Goal: Task Accomplishment & Management: Manage account settings

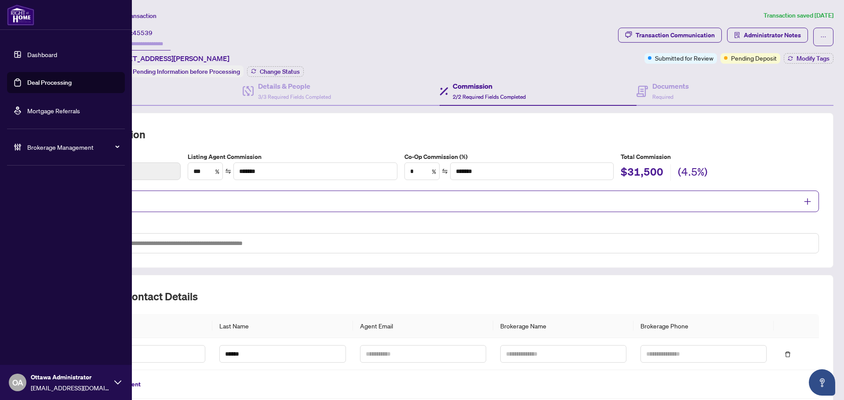
drag, startPoint x: 31, startPoint y: 77, endPoint x: 36, endPoint y: 77, distance: 5.3
click at [31, 79] on link "Deal Processing" at bounding box center [49, 83] width 44 height 8
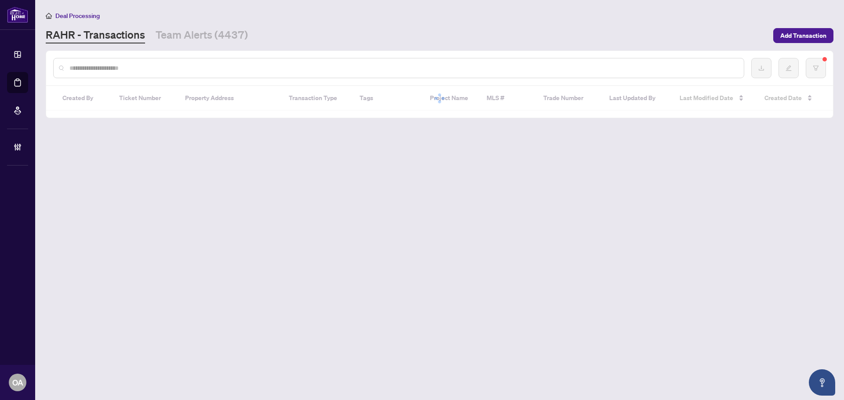
click at [151, 72] on input "text" at bounding box center [402, 68] width 667 height 10
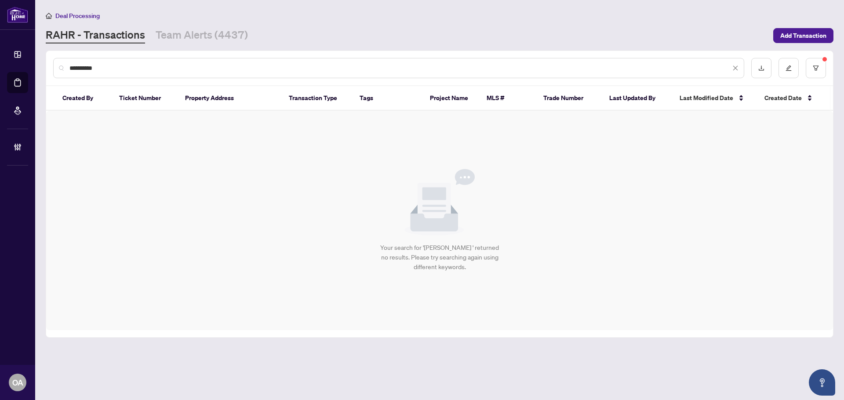
type input "**********"
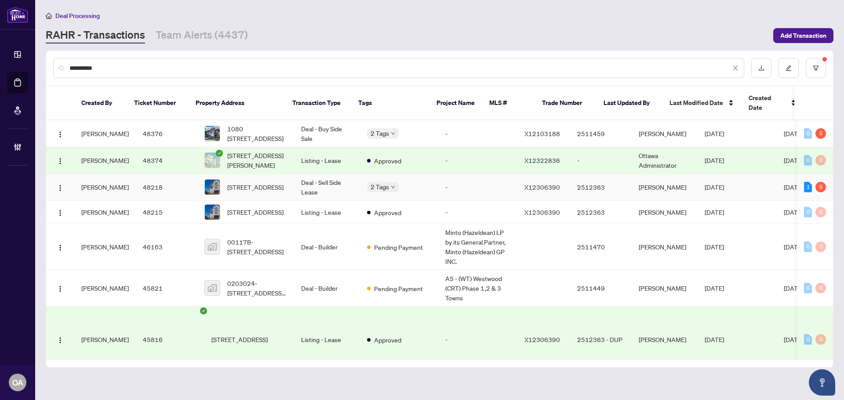
click at [261, 182] on span "3823 Strandherd Dr, Ottawa, Ontario K2J 0K4, Canada" at bounding box center [255, 187] width 56 height 10
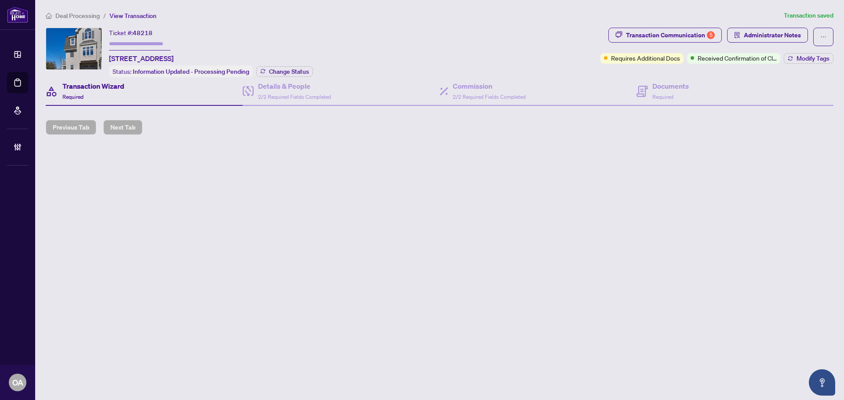
type input "*******"
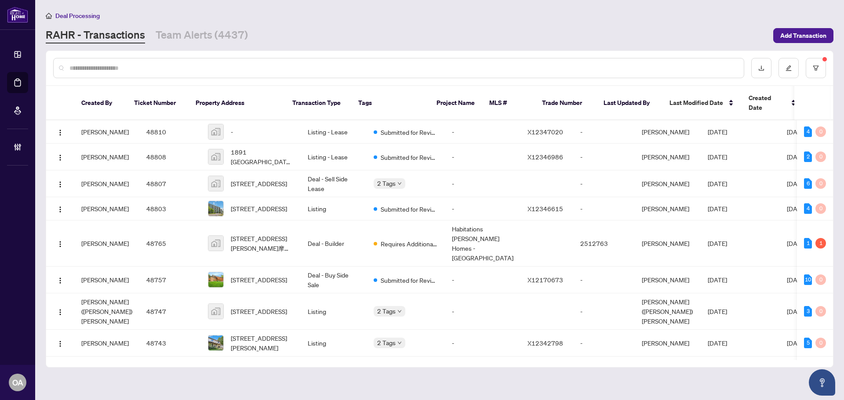
click at [218, 64] on input "text" at bounding box center [402, 68] width 667 height 10
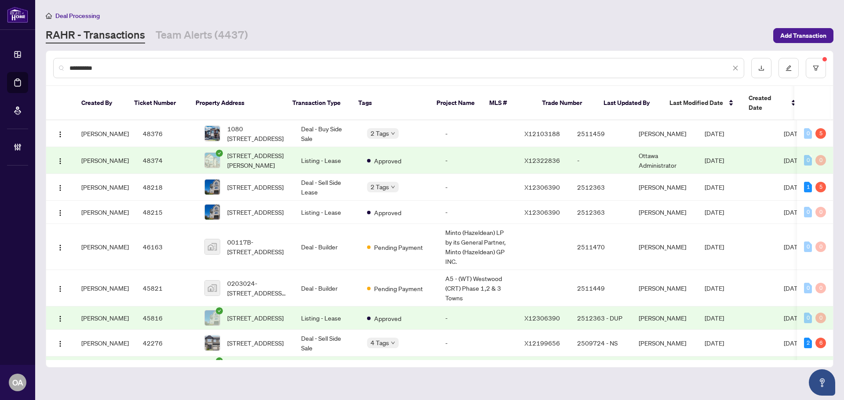
type input "**********"
click at [316, 203] on td "Listing - Lease" at bounding box center [327, 212] width 66 height 23
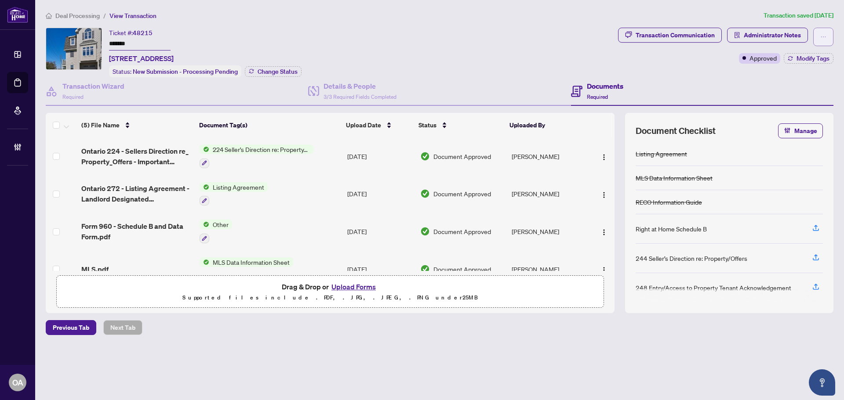
click at [826, 37] on icon "ellipsis" at bounding box center [823, 37] width 6 height 6
click at [793, 96] on span "Submit for Completion" at bounding box center [792, 99] width 67 height 10
type textarea "**********"
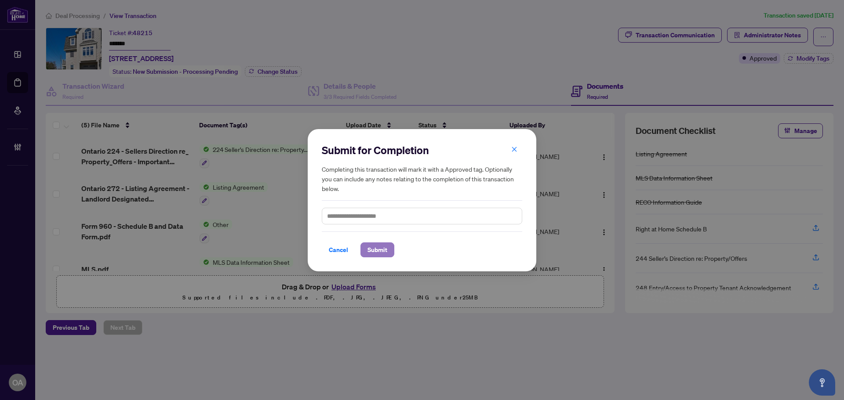
click at [385, 248] on span "Submit" at bounding box center [377, 250] width 20 height 14
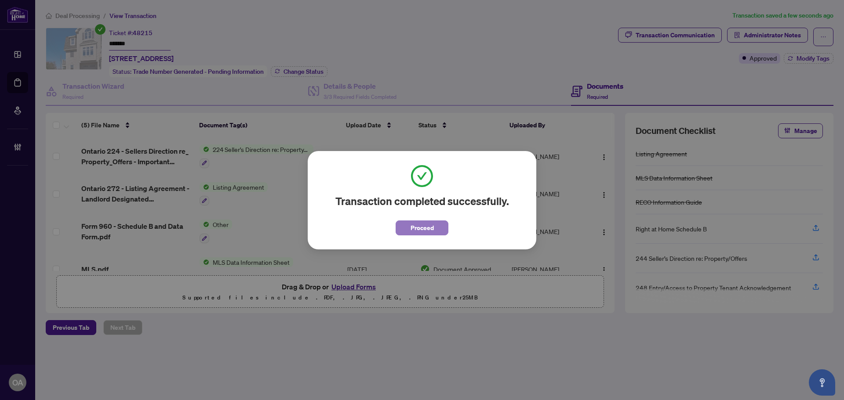
click at [425, 228] on span "Proceed" at bounding box center [422, 228] width 23 height 14
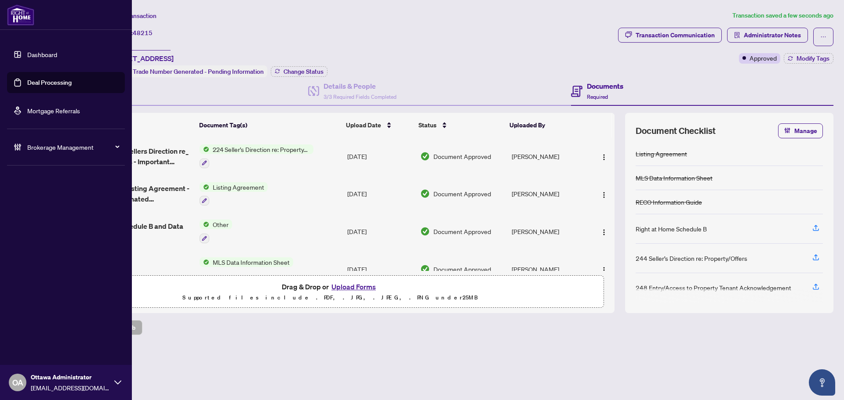
click at [31, 80] on link "Deal Processing" at bounding box center [49, 83] width 44 height 8
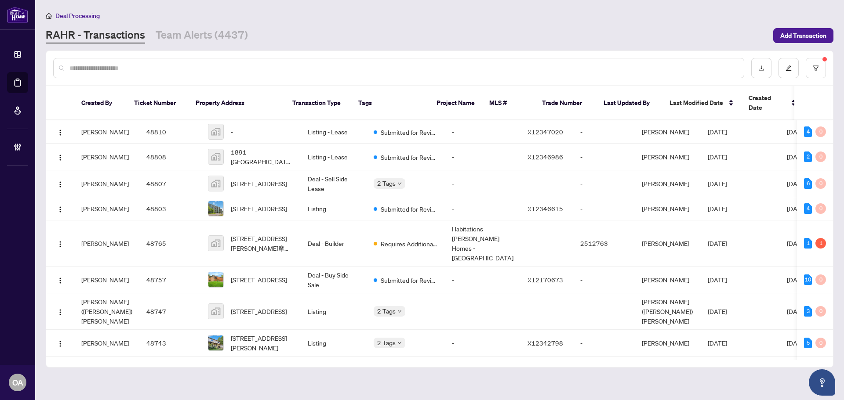
click at [225, 65] on input "text" at bounding box center [402, 68] width 667 height 10
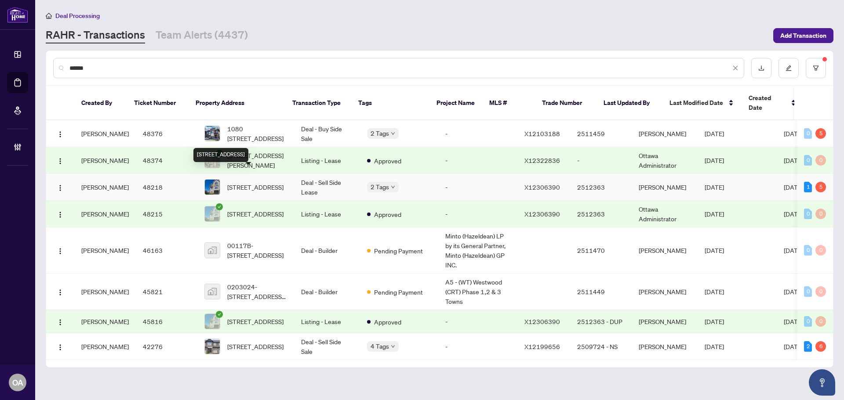
type input "*****"
click at [264, 182] on span "3823 Strandherd Dr, Ottawa, Ontario K2J 0K4, Canada" at bounding box center [255, 187] width 56 height 10
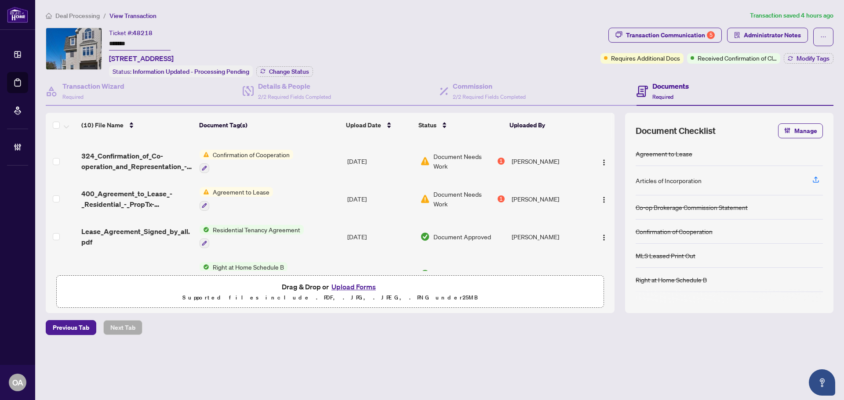
scroll to position [233, 0]
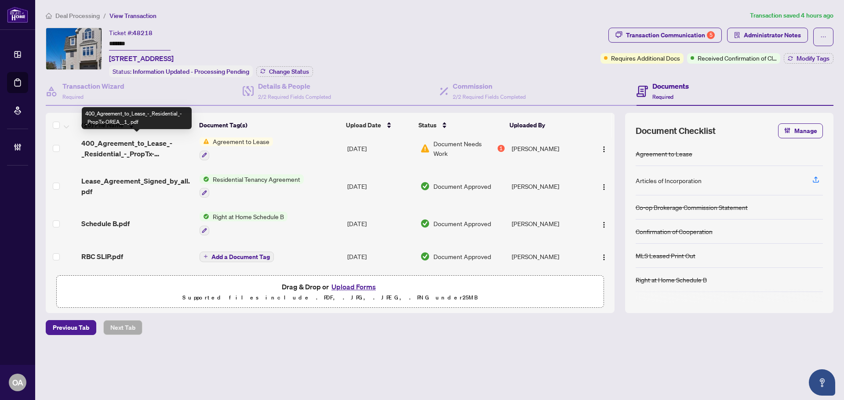
click at [140, 138] on span "400_Agreement_to_Lease_-_Residential_-_PropTx-OREA__1_.pdf" at bounding box center [136, 148] width 111 height 21
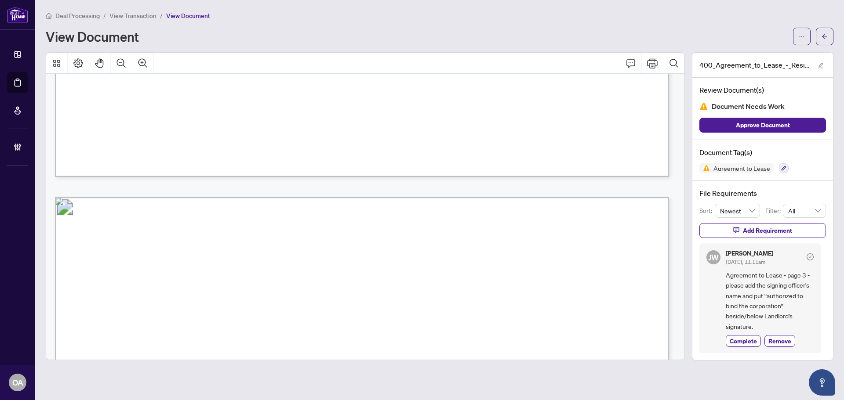
scroll to position [2066, 0]
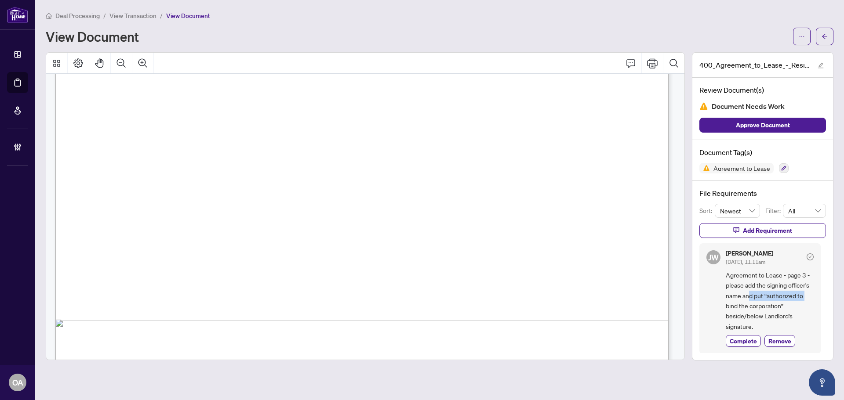
drag, startPoint x: 792, startPoint y: 293, endPoint x: 809, endPoint y: 293, distance: 17.1
click at [809, 293] on span "Agreement to Lease - page 3 - please add the signing officer's name and put “au…" at bounding box center [770, 301] width 88 height 62
drag, startPoint x: 475, startPoint y: 246, endPoint x: 490, endPoint y: 246, distance: 15.4
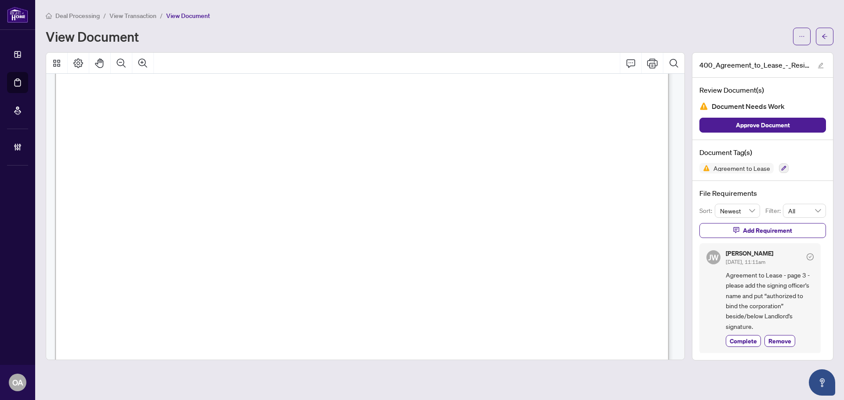
click at [490, 246] on span "Rimit Holdings Inc" at bounding box center [466, 248] width 64 height 6
drag, startPoint x: 435, startPoint y: 247, endPoint x: 502, endPoint y: 250, distance: 67.3
click at [481, 251] on span "Rimit Holdings Inc" at bounding box center [466, 248] width 64 height 6
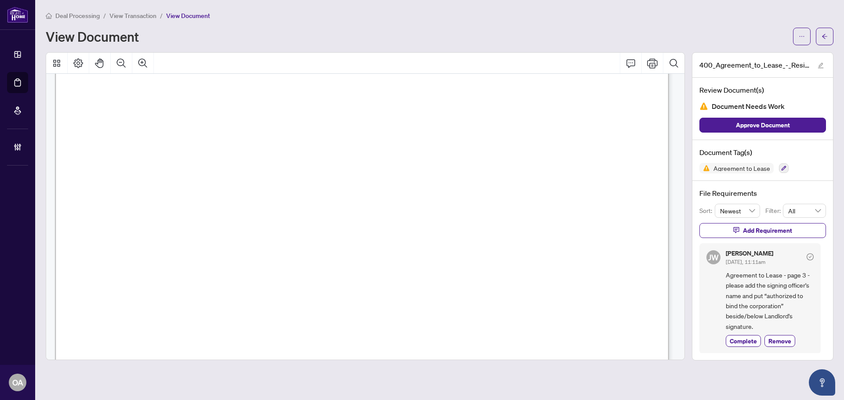
drag, startPoint x: 350, startPoint y: 247, endPoint x: 423, endPoint y: 248, distance: 73.0
drag, startPoint x: 182, startPoint y: 145, endPoint x: 283, endPoint y: 155, distance: 101.6
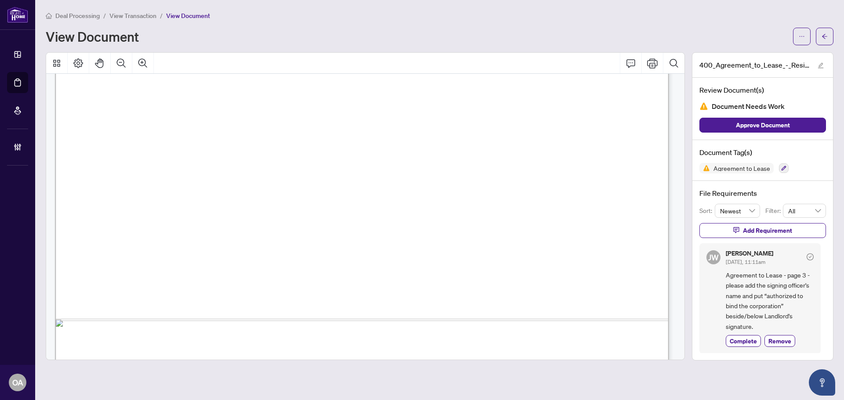
click at [278, 137] on span ".........................................................................." at bounding box center [187, 136] width 182 height 8
drag, startPoint x: 441, startPoint y: 206, endPoint x: 471, endPoint y: 205, distance: 29.5
click at [470, 205] on span "Rimit Holdings Inc" at bounding box center [466, 204] width 64 height 6
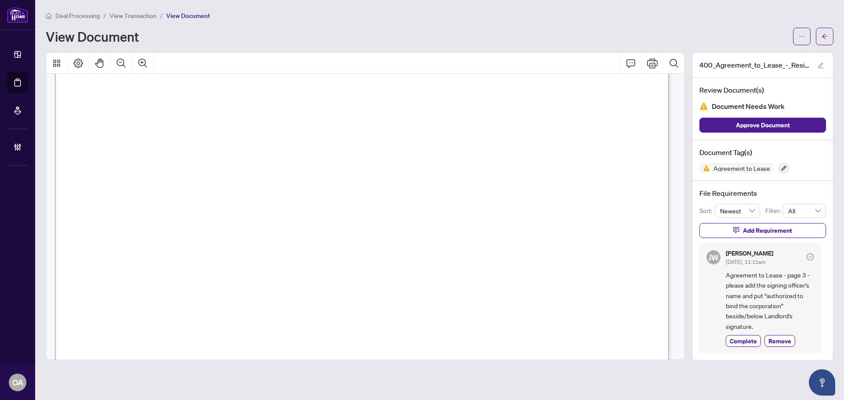
click at [471, 205] on span "Rimit Holdings Inc" at bounding box center [466, 204] width 64 height 6
drag, startPoint x: 436, startPoint y: 203, endPoint x: 484, endPoint y: 203, distance: 48.3
click at [483, 203] on span "Rimit Holdings Inc" at bounding box center [466, 204] width 64 height 6
click at [484, 203] on span "Rimit Holdings Inc" at bounding box center [466, 204] width 64 height 6
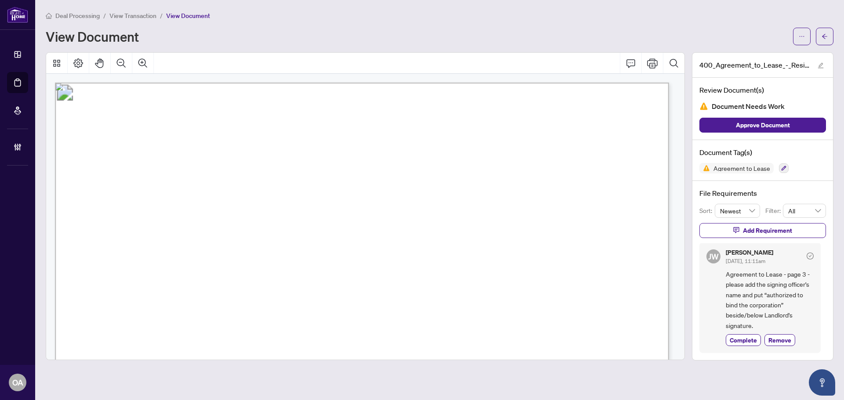
drag, startPoint x: 160, startPoint y: 231, endPoint x: 273, endPoint y: 223, distance: 113.2
drag, startPoint x: 152, startPoint y: 231, endPoint x: 258, endPoint y: 234, distance: 106.0
click at [258, 83] on p "Form 400 Revised Feb 2024 Page 1 of 4 The trademarks REALTOR®, REALTORS®, MLS®,…" at bounding box center [756, 83] width 1402 height 0
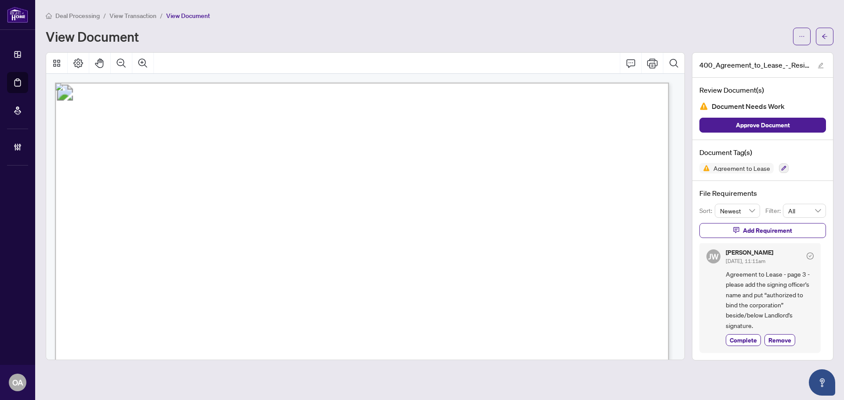
click at [251, 234] on span "Rimit Holdings Inc" at bounding box center [202, 231] width 98 height 10
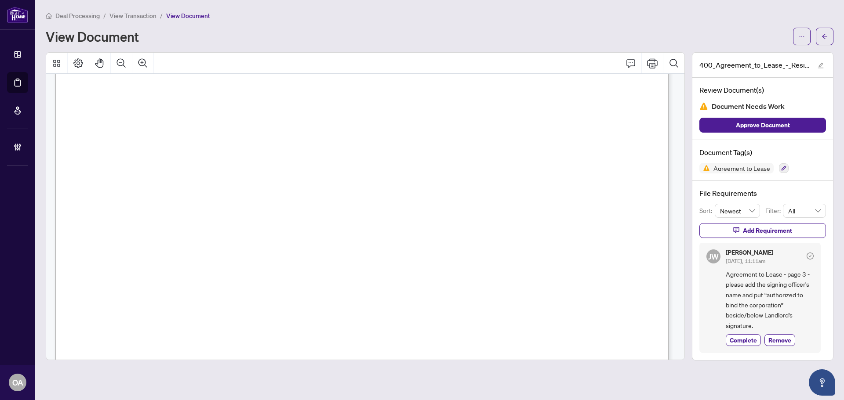
scroll to position [1670, 0]
drag, startPoint x: 345, startPoint y: 226, endPoint x: 421, endPoint y: 229, distance: 75.6
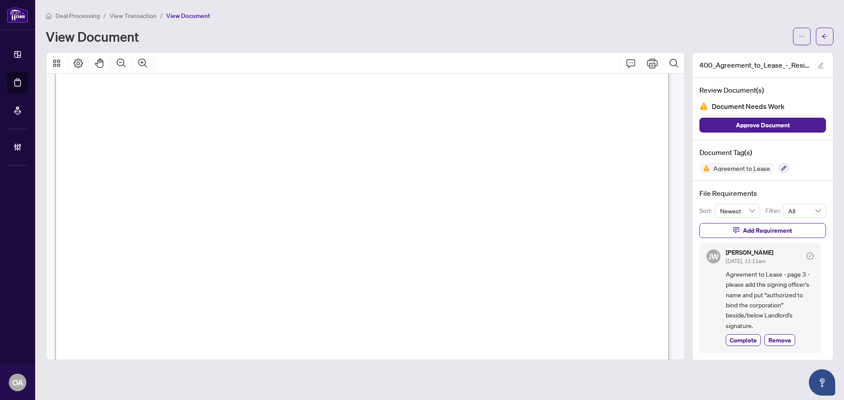
click at [836, 36] on main "Deal Processing / View Transaction / View Document View Document 400_Agreement_…" at bounding box center [439, 200] width 809 height 400
click at [831, 39] on button "button" at bounding box center [825, 37] width 18 height 18
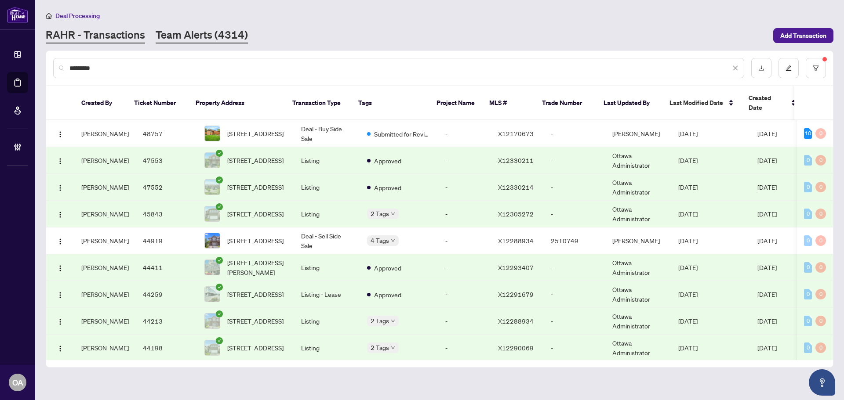
click at [208, 35] on link "Team Alerts (4314)" at bounding box center [202, 36] width 92 height 16
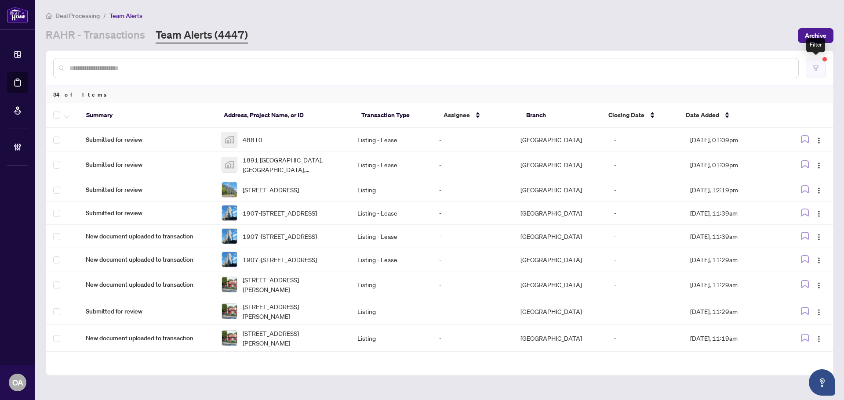
click at [822, 70] on button "button" at bounding box center [816, 68] width 20 height 20
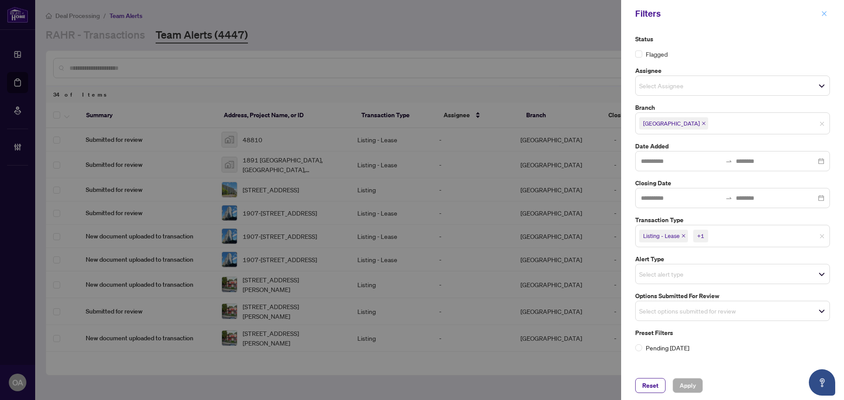
click at [826, 17] on icon "close" at bounding box center [824, 14] width 6 height 6
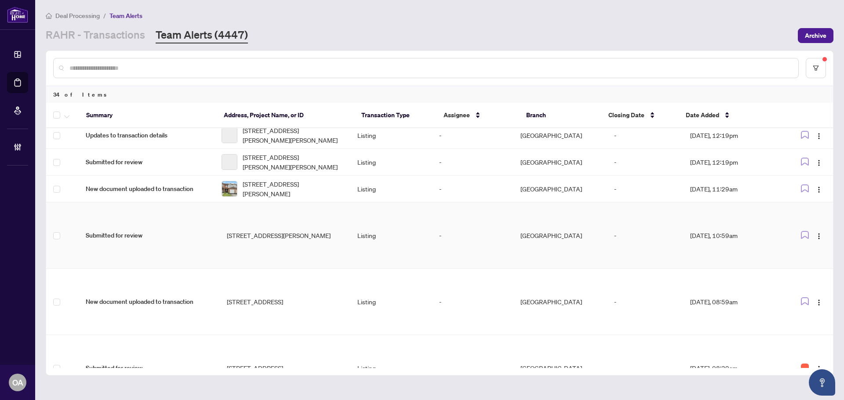
scroll to position [665, 0]
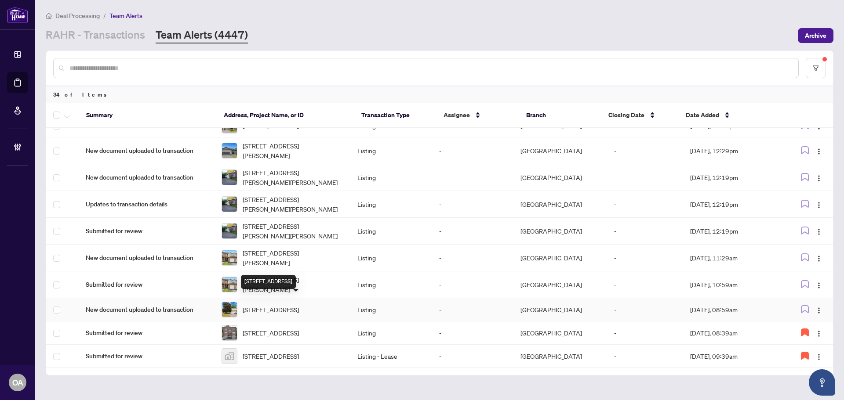
click at [297, 305] on span "[STREET_ADDRESS]" at bounding box center [271, 310] width 56 height 10
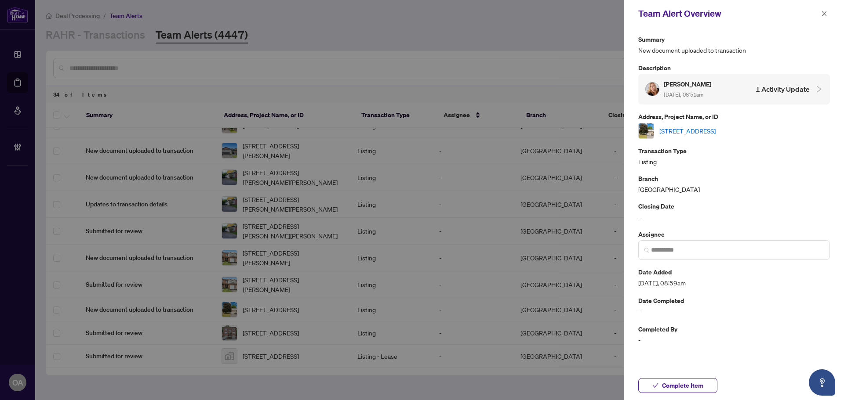
click at [702, 130] on link "[STREET_ADDRESS]" at bounding box center [687, 131] width 56 height 10
click at [828, 11] on span at bounding box center [823, 13] width 11 height 11
click at [828, 12] on button "button" at bounding box center [823, 13] width 11 height 11
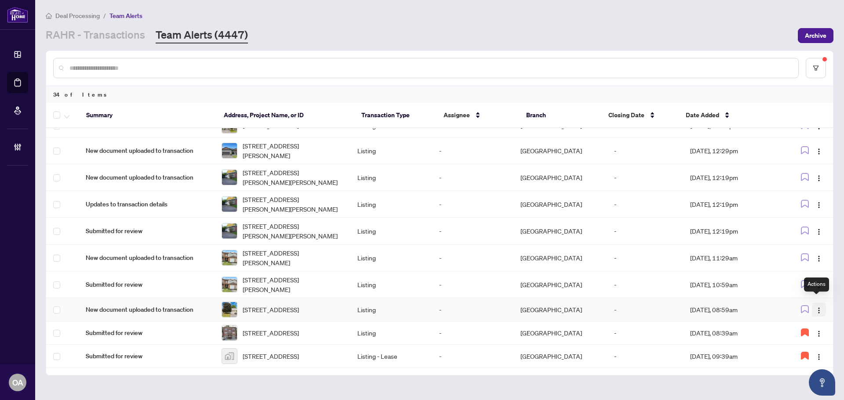
click at [813, 304] on button "button" at bounding box center [819, 310] width 14 height 14
click at [813, 347] on span "Complete Item" at bounding box center [795, 350] width 41 height 10
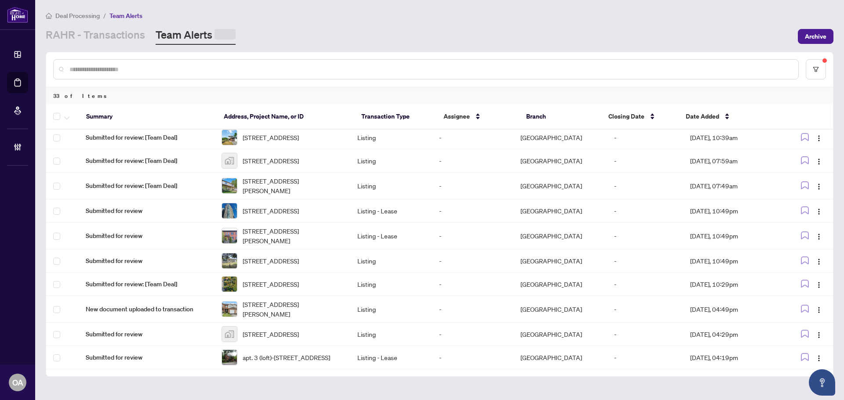
scroll to position [0, 0]
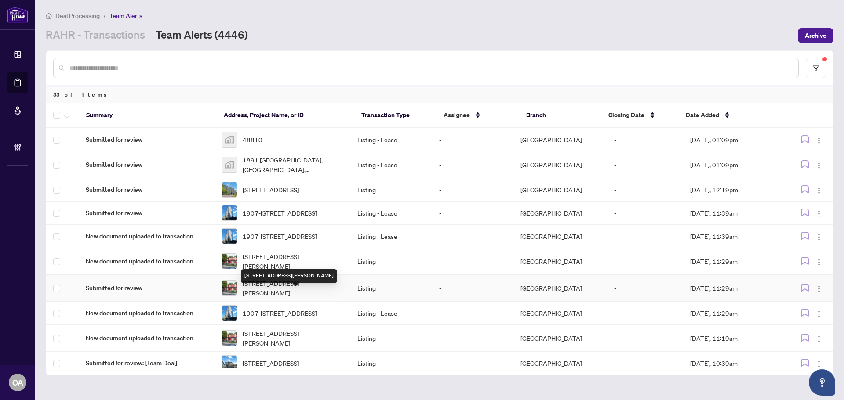
click at [264, 294] on span "102-23 Mcclintock Way, Kanata, Ontario K2L 2A3, Canada" at bounding box center [293, 288] width 101 height 19
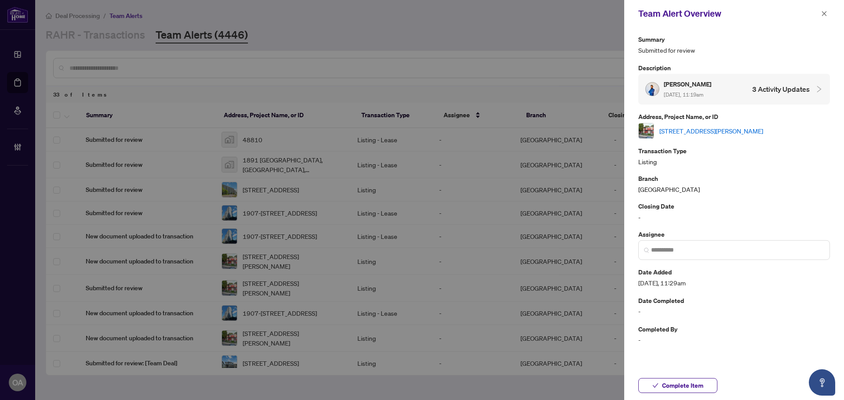
click at [743, 132] on link "102-23 Mcclintock Way, Kanata, Ontario K2L 2A3, Canada" at bounding box center [711, 131] width 104 height 10
click at [823, 10] on span "button" at bounding box center [824, 14] width 6 height 14
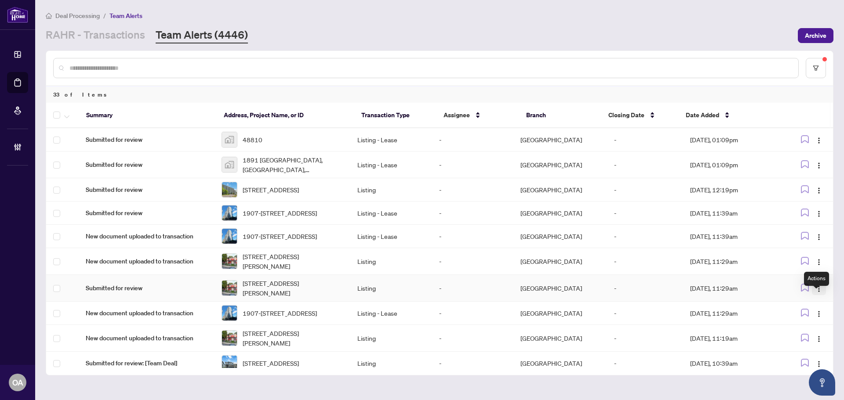
click at [817, 293] on span "button" at bounding box center [818, 288] width 7 height 10
click at [799, 341] on span "Complete Item" at bounding box center [795, 344] width 41 height 10
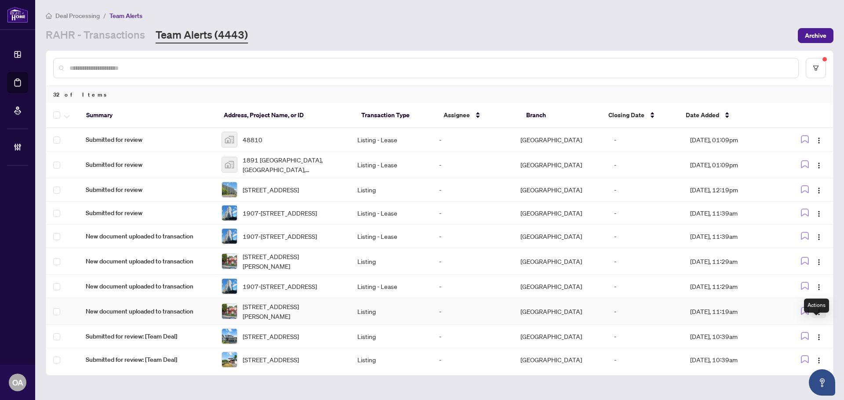
click at [818, 316] on img "button" at bounding box center [818, 312] width 7 height 7
click at [798, 375] on span "Complete Item" at bounding box center [795, 371] width 41 height 10
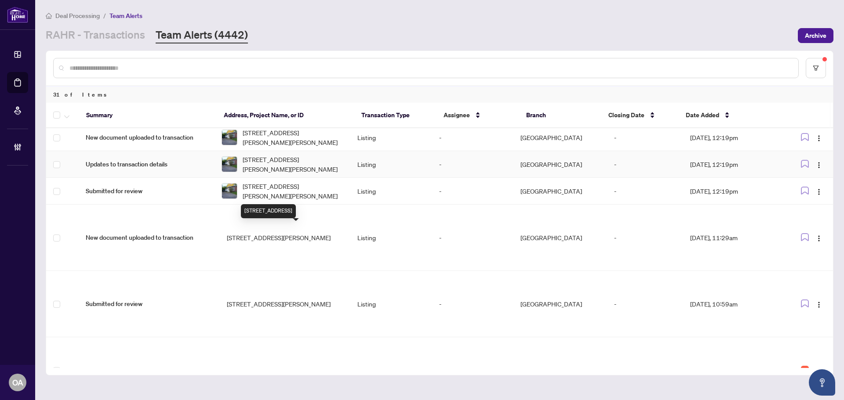
scroll to position [584, 0]
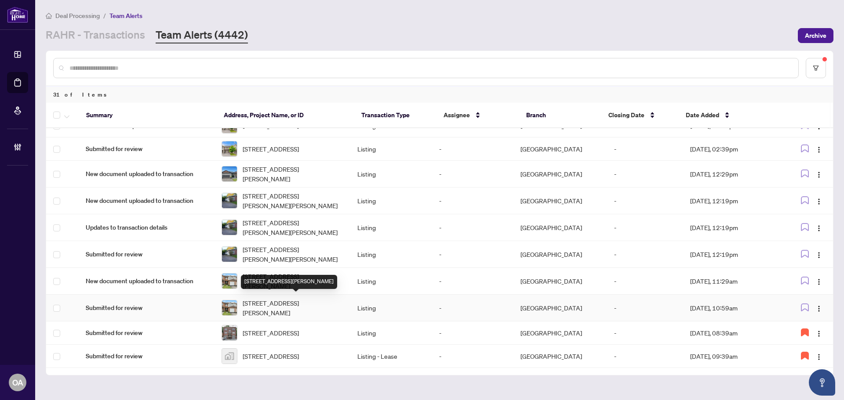
click at [270, 299] on span "1630 Marley Cres, Ottawa, Ontario K1J 1C3, Canada" at bounding box center [293, 307] width 101 height 19
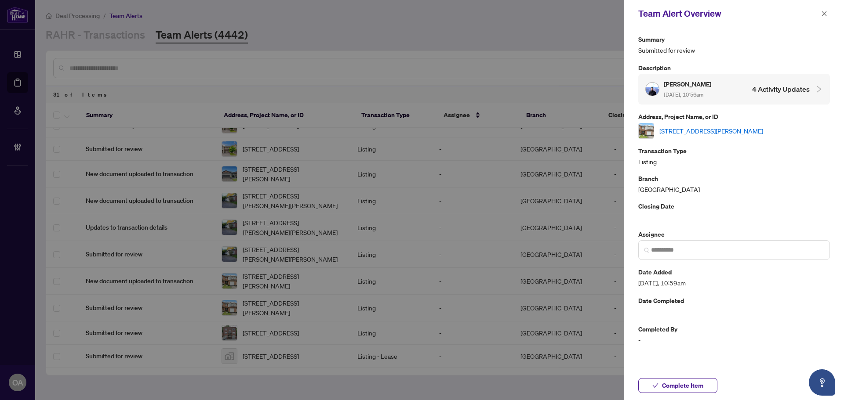
click at [683, 129] on link "1630 Marley Cres, Ottawa, Ontario K1J 1C3, Canada" at bounding box center [711, 131] width 104 height 10
click at [825, 14] on icon "close" at bounding box center [824, 13] width 5 height 5
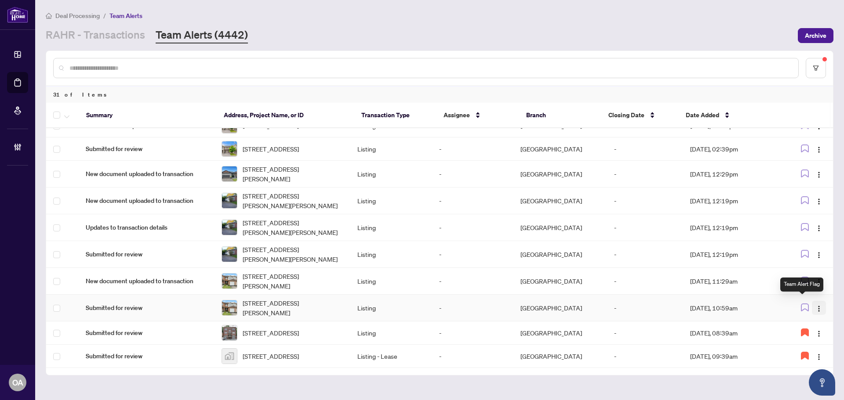
click at [817, 301] on button "button" at bounding box center [819, 308] width 14 height 14
click at [812, 347] on span "Complete Item" at bounding box center [795, 350] width 41 height 10
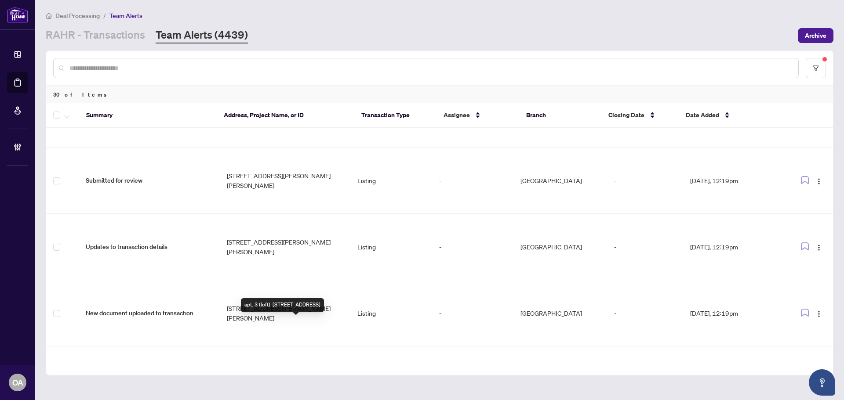
scroll to position [557, 0]
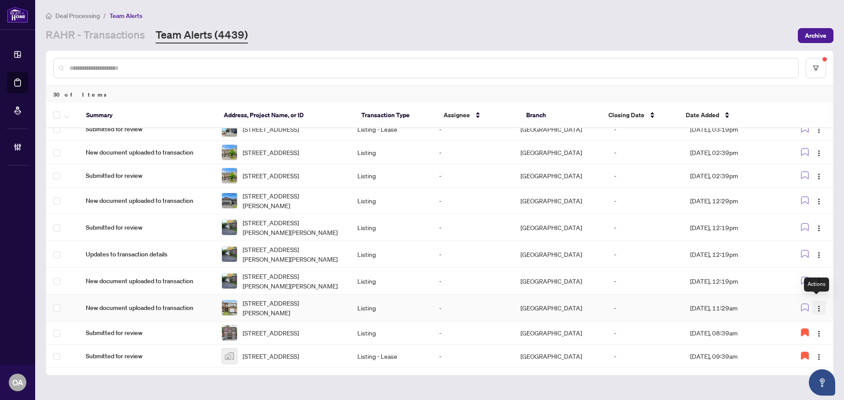
click at [817, 305] on img "button" at bounding box center [818, 308] width 7 height 7
drag, startPoint x: 803, startPoint y: 348, endPoint x: 523, endPoint y: 296, distance: 285.7
click at [803, 348] on span "Complete Item" at bounding box center [795, 350] width 41 height 10
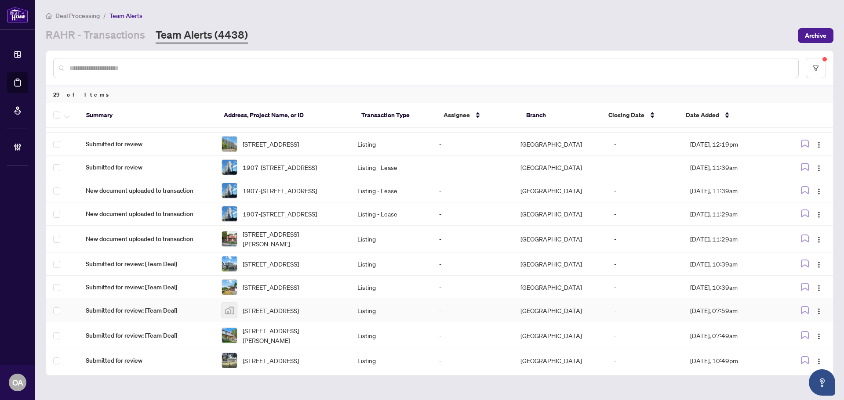
scroll to position [0, 0]
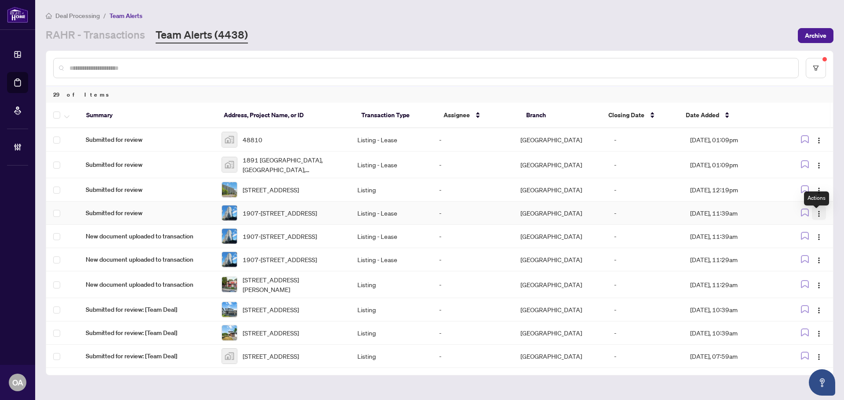
click at [818, 218] on img "button" at bounding box center [818, 214] width 7 height 7
click at [809, 267] on span "Complete Item" at bounding box center [795, 264] width 41 height 10
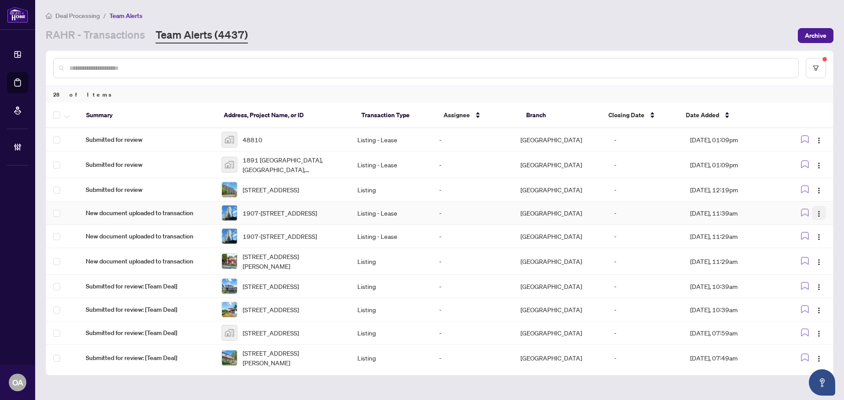
click at [817, 217] on img "button" at bounding box center [818, 214] width 7 height 7
click at [808, 264] on span "Complete Item" at bounding box center [795, 264] width 41 height 10
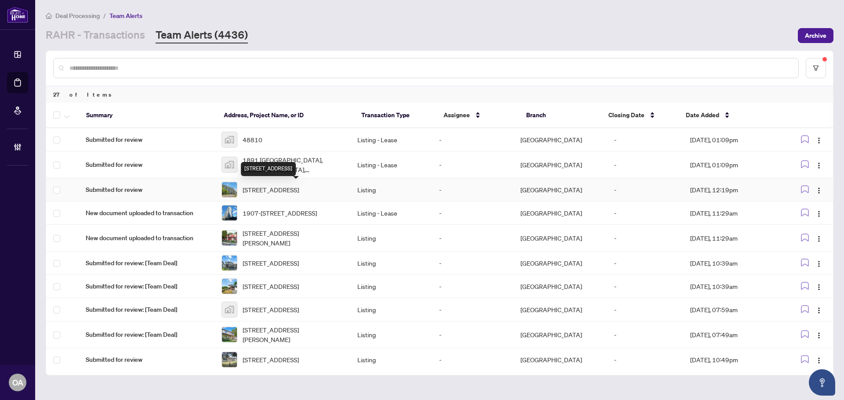
click at [278, 187] on span "302-555 Brittany Dr, Ottawa, Ontario K1K 4C5, Canada" at bounding box center [271, 190] width 56 height 10
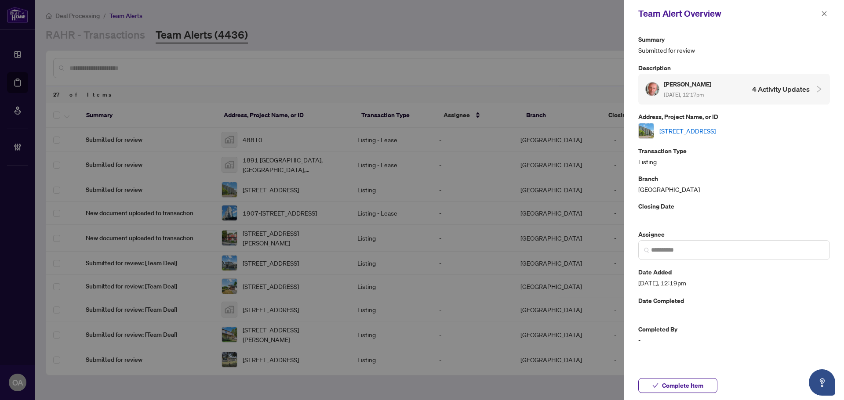
click at [690, 131] on link "302-555 Brittany Dr, Ottawa, Ontario K1K 4C5, Canada" at bounding box center [687, 131] width 56 height 10
click at [827, 12] on icon "close" at bounding box center [824, 14] width 6 height 6
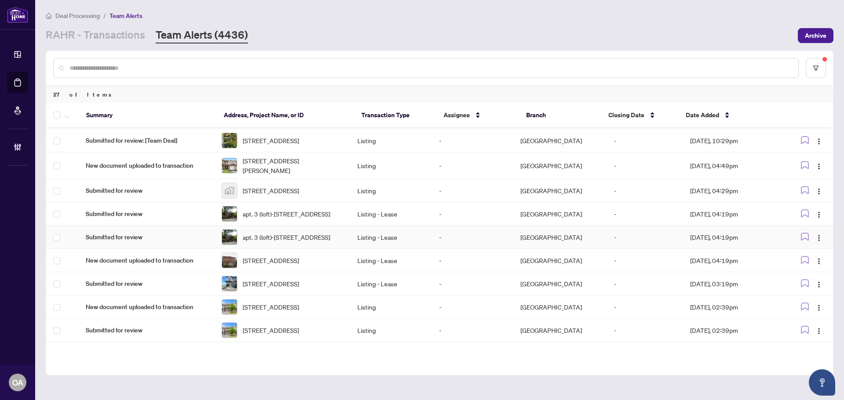
scroll to position [264, 0]
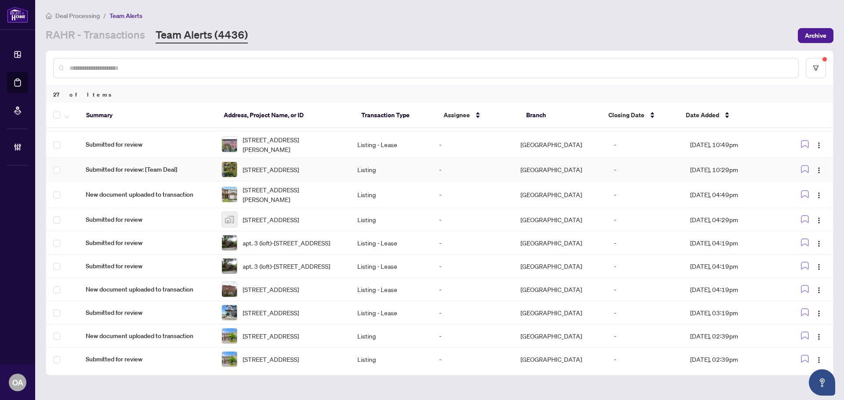
drag, startPoint x: 829, startPoint y: 201, endPoint x: 829, endPoint y: 140, distance: 60.7
click at [842, 116] on main "Deal Processing / Team Alerts RAHR - Transactions Team Alerts (4436) Archive 27…" at bounding box center [439, 200] width 809 height 400
click at [833, 134] on div "27 of Items Summary Address, Project Name, or ID Transaction Type Assignee Bran…" at bounding box center [440, 213] width 788 height 325
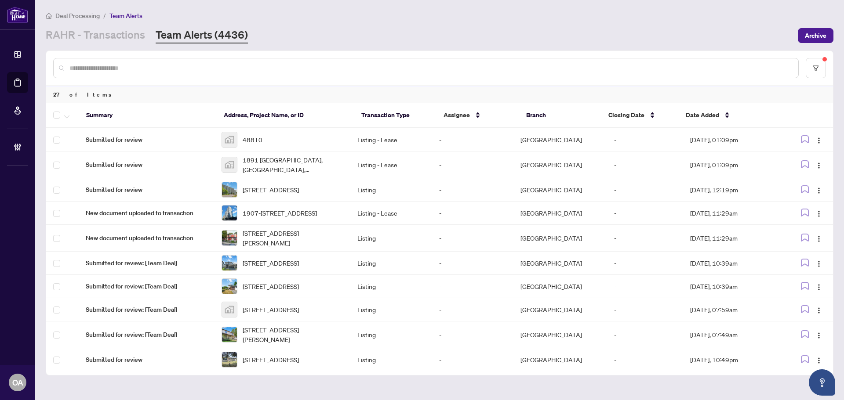
scroll to position [26, 0]
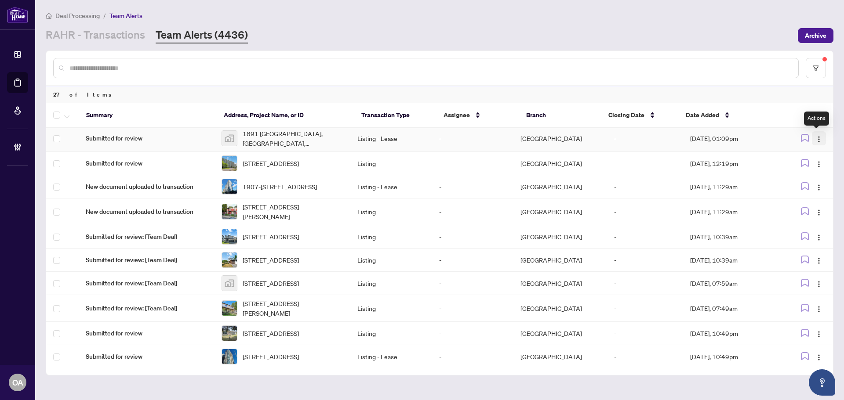
click at [818, 137] on img "button" at bounding box center [818, 139] width 7 height 7
drag, startPoint x: 819, startPoint y: 163, endPoint x: 814, endPoint y: 172, distance: 11.2
click at [819, 163] on img "button" at bounding box center [818, 164] width 7 height 7
click at [799, 211] on span "Complete Item" at bounding box center [795, 211] width 41 height 10
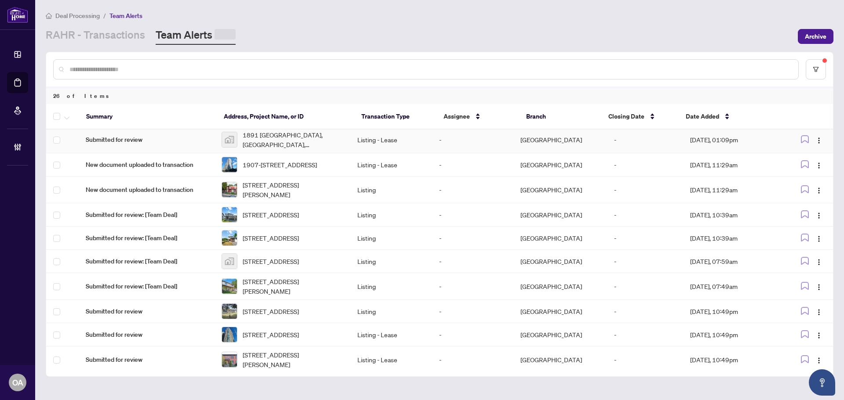
scroll to position [0, 0]
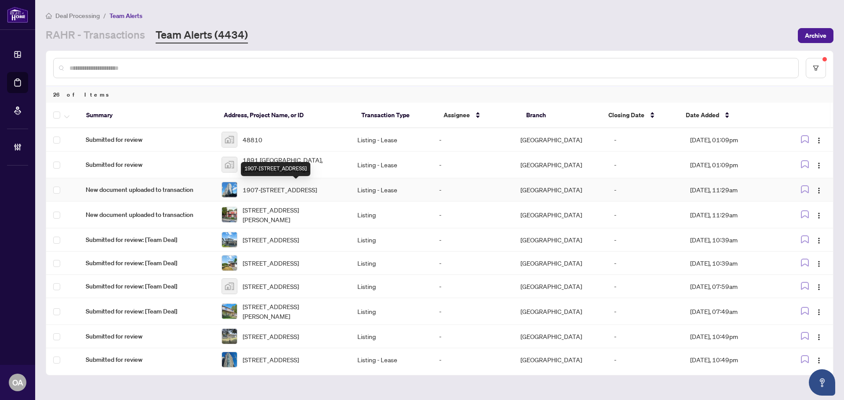
click at [317, 188] on span "1907-[STREET_ADDRESS]" at bounding box center [280, 190] width 74 height 10
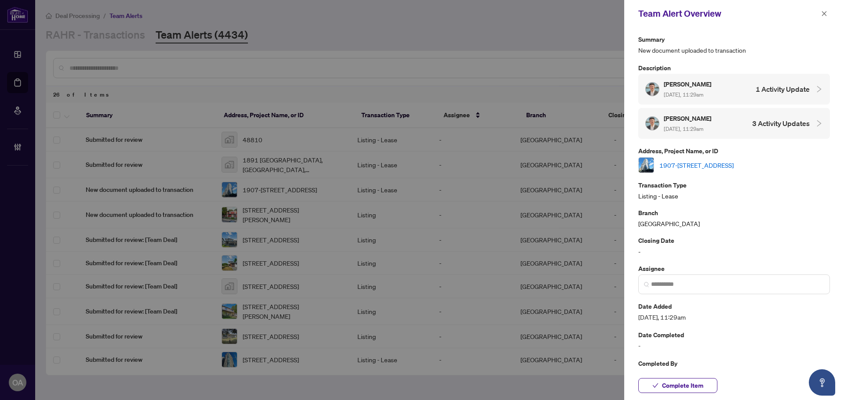
click at [687, 163] on link "1907-[STREET_ADDRESS]" at bounding box center [696, 165] width 74 height 10
click at [828, 12] on button "button" at bounding box center [823, 13] width 11 height 11
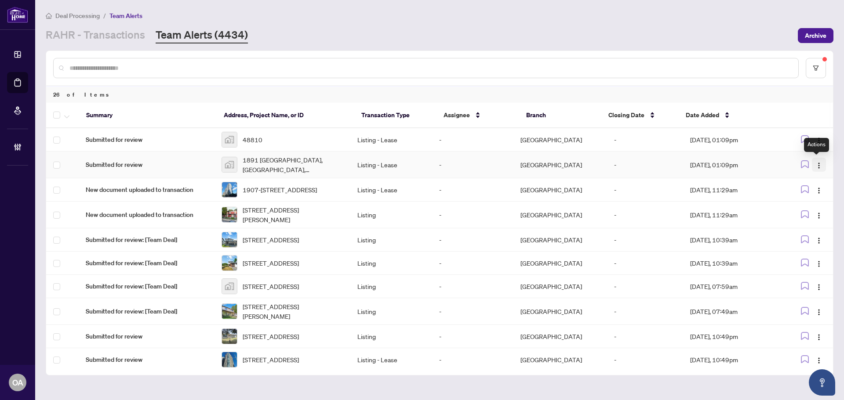
click at [815, 161] on span "button" at bounding box center [818, 165] width 7 height 10
click at [796, 211] on span "Complete Item" at bounding box center [795, 210] width 41 height 10
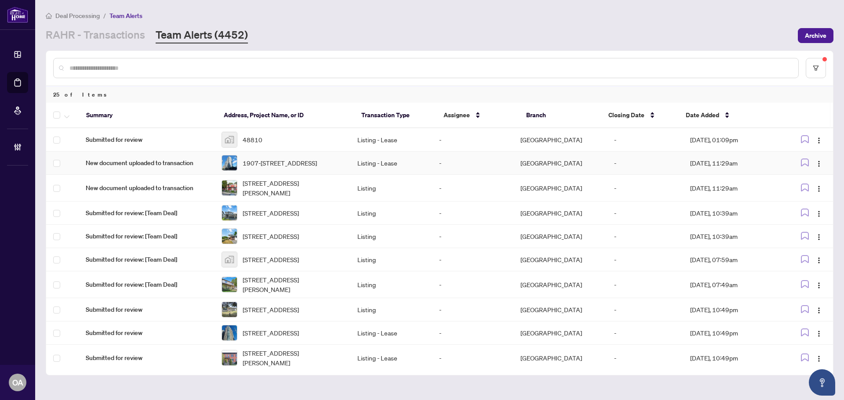
click at [315, 161] on span "1907-[STREET_ADDRESS]" at bounding box center [280, 163] width 74 height 10
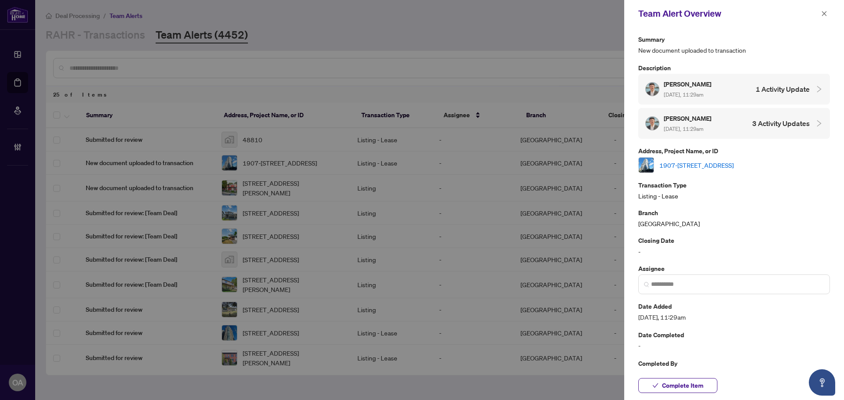
click at [694, 168] on link "1907-[STREET_ADDRESS]" at bounding box center [696, 165] width 74 height 10
click at [822, 13] on icon "close" at bounding box center [824, 14] width 6 height 6
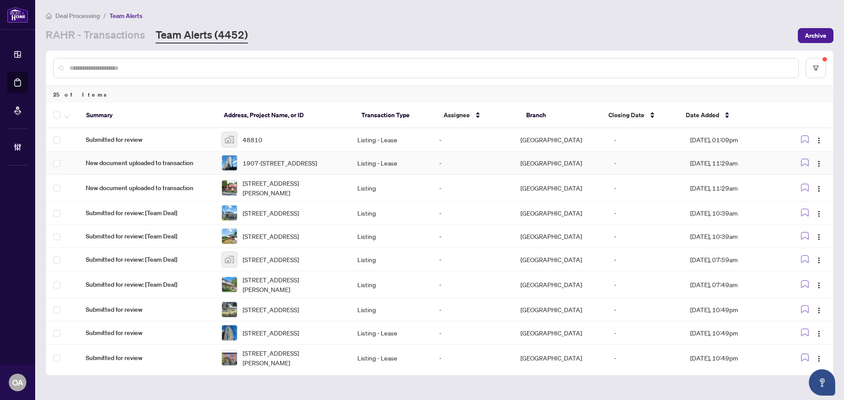
drag, startPoint x: 812, startPoint y: 166, endPoint x: 814, endPoint y: 172, distance: 6.4
click at [813, 166] on button "button" at bounding box center [819, 163] width 14 height 14
click at [810, 211] on span "Complete Item" at bounding box center [795, 210] width 41 height 10
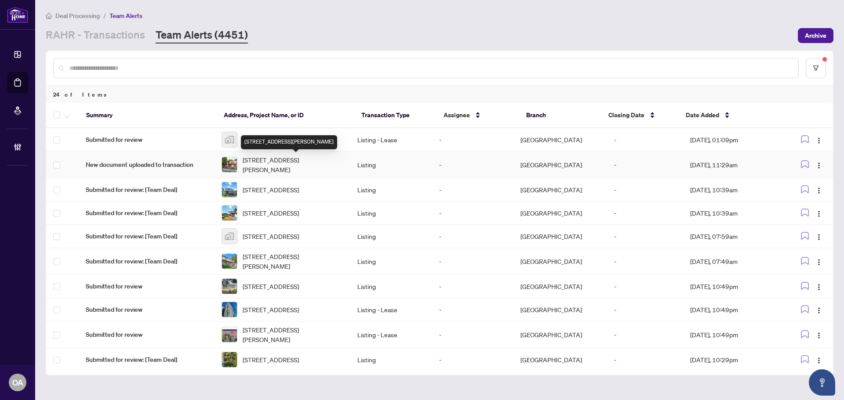
click at [291, 163] on span "102-23 Mcclintock Way, Kanata, Ontario K2L 2A3, Canada" at bounding box center [293, 164] width 101 height 19
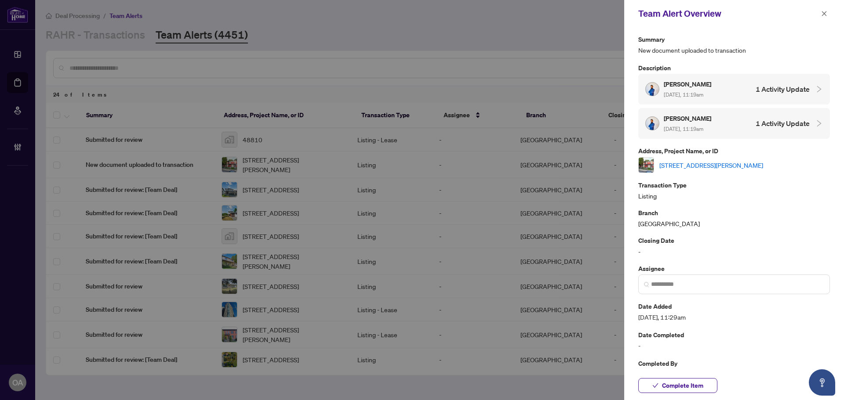
click at [711, 160] on link "102-23 Mcclintock Way, Kanata, Ontario K2L 2A3, Canada" at bounding box center [711, 165] width 104 height 10
click at [825, 9] on span "button" at bounding box center [824, 14] width 6 height 14
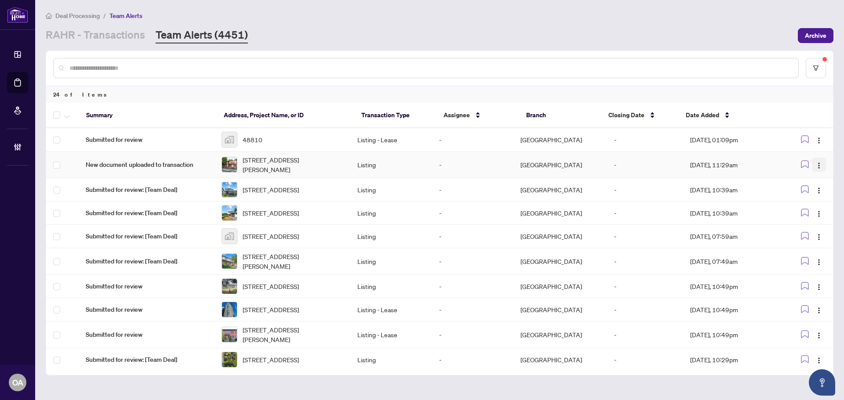
click at [817, 162] on img "button" at bounding box center [818, 165] width 7 height 7
click at [807, 211] on span "Complete Item" at bounding box center [795, 210] width 41 height 10
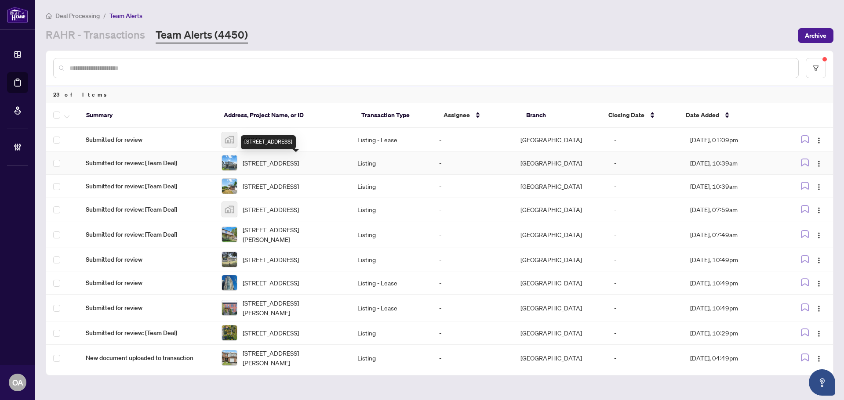
click at [272, 167] on span "182 CREVASSE Rd, Ottawa, Ontario K1W 0R5, Canada" at bounding box center [271, 163] width 56 height 10
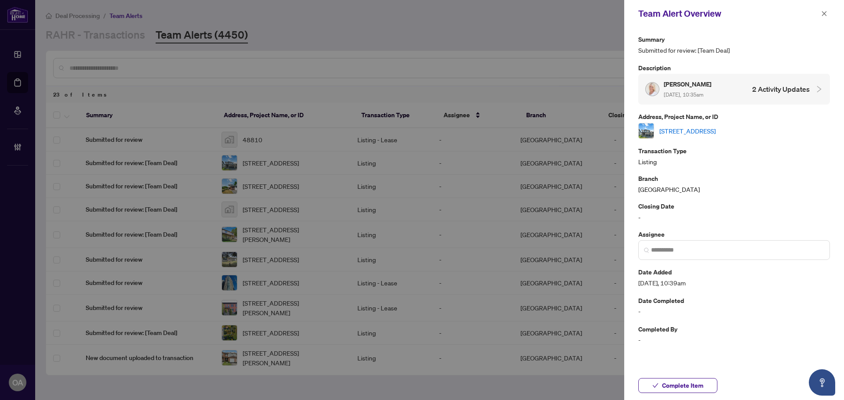
click at [715, 130] on link "182 CREVASSE Rd, Ottawa, Ontario K1W 0R5, Canada" at bounding box center [687, 131] width 56 height 10
click at [825, 11] on icon "close" at bounding box center [824, 14] width 6 height 6
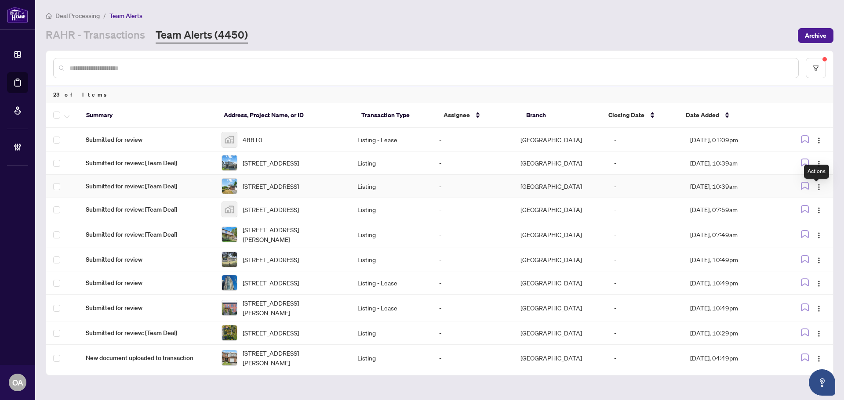
click at [815, 169] on div "Actions" at bounding box center [816, 172] width 25 height 14
click at [817, 161] on span "button" at bounding box center [818, 163] width 7 height 10
click at [813, 210] on span "Complete Item" at bounding box center [795, 210] width 41 height 10
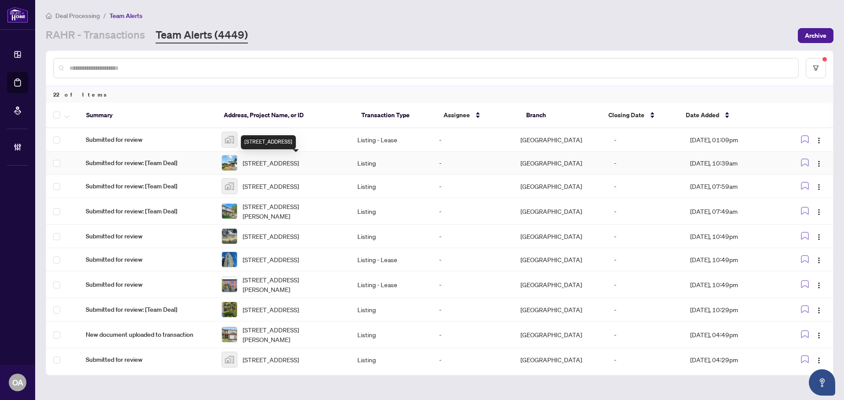
click at [267, 160] on span "1 Berkshire Way, Ottawa, Ontario K2J 2B1, Canada" at bounding box center [271, 163] width 56 height 10
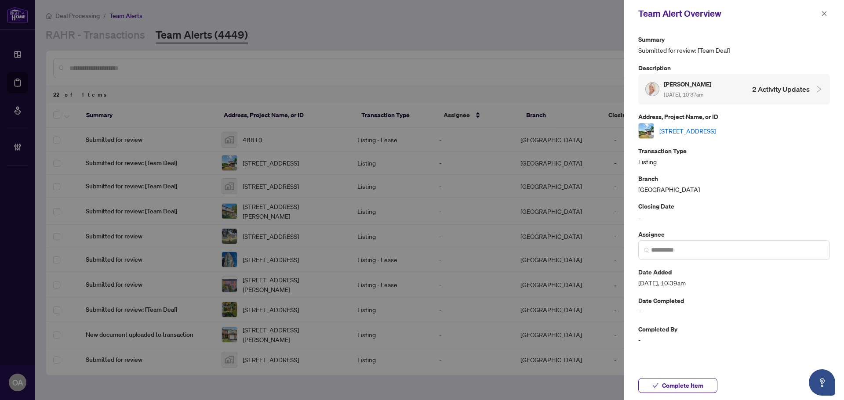
click at [716, 129] on link "1 Berkshire Way, Ottawa, Ontario K2J 2B1, Canada" at bounding box center [687, 131] width 56 height 10
click at [827, 11] on button "button" at bounding box center [823, 13] width 11 height 11
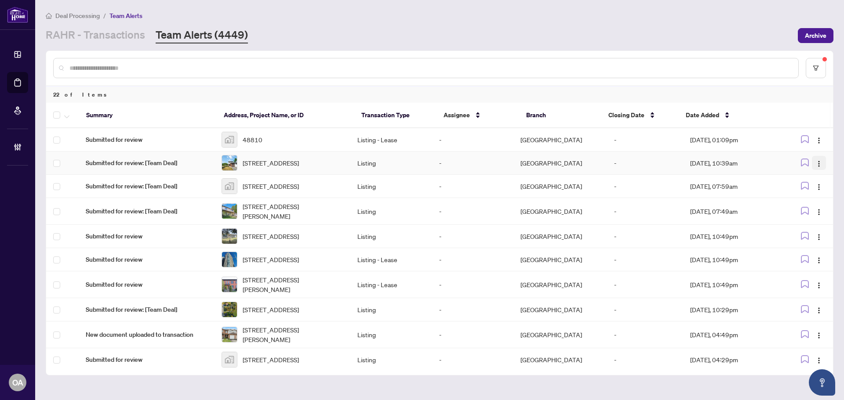
click at [817, 160] on span "button" at bounding box center [818, 163] width 7 height 10
click at [804, 206] on span "Complete Item" at bounding box center [795, 210] width 41 height 10
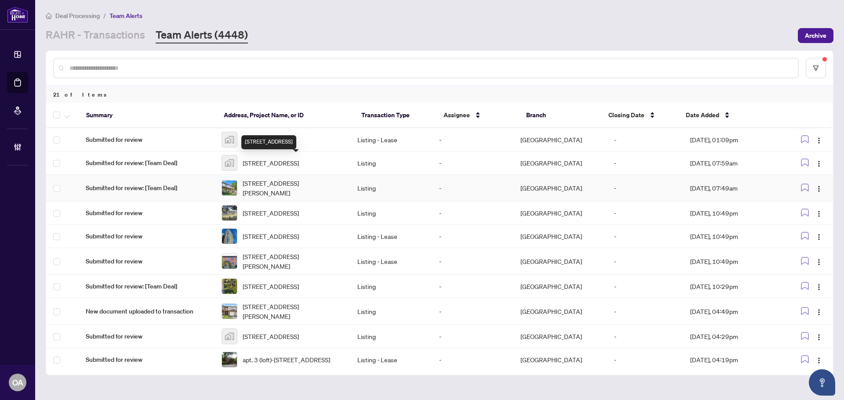
click at [279, 193] on span "2316 Rollin Rd, Clarence-Rockland, Ontario K0A 3N0, Canada" at bounding box center [293, 187] width 101 height 19
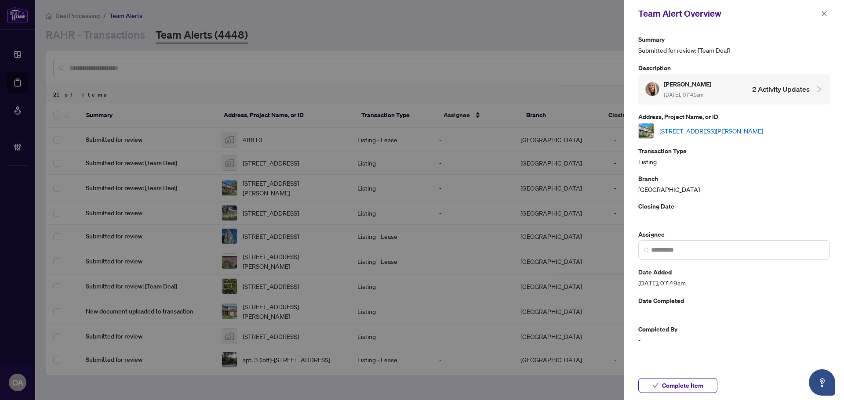
click at [695, 133] on link "2316 Rollin Rd, Clarence-Rockland, Ontario K0A 3N0, Canada" at bounding box center [711, 131] width 104 height 10
click at [825, 11] on icon "close" at bounding box center [824, 14] width 6 height 6
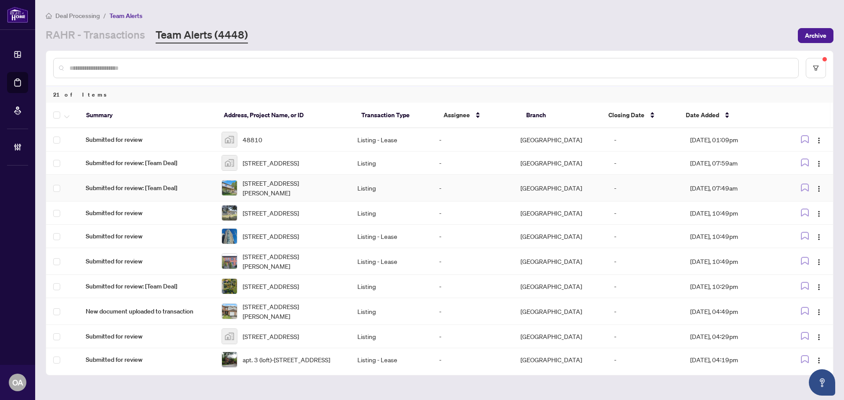
drag, startPoint x: 818, startPoint y: 192, endPoint x: 817, endPoint y: 202, distance: 9.8
click at [817, 192] on img "button" at bounding box center [818, 188] width 7 height 7
click at [800, 237] on span "Complete Item" at bounding box center [795, 237] width 41 height 10
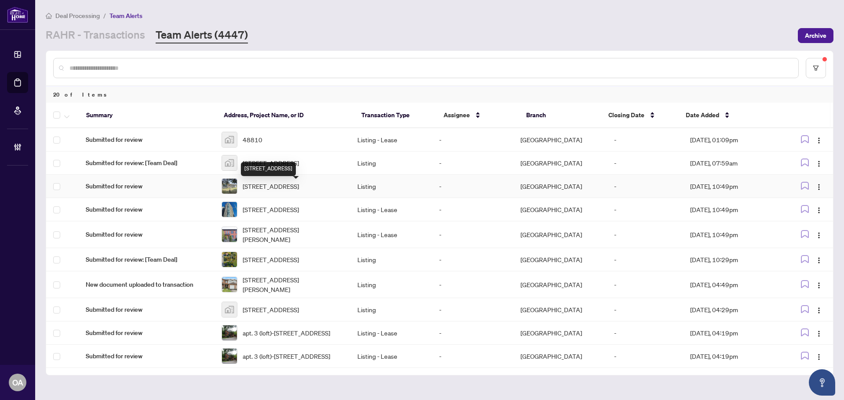
click at [277, 191] on span "3630 Hillbrook Rd, Augusta, Ontario K0E 1T0, Canada" at bounding box center [271, 187] width 56 height 10
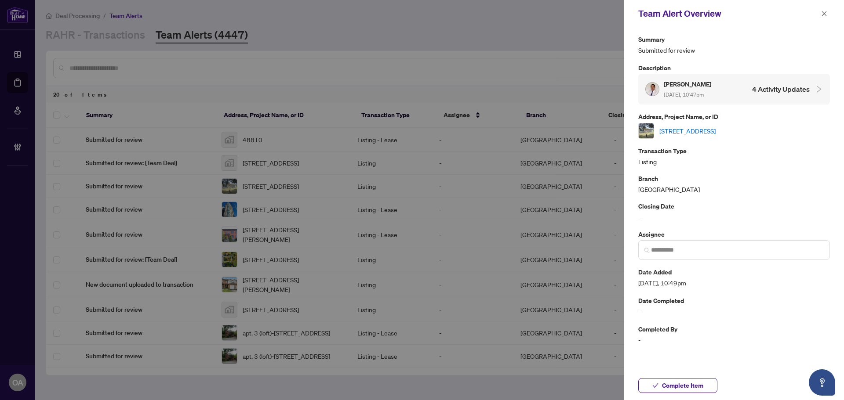
click at [680, 131] on link "3630 Hillbrook Rd, Augusta, Ontario K0E 1T0, Canada" at bounding box center [687, 131] width 56 height 10
drag, startPoint x: 824, startPoint y: 11, endPoint x: 801, endPoint y: 170, distance: 160.7
click at [824, 13] on icon "close" at bounding box center [824, 14] width 6 height 6
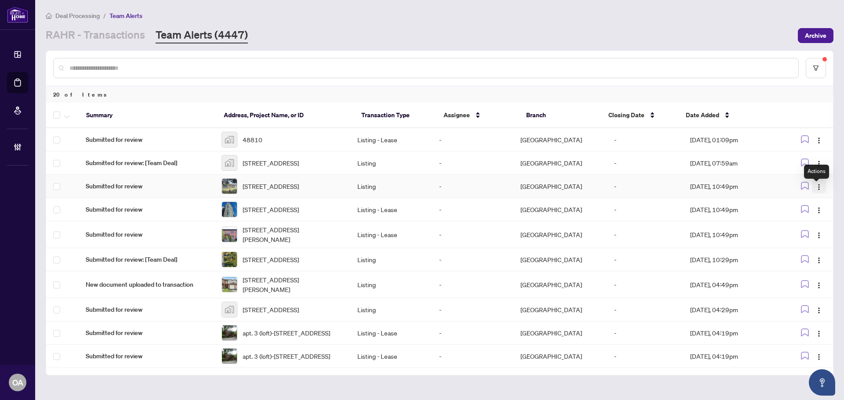
click at [815, 191] on img "button" at bounding box center [818, 187] width 7 height 7
click at [797, 238] on span "Complete Item" at bounding box center [795, 237] width 41 height 10
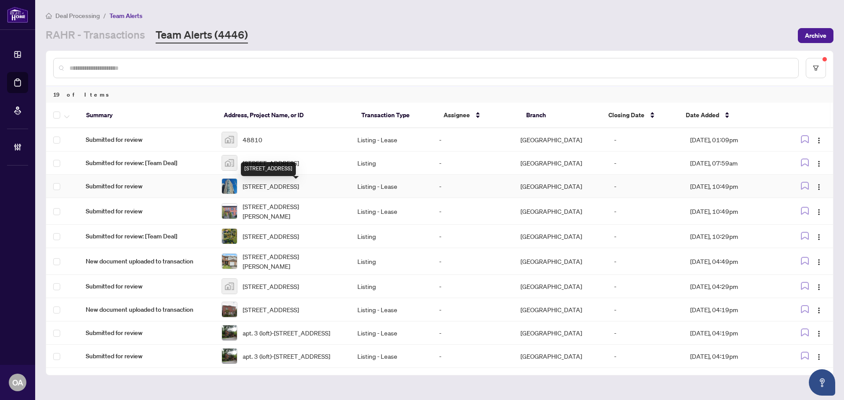
click at [289, 191] on span "709-242 Rideau St, Ottawa, Ontario K1N 0B7, Canada" at bounding box center [271, 187] width 56 height 10
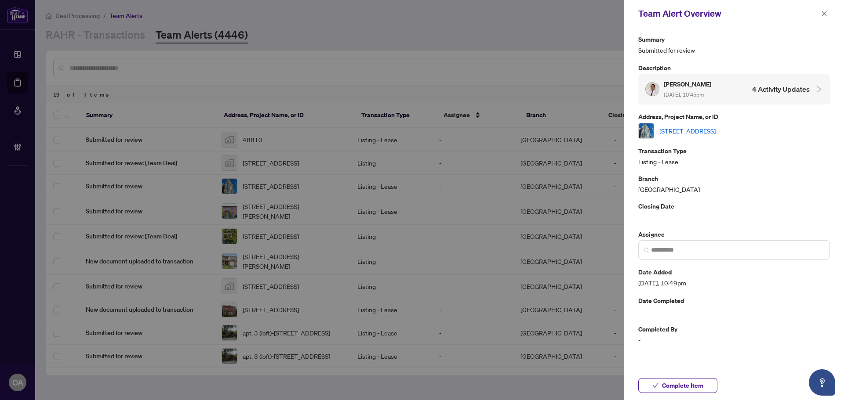
click at [676, 132] on link "709-242 Rideau St, Ottawa, Ontario K1N 0B7, Canada" at bounding box center [687, 131] width 56 height 10
click at [825, 11] on icon "close" at bounding box center [824, 14] width 6 height 6
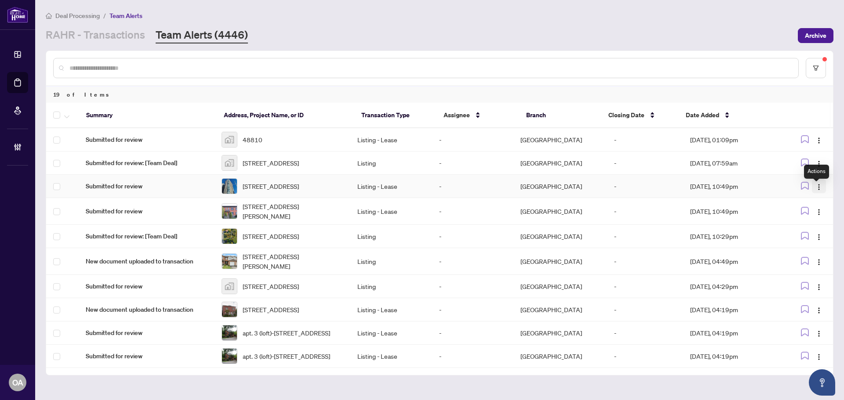
click at [815, 189] on img "button" at bounding box center [818, 187] width 7 height 7
click at [805, 235] on span "Complete Item" at bounding box center [795, 237] width 41 height 10
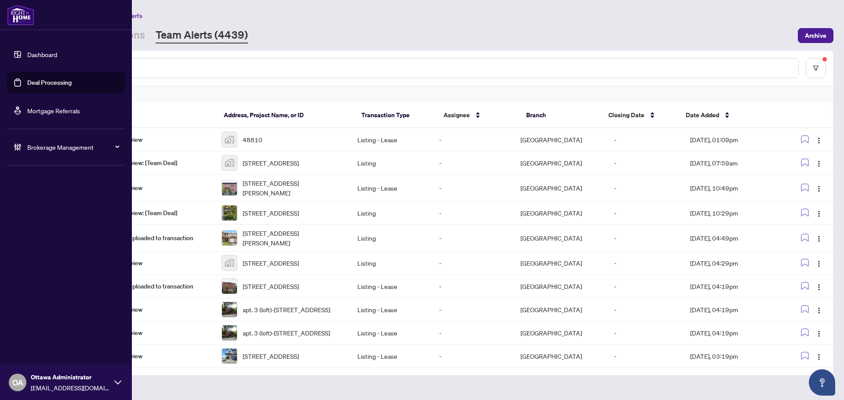
click at [27, 79] on link "Deal Processing" at bounding box center [49, 83] width 44 height 8
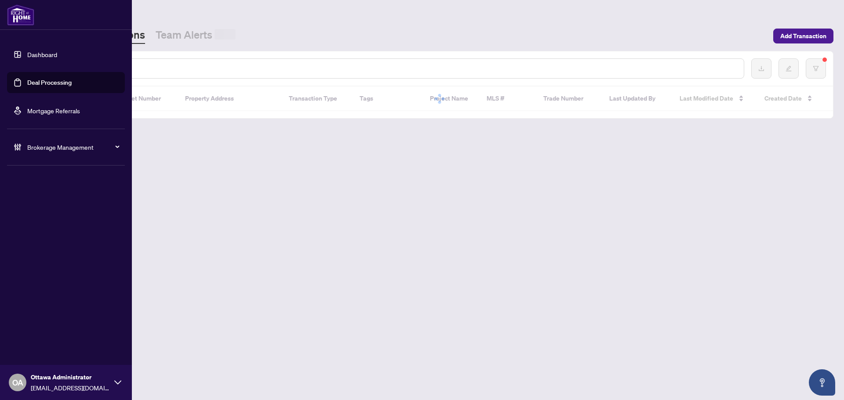
click at [170, 65] on input "text" at bounding box center [402, 69] width 667 height 10
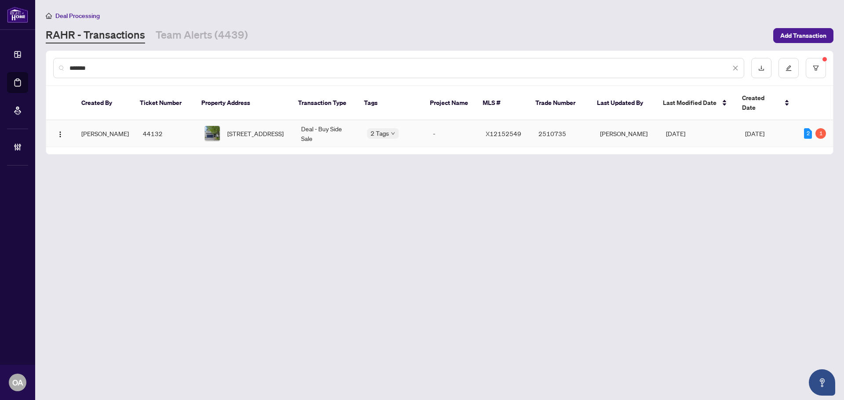
type input "*******"
click at [248, 129] on span "135 Lamplighters Dr, Ottawa, Ontario K2J 0C1, Canada" at bounding box center [255, 134] width 56 height 10
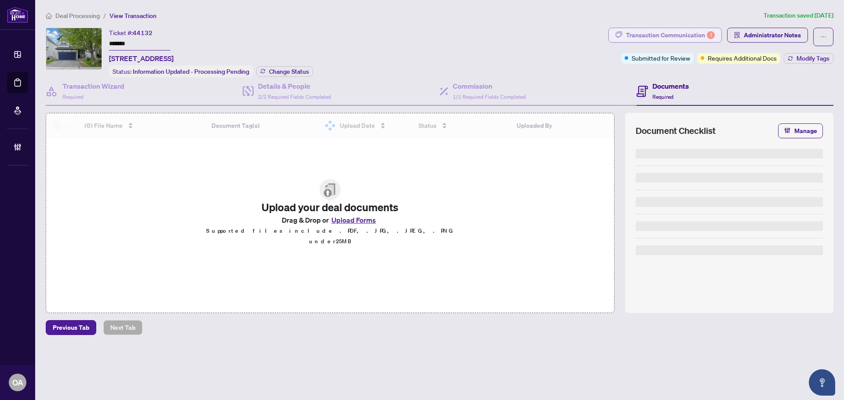
click at [698, 33] on div "Transaction Communication 1" at bounding box center [670, 35] width 89 height 14
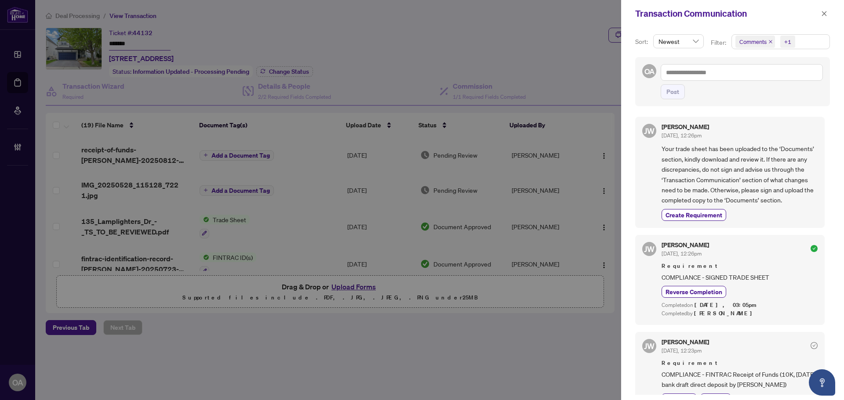
click at [769, 41] on icon "close" at bounding box center [771, 42] width 4 height 4
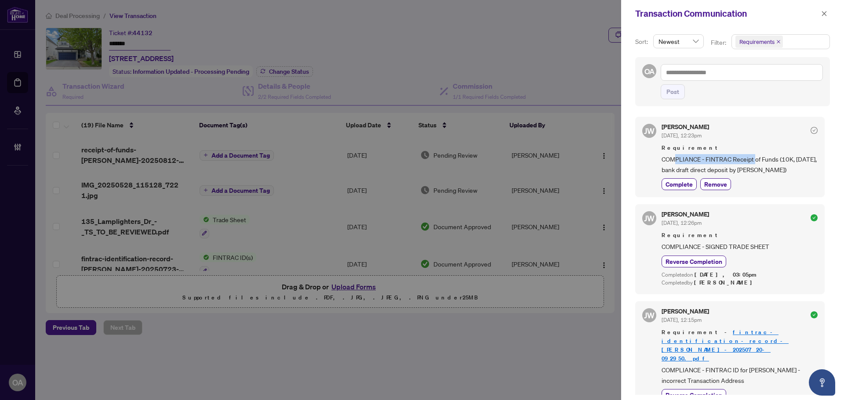
drag, startPoint x: 674, startPoint y: 162, endPoint x: 756, endPoint y: 158, distance: 81.8
click at [756, 158] on span "COMPLIANCE - FINTRAC Receipt of Funds (10K, May 28/29, bank draft direct deposi…" at bounding box center [739, 164] width 156 height 21
click at [819, 11] on button "button" at bounding box center [823, 13] width 11 height 11
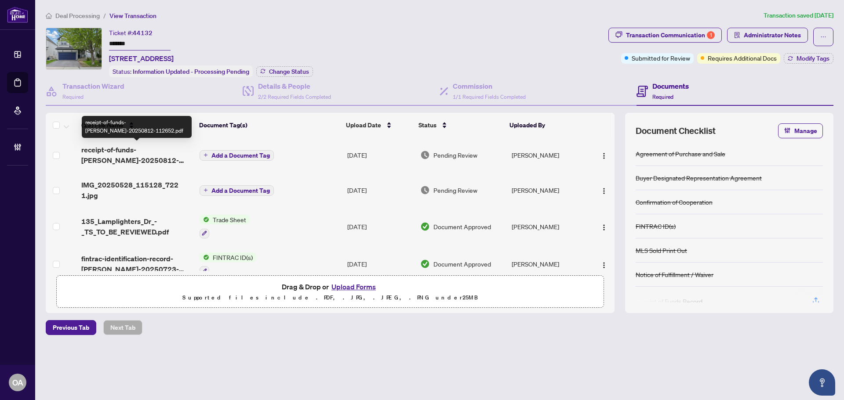
click at [136, 159] on span "receipt-of-funds-mahshid-hosseini-20250812-112652.pdf" at bounding box center [136, 155] width 111 height 21
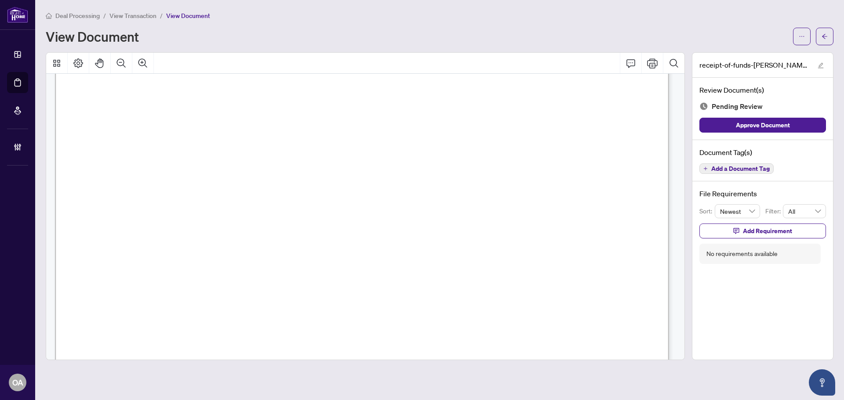
scroll to position [1011, 0]
click at [823, 39] on icon "arrow-left" at bounding box center [824, 36] width 6 height 6
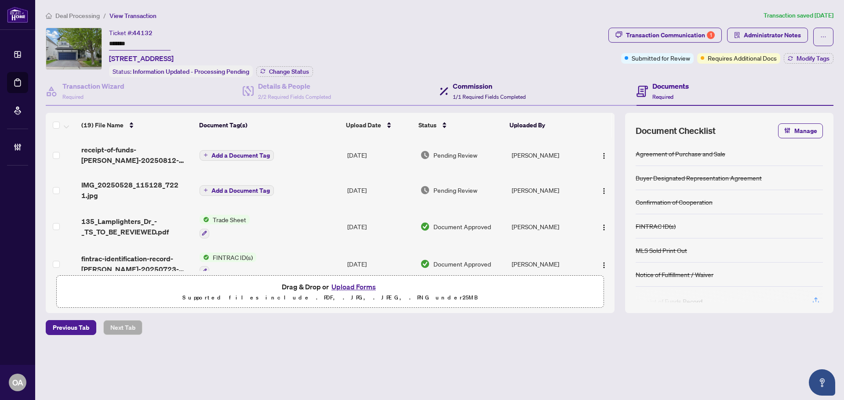
click at [502, 91] on div "Commission 1/1 Required Fields Completed" at bounding box center [489, 91] width 73 height 21
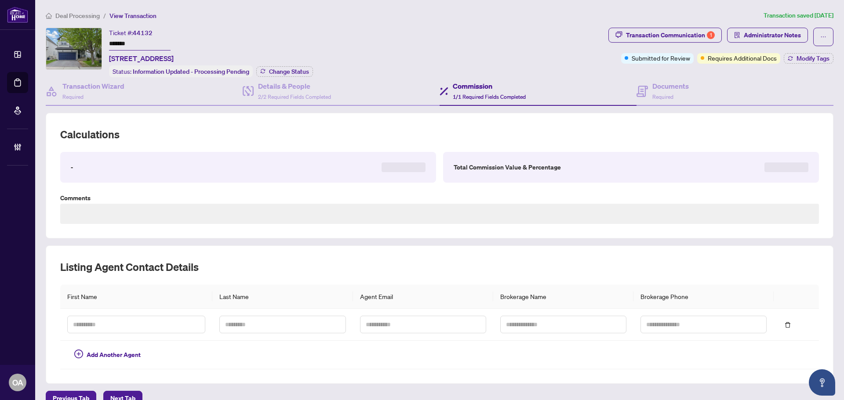
type textarea "**********"
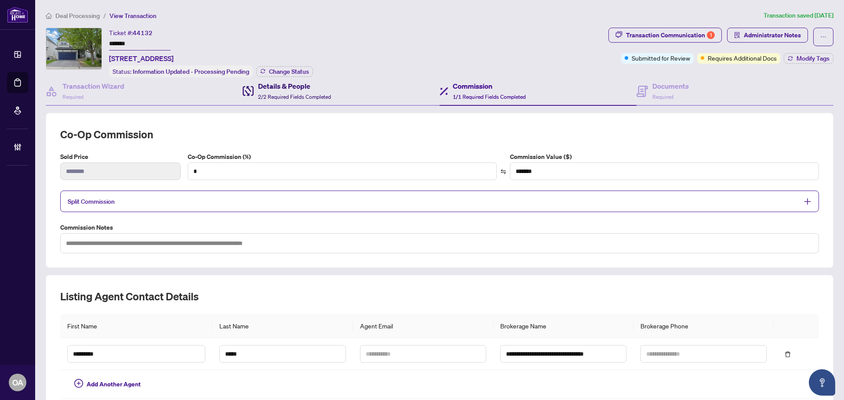
click at [323, 86] on h4 "Details & People" at bounding box center [294, 86] width 73 height 11
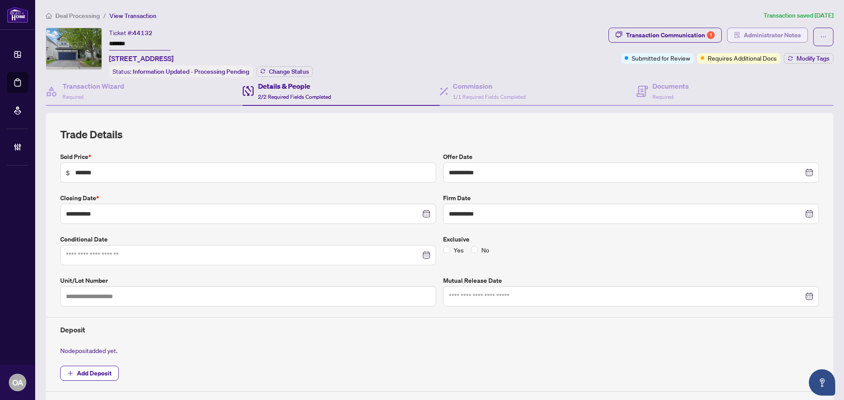
click at [778, 38] on span "Administrator Notes" at bounding box center [772, 35] width 57 height 14
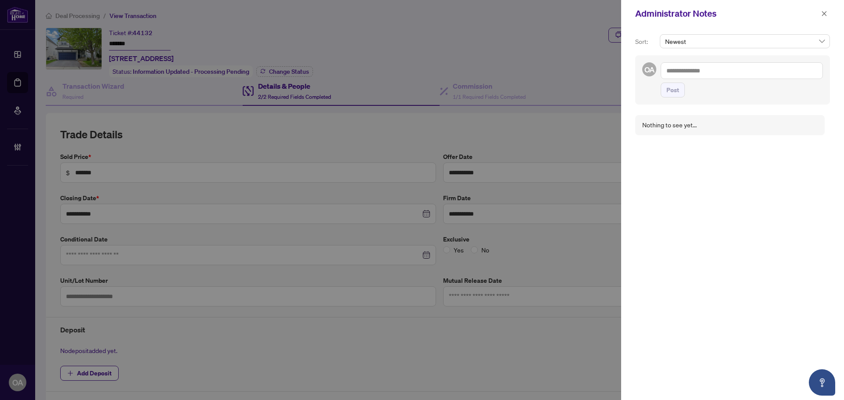
click at [689, 73] on textarea at bounding box center [742, 70] width 162 height 17
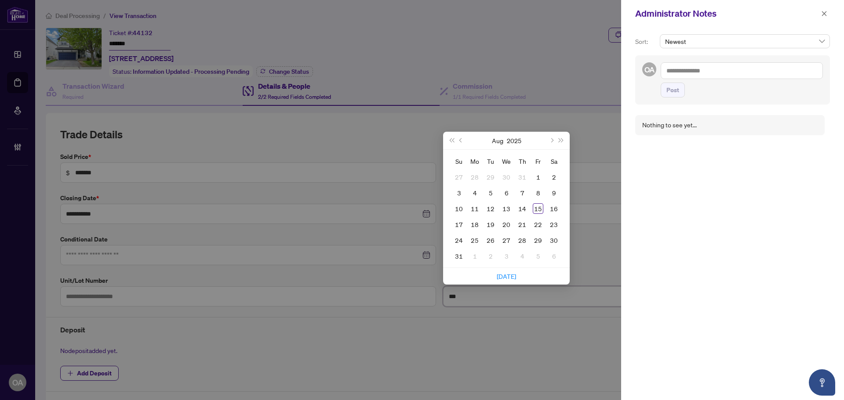
type input "***"
click at [689, 73] on textarea at bounding box center [742, 70] width 162 height 17
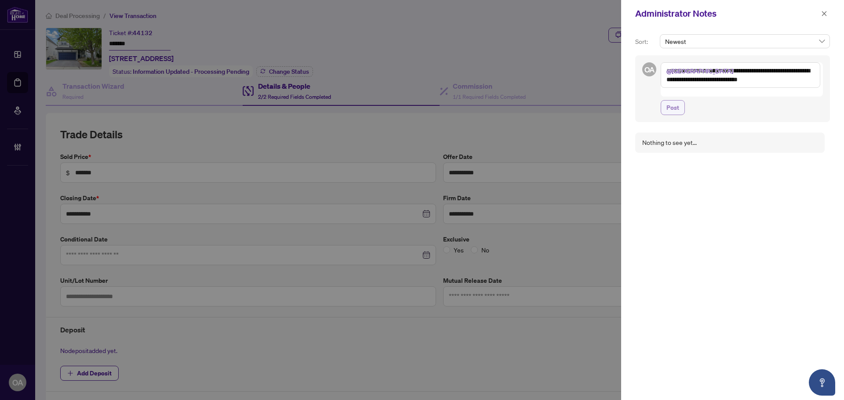
type textarea "**********"
click at [674, 102] on span "Post" at bounding box center [672, 108] width 13 height 14
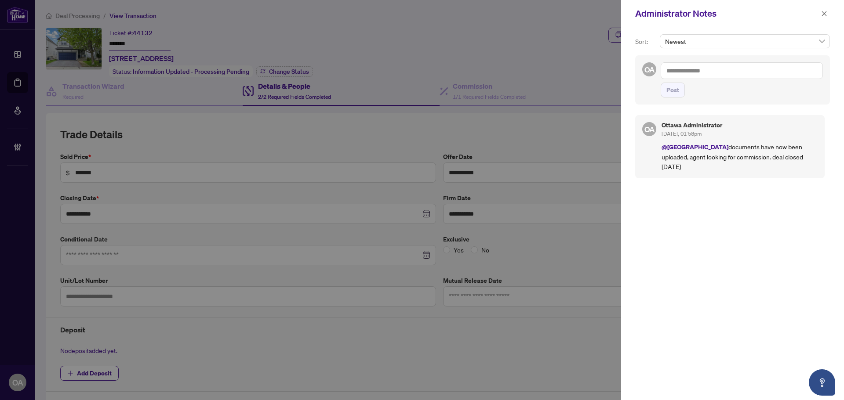
drag, startPoint x: 827, startPoint y: 13, endPoint x: 789, endPoint y: 10, distance: 38.3
click at [827, 13] on button "button" at bounding box center [823, 13] width 11 height 11
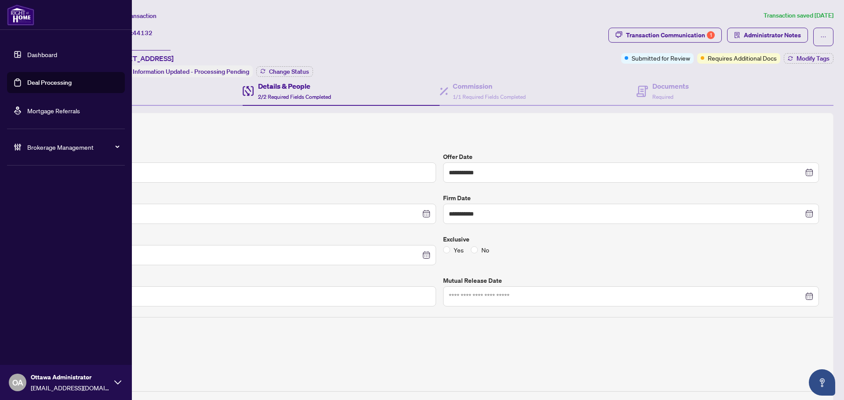
click at [33, 79] on link "Deal Processing" at bounding box center [49, 83] width 44 height 8
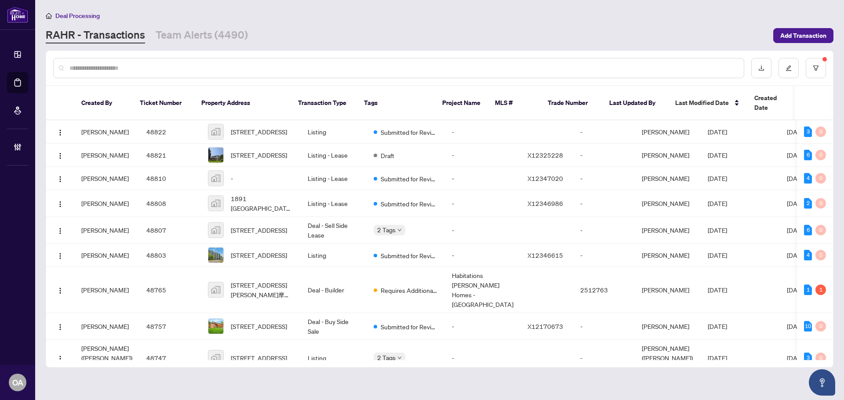
click at [200, 66] on input "text" at bounding box center [402, 68] width 667 height 10
click at [218, 39] on link "Team Alerts (4490)" at bounding box center [202, 36] width 92 height 16
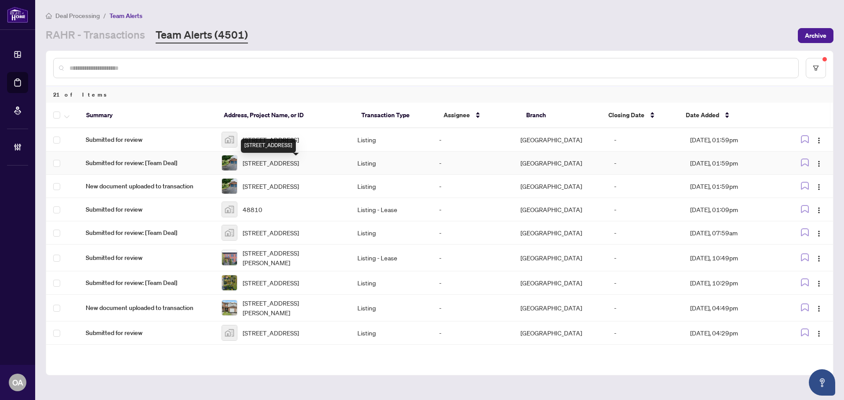
click at [274, 166] on span "21 Hime Cres, Ottawa, Ontario K1G 4S1, Canada" at bounding box center [271, 163] width 56 height 10
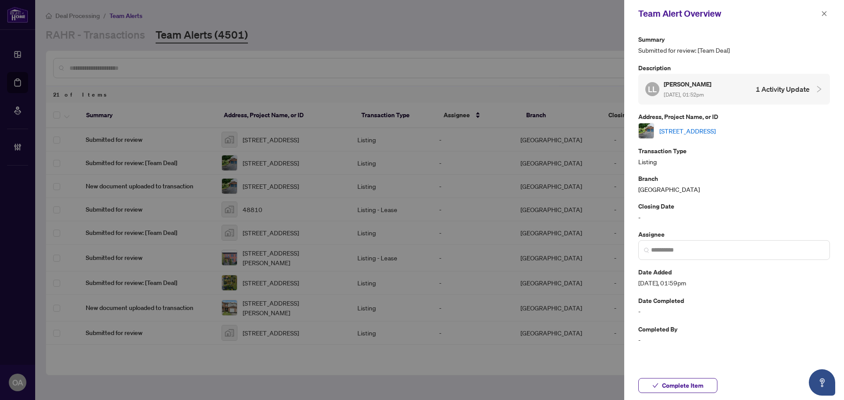
click at [697, 133] on link "21 Hime Cres, Ottawa, Ontario K1G 4S1, Canada" at bounding box center [687, 131] width 56 height 10
click at [825, 14] on icon "close" at bounding box center [824, 14] width 6 height 6
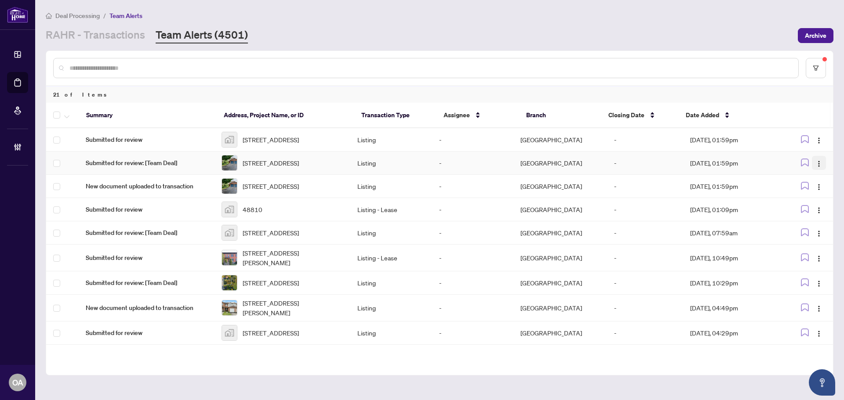
click at [815, 167] on img "button" at bounding box center [818, 163] width 7 height 7
click at [799, 216] on span "Complete Item" at bounding box center [795, 214] width 41 height 10
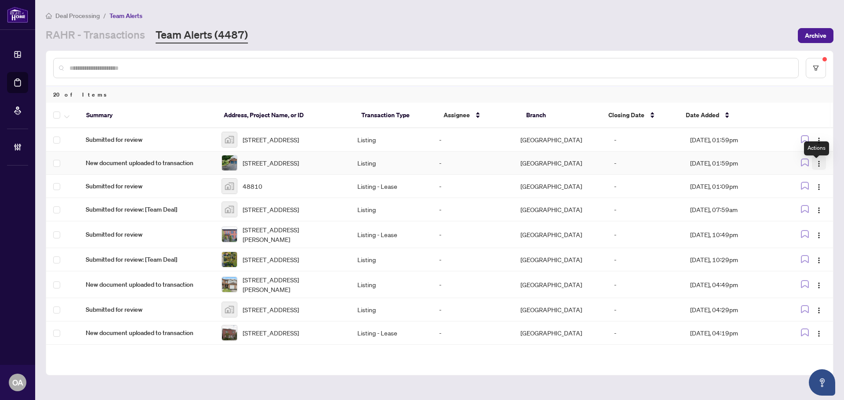
click at [820, 167] on button "button" at bounding box center [819, 163] width 14 height 14
click at [806, 212] on span "Complete Item" at bounding box center [795, 214] width 41 height 10
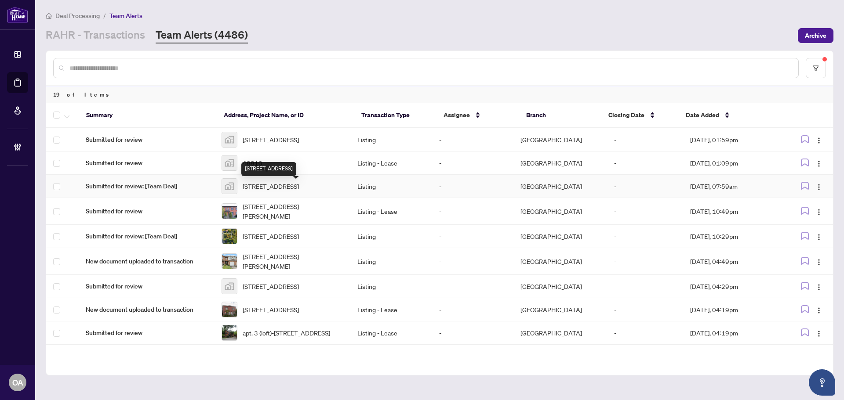
click at [293, 187] on span "15365 Ashburn Road, Berwick, ON, Canada" at bounding box center [271, 187] width 56 height 10
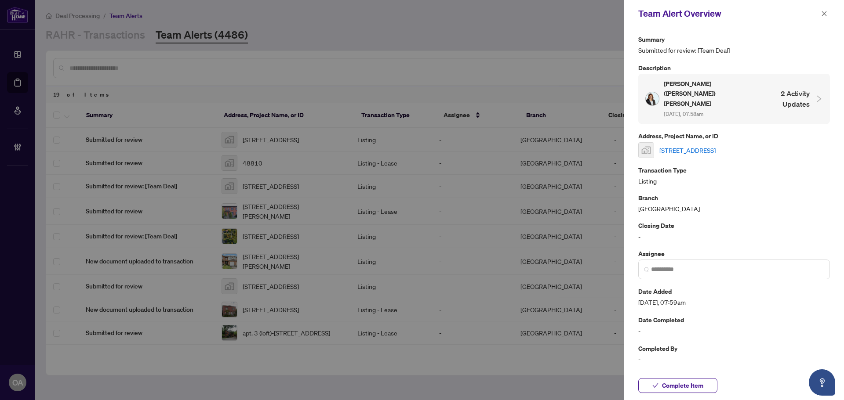
click at [692, 142] on div "15365 Ashburn Road, Berwick, ON, Canada" at bounding box center [734, 150] width 192 height 16
click at [693, 145] on link "15365 Ashburn Road, Berwick, ON, Canada" at bounding box center [687, 150] width 56 height 10
click at [825, 13] on icon "close" at bounding box center [824, 13] width 5 height 5
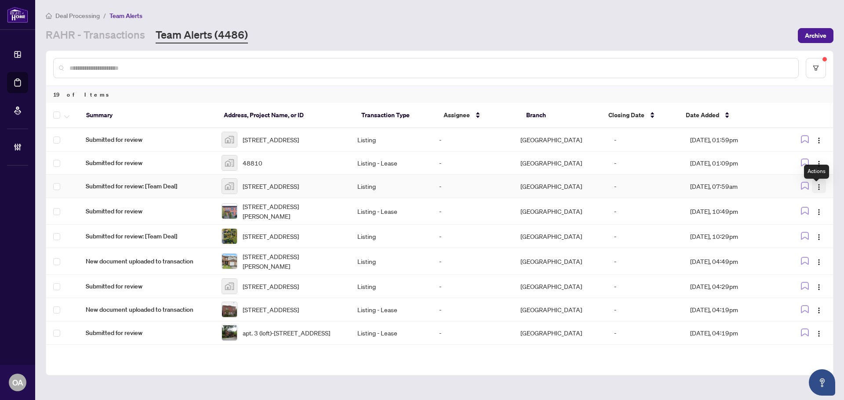
click at [817, 191] on img "button" at bounding box center [818, 187] width 7 height 7
click at [803, 237] on span "Complete Item" at bounding box center [795, 237] width 41 height 10
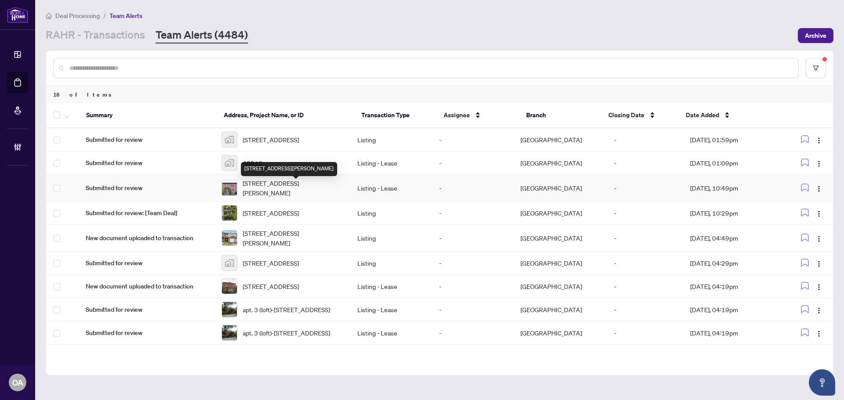
click at [288, 194] on span "109 Sweetland Ave, Ottawa, Ontario K1N 7V1, Canada" at bounding box center [293, 187] width 101 height 19
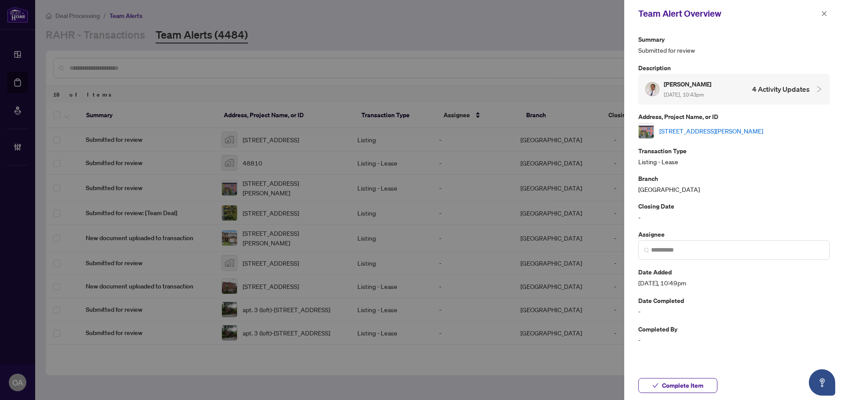
click at [722, 128] on link "109 Sweetland Ave, Ottawa, Ontario K1N 7V1, Canada" at bounding box center [711, 131] width 104 height 10
click at [825, 16] on icon "close" at bounding box center [824, 14] width 6 height 6
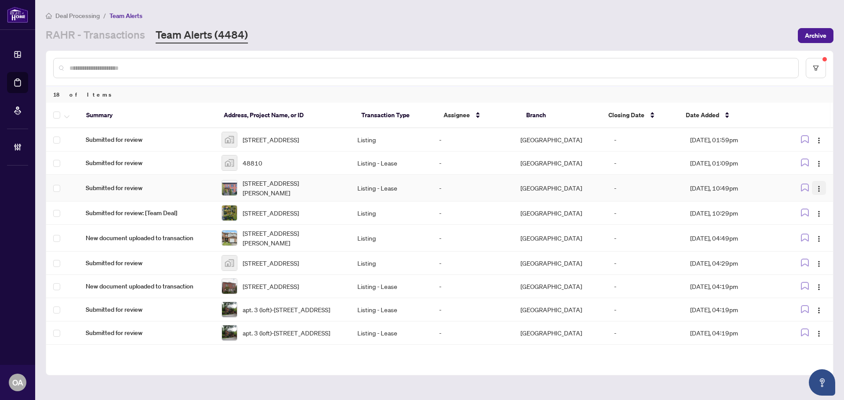
click at [812, 189] on button "button" at bounding box center [819, 188] width 14 height 14
drag, startPoint x: 788, startPoint y: 239, endPoint x: 606, endPoint y: 221, distance: 183.3
click at [788, 239] on span "Complete Item" at bounding box center [795, 237] width 41 height 10
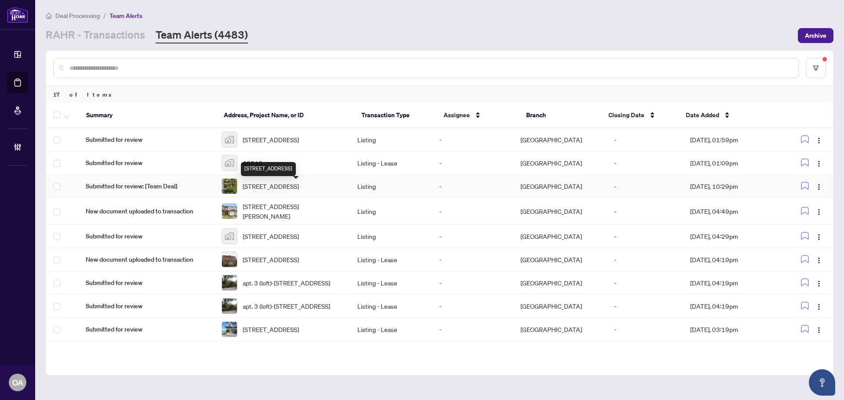
click at [293, 191] on span "[STREET_ADDRESS]" at bounding box center [271, 187] width 56 height 10
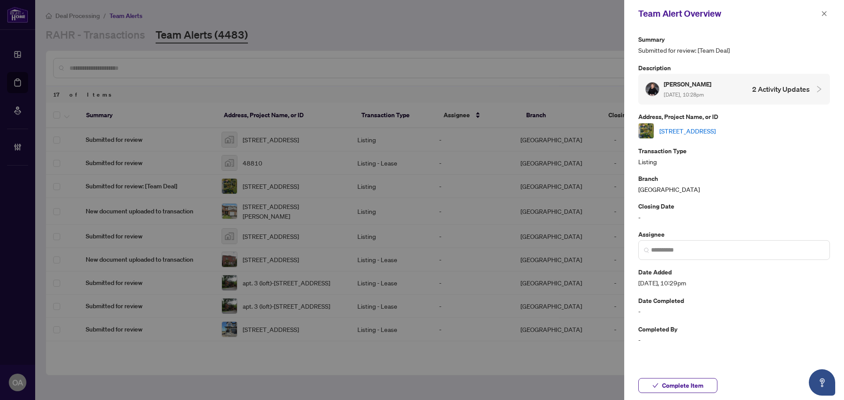
click at [695, 132] on link "[STREET_ADDRESS]" at bounding box center [687, 131] width 56 height 10
click at [822, 12] on icon "close" at bounding box center [824, 13] width 5 height 5
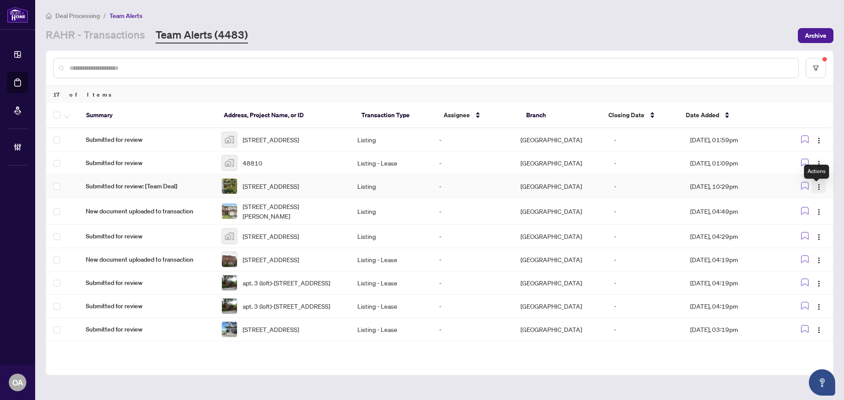
click at [815, 189] on img "button" at bounding box center [818, 187] width 7 height 7
click at [805, 234] on span "Complete Item" at bounding box center [795, 237] width 41 height 10
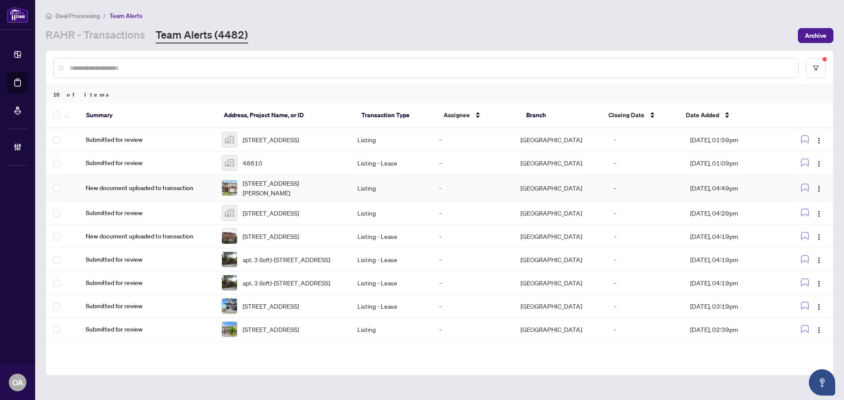
click at [289, 195] on span "[STREET_ADDRESS][PERSON_NAME]" at bounding box center [293, 187] width 101 height 19
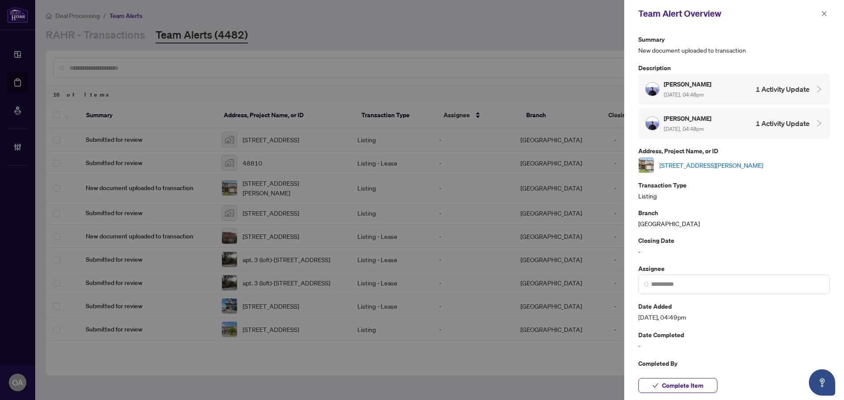
click at [709, 165] on link "[STREET_ADDRESS][PERSON_NAME]" at bounding box center [711, 165] width 104 height 10
drag, startPoint x: 821, startPoint y: 11, endPoint x: 805, endPoint y: 31, distance: 25.9
click at [823, 12] on icon "close" at bounding box center [824, 14] width 6 height 6
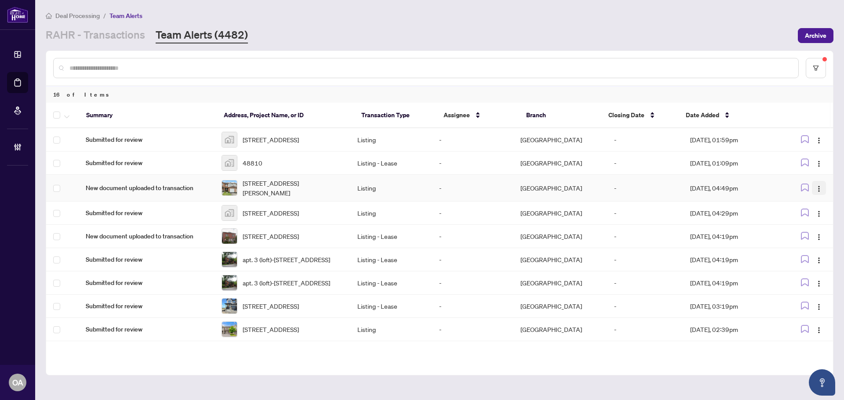
click at [821, 192] on button "button" at bounding box center [819, 188] width 14 height 14
click at [797, 238] on span "Complete Item" at bounding box center [795, 237] width 41 height 10
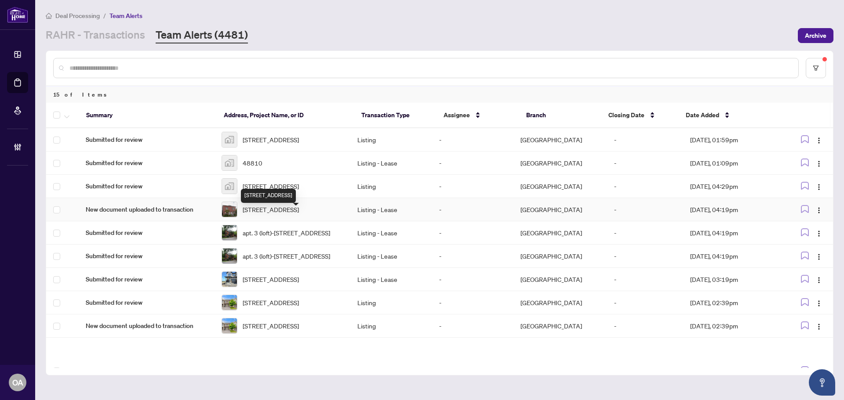
click at [298, 214] on span "409-409B Preston St, Ottawa, Ontario K1S 4N1, Canada" at bounding box center [271, 210] width 56 height 10
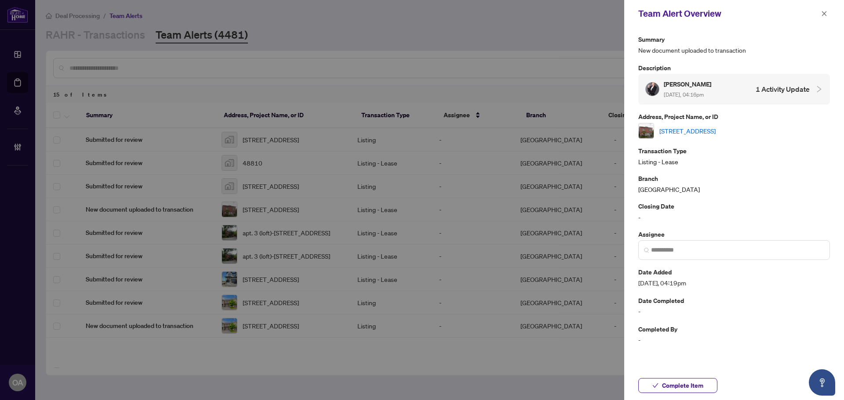
click at [701, 131] on link "409-409B Preston St, Ottawa, Ontario K1S 4N1, Canada" at bounding box center [687, 131] width 56 height 10
click at [823, 12] on icon "close" at bounding box center [824, 14] width 6 height 6
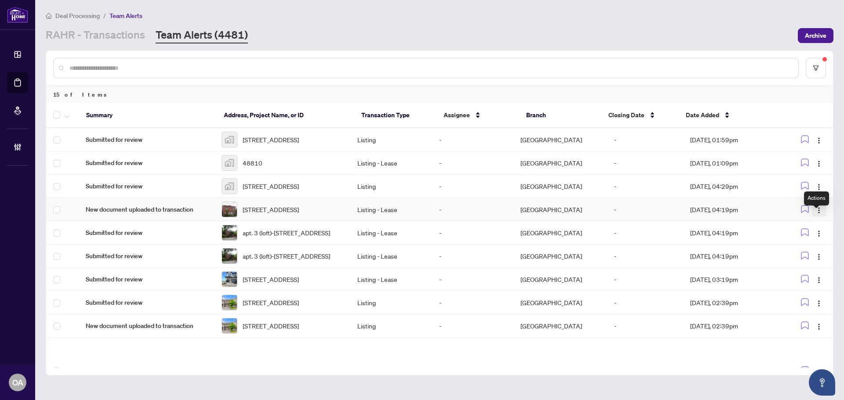
click at [821, 214] on button "button" at bounding box center [819, 210] width 14 height 14
drag, startPoint x: 813, startPoint y: 260, endPoint x: 665, endPoint y: 266, distance: 148.2
click at [812, 260] on span "Complete Item" at bounding box center [795, 264] width 41 height 10
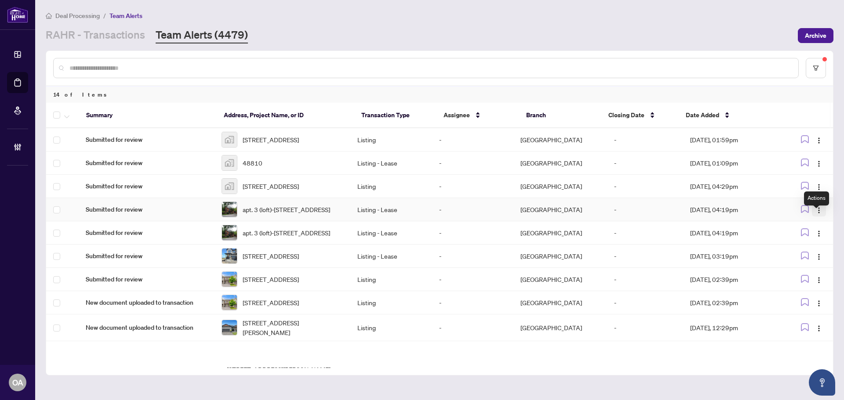
click at [817, 214] on img "button" at bounding box center [818, 210] width 7 height 7
click at [808, 263] on span "Complete Item" at bounding box center [795, 264] width 41 height 10
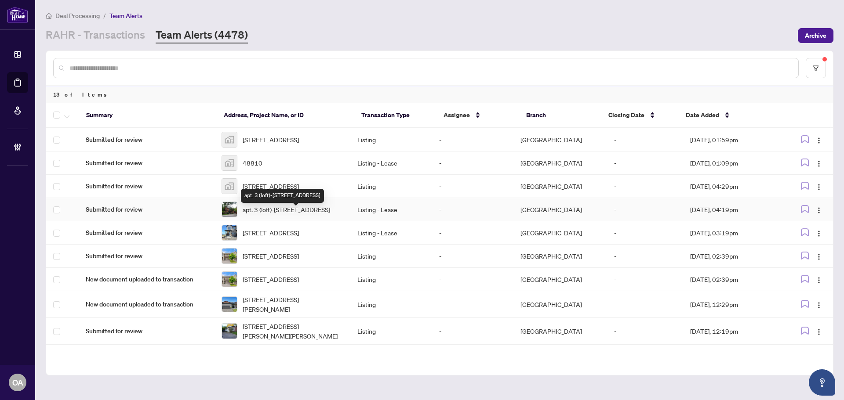
click at [283, 214] on span "apt. 3 (loft)-[STREET_ADDRESS]" at bounding box center [286, 210] width 87 height 10
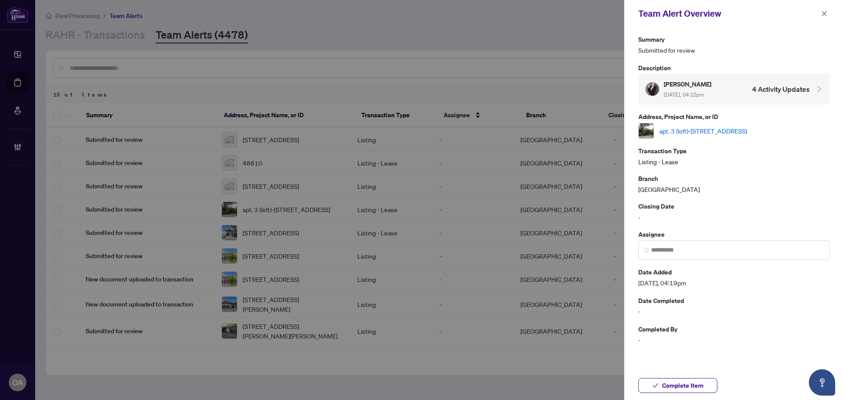
click at [710, 128] on link "apt. 3 (loft)-[STREET_ADDRESS]" at bounding box center [702, 131] width 87 height 10
drag, startPoint x: 824, startPoint y: 12, endPoint x: 508, endPoint y: 200, distance: 367.2
click at [823, 12] on icon "close" at bounding box center [824, 14] width 6 height 6
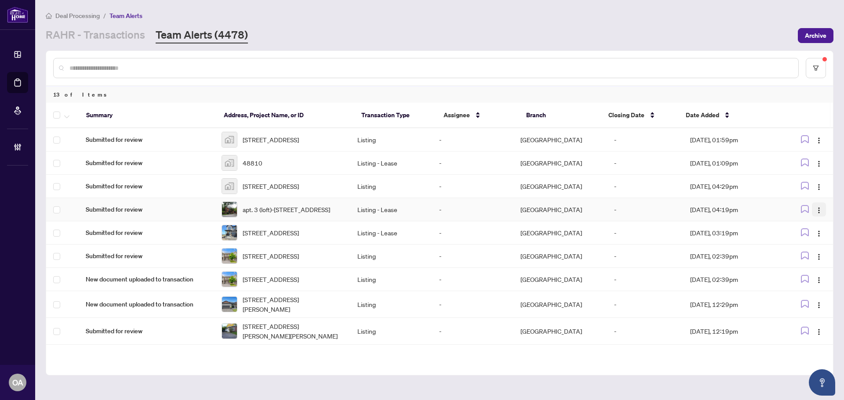
click at [815, 214] on img "button" at bounding box center [818, 210] width 7 height 7
click at [808, 262] on span "Complete Item" at bounding box center [795, 264] width 41 height 10
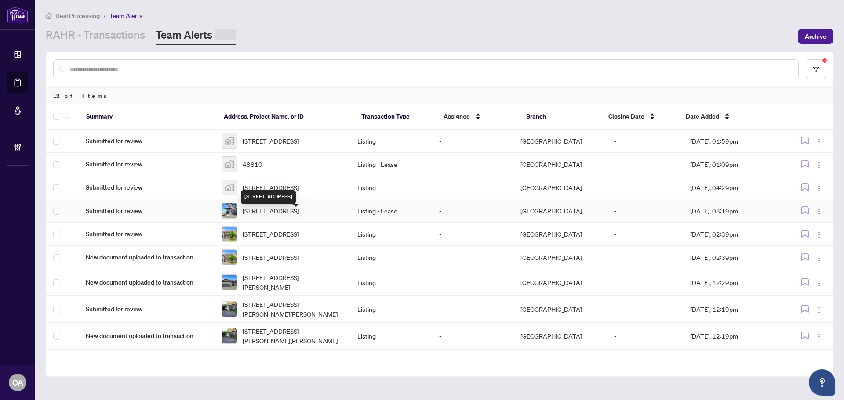
click at [274, 216] on span "[STREET_ADDRESS]" at bounding box center [271, 211] width 56 height 10
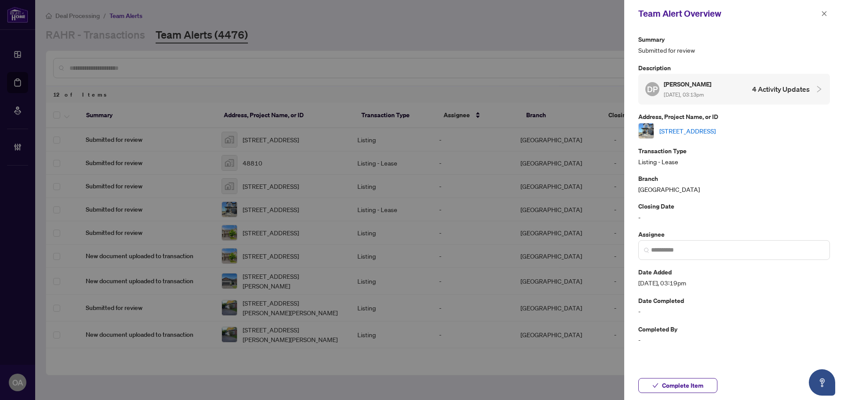
click at [672, 131] on link "[STREET_ADDRESS]" at bounding box center [687, 131] width 56 height 10
click at [825, 9] on span "button" at bounding box center [824, 14] width 6 height 14
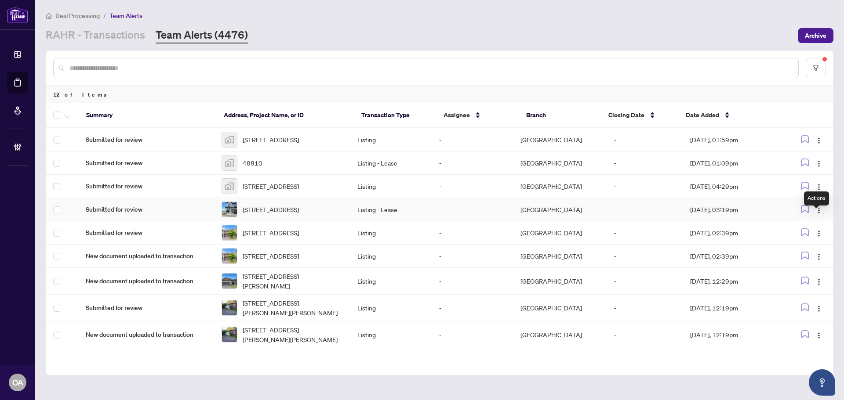
drag, startPoint x: 816, startPoint y: 218, endPoint x: 814, endPoint y: 227, distance: 8.5
click at [816, 214] on img "button" at bounding box center [818, 210] width 7 height 7
click at [804, 266] on span "Complete Item" at bounding box center [795, 264] width 41 height 10
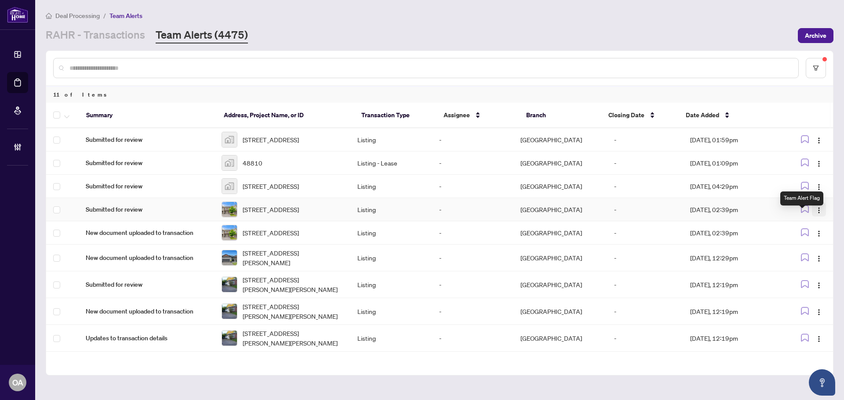
click at [816, 214] on img "button" at bounding box center [818, 210] width 7 height 7
click at [806, 262] on span "Complete Item" at bounding box center [795, 264] width 41 height 10
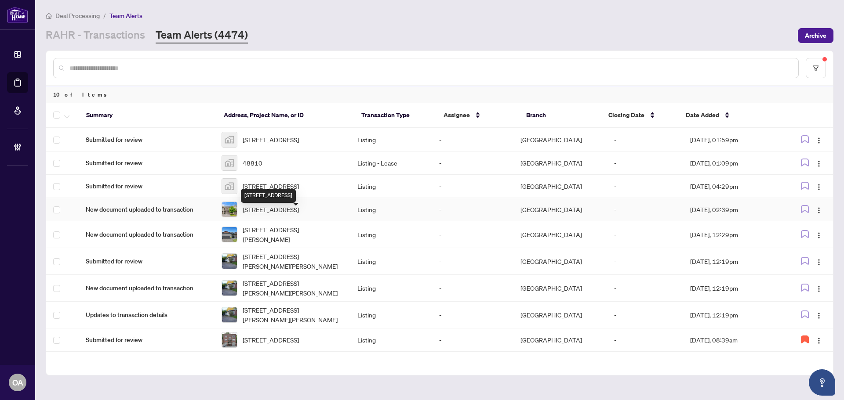
click at [283, 214] on span "163 Mojave Cres, Ottawa, Ontario K2S 0H3, Canada" at bounding box center [271, 210] width 56 height 10
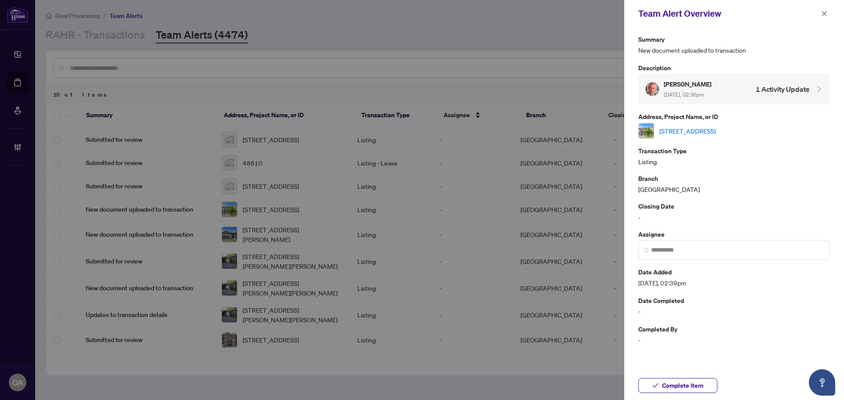
click at [687, 129] on link "163 Mojave Cres, Ottawa, Ontario K2S 0H3, Canada" at bounding box center [687, 131] width 56 height 10
click at [823, 10] on span "button" at bounding box center [824, 14] width 6 height 14
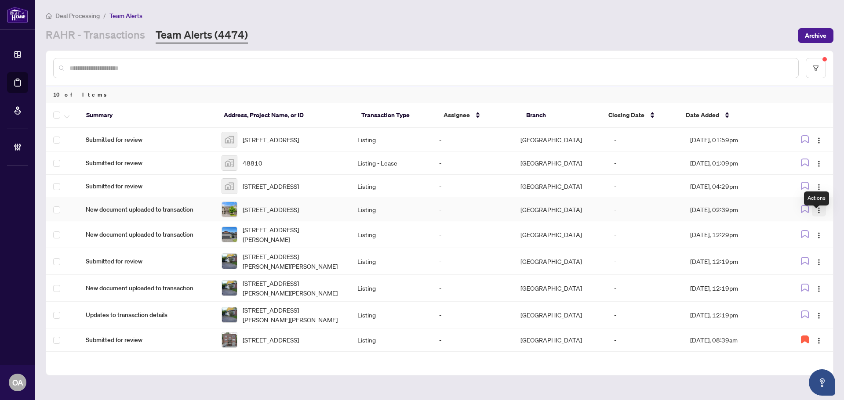
click at [815, 214] on img "button" at bounding box center [818, 210] width 7 height 7
click at [811, 263] on span "Complete Item" at bounding box center [795, 264] width 41 height 10
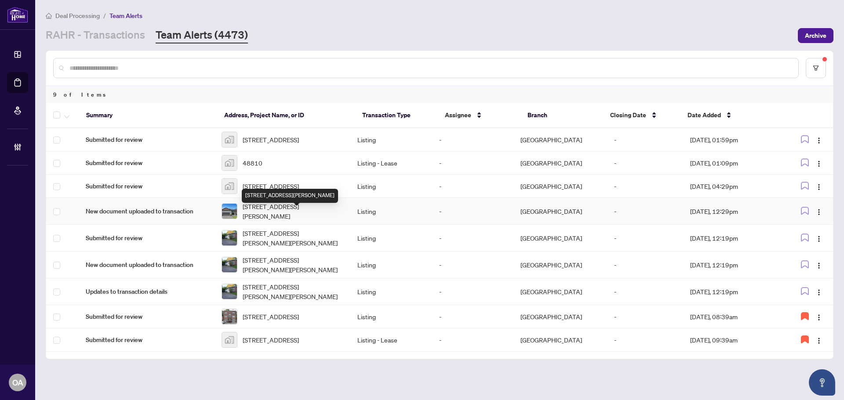
click at [301, 217] on span "201 Versaille St, Alfred and Plantagenet, Ontario K0A 3K0, Canada" at bounding box center [293, 211] width 101 height 19
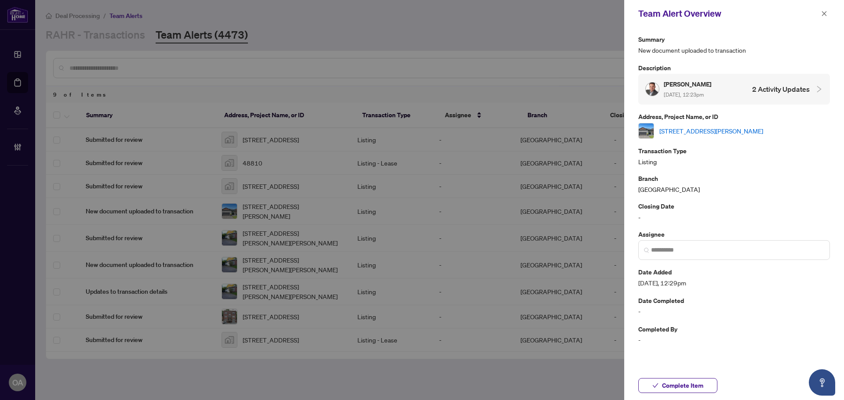
click at [727, 129] on link "201 Versaille St, Alfred and Plantagenet, Ontario K0A 3K0, Canada" at bounding box center [711, 131] width 104 height 10
click at [821, 10] on span "button" at bounding box center [824, 14] width 6 height 14
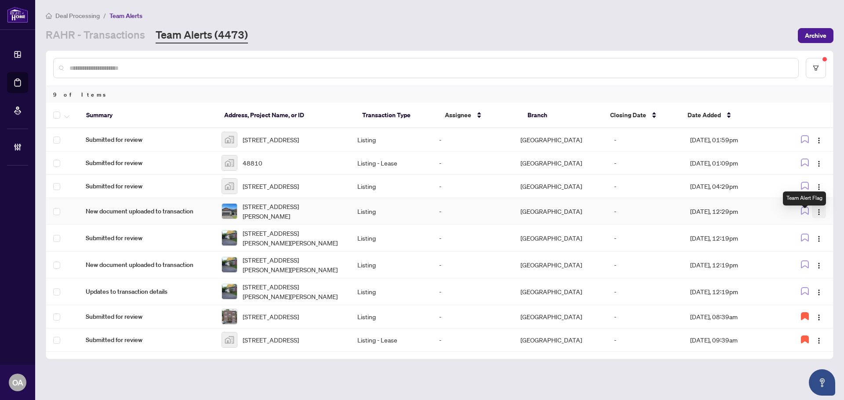
click at [818, 216] on img "button" at bounding box center [818, 212] width 7 height 7
click at [800, 257] on li "Complete Item" at bounding box center [798, 264] width 51 height 14
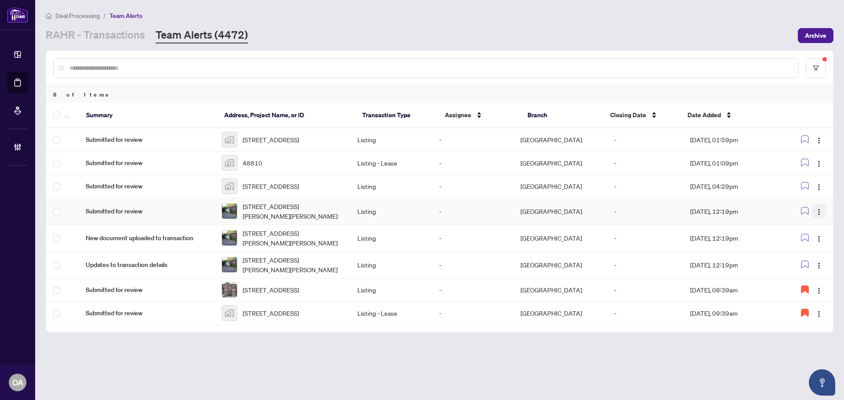
click at [820, 215] on span "button" at bounding box center [818, 212] width 7 height 10
click at [807, 261] on span "Complete Item" at bounding box center [798, 264] width 41 height 10
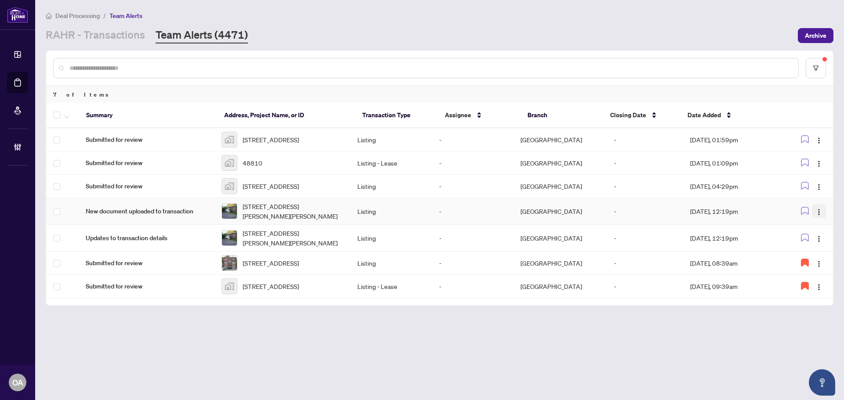
click at [817, 215] on img "button" at bounding box center [818, 212] width 7 height 7
click at [799, 262] on span "Complete Item" at bounding box center [798, 264] width 41 height 10
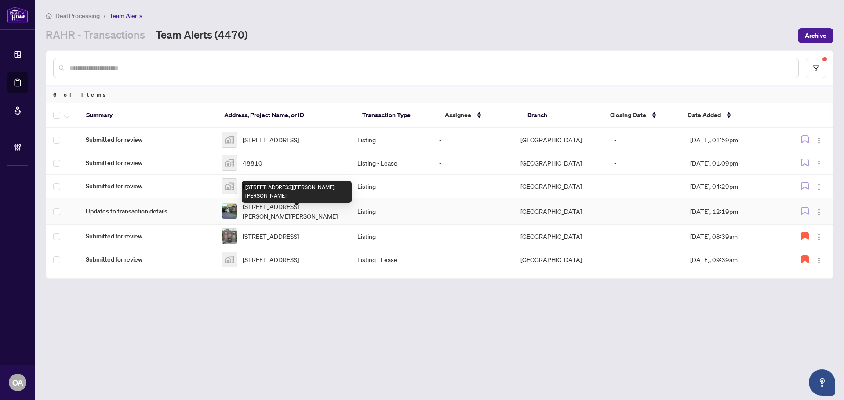
click at [268, 217] on span "[STREET_ADDRESS][PERSON_NAME][PERSON_NAME]" at bounding box center [293, 211] width 101 height 19
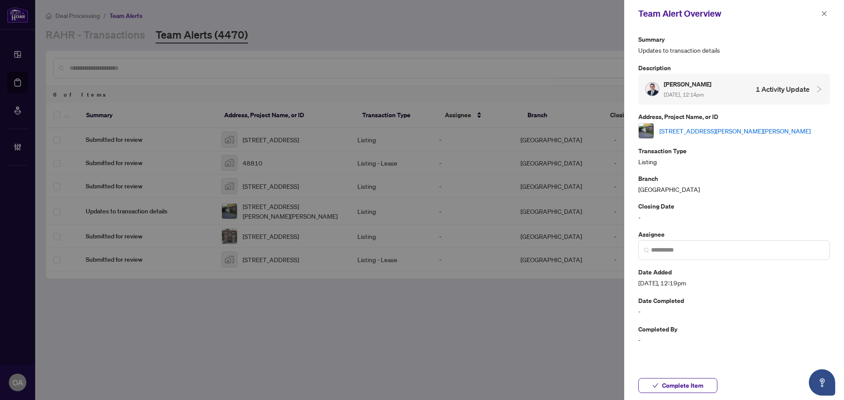
click at [677, 131] on link "[STREET_ADDRESS][PERSON_NAME][PERSON_NAME]" at bounding box center [734, 131] width 151 height 10
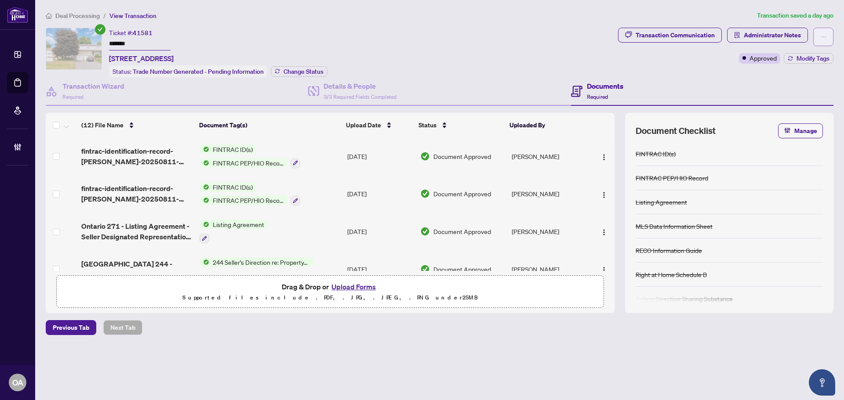
click at [828, 39] on button "button" at bounding box center [823, 37] width 20 height 18
drag, startPoint x: 412, startPoint y: 51, endPoint x: 283, endPoint y: 4, distance: 136.9
click at [409, 51] on div "Ticket #: 41581 ******* [STREET_ADDRESS] Status: Trade Number Generated - Pendi…" at bounding box center [330, 53] width 569 height 50
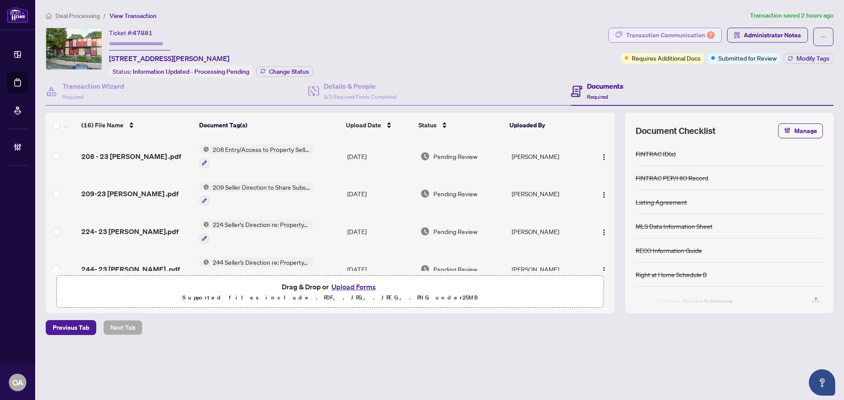
click at [647, 29] on div "Transaction Communication 7" at bounding box center [670, 35] width 89 height 14
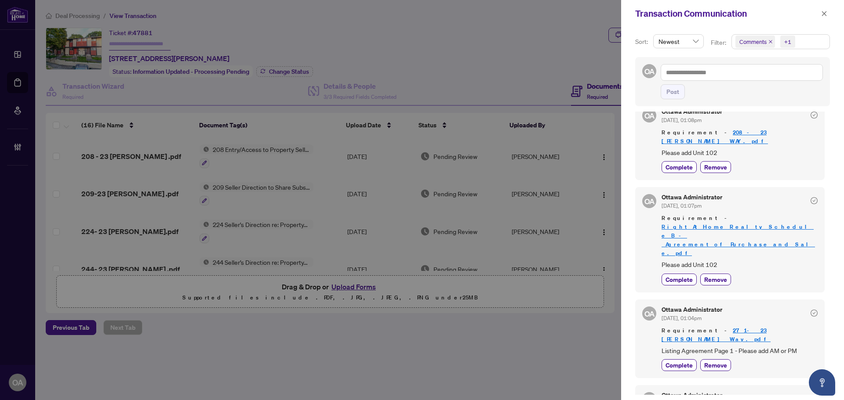
scroll to position [2, 0]
click at [826, 19] on span "button" at bounding box center [824, 14] width 6 height 14
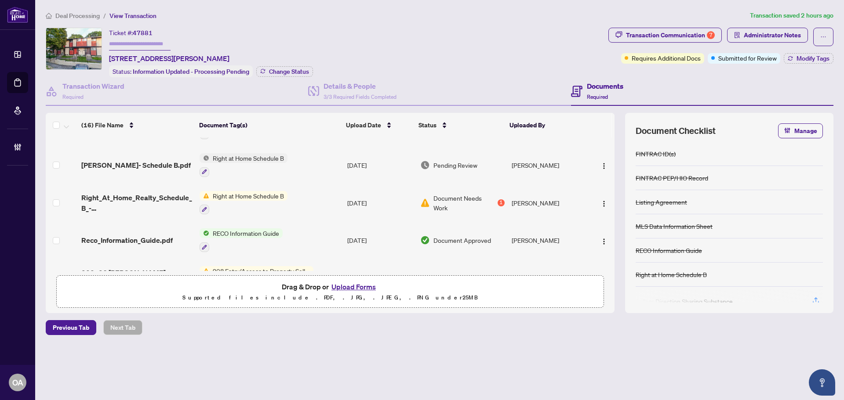
scroll to position [132, 0]
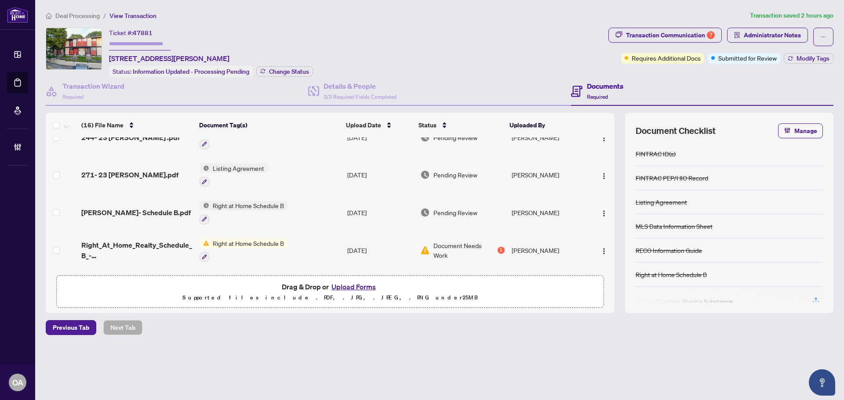
click at [233, 203] on span "Right at Home Schedule B" at bounding box center [248, 206] width 78 height 10
click at [165, 211] on div "RAHR- Schedule B.pdf" at bounding box center [136, 212] width 111 height 11
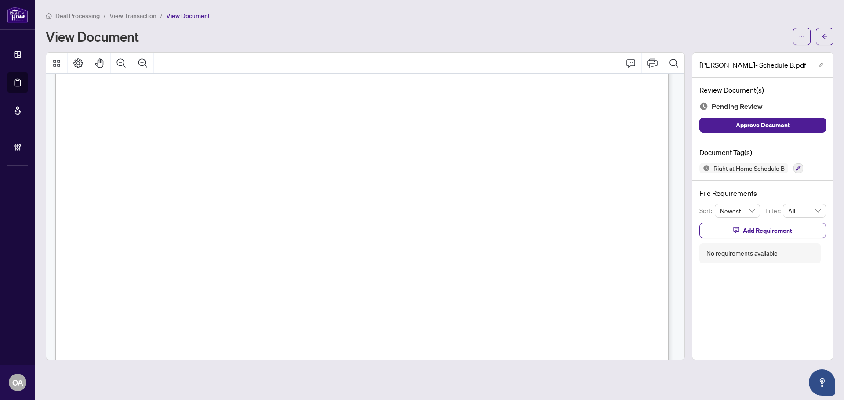
scroll to position [132, 0]
drag, startPoint x: 160, startPoint y: 127, endPoint x: 190, endPoint y: 127, distance: 29.9
click at [186, 127] on span "Unit 102-" at bounding box center [167, 127] width 37 height 7
click at [797, 168] on icon "button" at bounding box center [798, 168] width 5 height 5
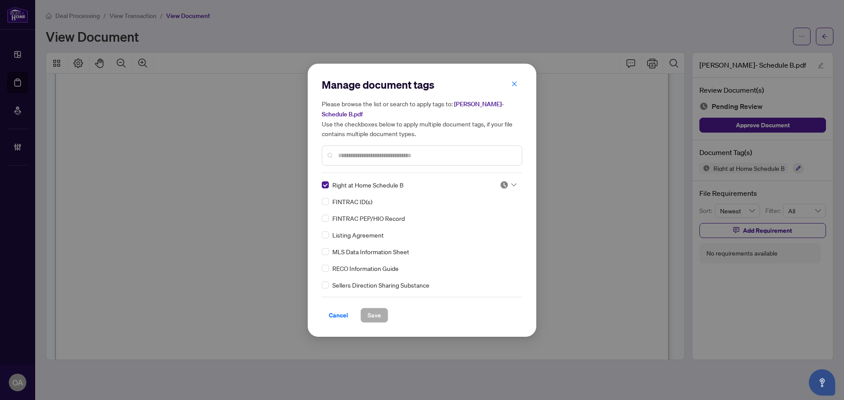
click at [511, 172] on div "Manage document tags Please browse the list or search to apply tags to: RAHR- S…" at bounding box center [422, 200] width 200 height 245
click at [509, 182] on div at bounding box center [508, 185] width 17 height 9
drag, startPoint x: 493, startPoint y: 216, endPoint x: 459, endPoint y: 252, distance: 49.1
click at [493, 216] on div "Approved" at bounding box center [479, 223] width 67 height 14
click at [374, 316] on span "Save" at bounding box center [374, 316] width 14 height 14
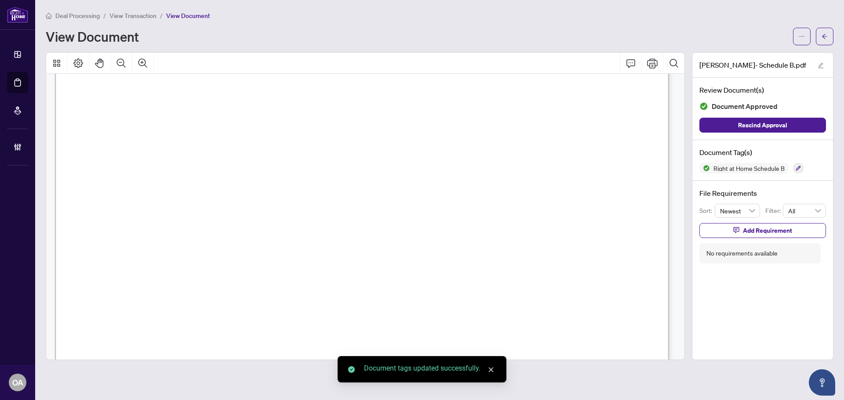
click at [828, 36] on button "button" at bounding box center [825, 37] width 18 height 18
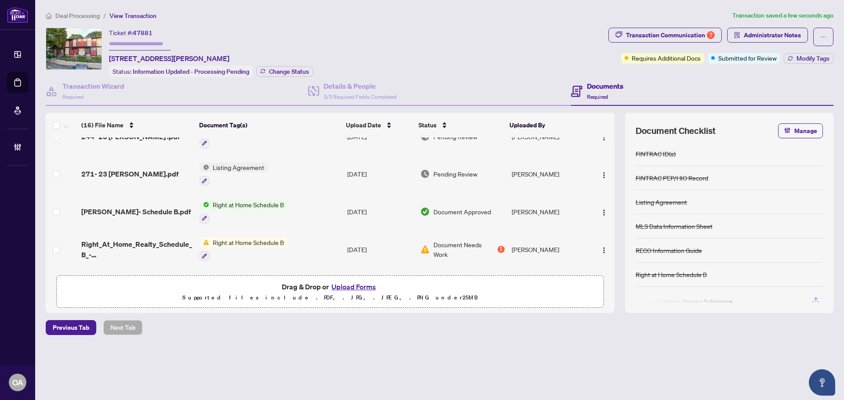
scroll to position [132, 0]
click at [133, 167] on td "271- 23 Mcclintock.pdf" at bounding box center [137, 175] width 118 height 38
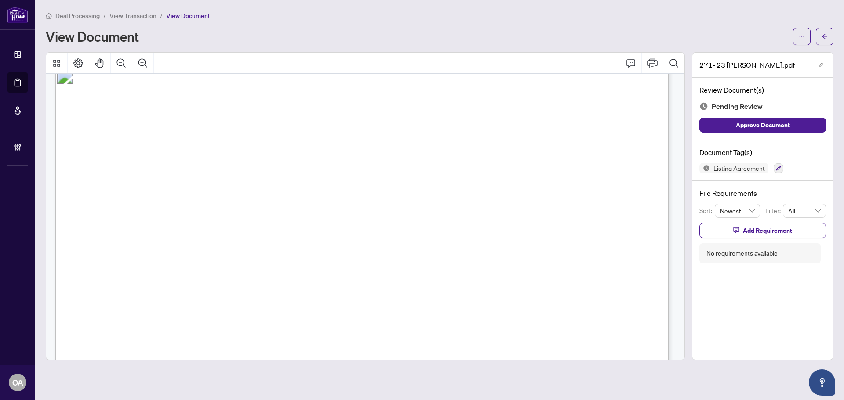
scroll to position [3520, 0]
click at [777, 172] on button "button" at bounding box center [779, 168] width 10 height 10
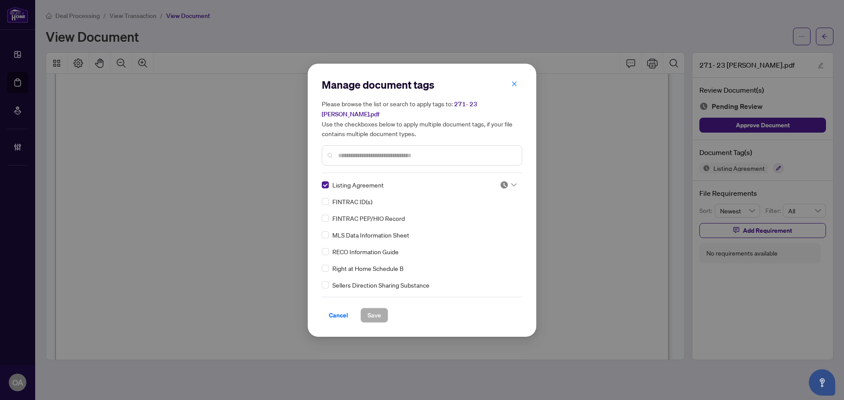
click at [506, 172] on div "Manage document tags Please browse the list or search to apply tags to: 271- 23…" at bounding box center [422, 200] width 200 height 245
click at [506, 181] on div at bounding box center [508, 185] width 17 height 9
click at [494, 225] on div "Approved" at bounding box center [479, 223] width 56 height 10
click at [366, 315] on button "Save" at bounding box center [374, 315] width 28 height 15
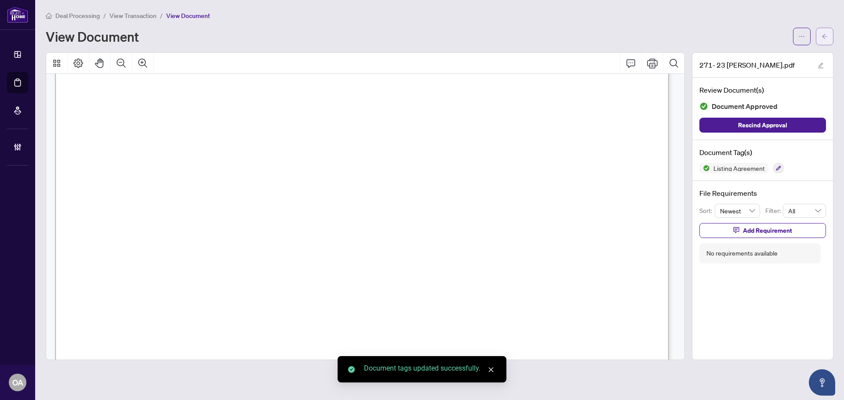
click at [825, 37] on icon "arrow-left" at bounding box center [824, 36] width 6 height 6
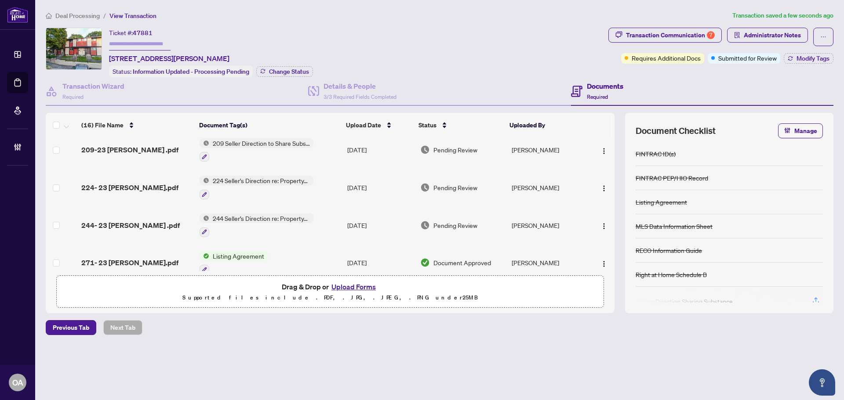
scroll to position [88, 0]
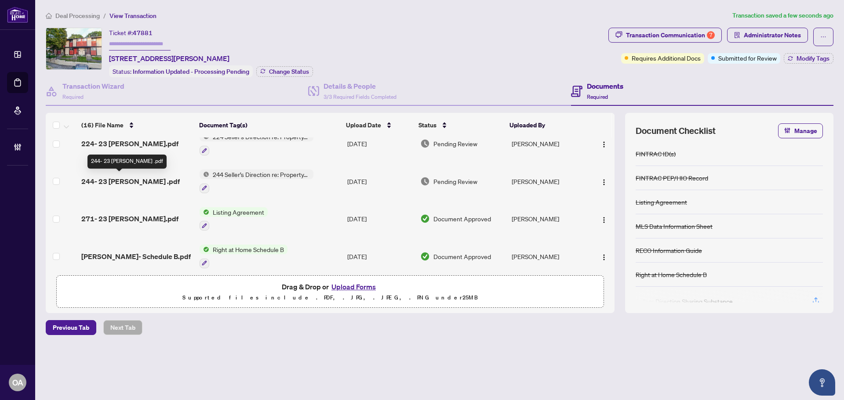
click at [138, 178] on span "244- 23 Mcclintock .pdf" at bounding box center [130, 181] width 98 height 11
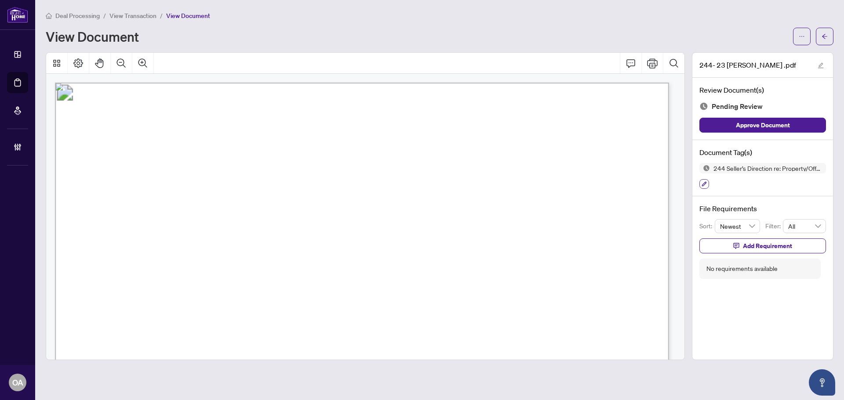
click at [702, 183] on icon "button" at bounding box center [703, 184] width 5 height 5
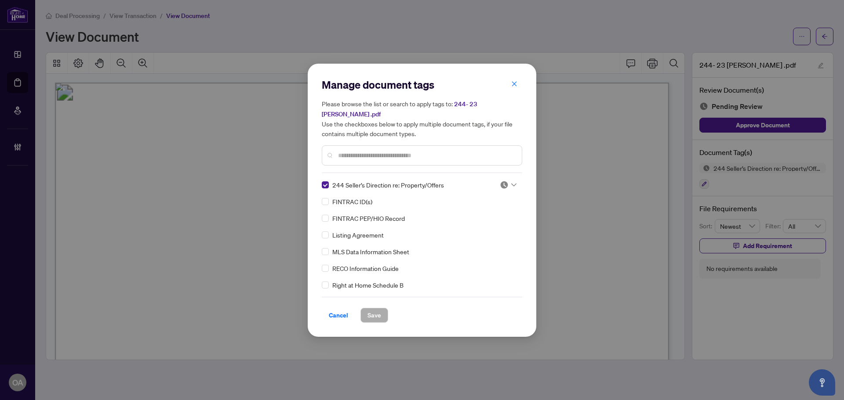
click at [506, 183] on div at bounding box center [508, 185] width 17 height 9
click at [501, 222] on div "Approved" at bounding box center [479, 223] width 56 height 10
click at [369, 311] on span "Save" at bounding box center [374, 316] width 14 height 14
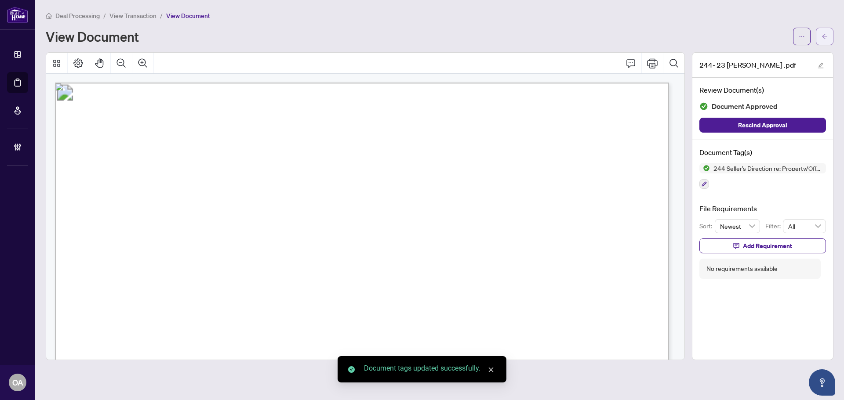
click at [825, 39] on icon "arrow-left" at bounding box center [824, 36] width 5 height 5
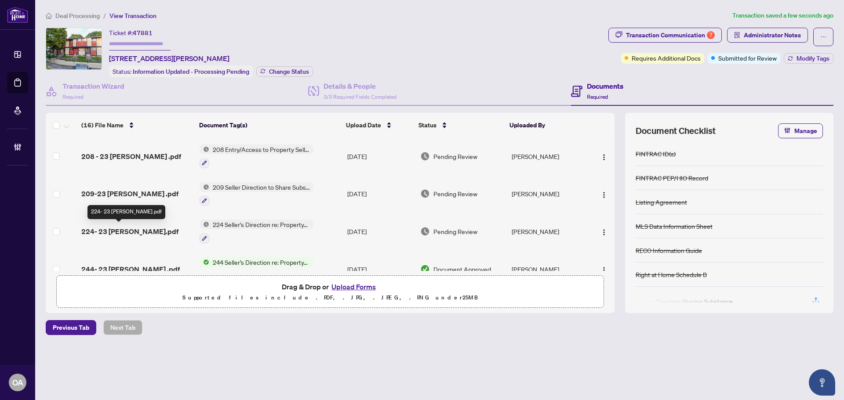
click at [138, 231] on span "224- 23 Mcclintock.pdf" at bounding box center [129, 231] width 97 height 11
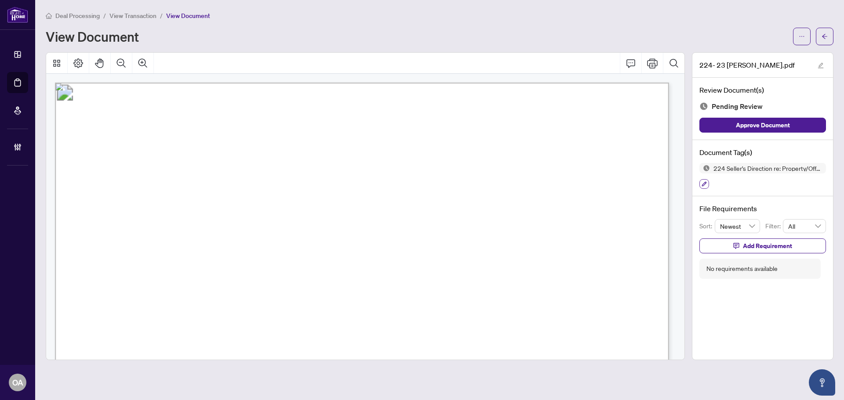
click at [705, 182] on icon "button" at bounding box center [703, 184] width 5 height 5
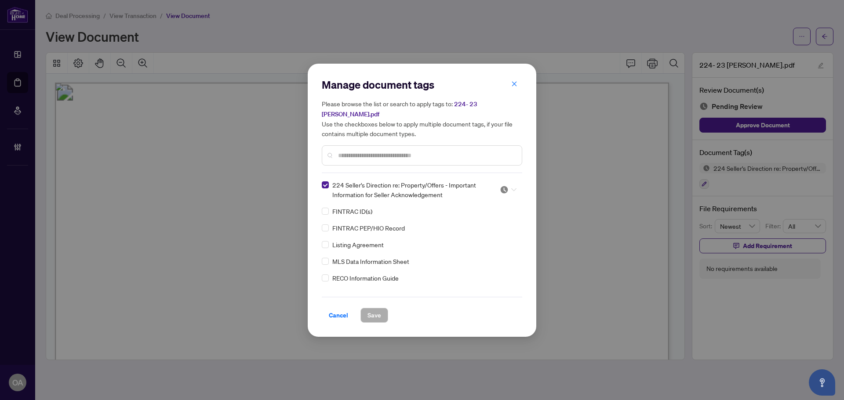
click at [504, 185] on img at bounding box center [504, 189] width 9 height 9
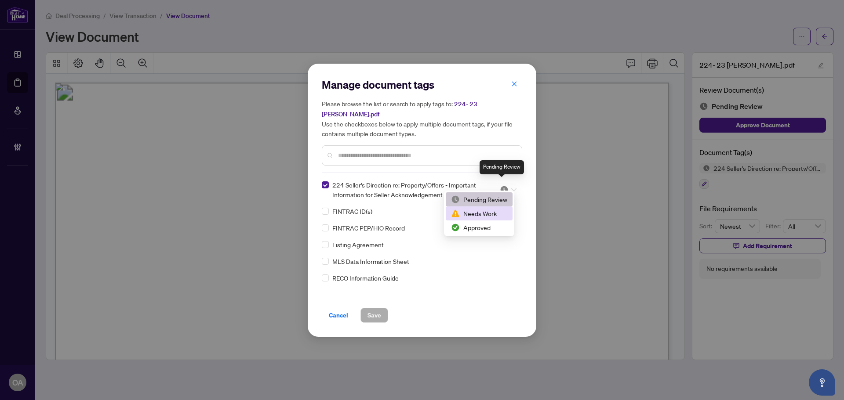
click at [499, 219] on div "Needs Work" at bounding box center [479, 214] width 67 height 14
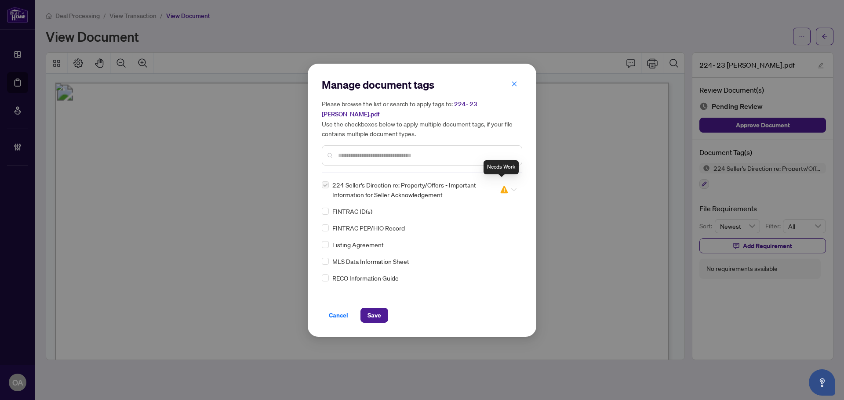
click at [501, 185] on img at bounding box center [504, 189] width 9 height 9
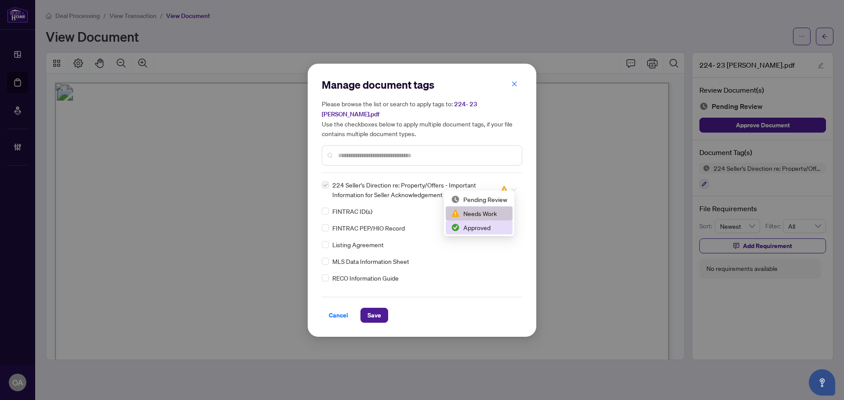
click at [499, 233] on div "Approved" at bounding box center [479, 228] width 67 height 14
click at [371, 312] on span "Save" at bounding box center [374, 316] width 14 height 14
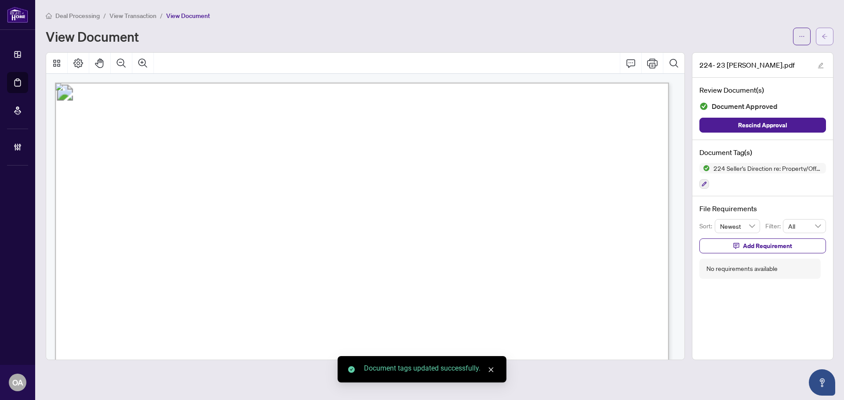
click at [825, 36] on icon "arrow-left" at bounding box center [824, 36] width 6 height 6
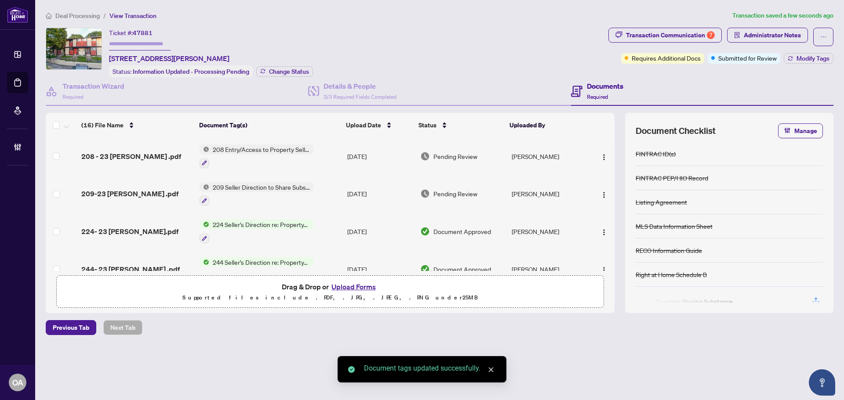
click at [133, 190] on span "209-23 Mcclintock .pdf" at bounding box center [129, 194] width 97 height 11
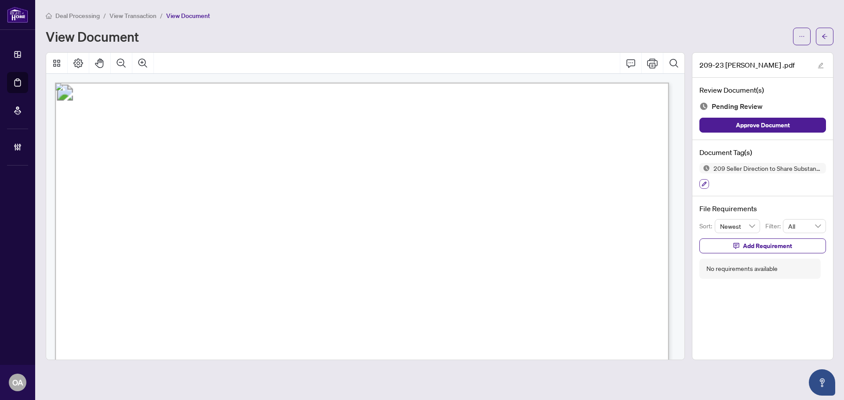
click at [702, 184] on icon "button" at bounding box center [703, 184] width 5 height 5
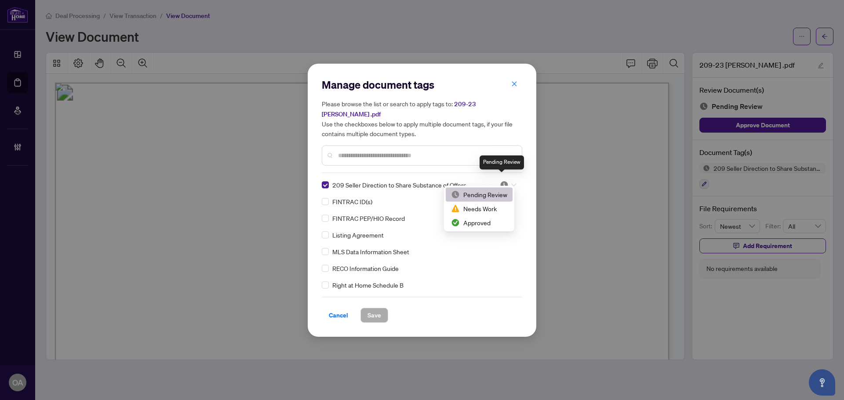
click at [505, 181] on img at bounding box center [504, 185] width 9 height 9
click at [494, 223] on div "Approved" at bounding box center [479, 223] width 56 height 10
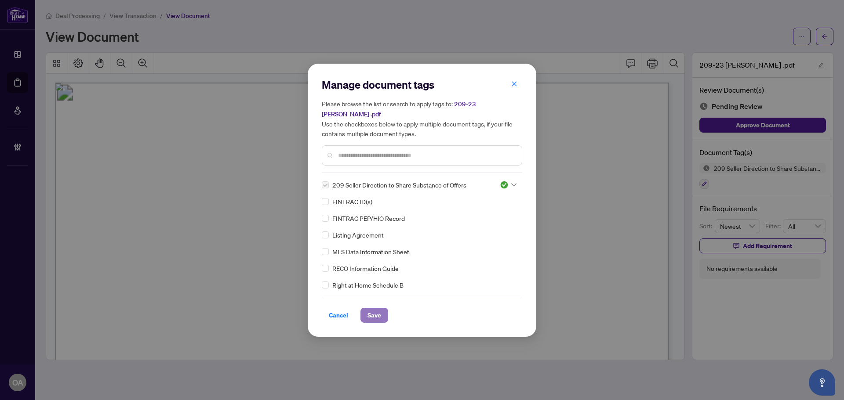
click at [375, 309] on span "Save" at bounding box center [374, 316] width 14 height 14
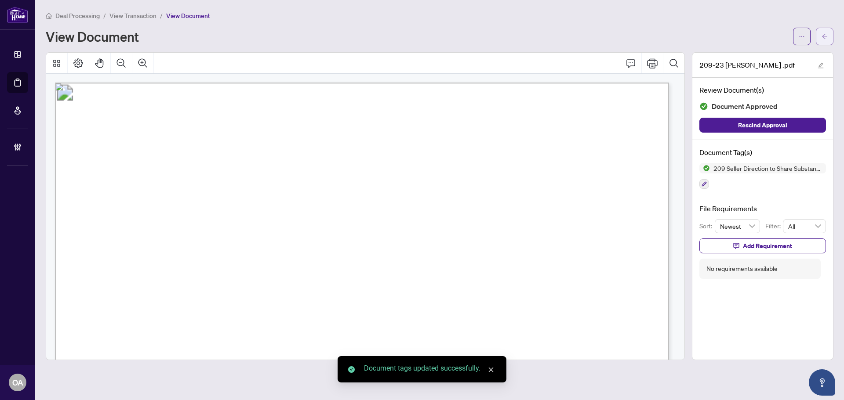
click at [819, 34] on button "button" at bounding box center [825, 37] width 18 height 18
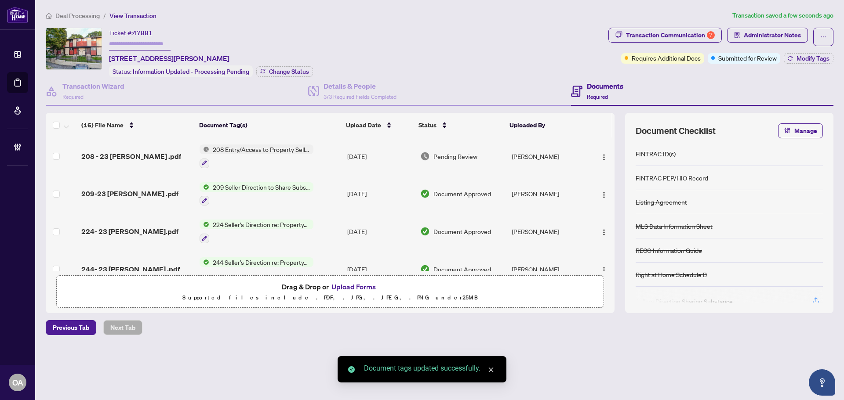
click at [142, 151] on span "208 - 23 Mcclintock .pdf" at bounding box center [131, 156] width 100 height 11
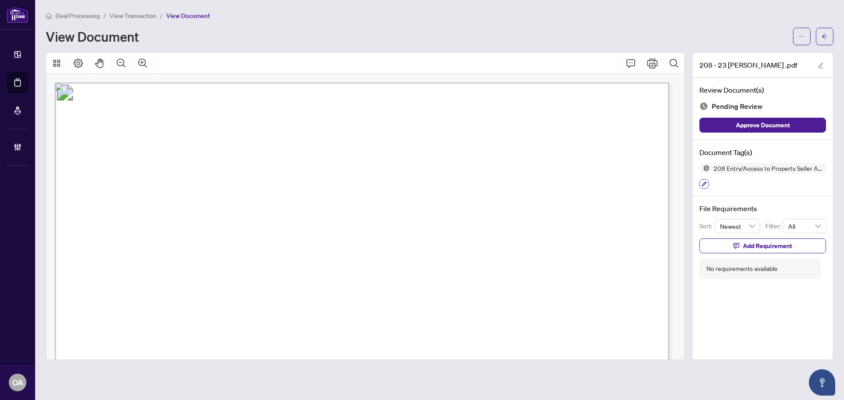
click at [705, 182] on icon "button" at bounding box center [703, 184] width 5 height 5
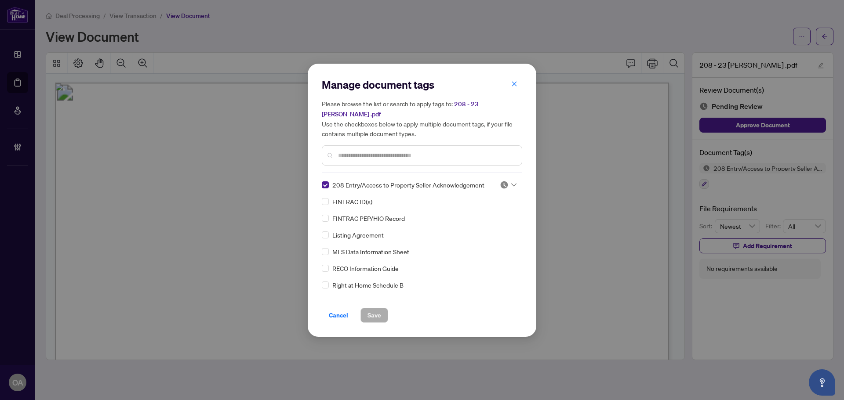
click at [506, 181] on div at bounding box center [508, 185] width 17 height 9
click at [490, 225] on div "Approved" at bounding box center [479, 223] width 56 height 10
click at [384, 311] on button "Save" at bounding box center [374, 315] width 28 height 15
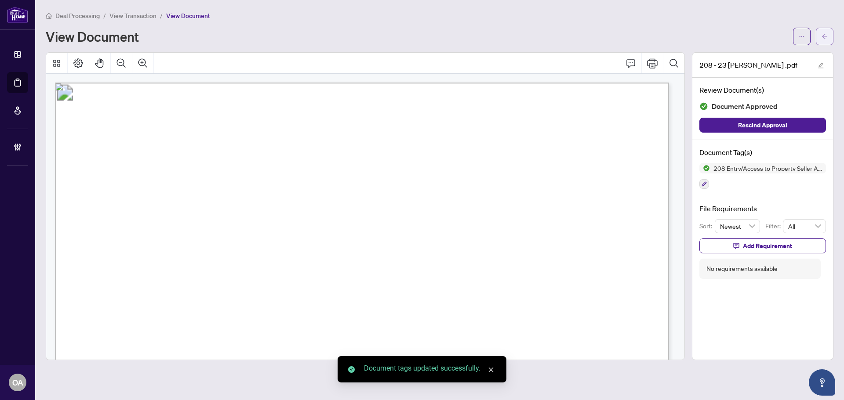
click at [824, 39] on icon "arrow-left" at bounding box center [824, 36] width 6 height 6
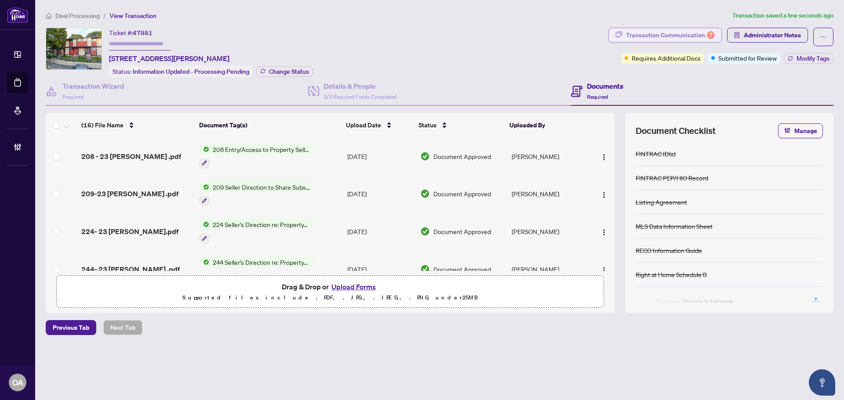
click at [675, 33] on div "Transaction Communication 7" at bounding box center [670, 35] width 89 height 14
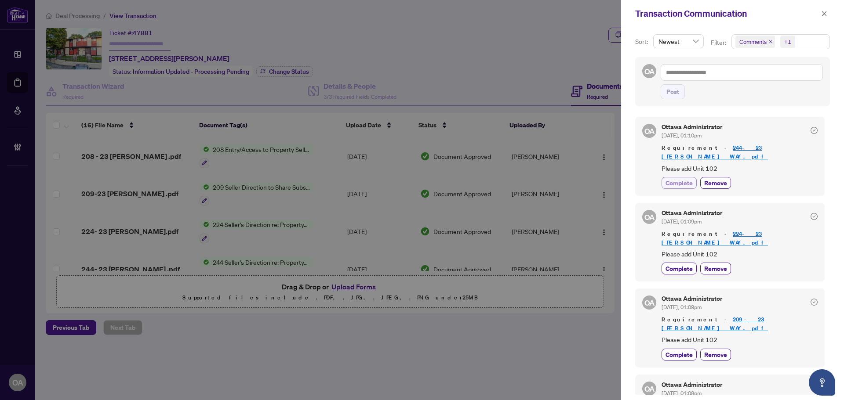
click at [680, 178] on span "Complete" at bounding box center [678, 182] width 27 height 9
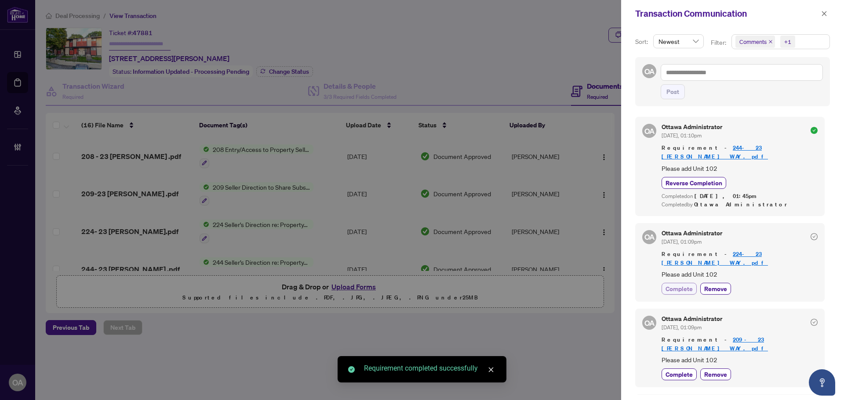
click at [683, 284] on span "Complete" at bounding box center [678, 288] width 27 height 9
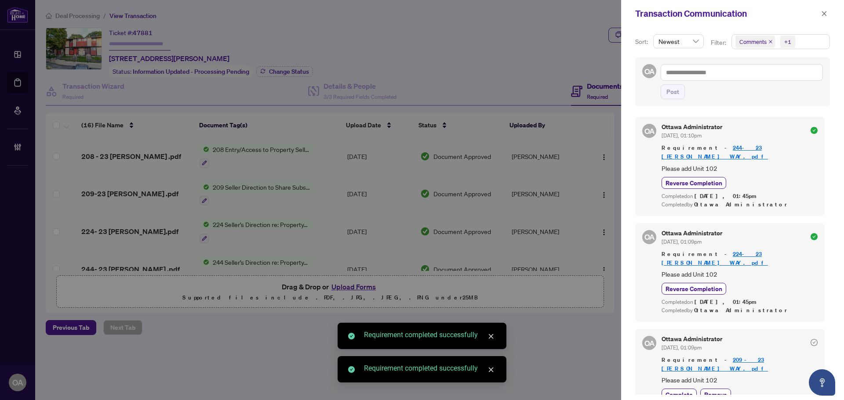
scroll to position [88, 0]
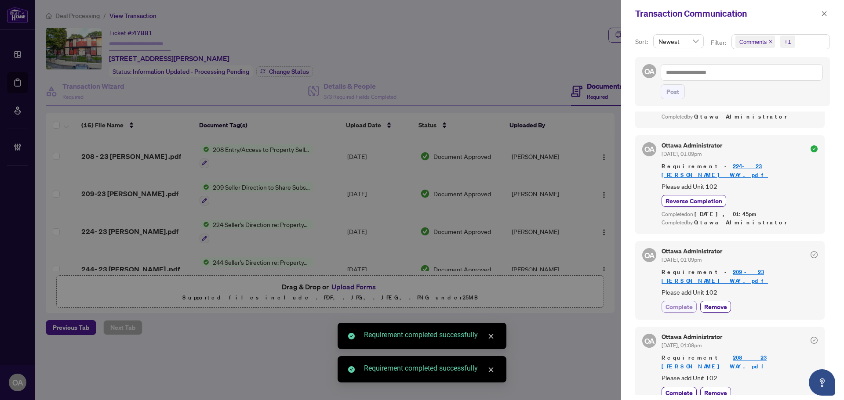
click at [679, 302] on span "Complete" at bounding box center [678, 306] width 27 height 9
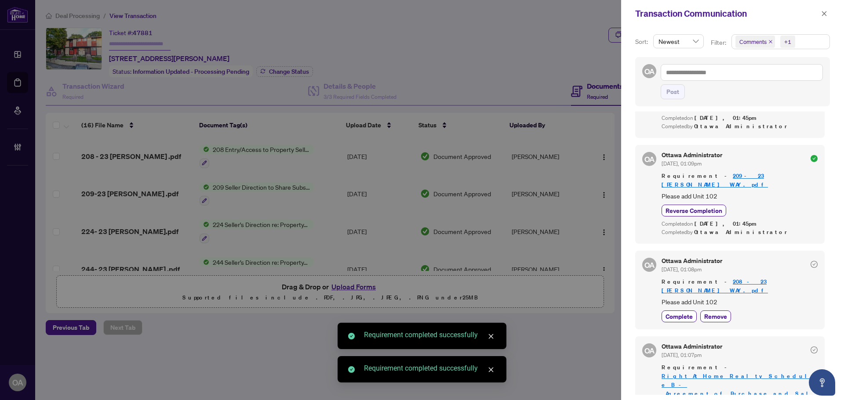
scroll to position [220, 0]
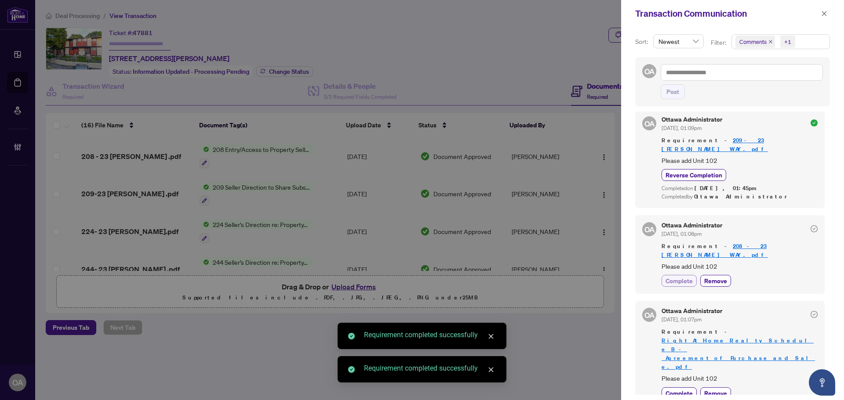
click at [681, 276] on span "Complete" at bounding box center [678, 280] width 27 height 9
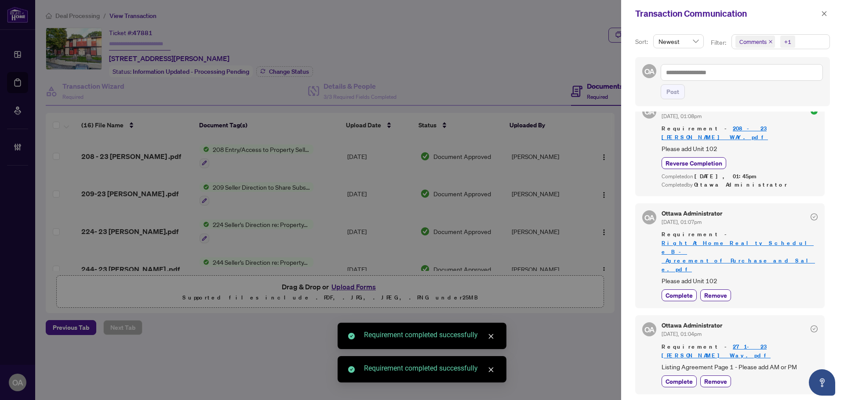
scroll to position [352, 0]
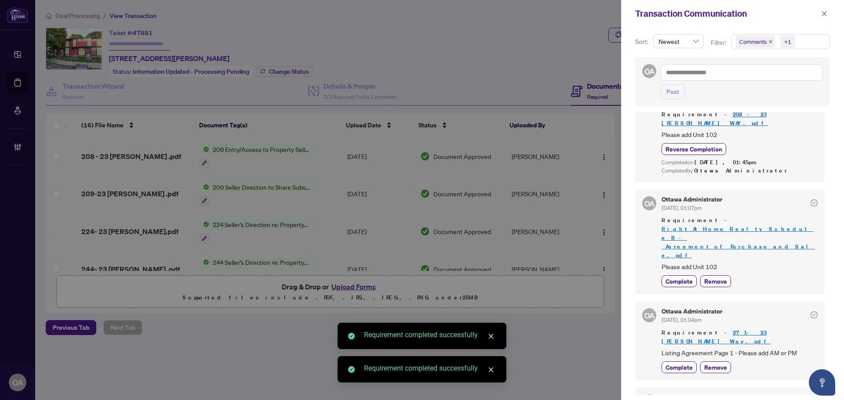
click at [681, 329] on span "Requirement - 271- 23 Mcclintock Way.pdf" at bounding box center [739, 338] width 156 height 18
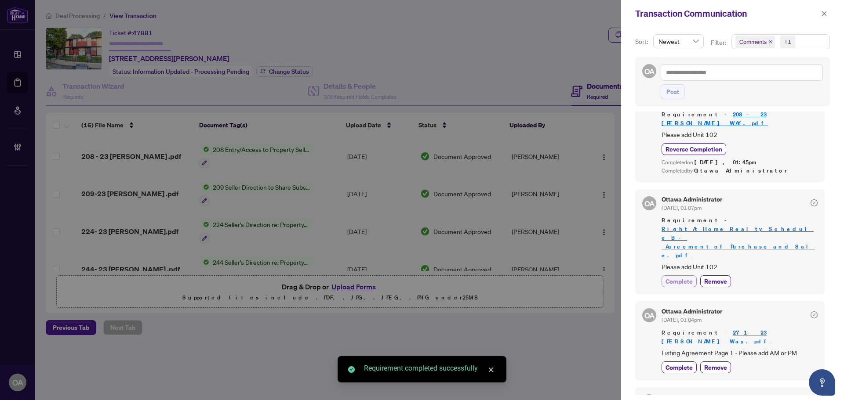
click at [684, 277] on span "Complete" at bounding box center [678, 281] width 27 height 9
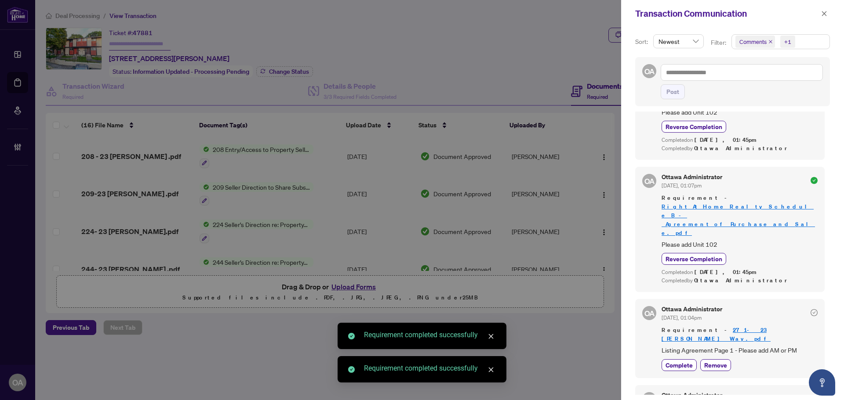
scroll to position [2, 0]
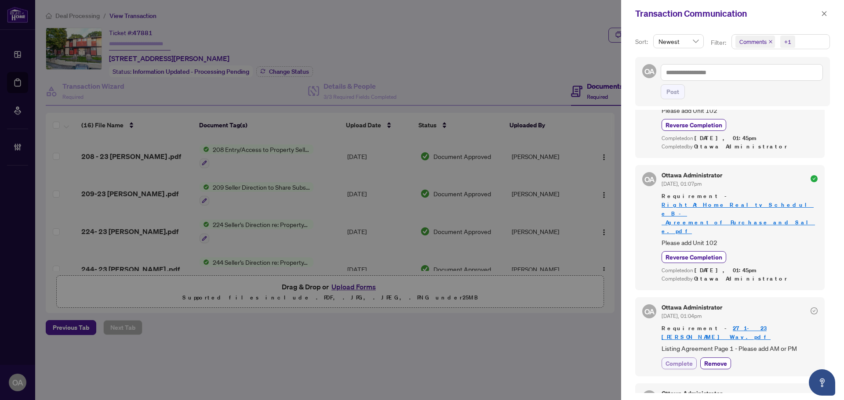
click at [686, 359] on span "Complete" at bounding box center [678, 363] width 27 height 9
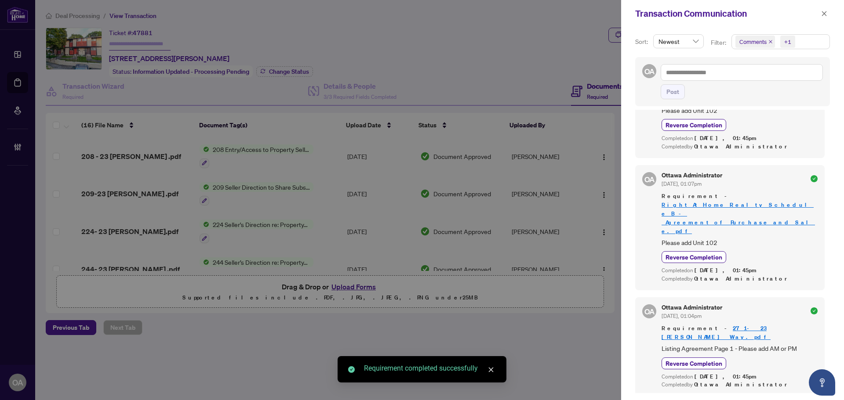
scroll to position [394, 0]
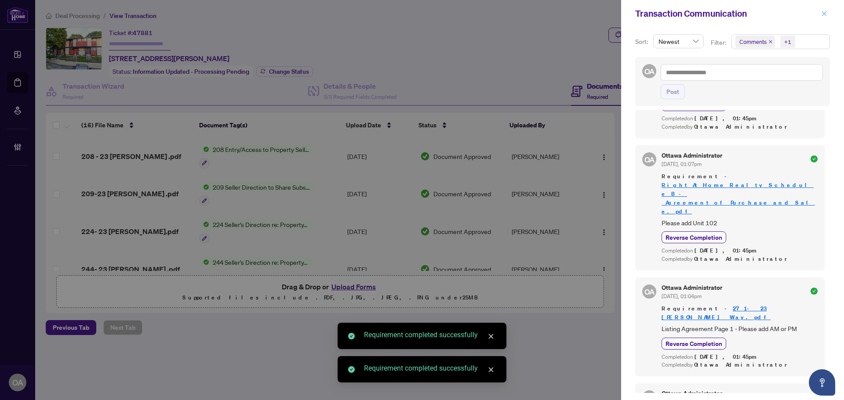
click at [825, 13] on icon "close" at bounding box center [824, 13] width 5 height 5
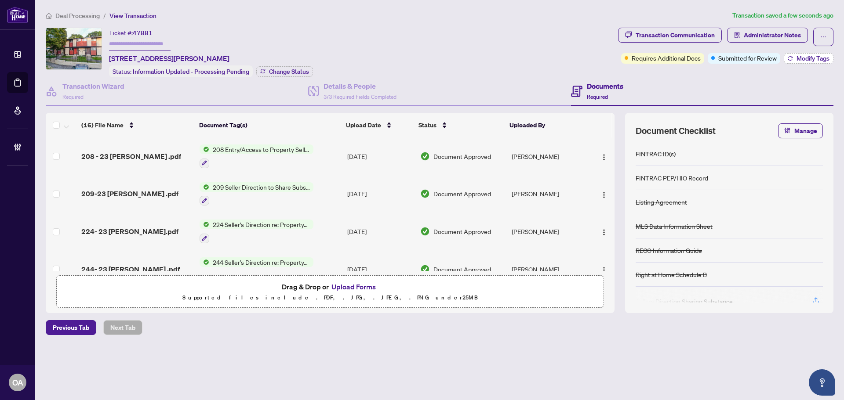
click at [814, 62] on span "Modify Tags" at bounding box center [812, 58] width 33 height 6
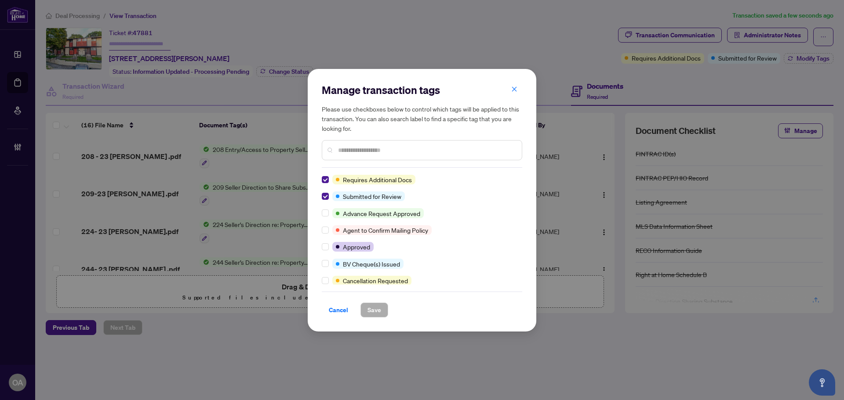
click at [326, 192] on label at bounding box center [325, 197] width 7 height 10
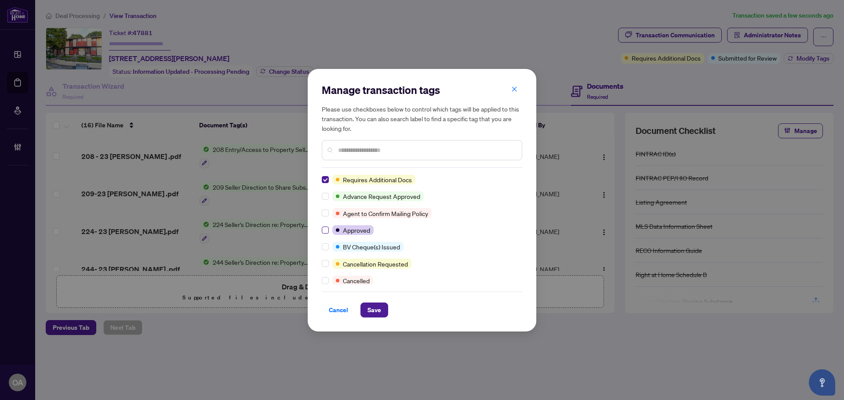
scroll to position [0, 0]
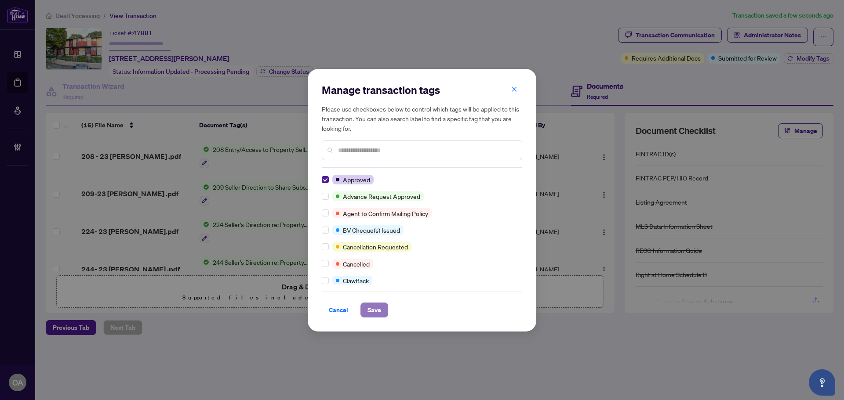
drag, startPoint x: 379, startPoint y: 309, endPoint x: 375, endPoint y: 313, distance: 5.6
click at [378, 310] on span "Save" at bounding box center [374, 310] width 14 height 14
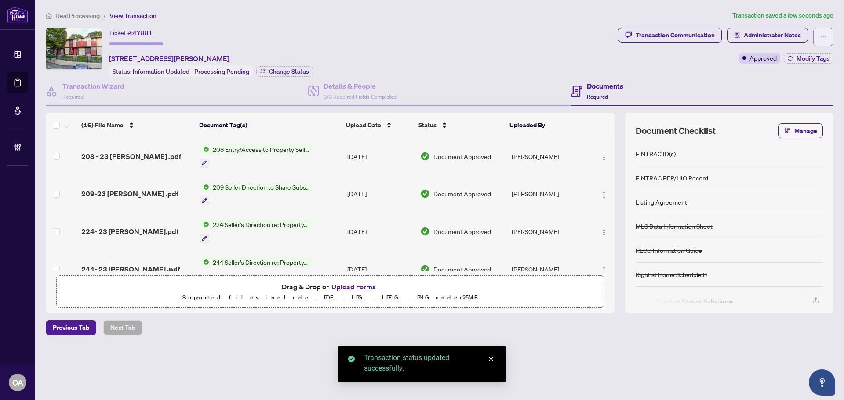
click at [828, 40] on button "button" at bounding box center [823, 37] width 20 height 18
click at [779, 97] on span "Submit for Completion" at bounding box center [792, 99] width 67 height 10
type textarea "**********"
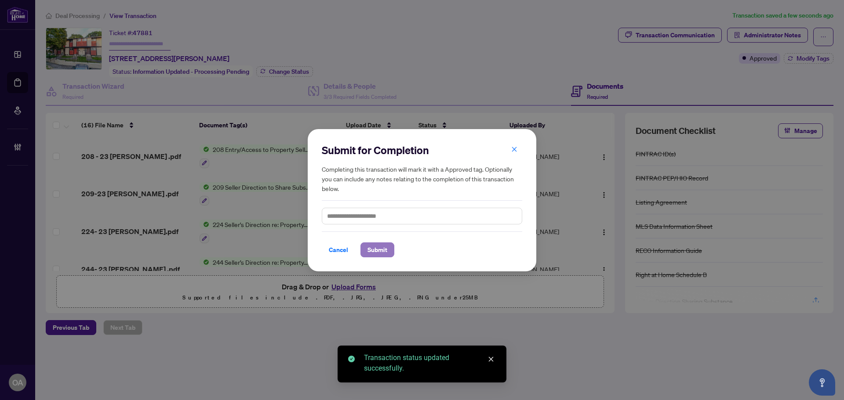
click at [377, 250] on span "Submit" at bounding box center [377, 250] width 20 height 14
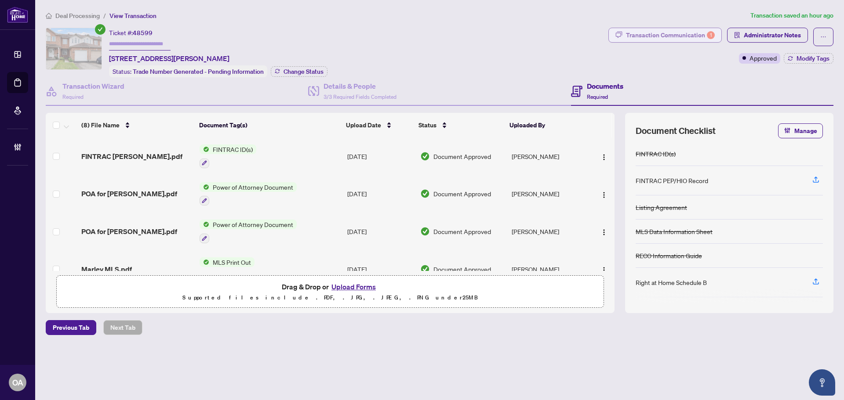
click at [701, 38] on div "Transaction Communication 1" at bounding box center [670, 35] width 89 height 14
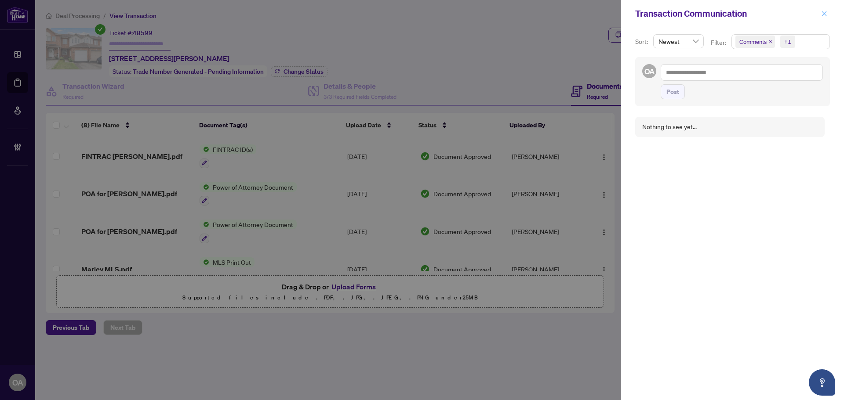
drag, startPoint x: 825, startPoint y: 10, endPoint x: 704, endPoint y: 47, distance: 126.8
click at [825, 11] on span "button" at bounding box center [824, 14] width 6 height 14
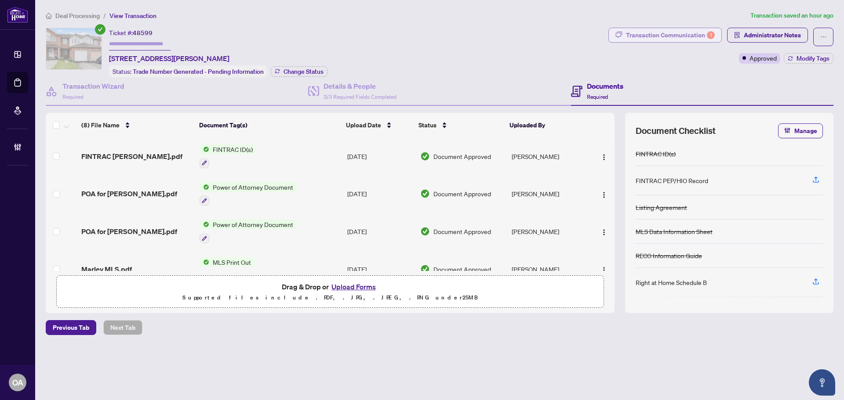
click at [675, 35] on div "Transaction Communication 1" at bounding box center [670, 35] width 89 height 14
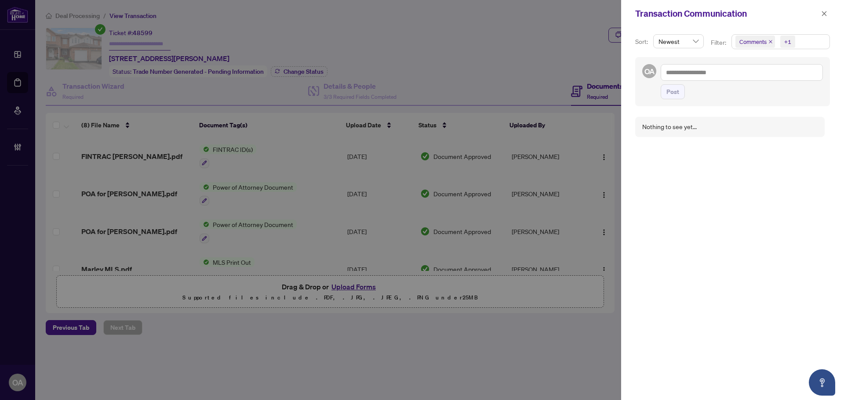
click at [768, 43] on icon "close" at bounding box center [770, 42] width 4 height 4
click at [824, 13] on icon "close" at bounding box center [824, 13] width 5 height 5
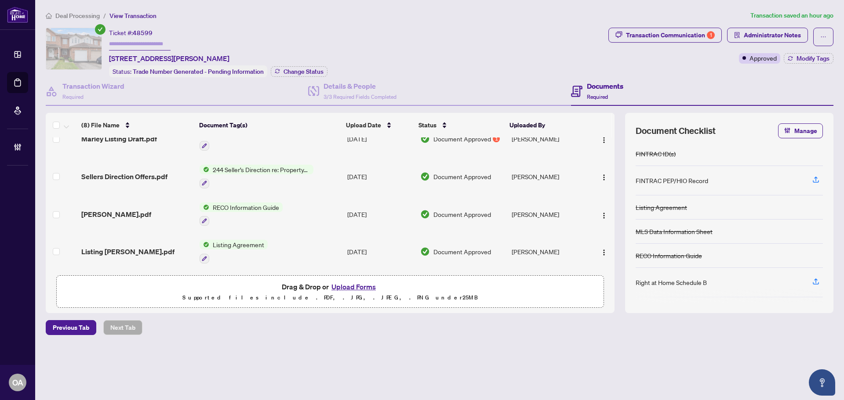
scroll to position [81, 0]
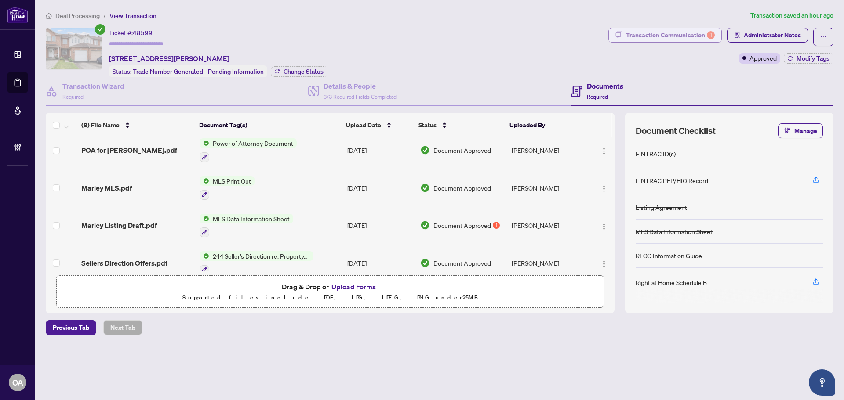
click at [680, 30] on div "Transaction Communication 1" at bounding box center [670, 35] width 89 height 14
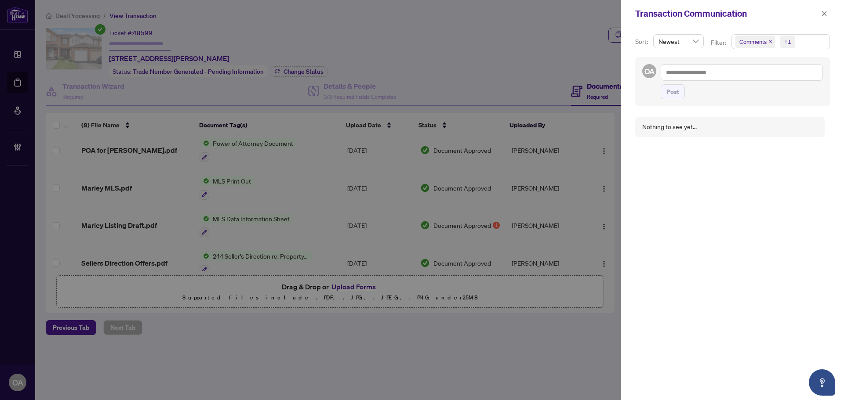
click at [772, 42] on icon "close" at bounding box center [770, 42] width 4 height 4
drag, startPoint x: 826, startPoint y: 12, endPoint x: 763, endPoint y: 41, distance: 68.8
click at [825, 12] on icon "close" at bounding box center [824, 13] width 5 height 5
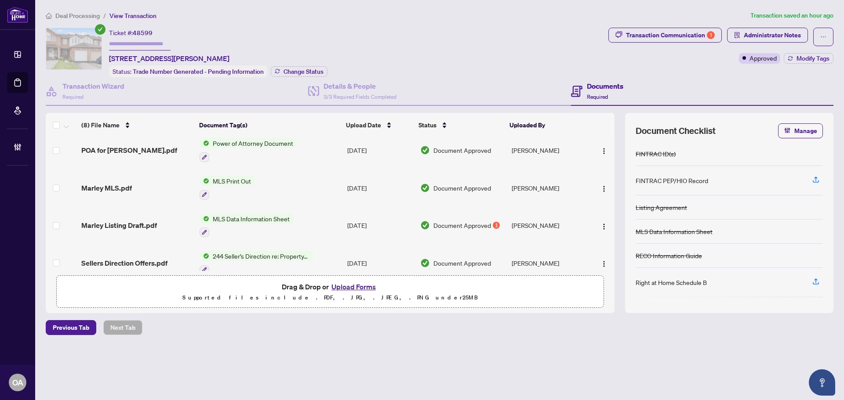
click at [134, 220] on span "Marley Listing Draft.pdf" at bounding box center [119, 225] width 76 height 11
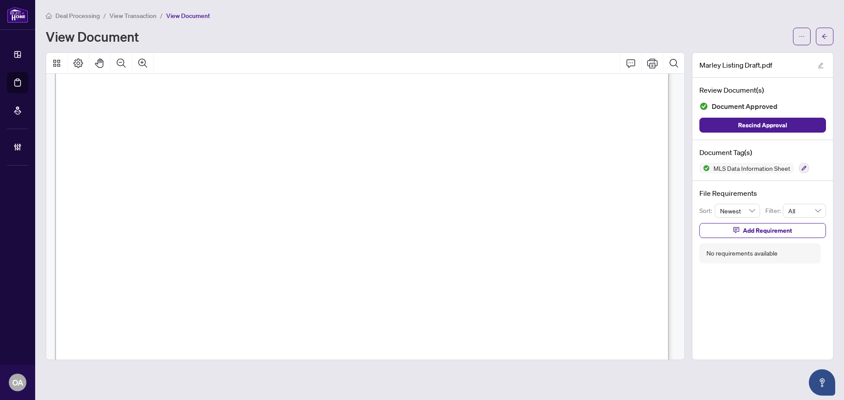
scroll to position [835, 0]
click at [823, 38] on icon "arrow-left" at bounding box center [824, 36] width 6 height 6
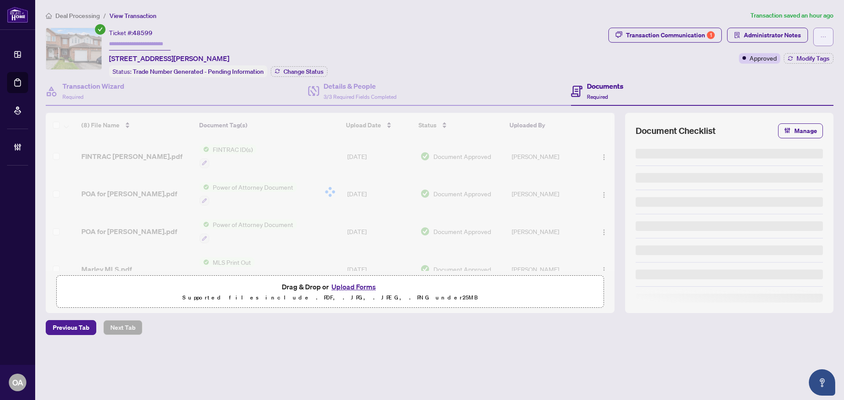
click at [825, 29] on button "button" at bounding box center [823, 37] width 20 height 18
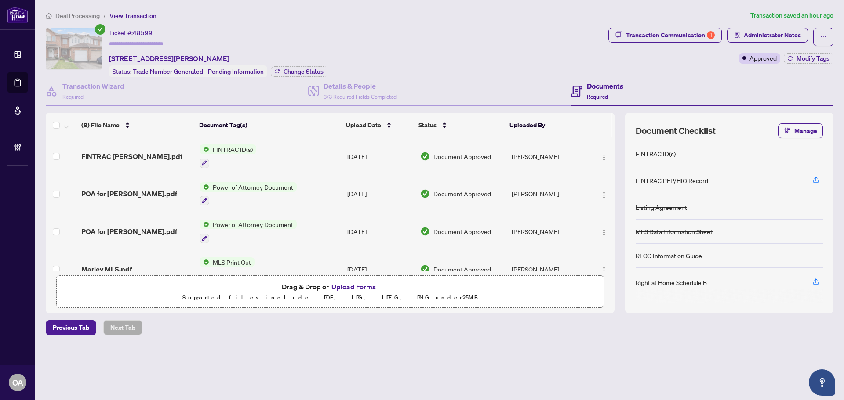
click at [646, 89] on div "Documents Required" at bounding box center [702, 91] width 262 height 29
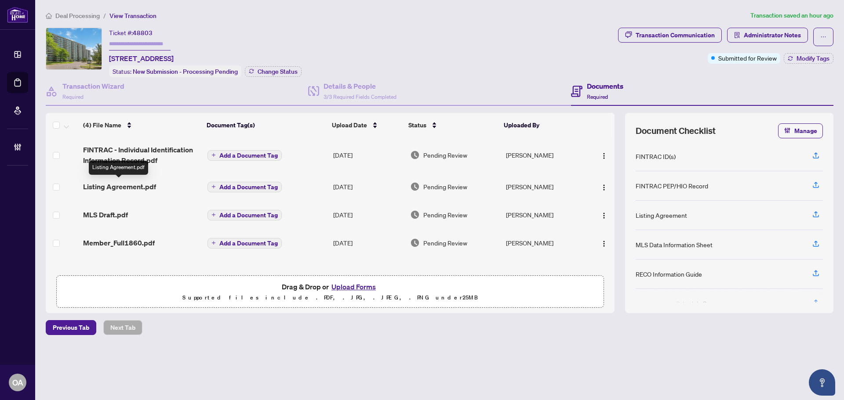
click at [136, 182] on span "Listing Agreement.pdf" at bounding box center [119, 187] width 73 height 11
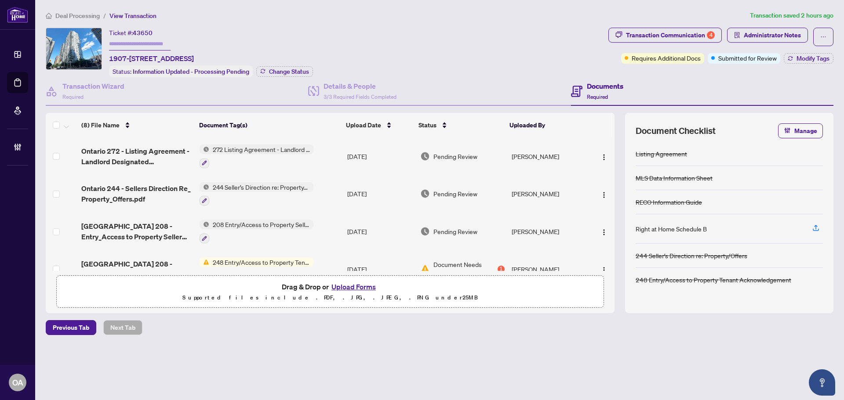
click at [683, 47] on div "Transaction Communication 4 Administrator Notes Requires Additional Docs Submit…" at bounding box center [720, 46] width 225 height 36
click at [679, 37] on div "Transaction Communication 4" at bounding box center [670, 35] width 89 height 14
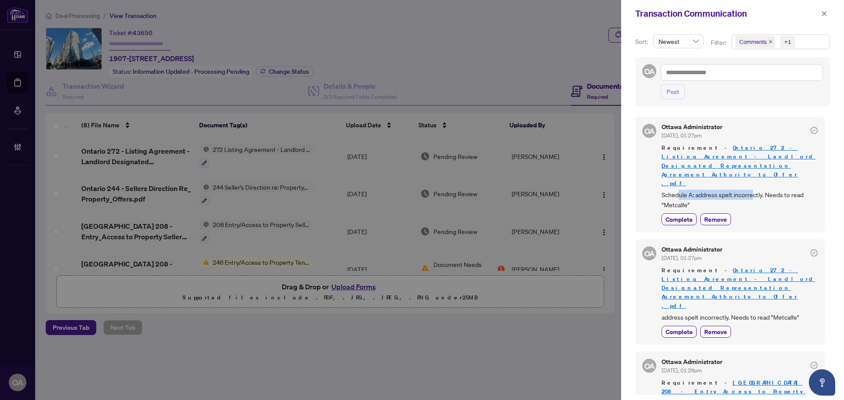
drag, startPoint x: 679, startPoint y: 170, endPoint x: 753, endPoint y: 164, distance: 74.5
click at [753, 190] on span "Schedule A: address spelt incorrectly. Needs to read "Metcalfe"" at bounding box center [739, 200] width 156 height 21
click at [709, 190] on span "Schedule A: address spelt incorrectly. Needs to read "Metcalfe"" at bounding box center [739, 200] width 156 height 21
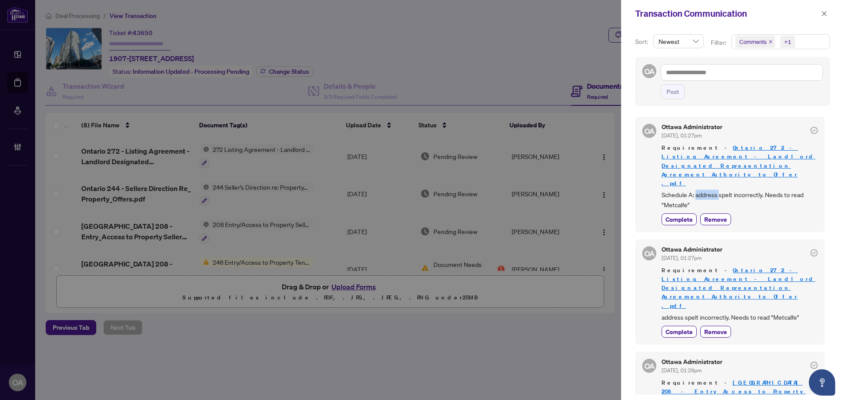
click at [712, 190] on span "Schedule A: address spelt incorrectly. Needs to read "Metcalfe"" at bounding box center [739, 200] width 156 height 21
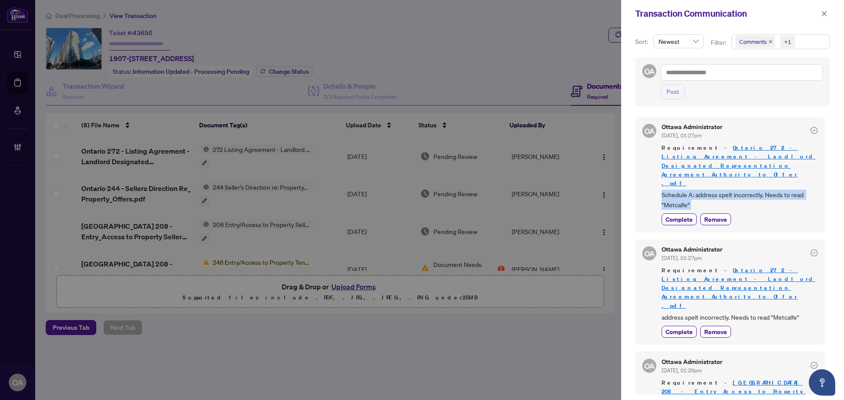
click at [712, 190] on span "Schedule A: address spelt incorrectly. Needs to read "Metcalfe"" at bounding box center [739, 200] width 156 height 21
click at [760, 190] on span "Schedule A: address spelt incorrectly. Needs to read "Metcalfe"" at bounding box center [739, 200] width 156 height 21
drag, startPoint x: 688, startPoint y: 177, endPoint x: 666, endPoint y: 170, distance: 22.7
click at [666, 190] on span "Schedule A: address spelt incorrectly. Needs to read "Metcalfe"" at bounding box center [739, 200] width 156 height 21
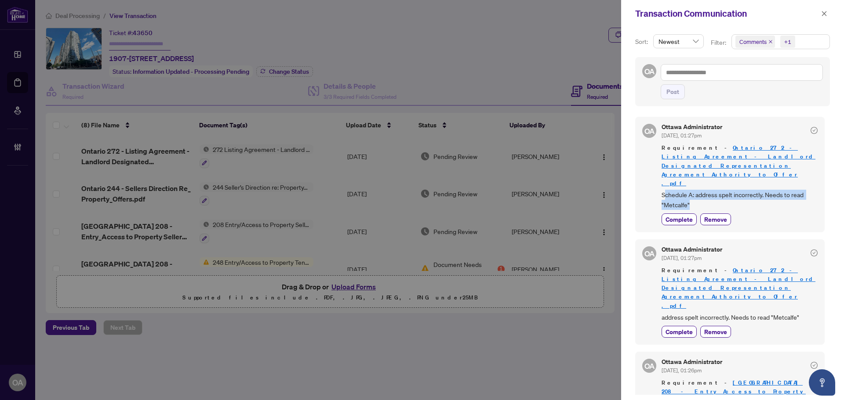
click at [666, 190] on span "Schedule A: address spelt incorrectly. Needs to read "Metcalfe"" at bounding box center [739, 200] width 156 height 21
drag, startPoint x: 698, startPoint y: 179, endPoint x: 663, endPoint y: 173, distance: 35.2
click at [664, 190] on span "Schedule A: address spelt incorrectly. Needs to read "Metcalfe"" at bounding box center [739, 200] width 156 height 21
click at [662, 190] on span "Schedule A: address spelt incorrectly. Needs to read "Metcalfe"" at bounding box center [739, 200] width 156 height 21
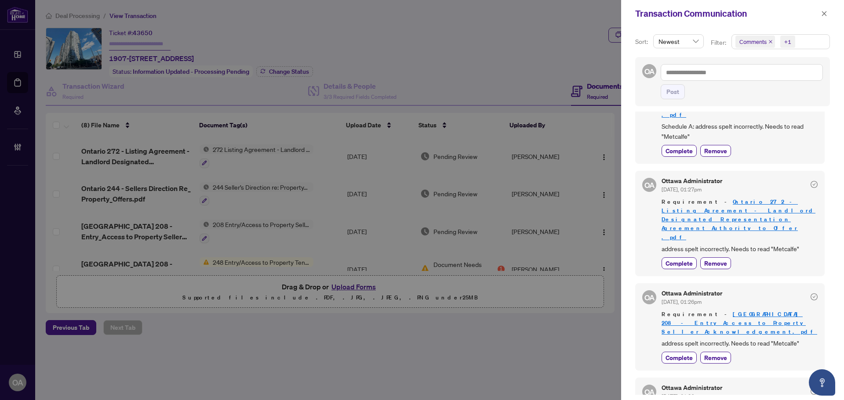
scroll to position [2, 0]
click at [824, 13] on icon "close" at bounding box center [824, 13] width 5 height 5
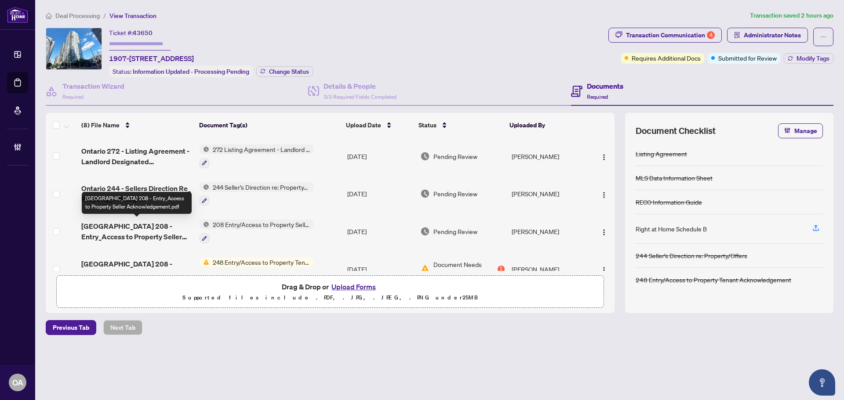
click at [147, 222] on span "[GEOGRAPHIC_DATA] 208 - Entry_Access to Property Seller Acknowledgement.pdf" at bounding box center [136, 231] width 111 height 21
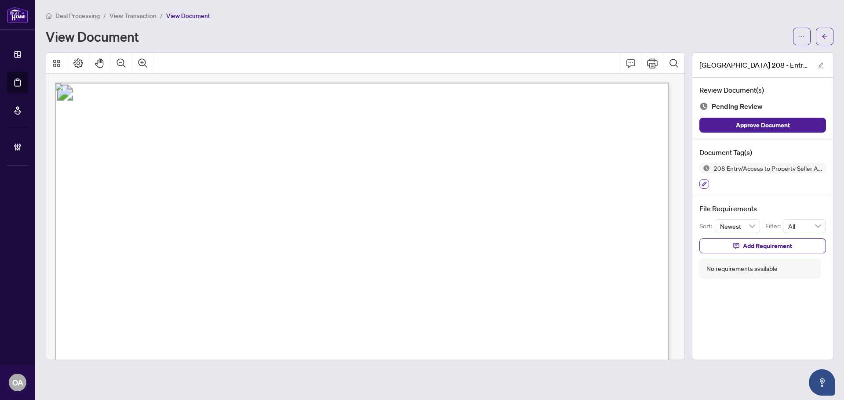
click at [704, 184] on icon "button" at bounding box center [703, 184] width 5 height 5
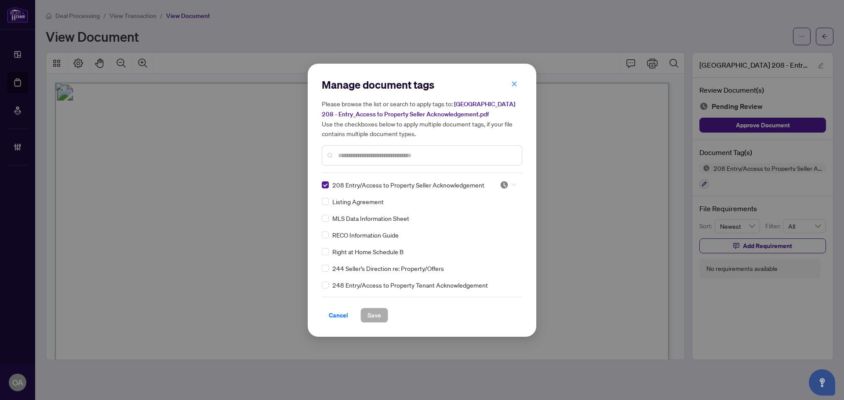
click at [504, 181] on img at bounding box center [504, 185] width 9 height 9
drag, startPoint x: 479, startPoint y: 228, endPoint x: 407, endPoint y: 283, distance: 90.3
click at [479, 228] on div "Approved" at bounding box center [479, 228] width 56 height 10
click at [376, 318] on span "Save" at bounding box center [374, 316] width 14 height 14
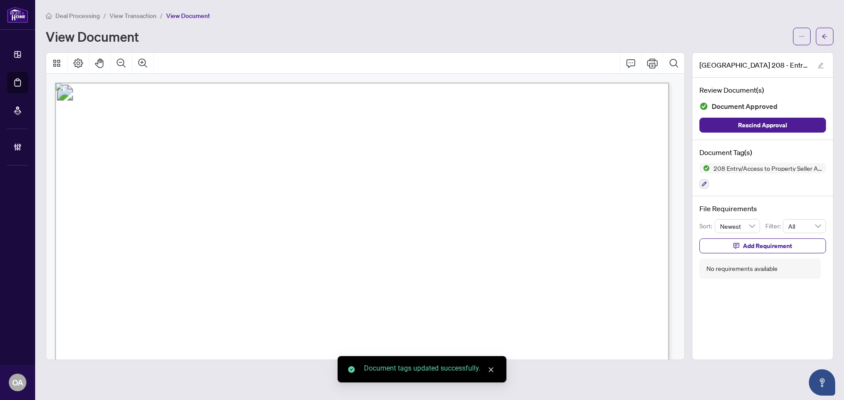
click at [825, 35] on icon "arrow-left" at bounding box center [824, 36] width 6 height 6
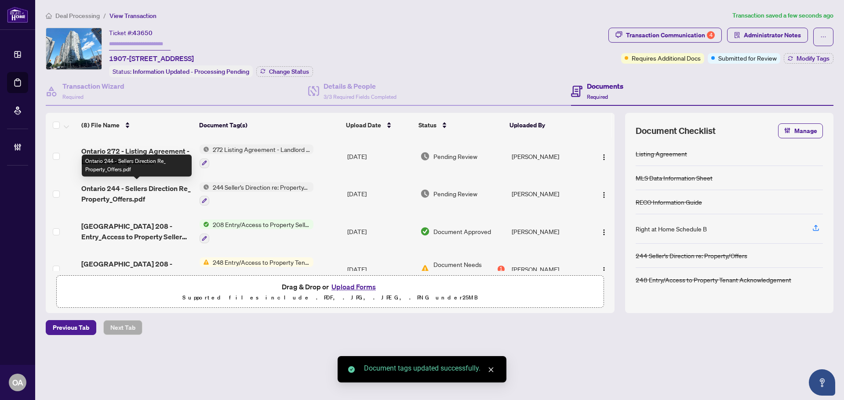
click at [138, 183] on span "Ontario 244 - Sellers Direction Re_ Property_Offers.pdf" at bounding box center [136, 193] width 111 height 21
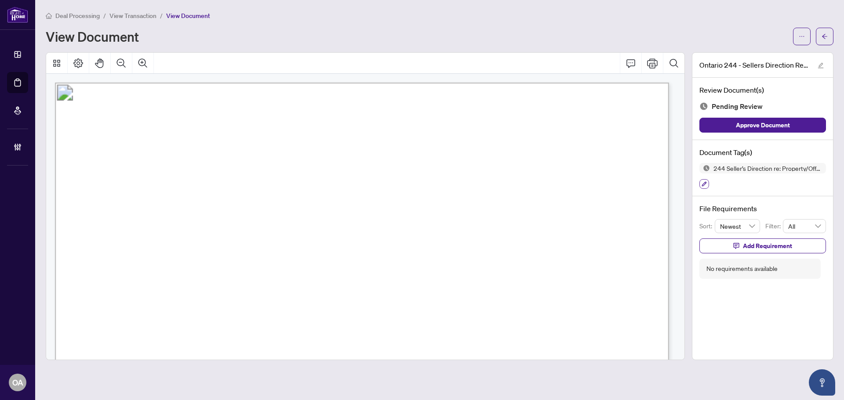
click at [705, 183] on icon "button" at bounding box center [703, 184] width 5 height 5
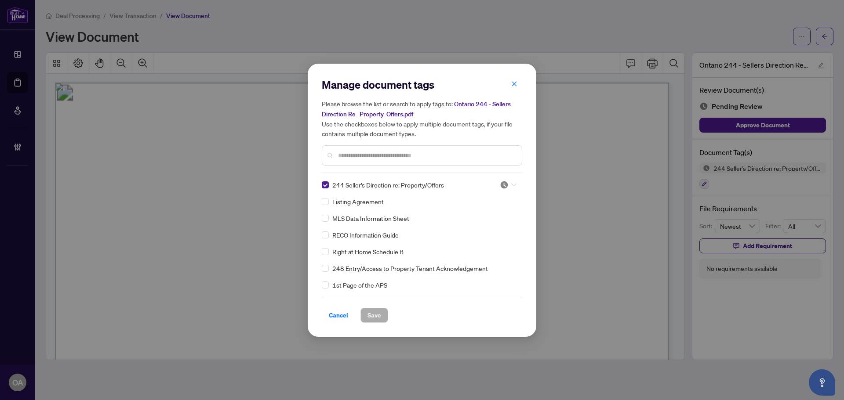
click at [505, 185] on img at bounding box center [504, 185] width 9 height 9
click at [495, 225] on div "Approved" at bounding box center [479, 228] width 56 height 10
click at [381, 312] on button "Save" at bounding box center [374, 315] width 28 height 15
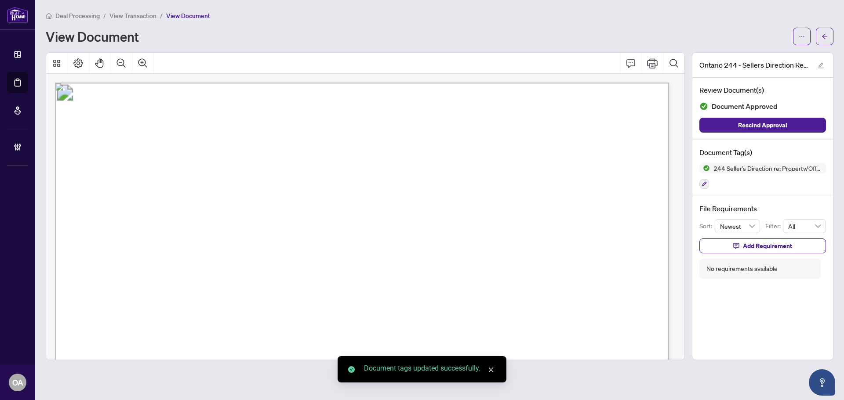
click at [824, 36] on icon "arrow-left" at bounding box center [824, 36] width 6 height 6
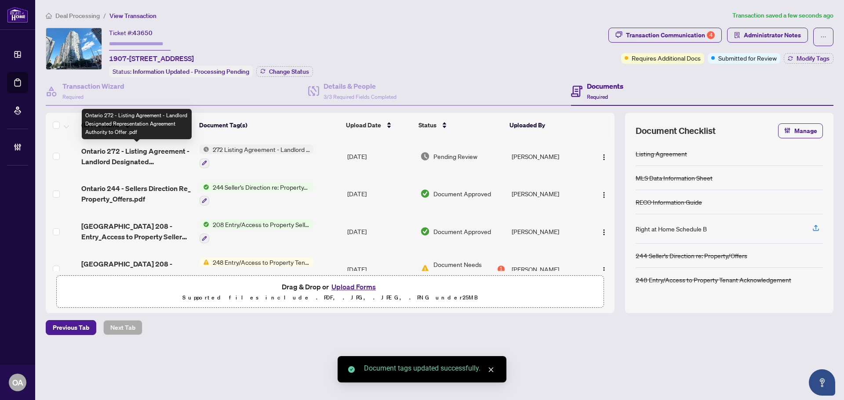
click at [145, 152] on span "Ontario 272 - Listing Agreement - Landlord Designated Representation Agreement …" at bounding box center [136, 156] width 111 height 21
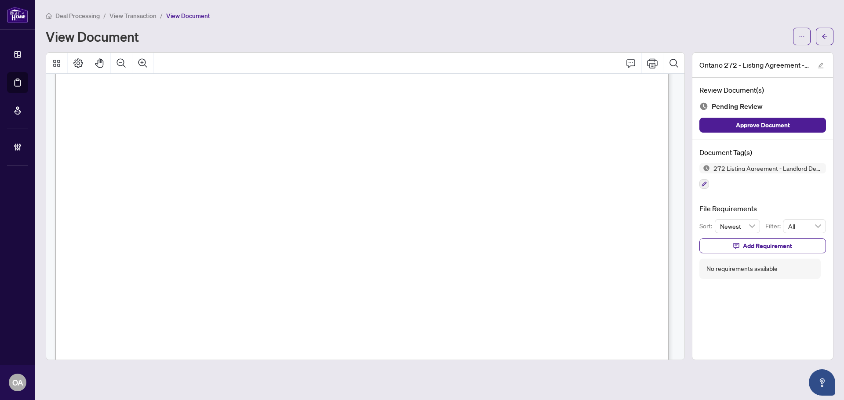
scroll to position [3785, 0]
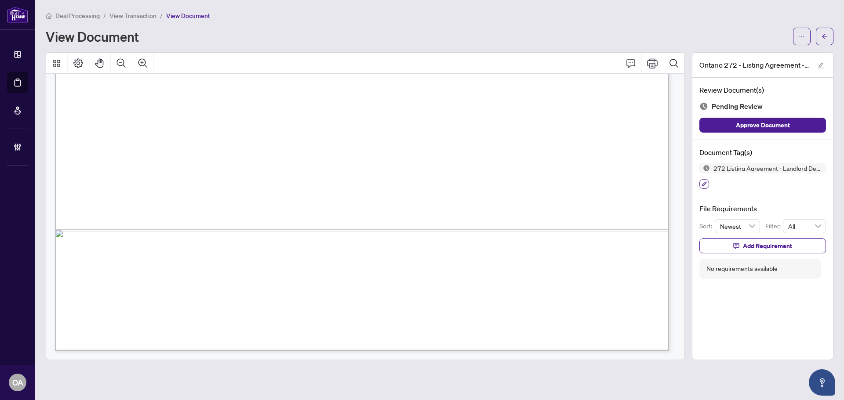
click at [706, 182] on icon "button" at bounding box center [704, 184] width 5 height 5
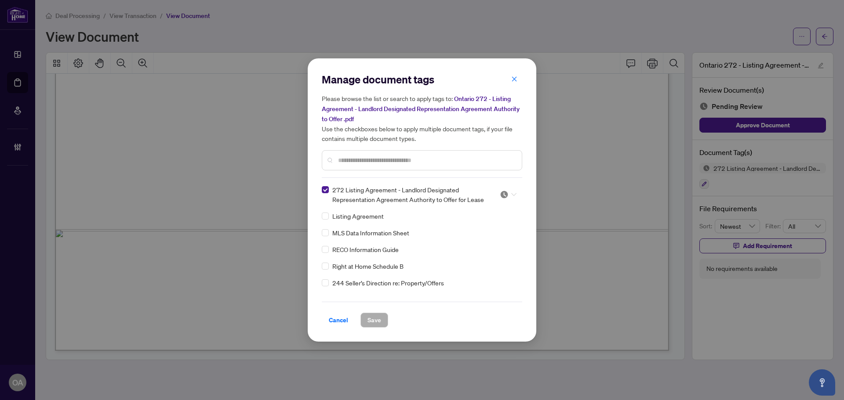
click at [509, 188] on span at bounding box center [508, 194] width 17 height 13
click at [486, 242] on div "Approved" at bounding box center [479, 238] width 56 height 10
click at [377, 322] on span "Save" at bounding box center [374, 320] width 14 height 14
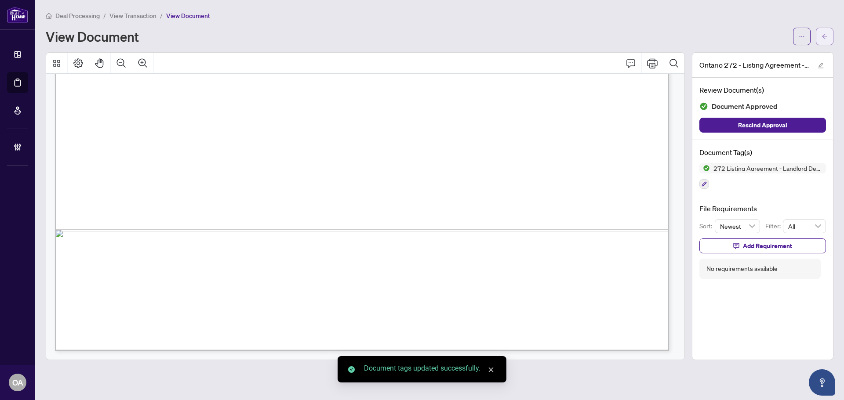
click at [821, 36] on icon "arrow-left" at bounding box center [824, 36] width 6 height 6
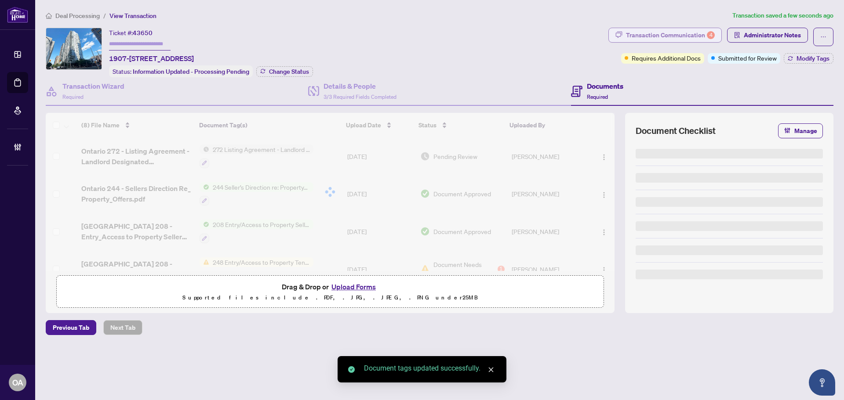
click at [662, 35] on div "Transaction Communication 4" at bounding box center [670, 35] width 89 height 14
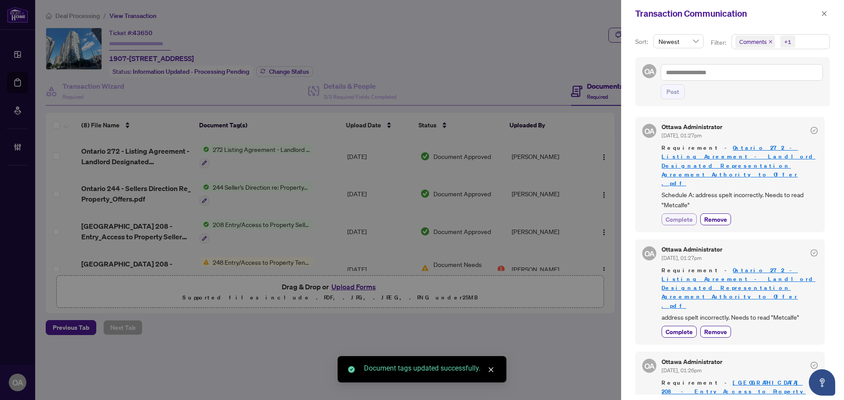
click at [676, 215] on span "Complete" at bounding box center [678, 219] width 27 height 9
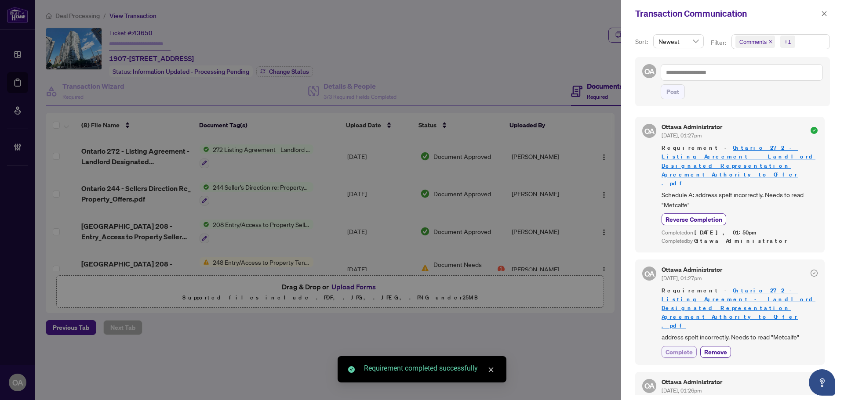
click at [680, 348] on span "Complete" at bounding box center [678, 352] width 27 height 9
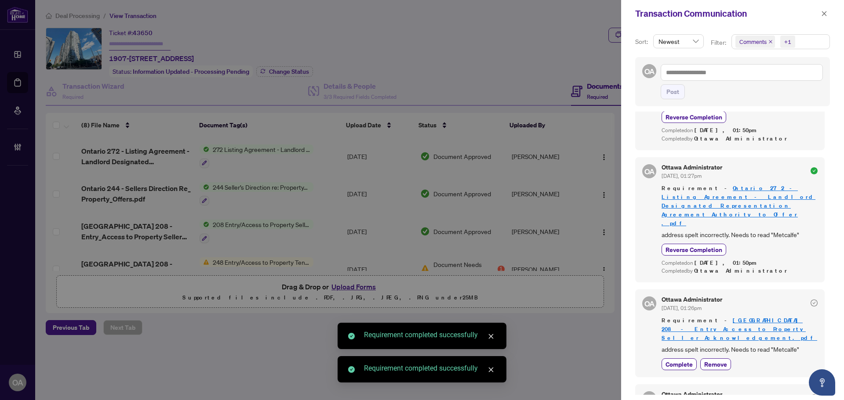
scroll to position [109, 0]
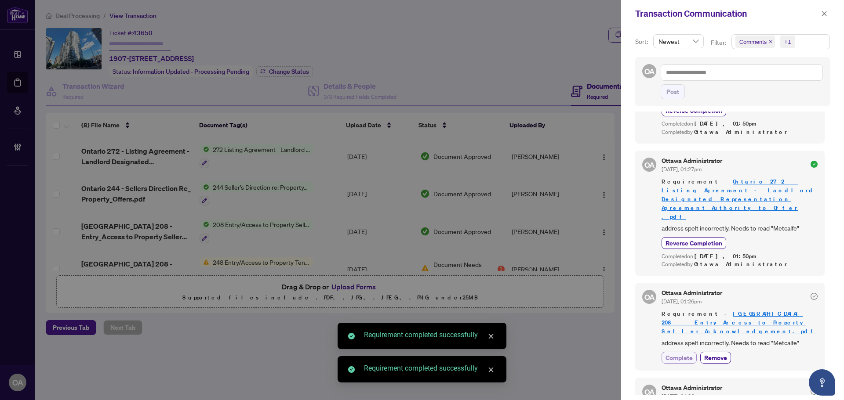
click at [686, 353] on span "Complete" at bounding box center [678, 357] width 27 height 9
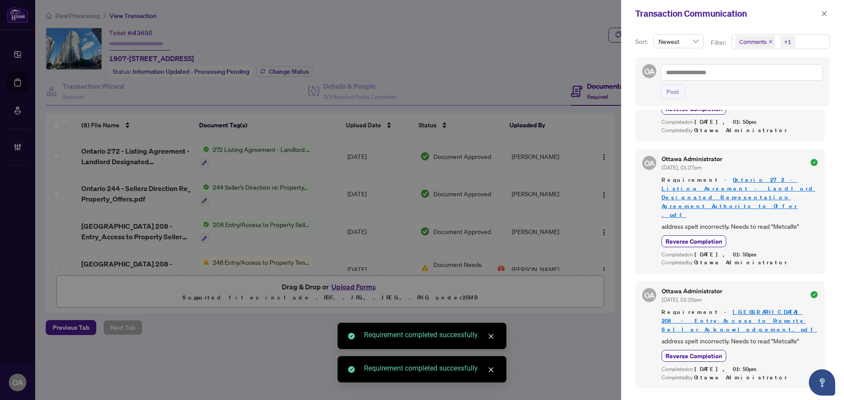
scroll to position [129, 0]
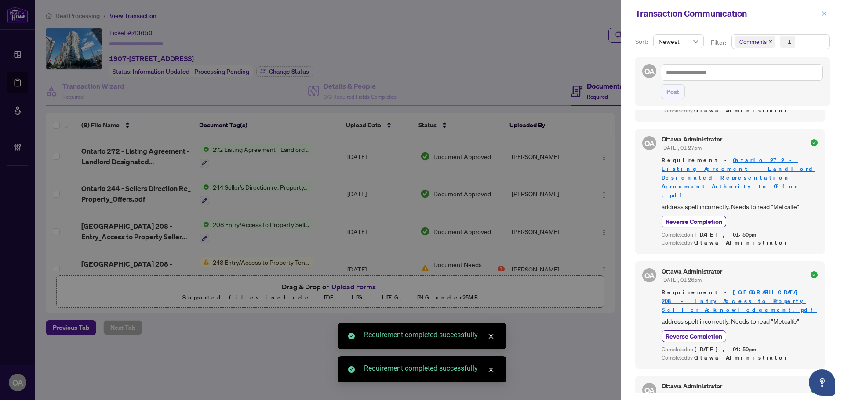
click at [828, 15] on button "button" at bounding box center [823, 13] width 11 height 11
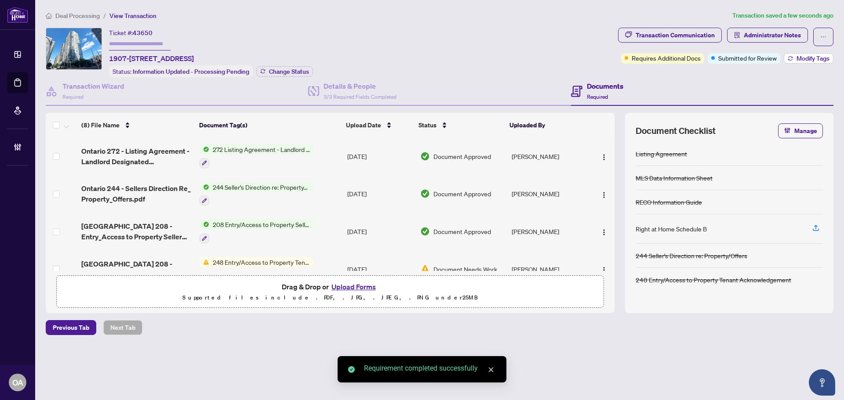
click at [824, 58] on span "Modify Tags" at bounding box center [812, 58] width 33 height 6
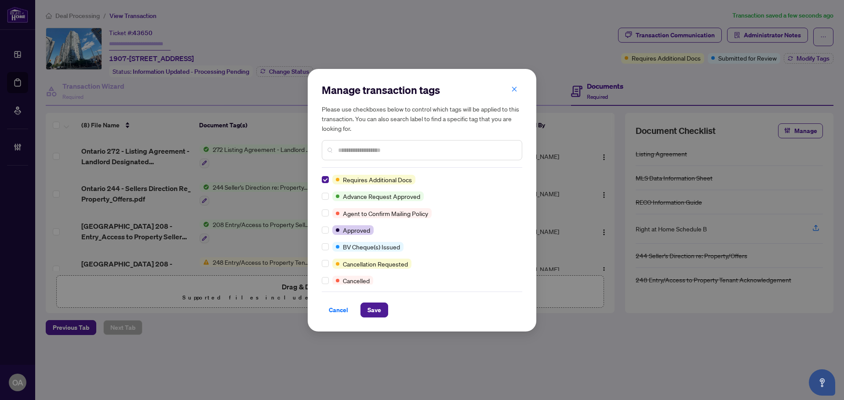
scroll to position [0, 0]
click at [381, 318] on div "Manage transaction tags Please use checkboxes below to control which tags will …" at bounding box center [422, 200] width 229 height 263
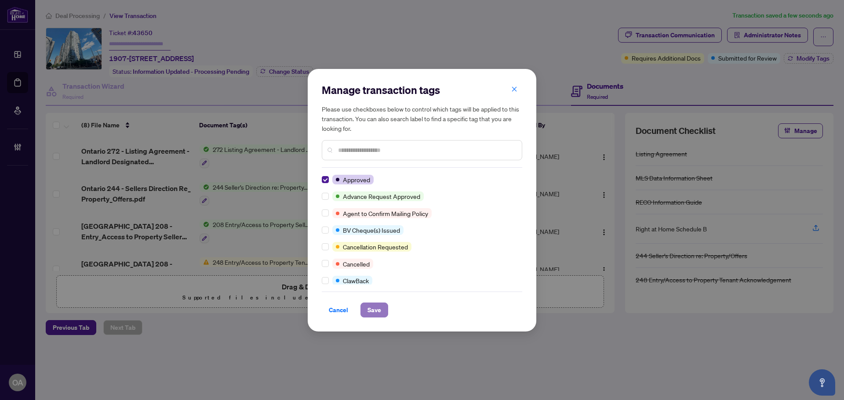
click at [386, 311] on button "Save" at bounding box center [374, 310] width 28 height 15
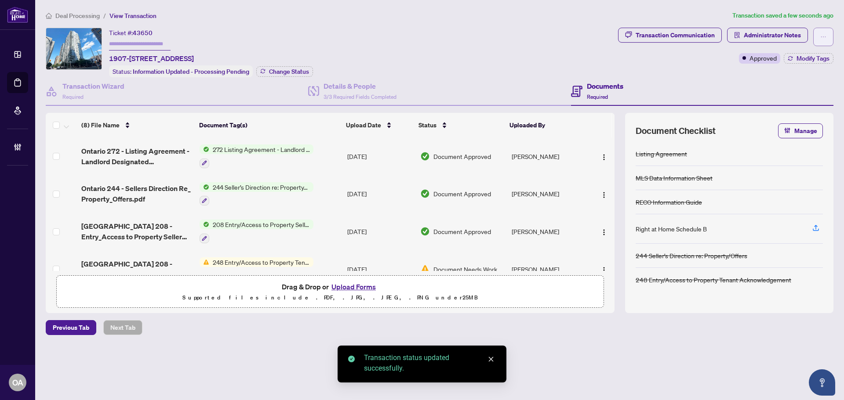
click at [817, 31] on button "button" at bounding box center [823, 37] width 20 height 18
click at [788, 101] on span "Submit for Completion" at bounding box center [792, 99] width 67 height 10
type textarea "**********"
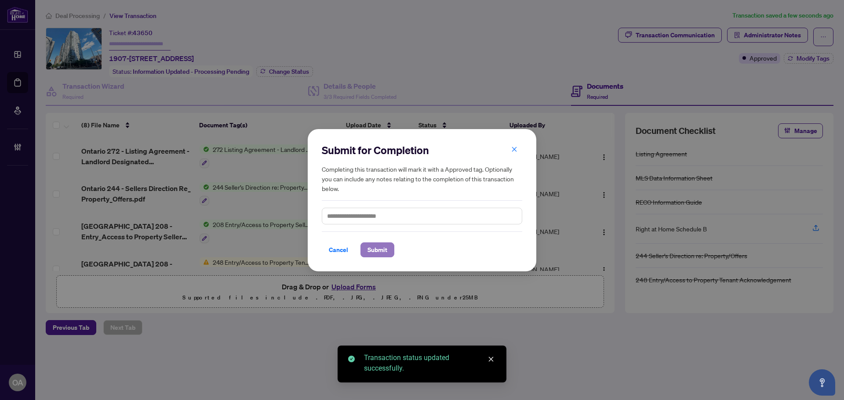
click at [371, 247] on span "Submit" at bounding box center [377, 250] width 20 height 14
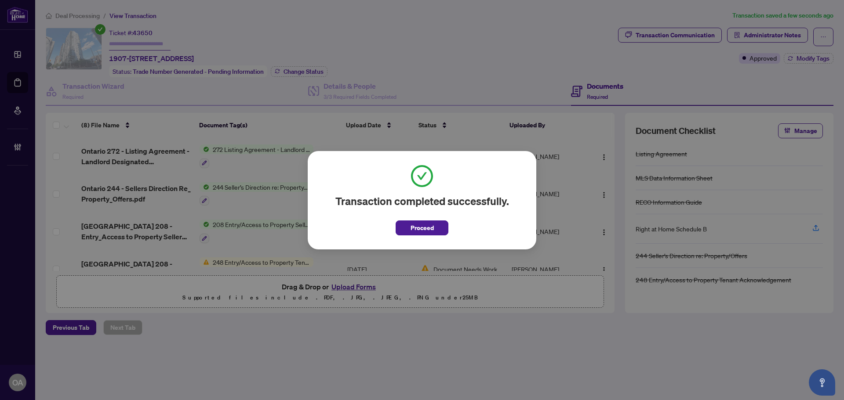
drag, startPoint x: 432, startPoint y: 228, endPoint x: 427, endPoint y: 228, distance: 4.8
click at [432, 228] on span "Proceed" at bounding box center [422, 228] width 23 height 14
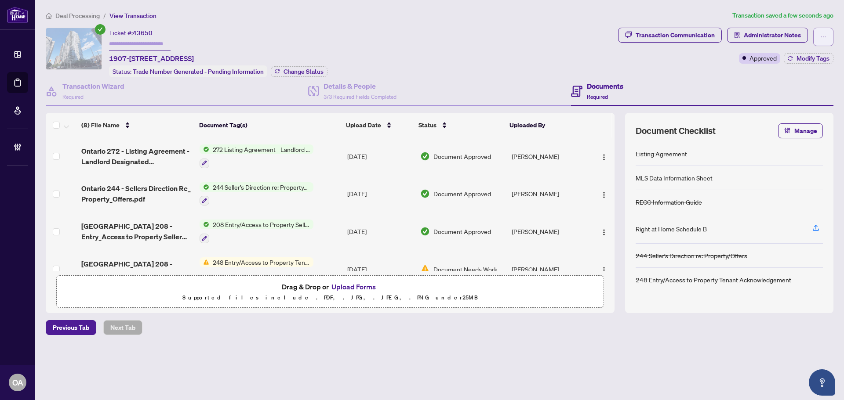
click at [823, 40] on span "button" at bounding box center [823, 37] width 6 height 14
click at [824, 38] on icon "ellipsis" at bounding box center [823, 37] width 6 height 6
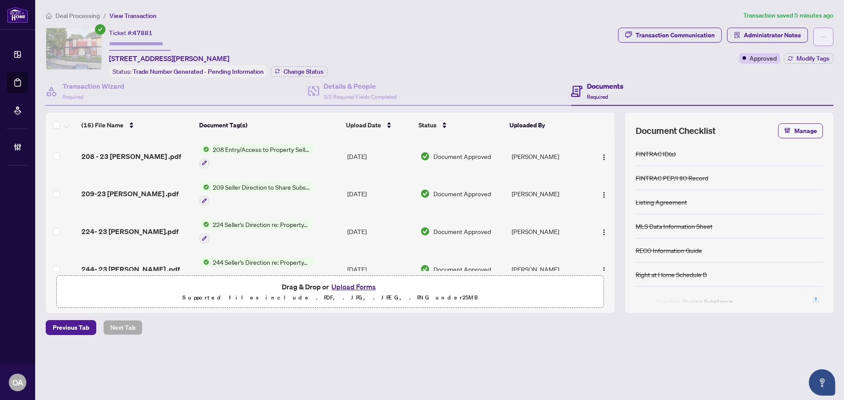
click at [825, 34] on icon "ellipsis" at bounding box center [823, 37] width 6 height 6
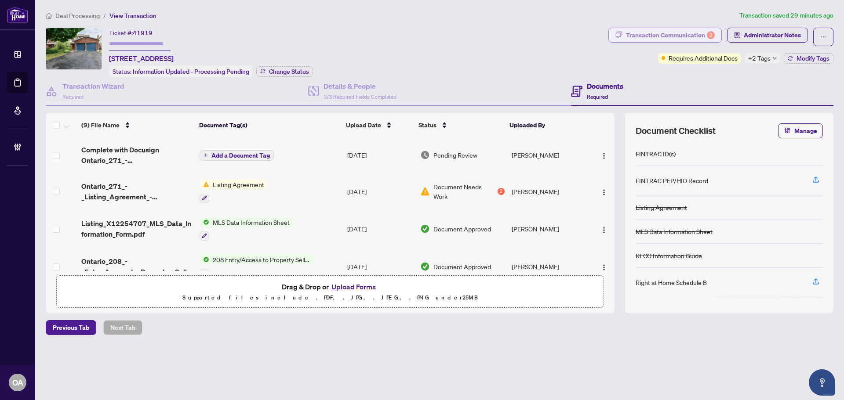
click at [671, 34] on div "Transaction Communication 2" at bounding box center [670, 35] width 89 height 14
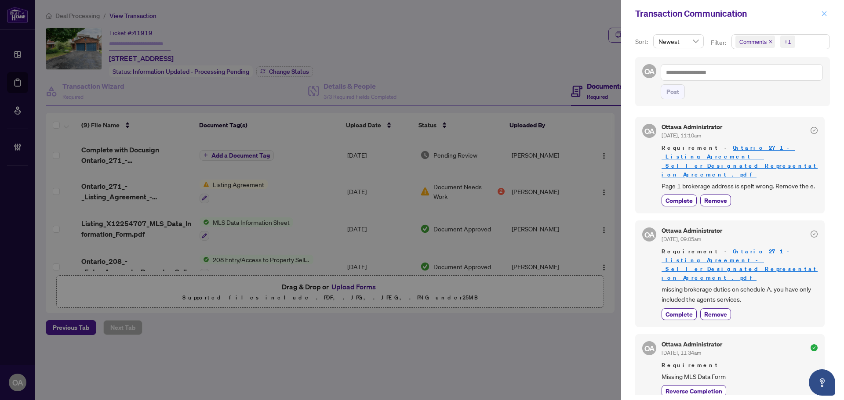
click at [825, 13] on icon "close" at bounding box center [824, 13] width 5 height 5
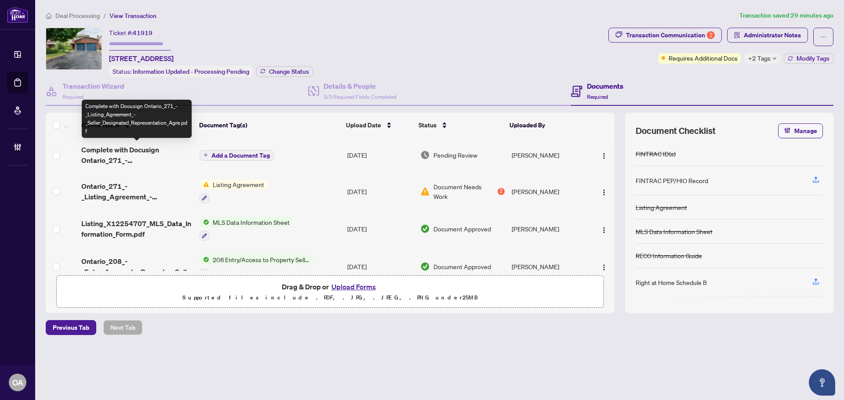
click at [140, 152] on span "Complete with Docusign Ontario_271_-_Listing_Agreement_-_Seller_Designated_Repr…" at bounding box center [136, 155] width 111 height 21
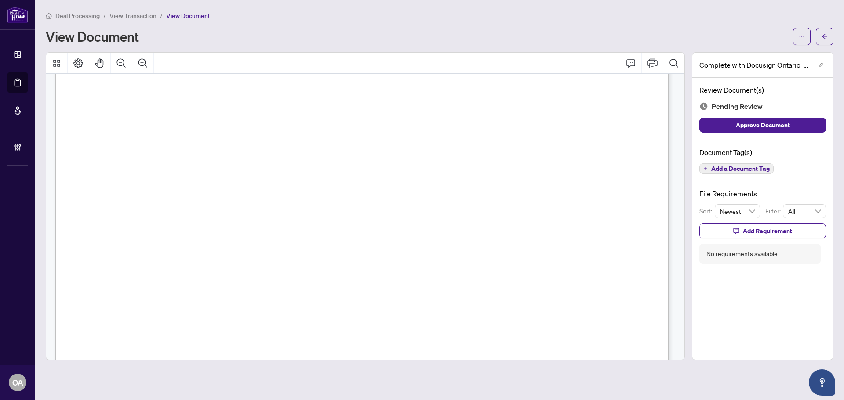
scroll to position [3389, 0]
click at [763, 174] on div "Document Tag(s) Add a Document Tag" at bounding box center [762, 161] width 141 height 42
click at [751, 173] on button "Add a Document Tag" at bounding box center [736, 168] width 74 height 11
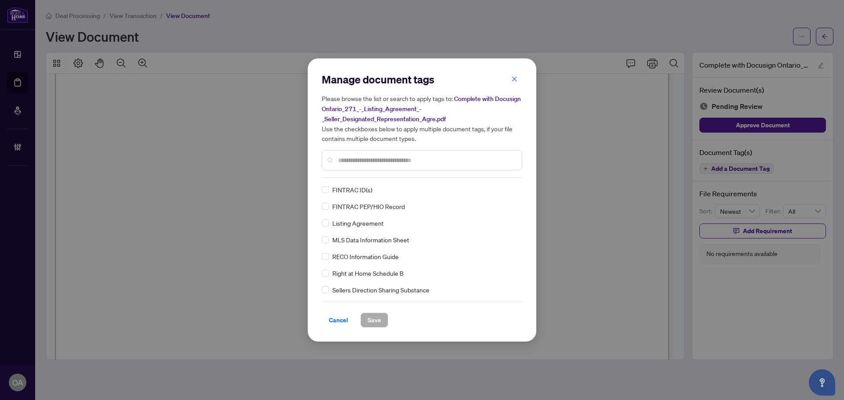
click at [355, 154] on div at bounding box center [422, 160] width 200 height 20
click at [362, 156] on input "text" at bounding box center [426, 161] width 177 height 10
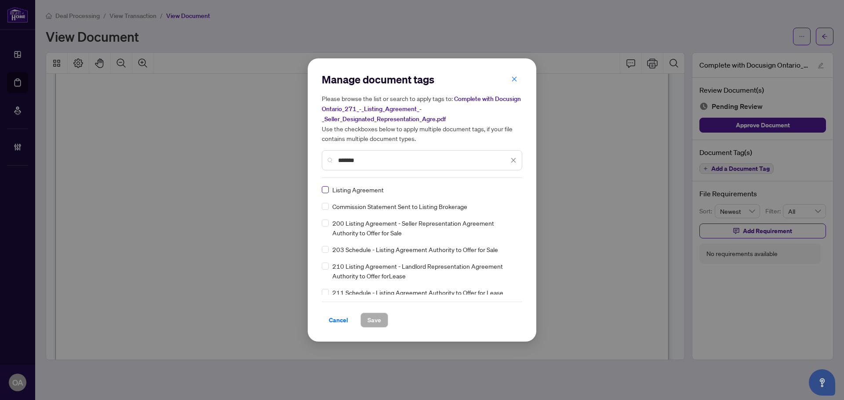
type input "*******"
click at [502, 189] on img at bounding box center [504, 189] width 9 height 9
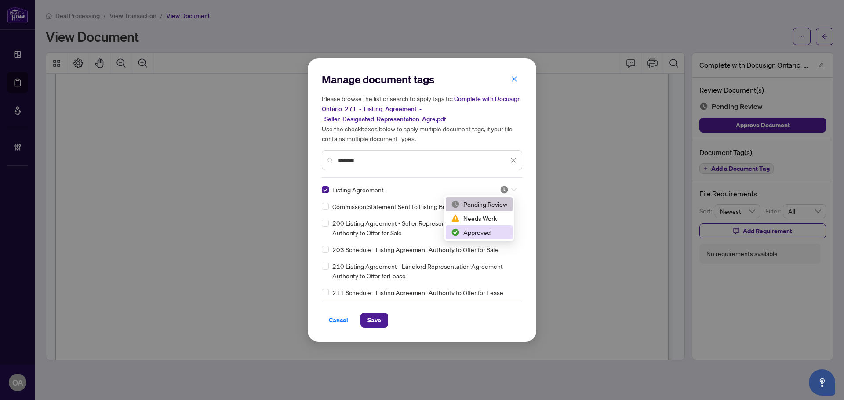
click at [482, 232] on div "Approved" at bounding box center [479, 233] width 56 height 10
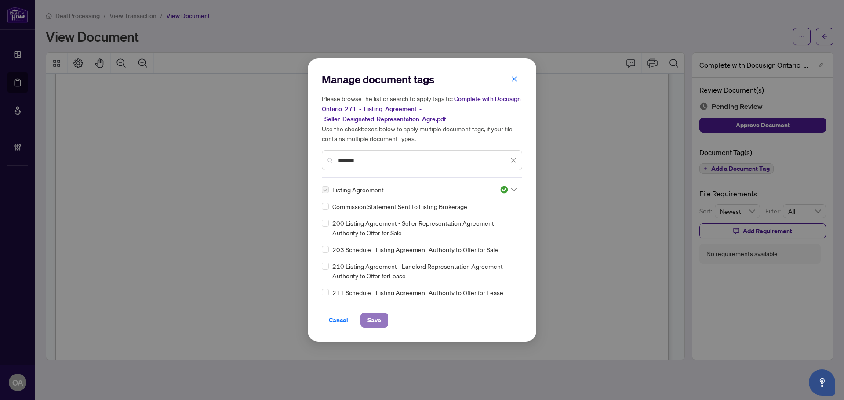
click at [380, 314] on span "Save" at bounding box center [374, 320] width 14 height 14
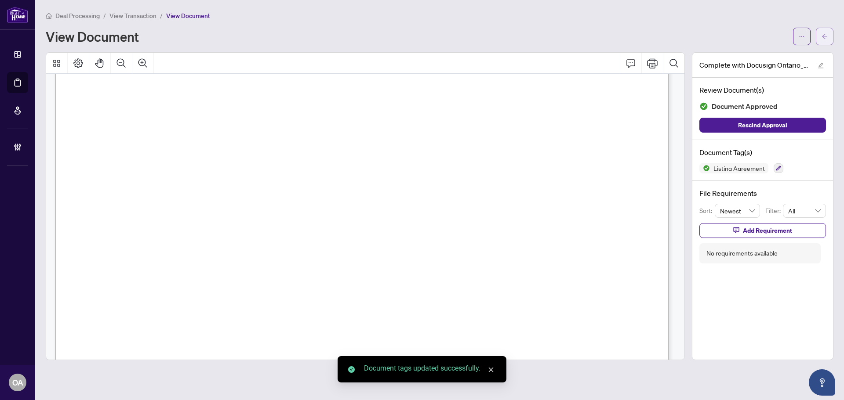
click at [827, 40] on span "button" at bounding box center [824, 36] width 6 height 14
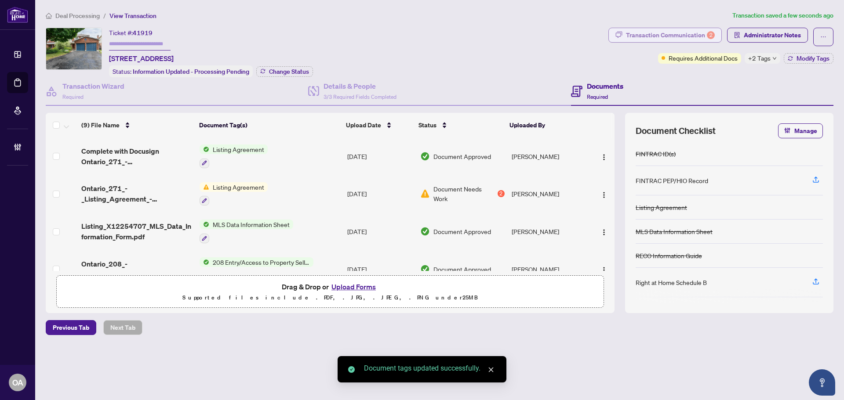
click at [696, 37] on div "Transaction Communication 2" at bounding box center [670, 35] width 89 height 14
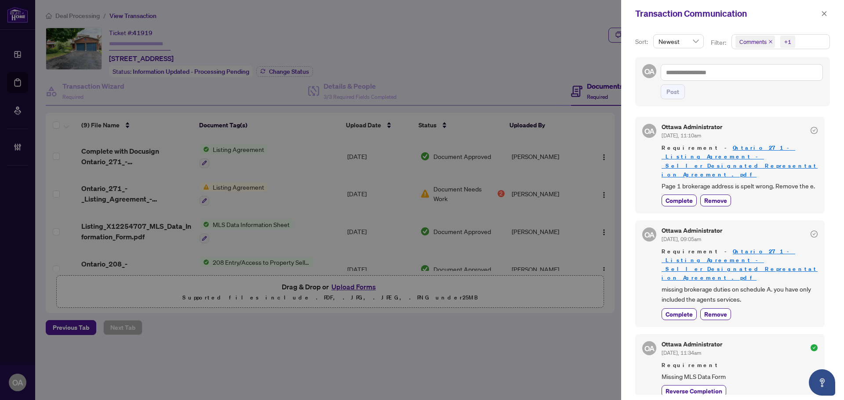
drag, startPoint x: 685, startPoint y: 197, endPoint x: 687, endPoint y: 231, distance: 33.4
click at [685, 197] on span "Complete" at bounding box center [678, 200] width 27 height 9
drag, startPoint x: 684, startPoint y: 291, endPoint x: 785, endPoint y: 160, distance: 165.2
click at [686, 310] on span "Complete" at bounding box center [678, 314] width 27 height 9
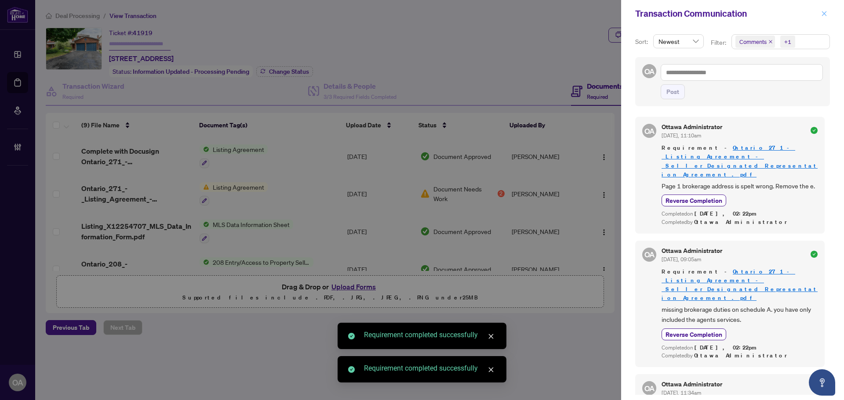
click at [824, 15] on icon "close" at bounding box center [824, 14] width 6 height 6
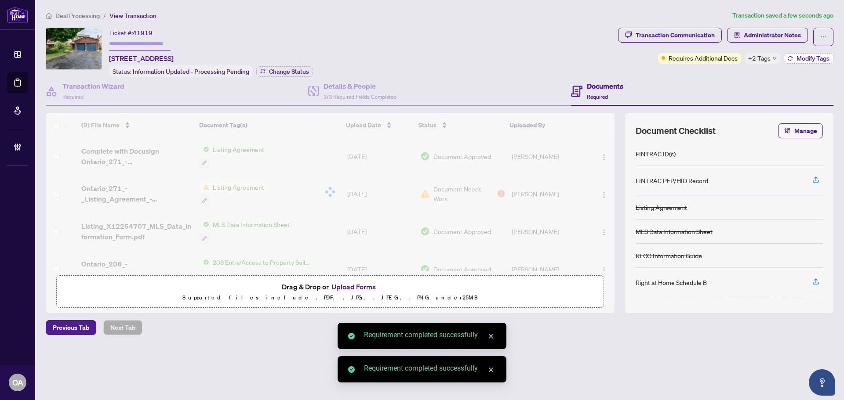
click at [825, 59] on span "Modify Tags" at bounding box center [812, 58] width 33 height 6
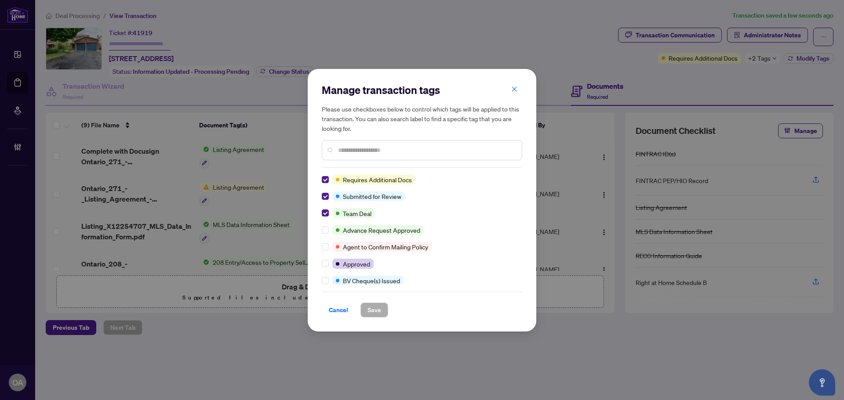
click at [327, 191] on div "Requires Additional Docs Submitted for Review Team Deal Advance Request Approve…" at bounding box center [422, 230] width 200 height 110
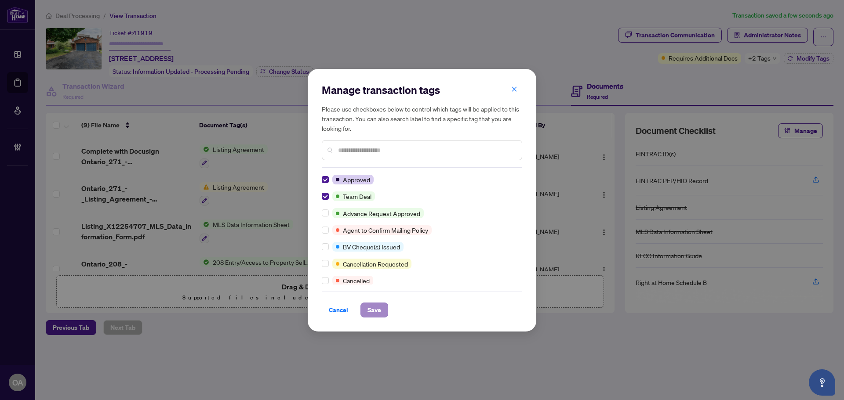
drag, startPoint x: 381, startPoint y: 324, endPoint x: 374, endPoint y: 314, distance: 12.1
click at [377, 324] on div "Manage transaction tags Please use checkboxes below to control which tags will …" at bounding box center [422, 200] width 229 height 263
click at [374, 314] on span "Save" at bounding box center [374, 310] width 14 height 14
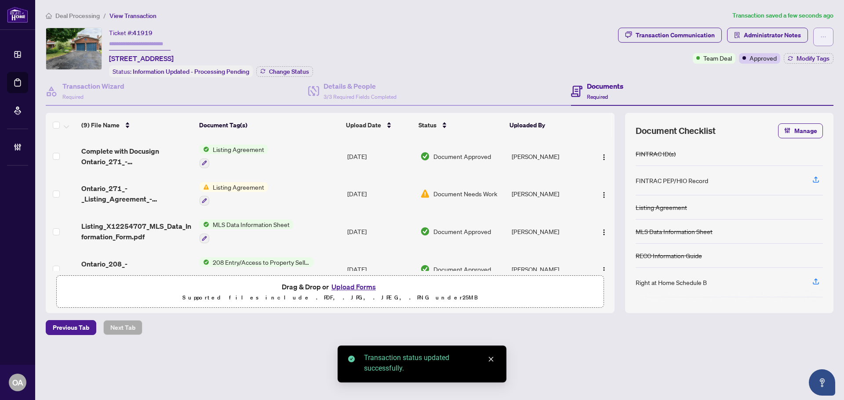
drag, startPoint x: 832, startPoint y: 41, endPoint x: 818, endPoint y: 33, distance: 16.6
click at [830, 42] on button "button" at bounding box center [823, 37] width 20 height 18
click at [798, 98] on span "Submit for Completion" at bounding box center [792, 99] width 67 height 10
type textarea "**********"
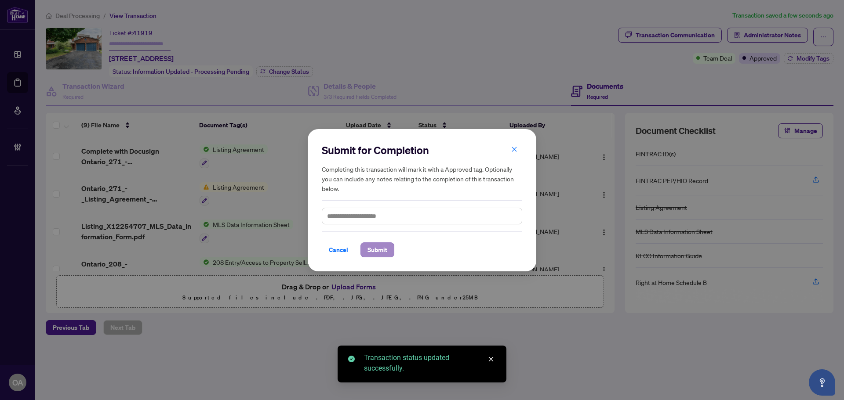
drag, startPoint x: 382, startPoint y: 258, endPoint x: 381, endPoint y: 251, distance: 6.6
click at [382, 257] on div "Submit for Completion Completing this transaction will mark it with a Approved …" at bounding box center [422, 200] width 229 height 142
click at [381, 251] on span "Submit" at bounding box center [377, 250] width 20 height 14
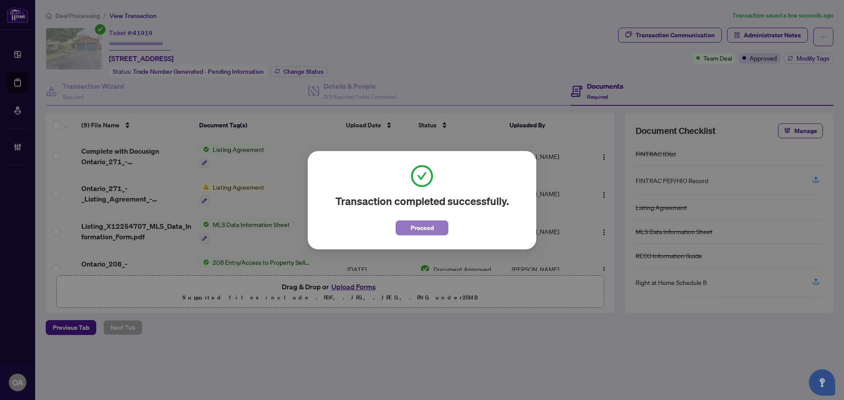
click at [425, 227] on span "Proceed" at bounding box center [422, 228] width 23 height 14
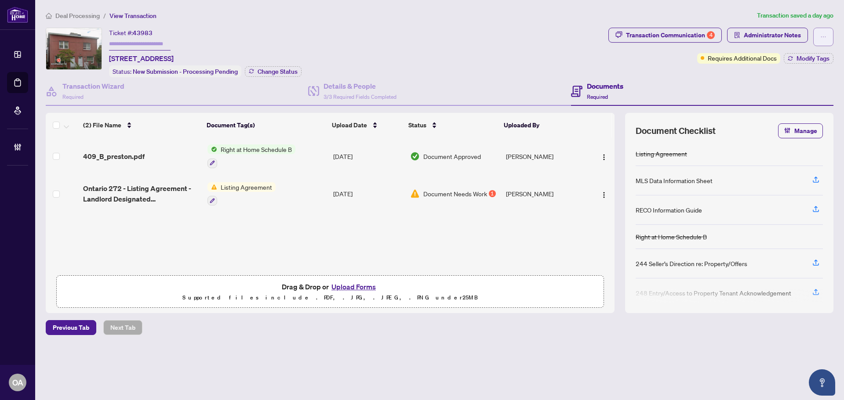
click at [821, 40] on span "button" at bounding box center [823, 37] width 6 height 14
click at [825, 40] on span "button" at bounding box center [823, 37] width 6 height 14
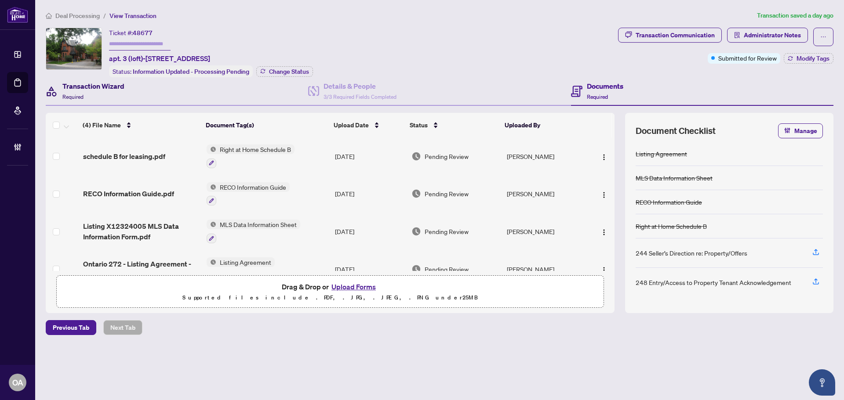
click at [86, 100] on div "Transaction Wizard Required" at bounding box center [93, 91] width 62 height 21
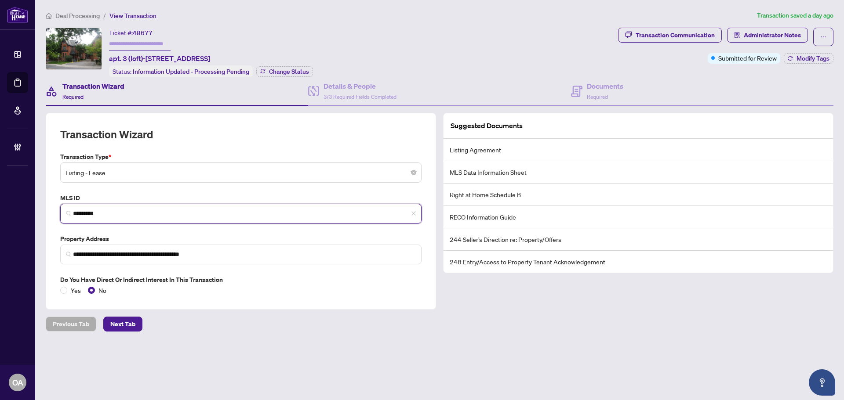
click at [82, 209] on input "*********" at bounding box center [244, 213] width 343 height 9
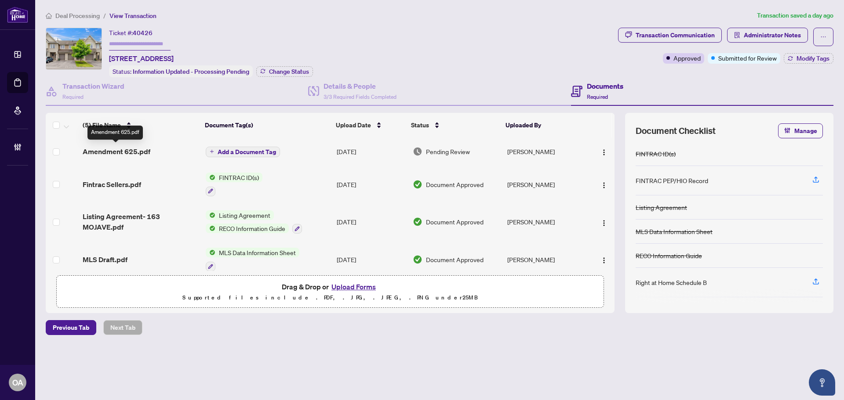
click at [148, 150] on span "Amendment 625.pdf" at bounding box center [117, 151] width 68 height 11
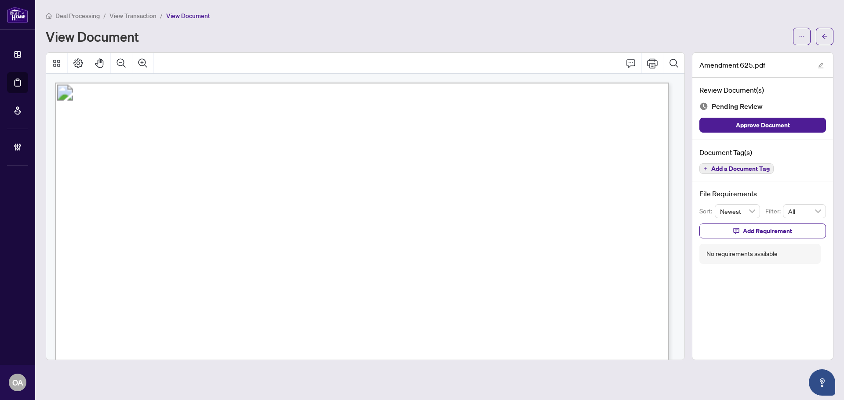
click at [738, 166] on span "Add a Document Tag" at bounding box center [740, 169] width 58 height 6
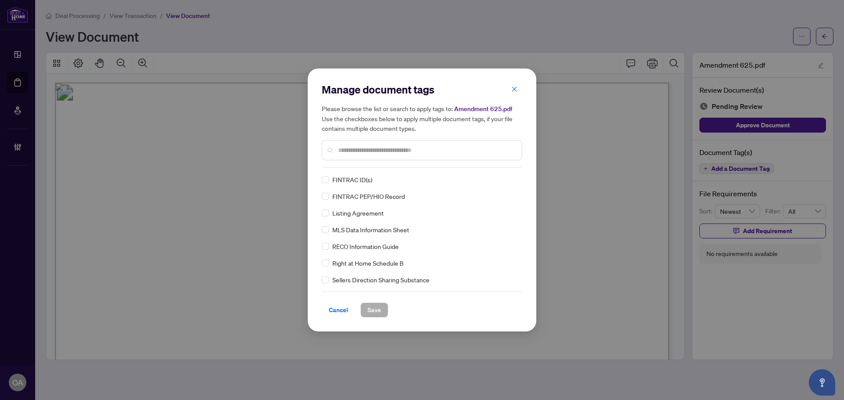
click at [359, 148] on input "text" at bounding box center [426, 150] width 177 height 10
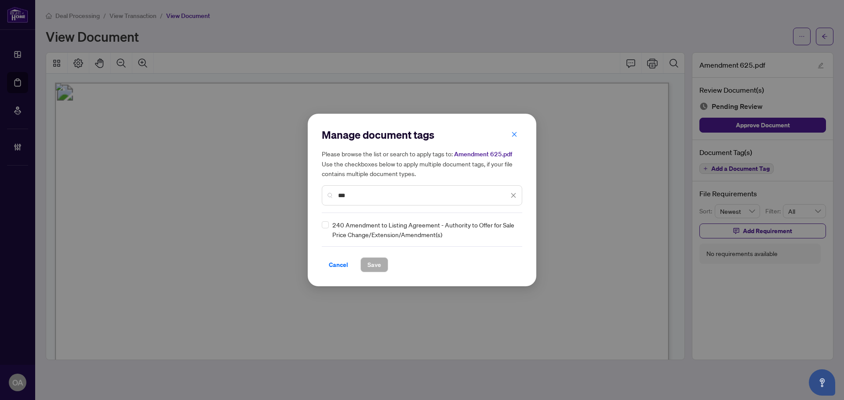
type input "***"
click at [507, 235] on input "search" at bounding box center [504, 229] width 9 height 13
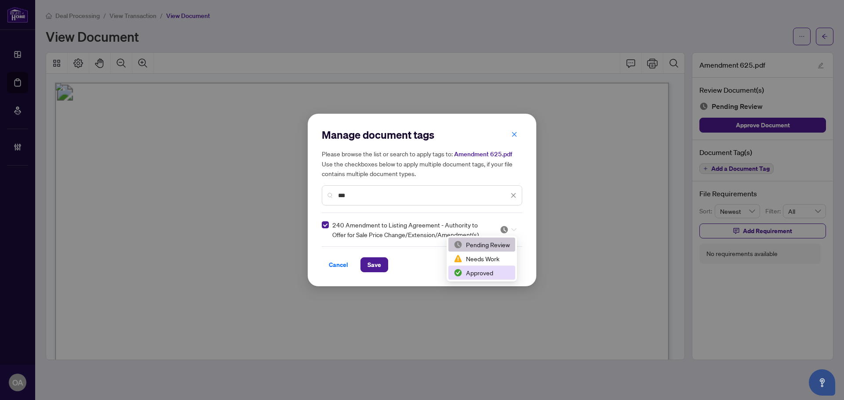
drag, startPoint x: 490, startPoint y: 269, endPoint x: 415, endPoint y: 272, distance: 74.4
click at [487, 269] on div "Approved" at bounding box center [482, 273] width 56 height 10
click at [382, 265] on button "Save" at bounding box center [374, 265] width 28 height 15
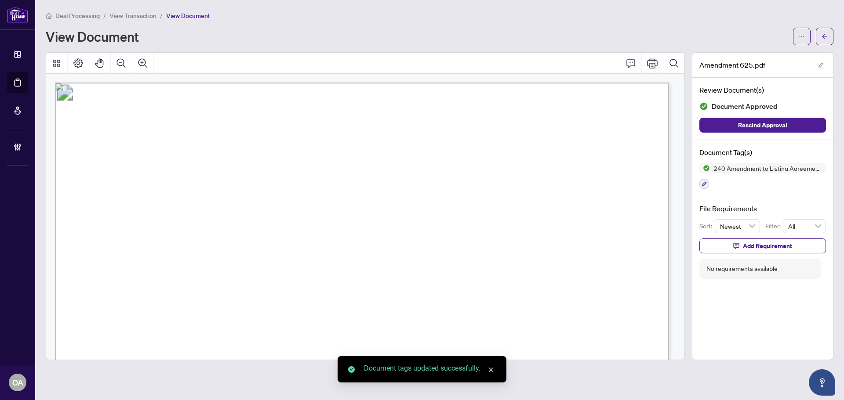
click at [827, 39] on icon "arrow-left" at bounding box center [824, 36] width 6 height 6
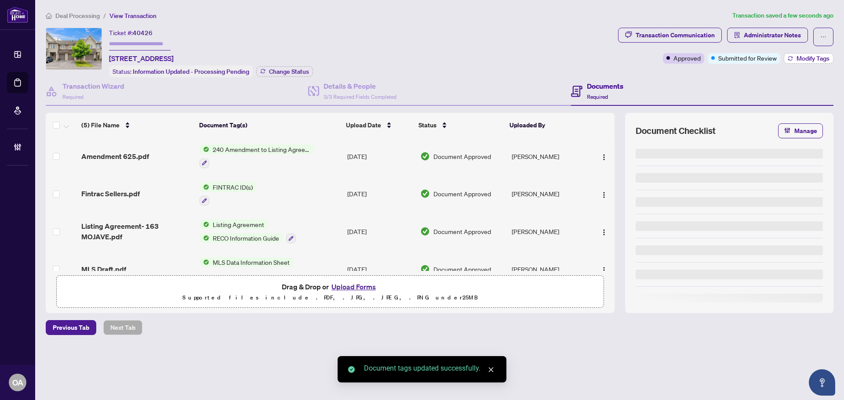
click at [815, 59] on span "Modify Tags" at bounding box center [812, 58] width 33 height 6
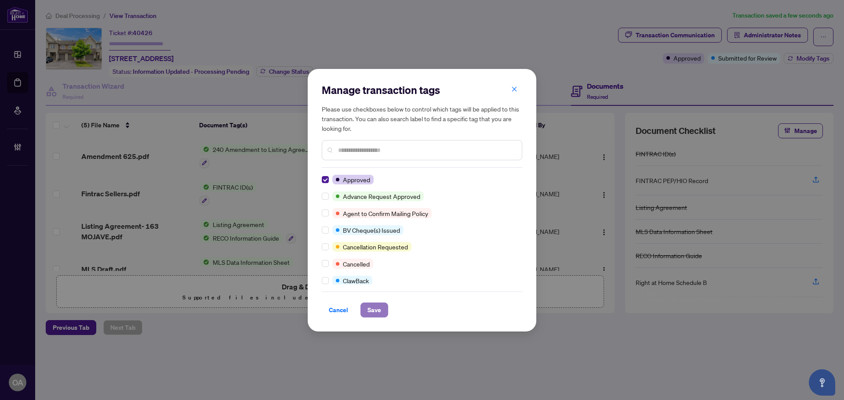
click at [381, 312] on button "Save" at bounding box center [374, 310] width 28 height 15
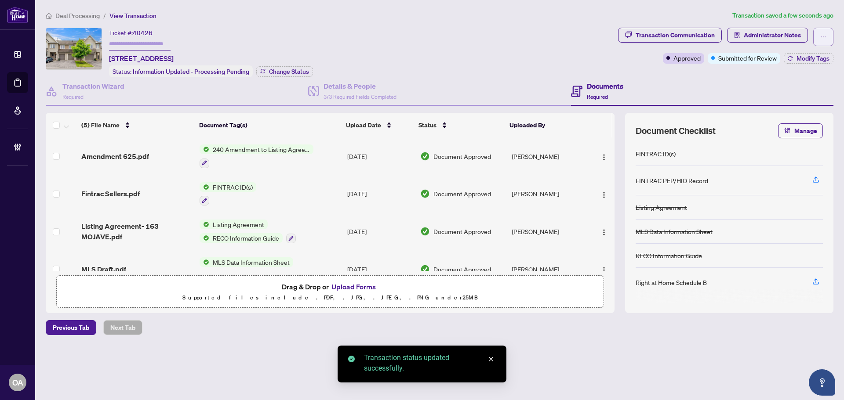
click at [825, 39] on icon "ellipsis" at bounding box center [823, 37] width 6 height 6
click at [825, 36] on icon "ellipsis" at bounding box center [823, 36] width 5 height 1
click at [798, 96] on span "Submit for Completion" at bounding box center [792, 99] width 67 height 10
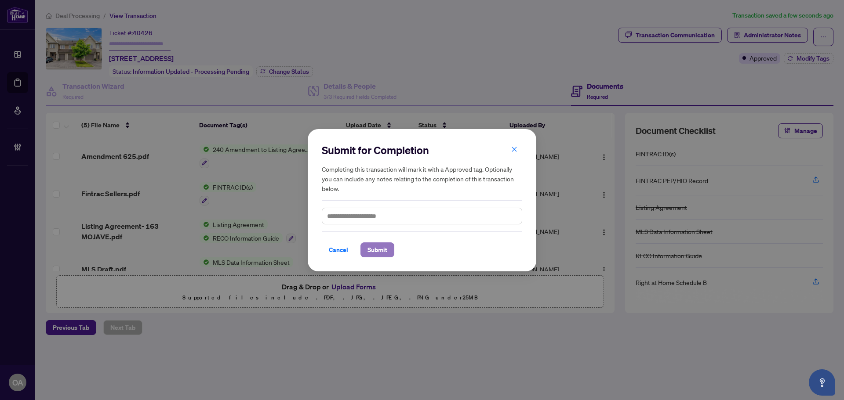
click at [378, 251] on span "Submit" at bounding box center [377, 250] width 20 height 14
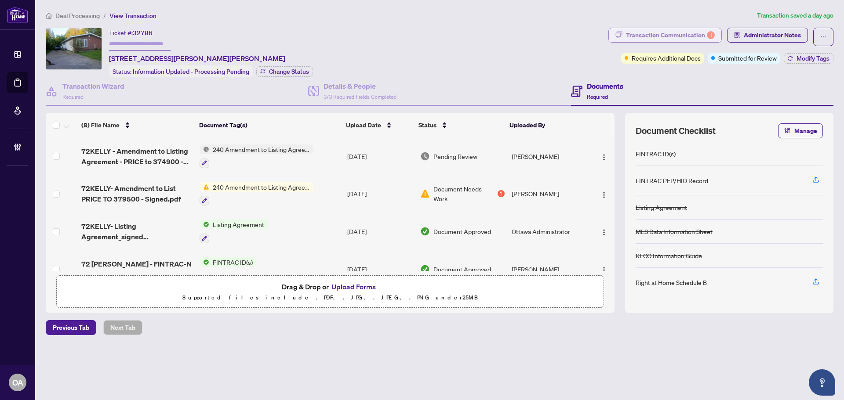
click at [702, 33] on div "Transaction Communication 1" at bounding box center [670, 35] width 89 height 14
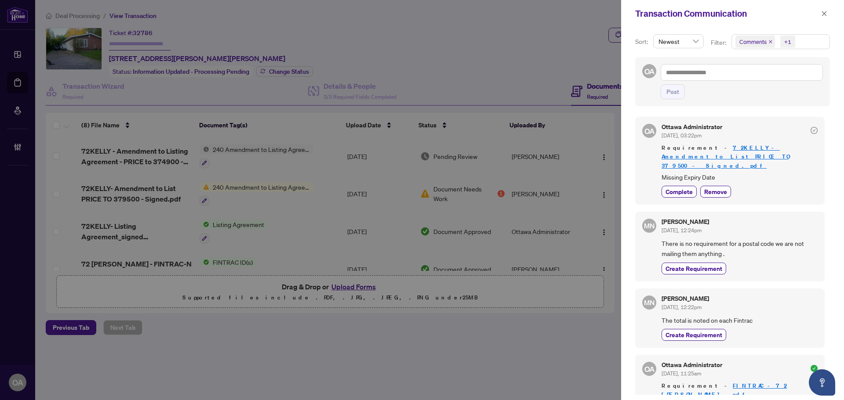
drag, startPoint x: 824, startPoint y: 6, endPoint x: 816, endPoint y: 19, distance: 15.2
click at [824, 7] on div "Transaction Communication" at bounding box center [732, 13] width 223 height 27
click at [824, 11] on icon "close" at bounding box center [824, 14] width 6 height 6
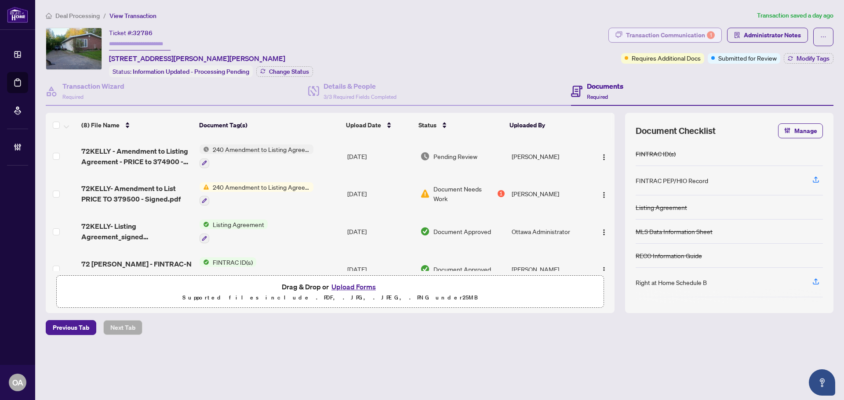
drag, startPoint x: 649, startPoint y: 46, endPoint x: 649, endPoint y: 39, distance: 7.0
click at [649, 44] on div "Transaction Communication 1 Administrator Notes Requires Additional Docs Submit…" at bounding box center [720, 46] width 225 height 36
click at [649, 39] on div "Transaction Communication 1" at bounding box center [670, 35] width 89 height 14
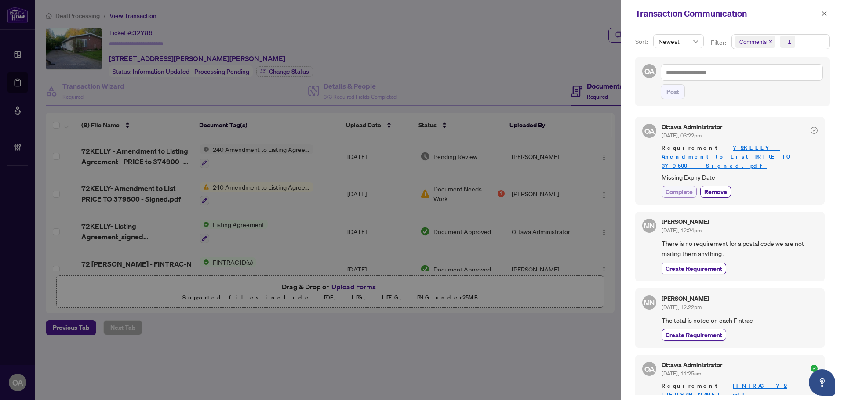
click at [683, 187] on span "Complete" at bounding box center [678, 191] width 27 height 9
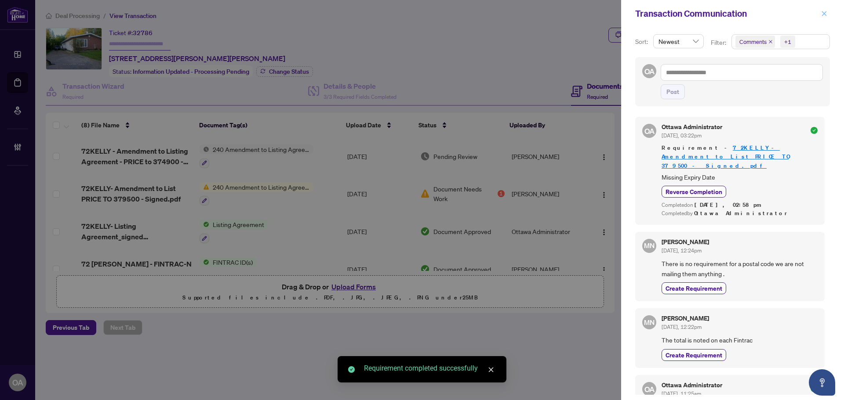
click at [826, 14] on icon "close" at bounding box center [824, 14] width 6 height 6
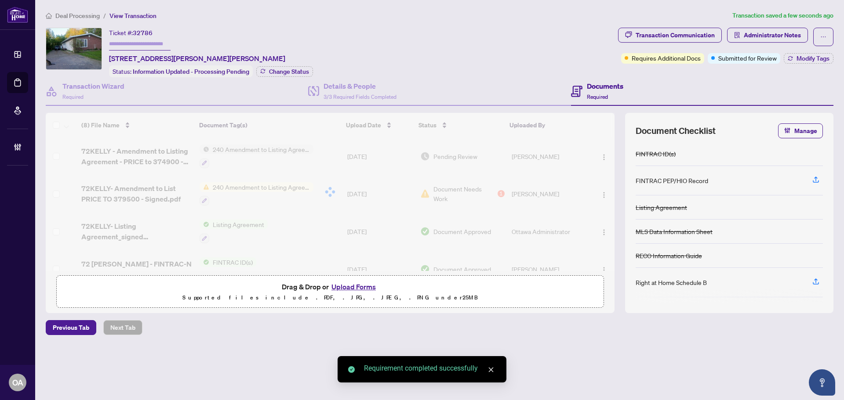
click at [156, 153] on div at bounding box center [330, 192] width 569 height 158
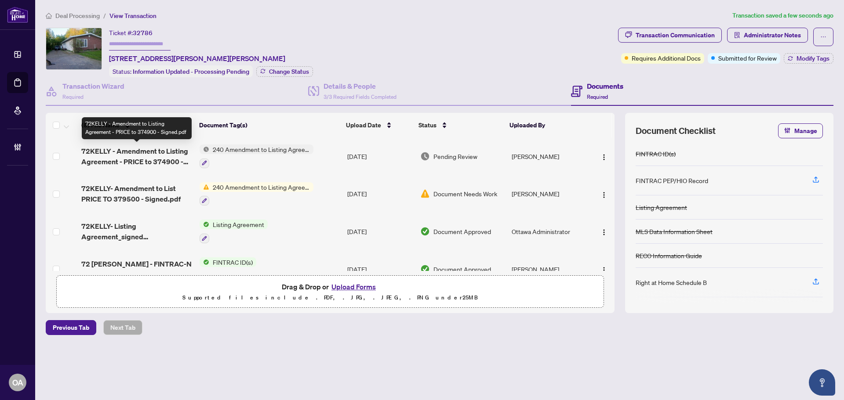
click at [149, 152] on span "72KELLY - Amendment to Listing Agreement - PRICE to 374900 - Signed.pdf" at bounding box center [136, 156] width 111 height 21
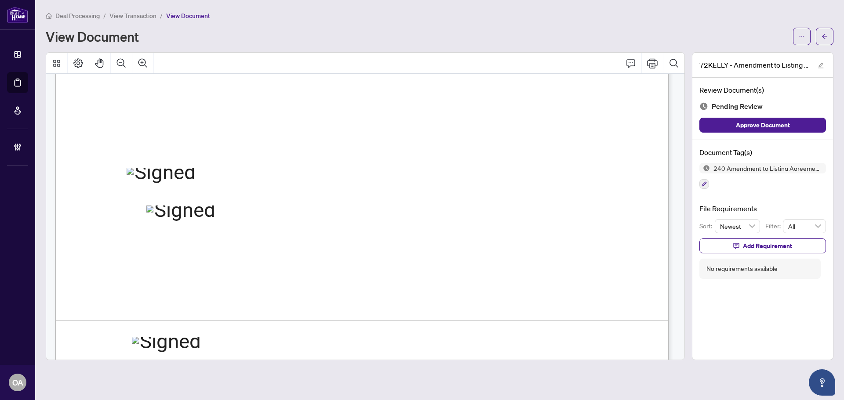
scroll to position [483, 0]
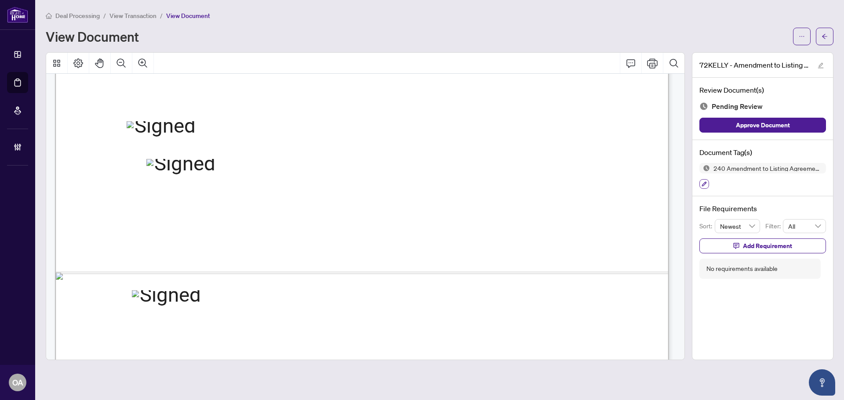
click at [708, 186] on button "button" at bounding box center [704, 184] width 10 height 10
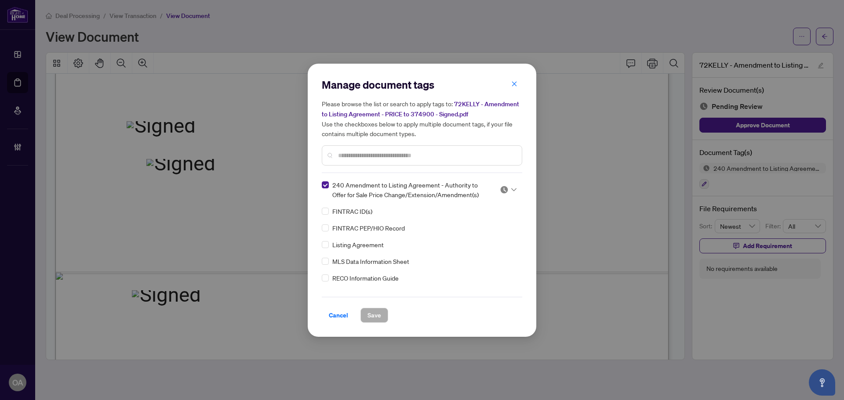
click at [508, 191] on div at bounding box center [508, 189] width 17 height 9
click at [499, 230] on div "Approved" at bounding box center [479, 233] width 56 height 10
click at [379, 319] on span "Save" at bounding box center [374, 316] width 14 height 14
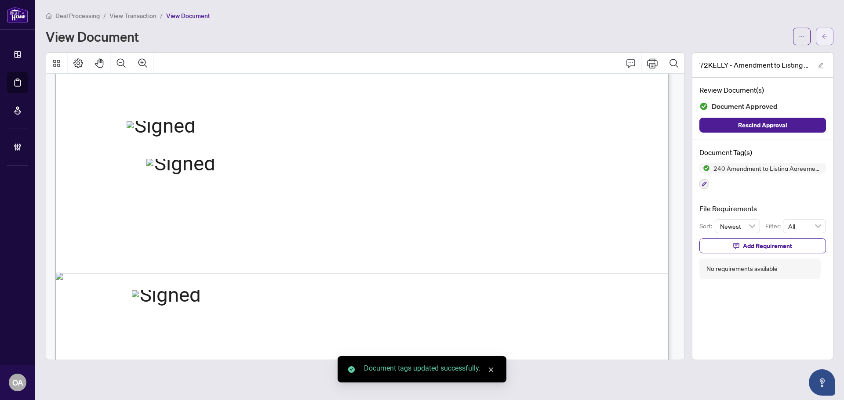
click at [825, 38] on icon "arrow-left" at bounding box center [824, 36] width 6 height 6
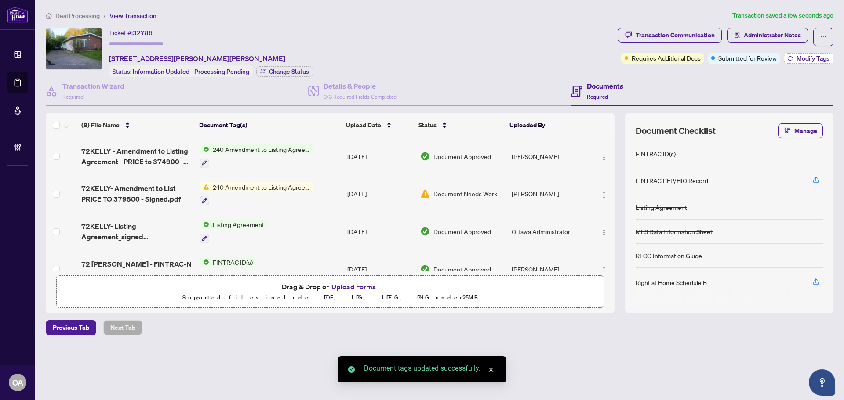
click at [809, 58] on span "Modify Tags" at bounding box center [812, 58] width 33 height 6
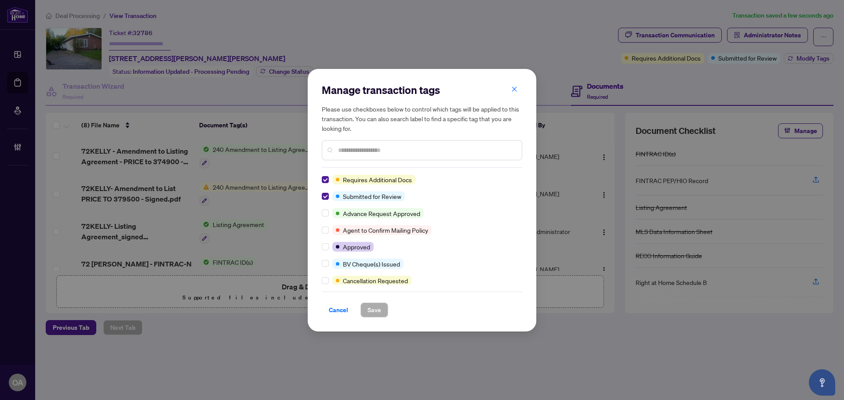
click at [322, 193] on div "Manage transaction tags Please use checkboxes below to control which tags will …" at bounding box center [422, 200] width 229 height 263
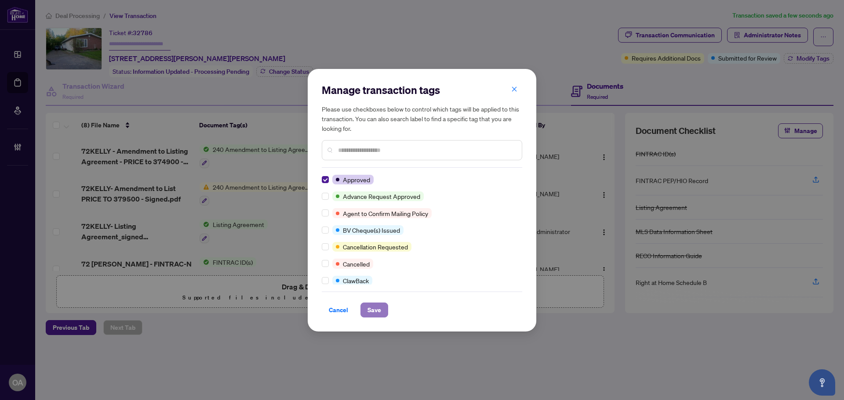
click at [381, 310] on button "Save" at bounding box center [374, 310] width 28 height 15
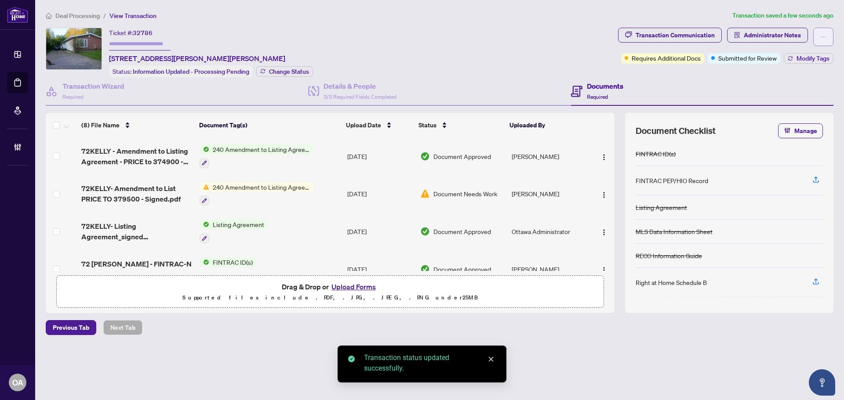
click at [829, 32] on button "button" at bounding box center [823, 37] width 20 height 18
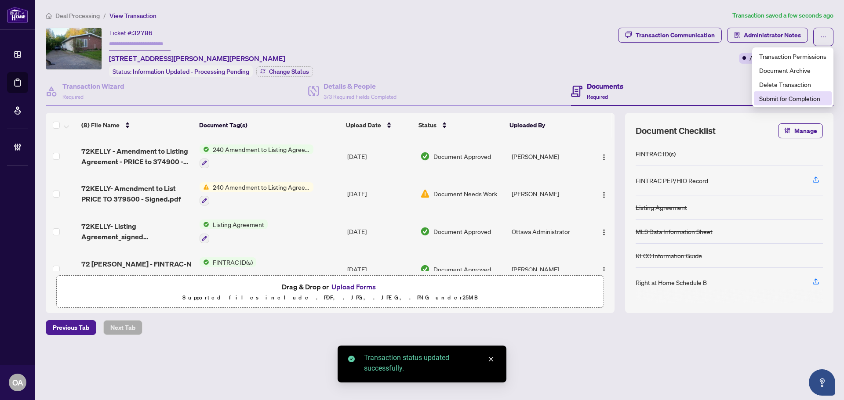
click at [803, 100] on span "Submit for Completion" at bounding box center [792, 99] width 67 height 10
type textarea "**********"
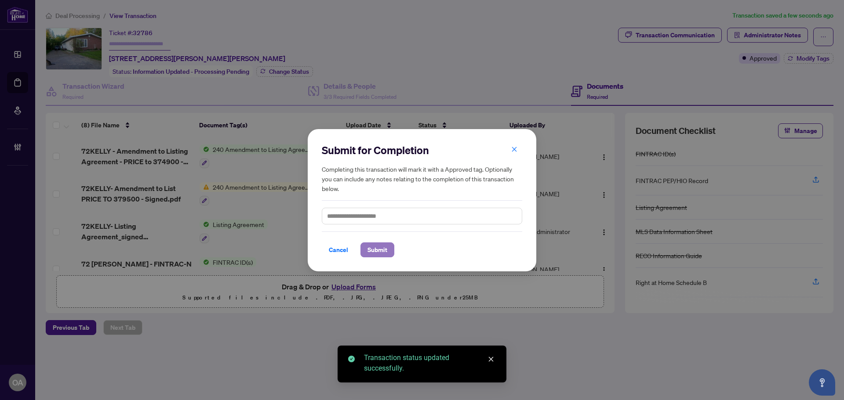
click at [372, 252] on span "Submit" at bounding box center [377, 250] width 20 height 14
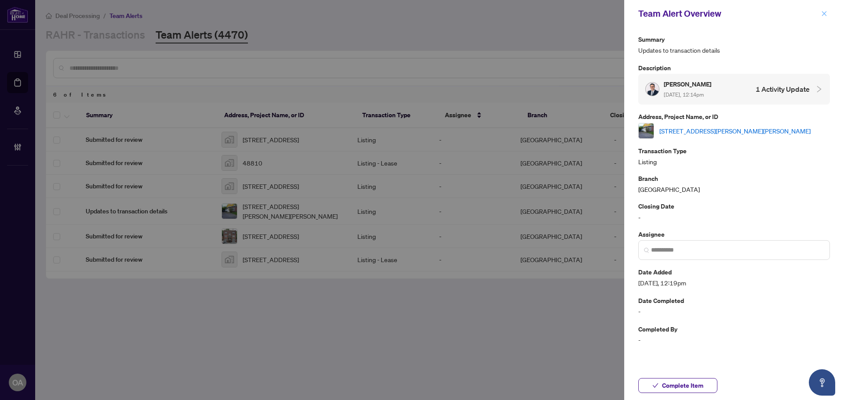
click at [822, 15] on icon "close" at bounding box center [824, 14] width 6 height 6
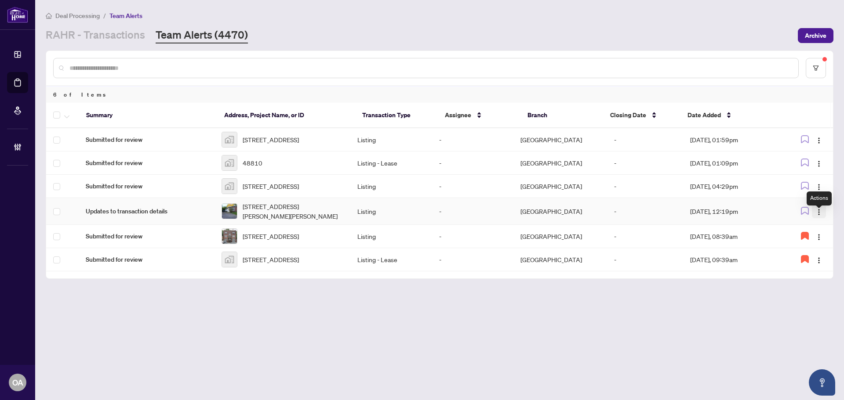
click at [822, 217] on button "button" at bounding box center [819, 211] width 14 height 14
drag, startPoint x: 790, startPoint y: 263, endPoint x: 767, endPoint y: 263, distance: 23.7
click at [790, 264] on span "Complete Item" at bounding box center [798, 264] width 41 height 10
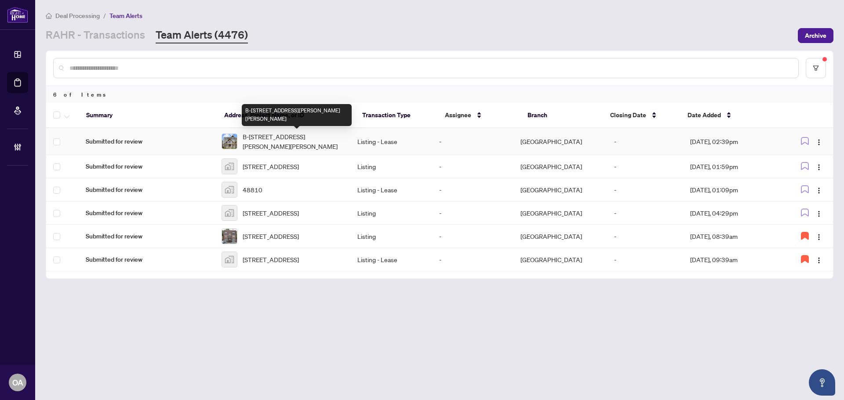
click at [285, 138] on span "B-[STREET_ADDRESS][PERSON_NAME][PERSON_NAME]" at bounding box center [293, 141] width 101 height 19
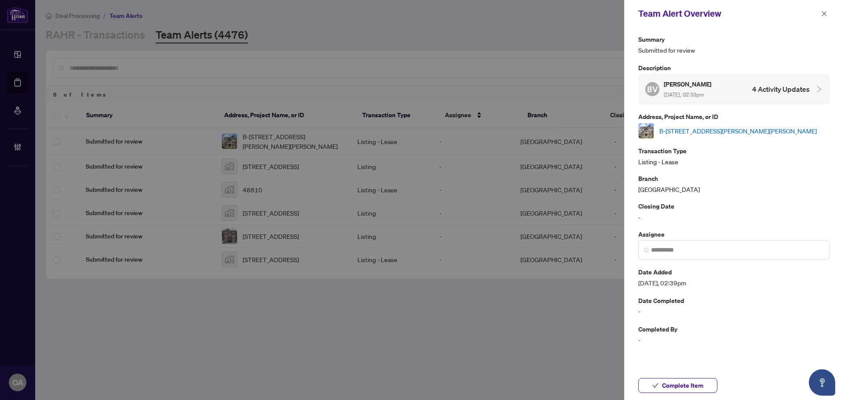
click at [708, 133] on link "B-[STREET_ADDRESS][PERSON_NAME][PERSON_NAME]" at bounding box center [737, 131] width 157 height 10
click at [828, 11] on button "button" at bounding box center [823, 13] width 11 height 11
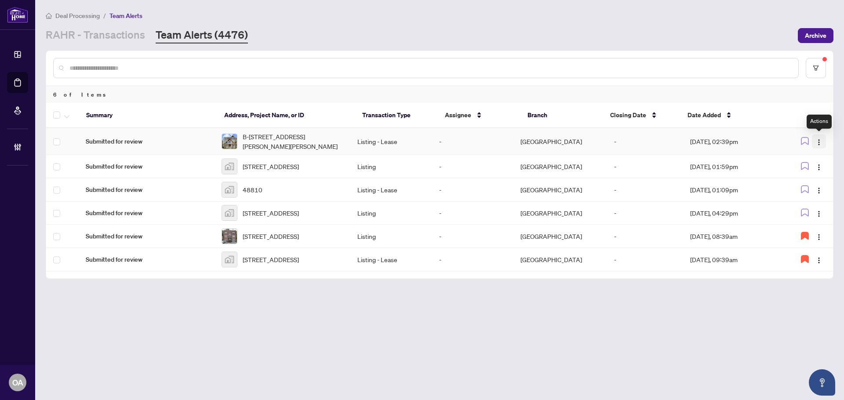
click at [816, 143] on img "button" at bounding box center [818, 142] width 7 height 7
click at [803, 186] on span "Complete Item" at bounding box center [798, 187] width 41 height 10
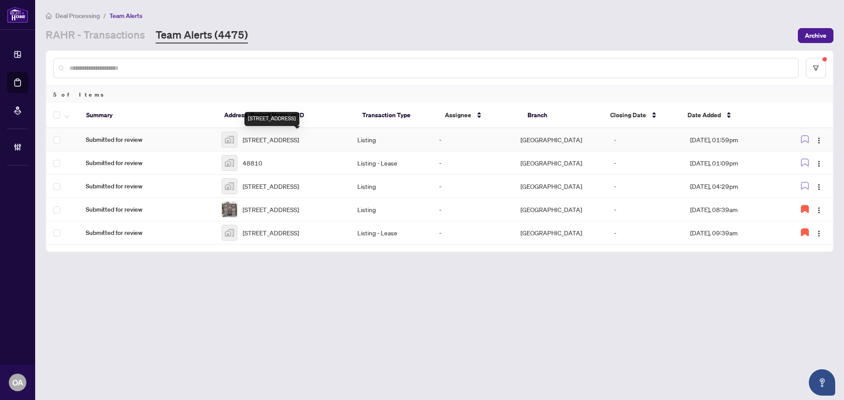
click at [268, 142] on span "[STREET_ADDRESS]" at bounding box center [271, 140] width 56 height 10
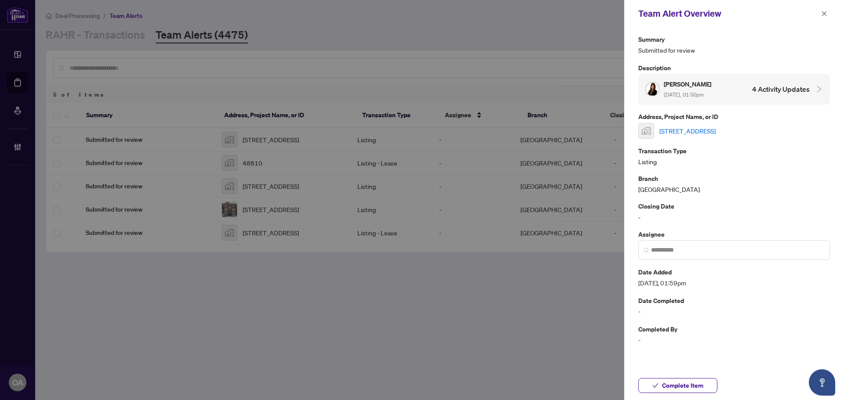
click at [715, 127] on link "[STREET_ADDRESS]" at bounding box center [687, 131] width 56 height 10
click at [823, 14] on icon "close" at bounding box center [824, 14] width 6 height 6
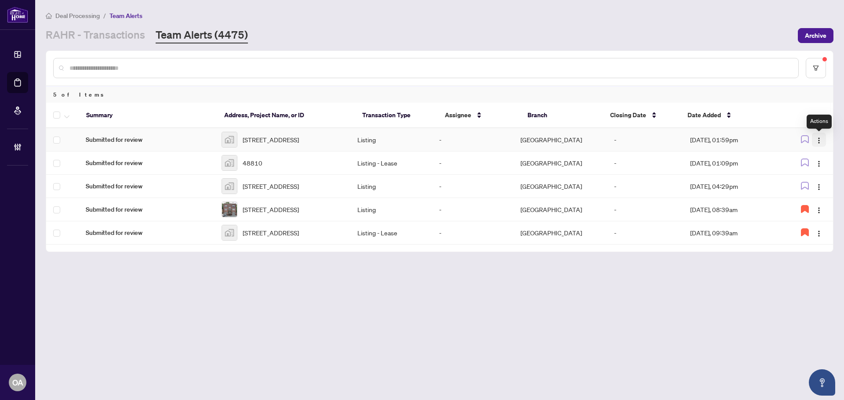
click at [815, 139] on img "button" at bounding box center [818, 140] width 7 height 7
click at [801, 189] on span "Complete Item" at bounding box center [798, 187] width 41 height 10
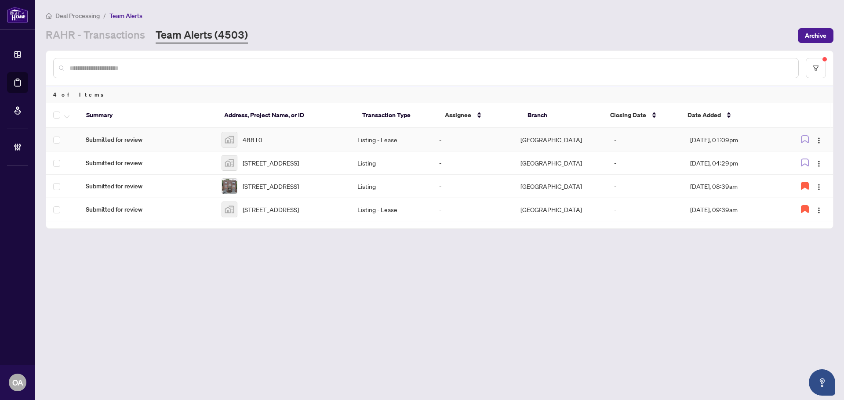
click at [276, 139] on div "48810" at bounding box center [283, 140] width 122 height 16
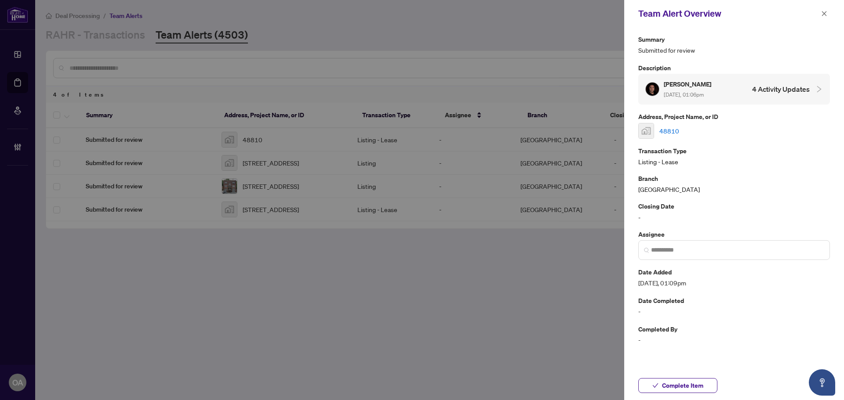
click at [668, 129] on link "48810" at bounding box center [669, 131] width 20 height 10
click at [827, 16] on button "button" at bounding box center [823, 13] width 11 height 11
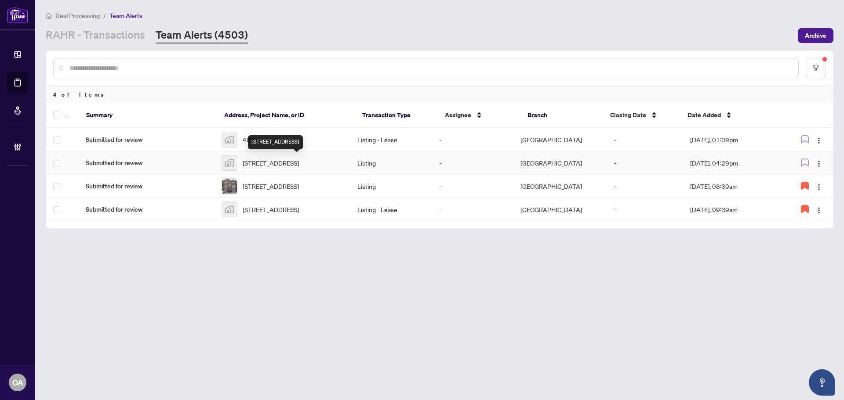
click at [286, 161] on span "[STREET_ADDRESS]" at bounding box center [271, 163] width 56 height 10
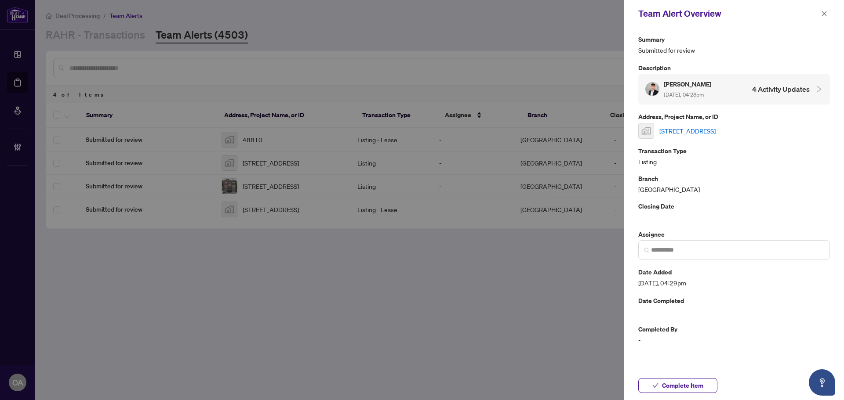
click at [693, 131] on link "[STREET_ADDRESS]" at bounding box center [687, 131] width 56 height 10
click at [822, 13] on icon "close" at bounding box center [824, 14] width 6 height 6
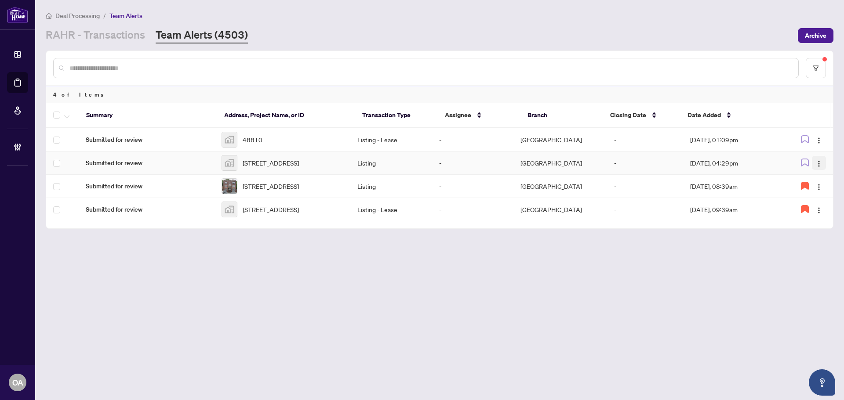
click at [821, 161] on span "button" at bounding box center [818, 163] width 7 height 10
click at [811, 209] on span "Complete Item" at bounding box center [798, 210] width 41 height 10
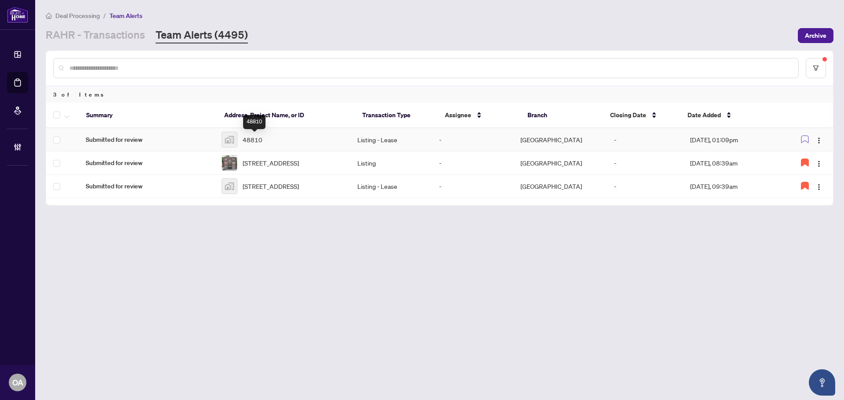
click at [256, 138] on span "48810" at bounding box center [253, 140] width 20 height 10
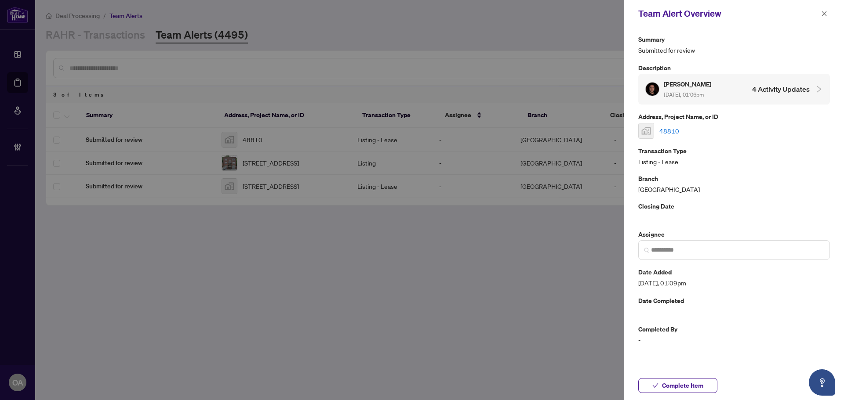
click at [669, 131] on link "48810" at bounding box center [669, 131] width 20 height 10
click at [825, 12] on icon "close" at bounding box center [824, 14] width 6 height 6
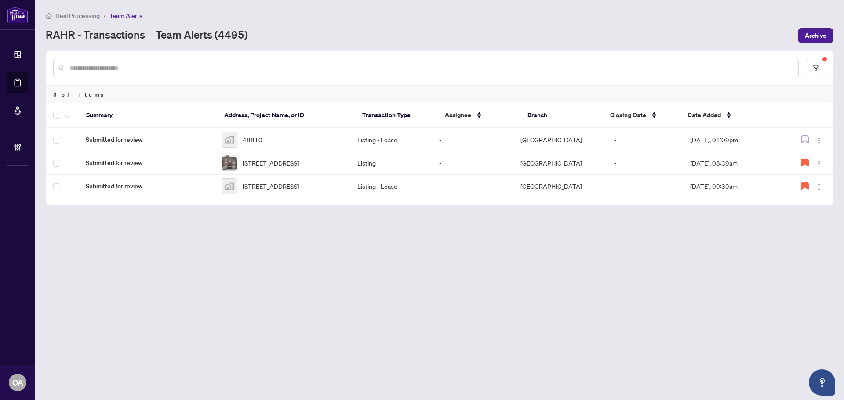
click at [100, 37] on link "RAHR - Transactions" at bounding box center [95, 36] width 99 height 16
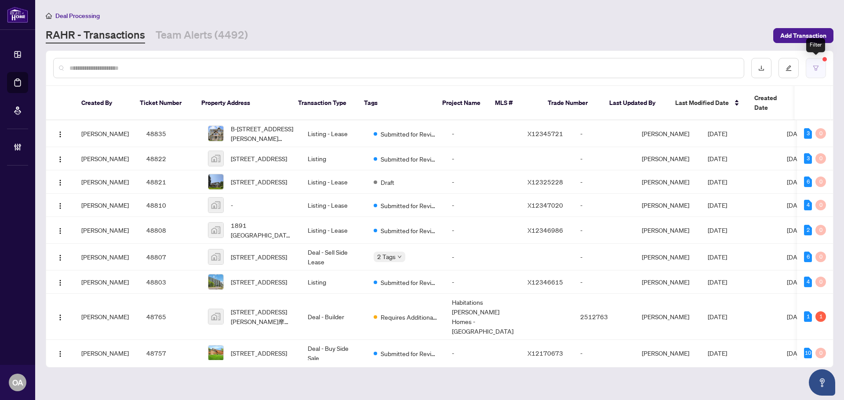
click at [819, 68] on button "button" at bounding box center [816, 68] width 20 height 20
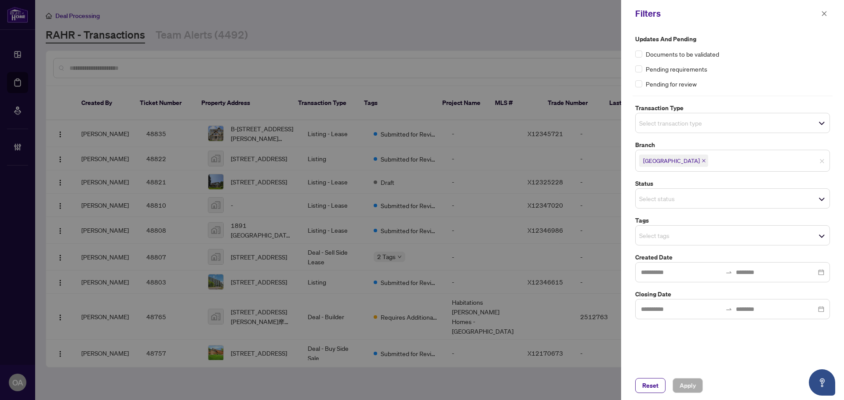
click at [808, 127] on span "Select transaction type" at bounding box center [733, 123] width 194 height 12
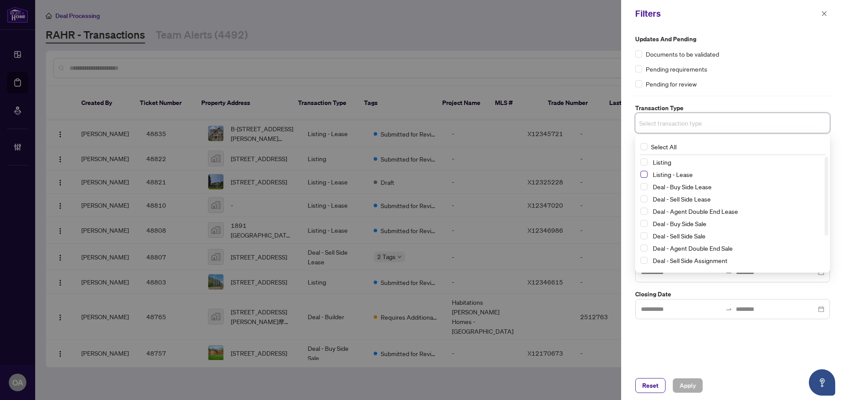
drag, startPoint x: 641, startPoint y: 162, endPoint x: 645, endPoint y: 179, distance: 17.9
click at [642, 164] on span "Select Listing" at bounding box center [643, 162] width 7 height 7
click at [645, 179] on span "Select Listing - Lease" at bounding box center [643, 176] width 7 height 7
drag, startPoint x: 763, startPoint y: 80, endPoint x: 745, endPoint y: 187, distance: 109.3
click at [763, 83] on div "Pending for review" at bounding box center [732, 84] width 195 height 10
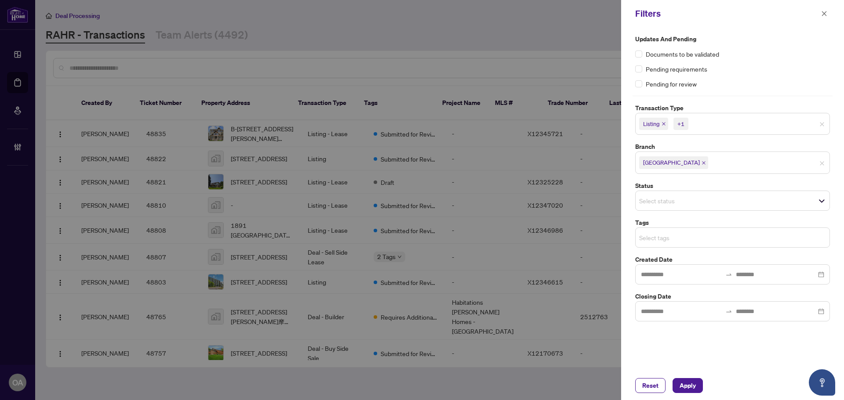
click at [687, 242] on input "search" at bounding box center [670, 238] width 62 height 11
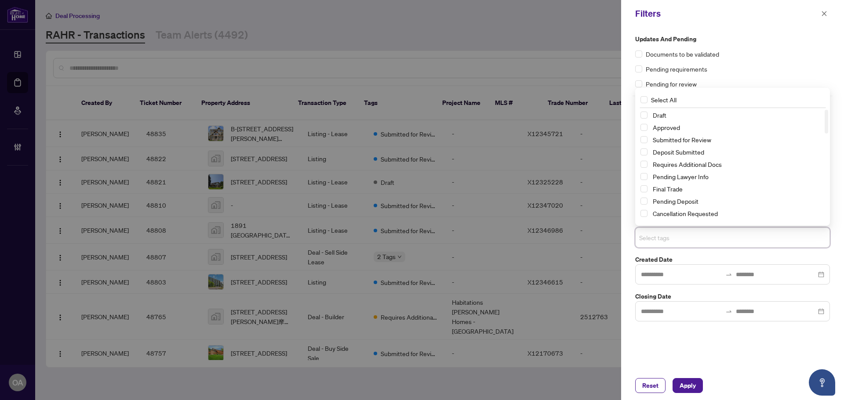
click at [642, 143] on div "Submitted for Review" at bounding box center [732, 139] width 184 height 11
click at [643, 141] on span "Select Submitted for Review" at bounding box center [643, 139] width 7 height 7
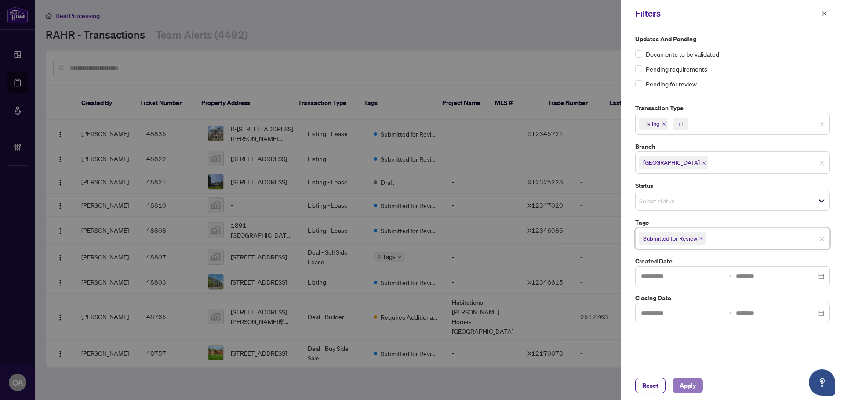
click at [687, 385] on span "Apply" at bounding box center [687, 386] width 16 height 14
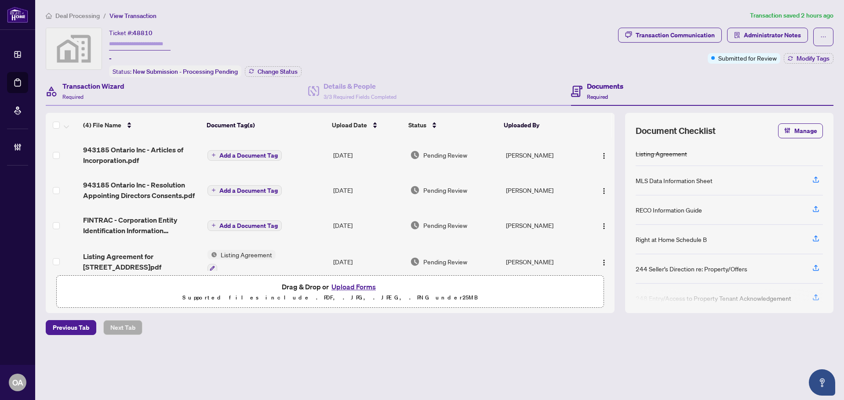
click at [132, 89] on div "Transaction Wizard Required" at bounding box center [177, 91] width 262 height 29
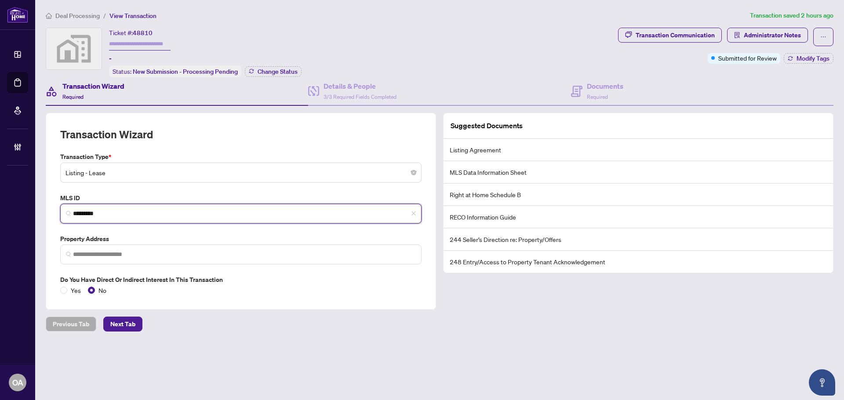
click at [129, 215] on input "*********" at bounding box center [244, 213] width 343 height 9
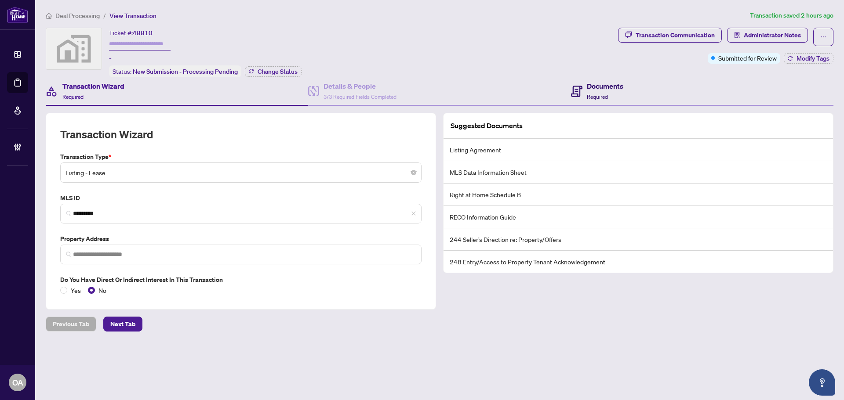
click at [581, 89] on icon at bounding box center [576, 91] width 11 height 11
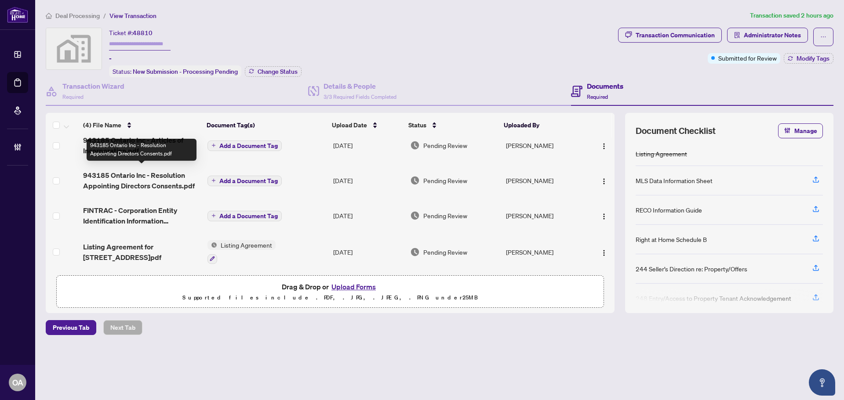
scroll to position [12, 0]
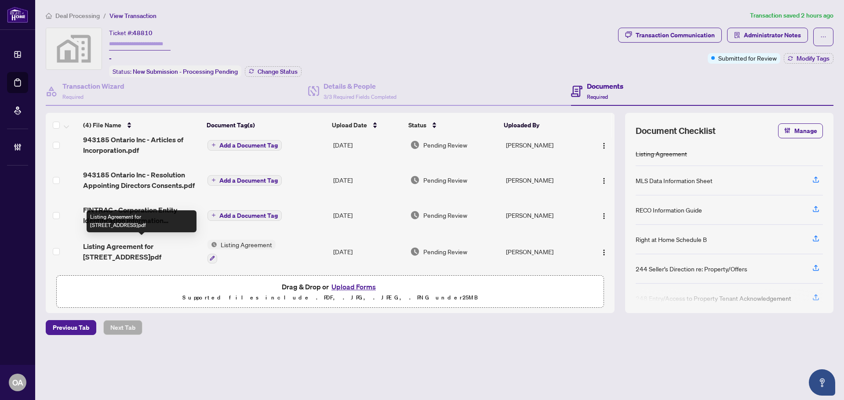
click at [129, 241] on span "Listing Agreement for 102-1891 Merivale Rd.pdf" at bounding box center [141, 251] width 117 height 21
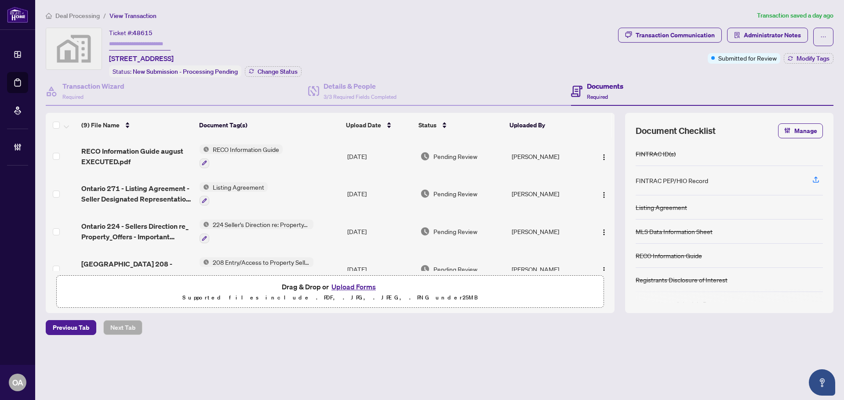
drag, startPoint x: 443, startPoint y: 71, endPoint x: 424, endPoint y: 72, distance: 19.8
click at [443, 71] on div "Ticket #: 48615 203 Osterley Way, Ottawa, ON, Canada Status: New Submission - P…" at bounding box center [330, 53] width 569 height 50
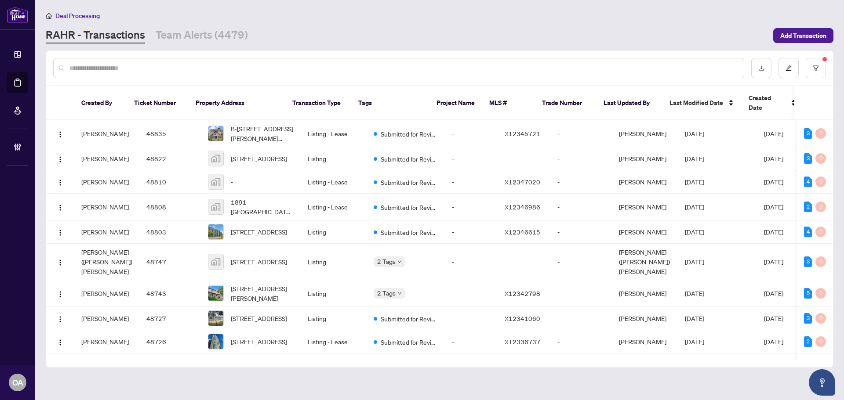
click at [188, 68] on input "text" at bounding box center [402, 68] width 667 height 10
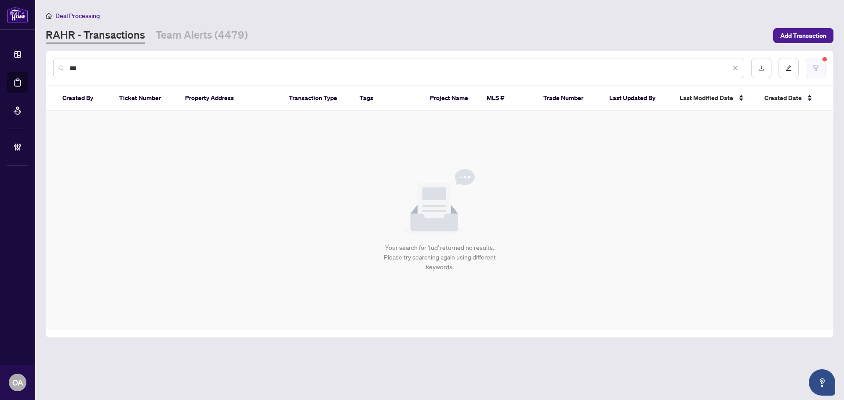
type input "***"
click at [820, 68] on button "button" at bounding box center [816, 68] width 20 height 20
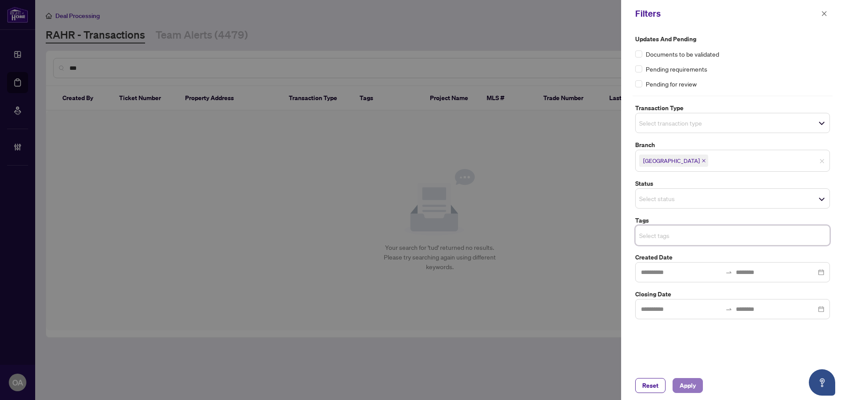
click at [689, 383] on span "Apply" at bounding box center [687, 386] width 16 height 14
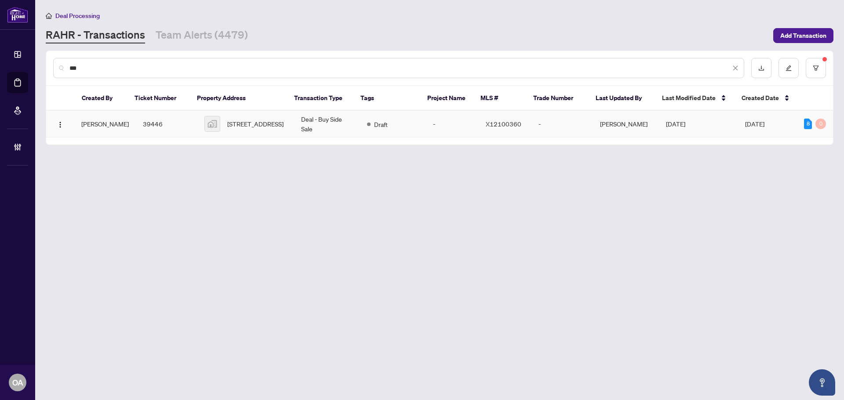
click at [137, 125] on td "39446" at bounding box center [167, 124] width 62 height 27
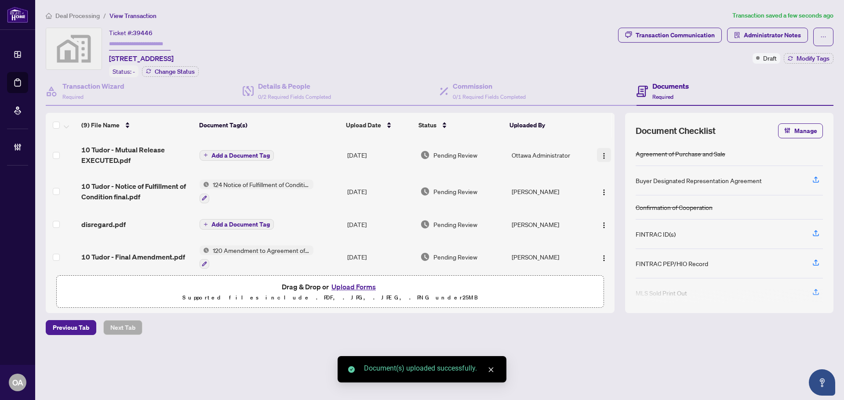
click at [600, 153] on img "button" at bounding box center [603, 156] width 7 height 7
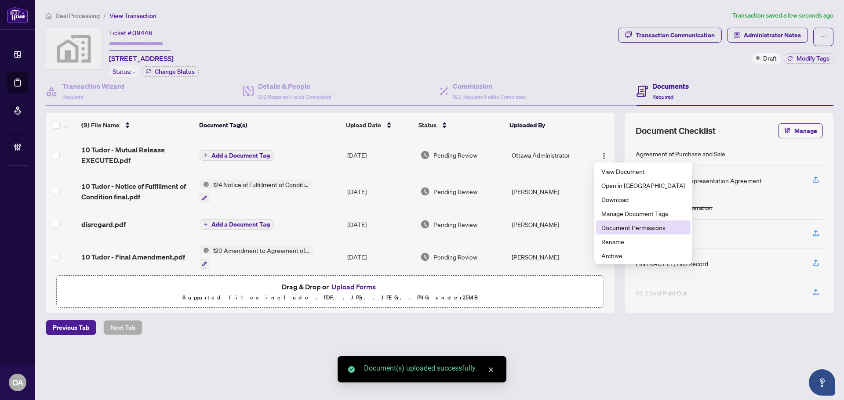
click at [609, 231] on span "Document Permissions" at bounding box center [643, 228] width 84 height 10
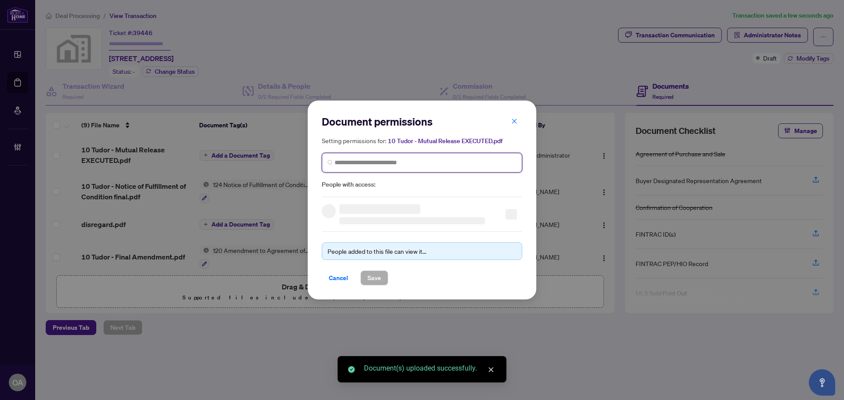
click at [377, 164] on input "search" at bounding box center [425, 162] width 182 height 9
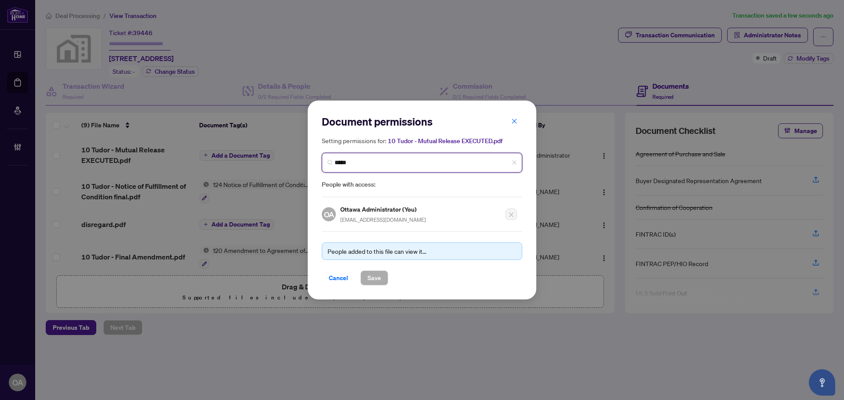
type input "******"
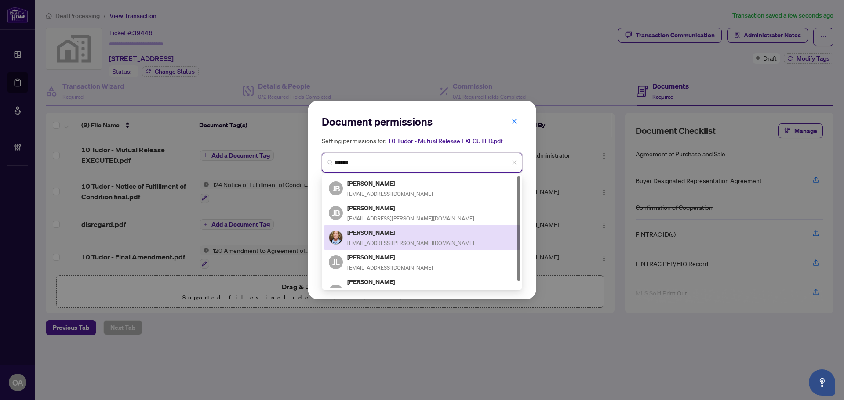
click at [387, 237] on div "Joanne Clemens joanneclemens@rogers.com" at bounding box center [410, 238] width 127 height 20
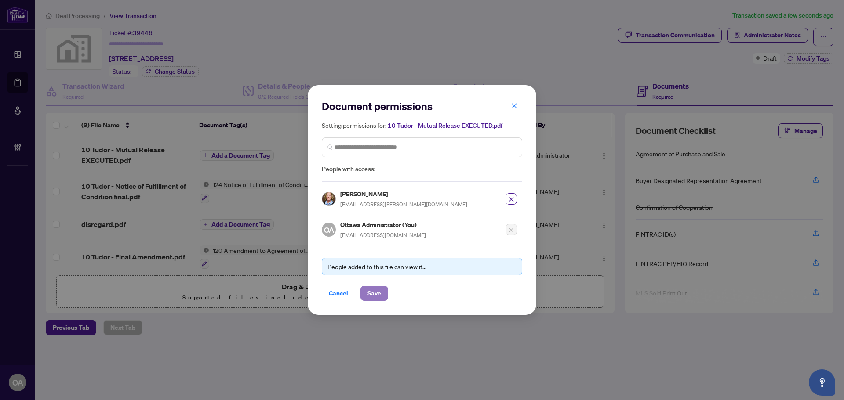
click at [381, 295] on button "Save" at bounding box center [374, 293] width 28 height 15
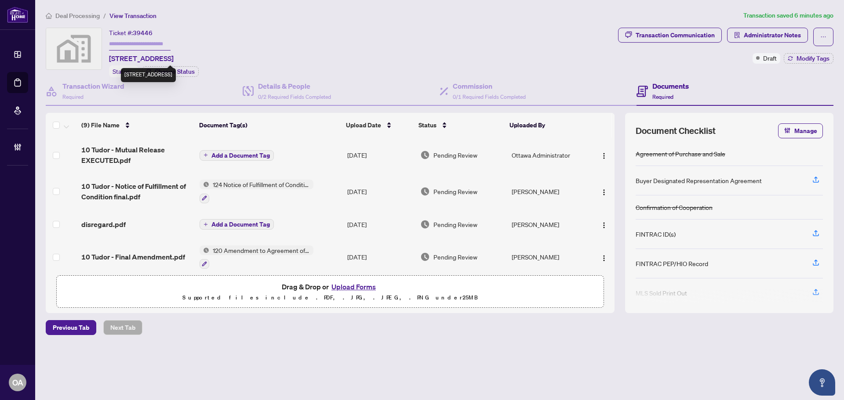
drag, startPoint x: 113, startPoint y: 57, endPoint x: 208, endPoint y: 60, distance: 95.4
click at [174, 60] on span "10 Tudor Circle, Lombardy, ON, Canada" at bounding box center [141, 58] width 65 height 11
drag, startPoint x: 107, startPoint y: 55, endPoint x: 214, endPoint y: 57, distance: 107.2
click at [214, 57] on div "Ticket #: 39446 10 Tudor Circle, Lombardy, ON, Canada Status: - Change Status" at bounding box center [330, 53] width 569 height 50
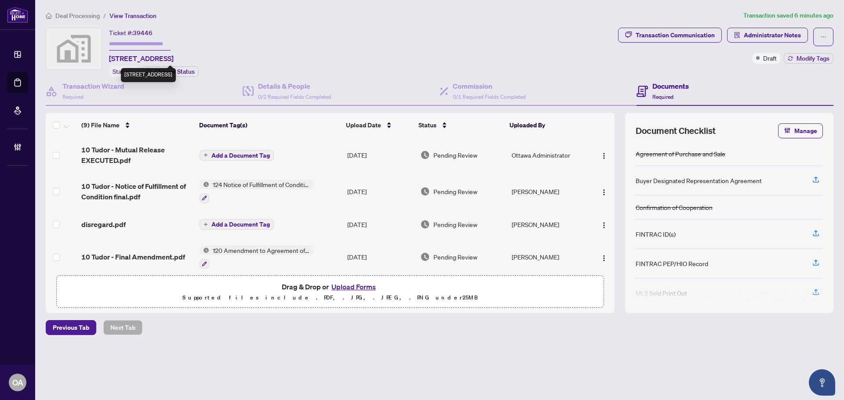
click at [174, 57] on span "10 Tudor Circle, Lombardy, ON, Canada" at bounding box center [141, 58] width 65 height 11
click at [805, 59] on span "Modify Tags" at bounding box center [812, 58] width 33 height 6
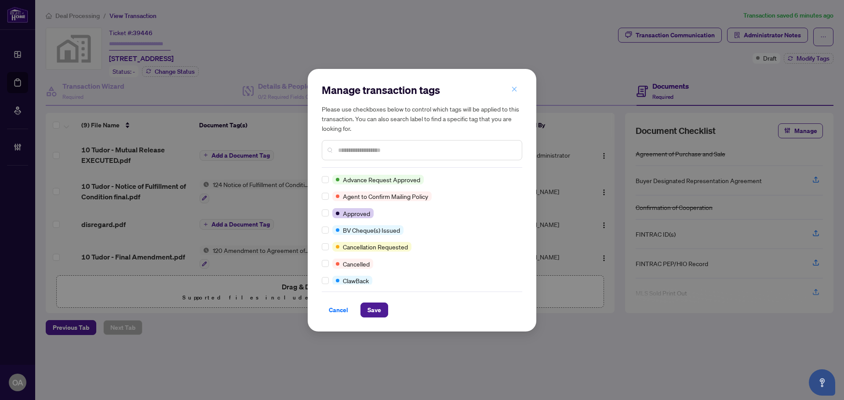
click at [512, 89] on icon "close" at bounding box center [514, 89] width 6 height 6
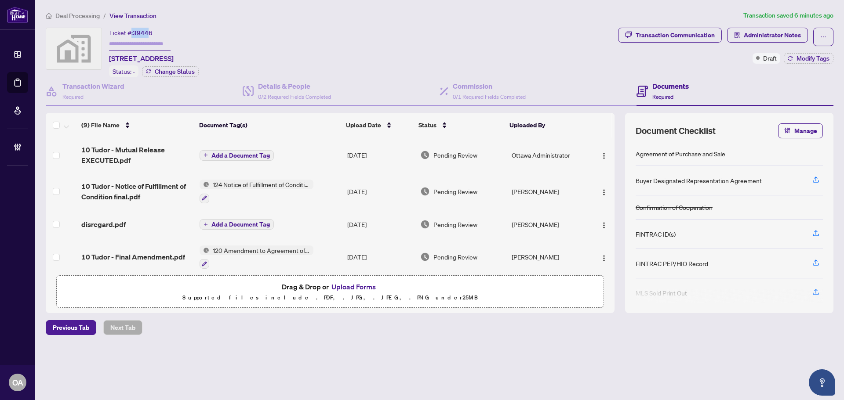
drag, startPoint x: 151, startPoint y: 33, endPoint x: 129, endPoint y: 29, distance: 21.8
click at [129, 29] on div "Ticket #: 39446" at bounding box center [131, 33] width 44 height 10
drag, startPoint x: 154, startPoint y: 33, endPoint x: 135, endPoint y: 30, distance: 19.1
click at [135, 30] on div "Ticket #: 39446 10 Tudor Circle, Lombardy, ON, Canada" at bounding box center [141, 46] width 65 height 36
click at [174, 29] on div "Ticket #: 39446 10 Tudor Circle, Lombardy, ON, Canada" at bounding box center [141, 46] width 65 height 36
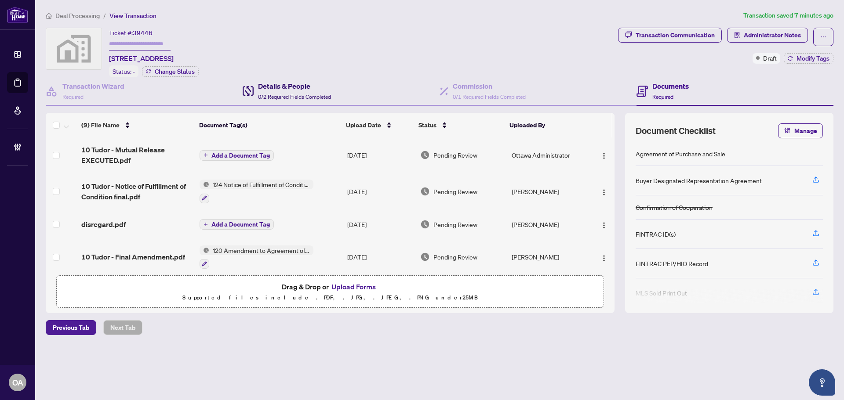
click at [275, 91] on div "Details & People 0/2 Required Fields Completed" at bounding box center [294, 91] width 73 height 21
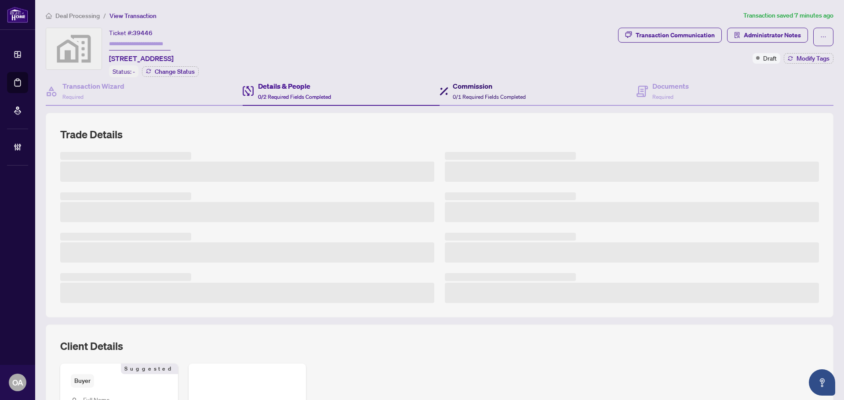
click at [442, 87] on icon at bounding box center [444, 91] width 9 height 9
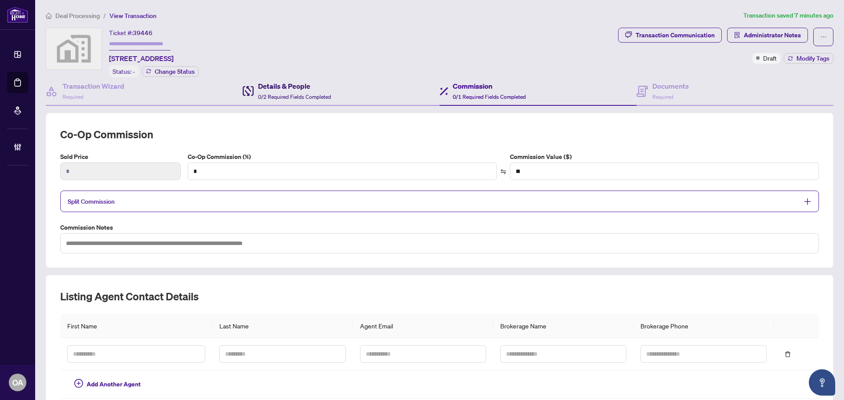
click at [327, 87] on h4 "Details & People" at bounding box center [294, 86] width 73 height 11
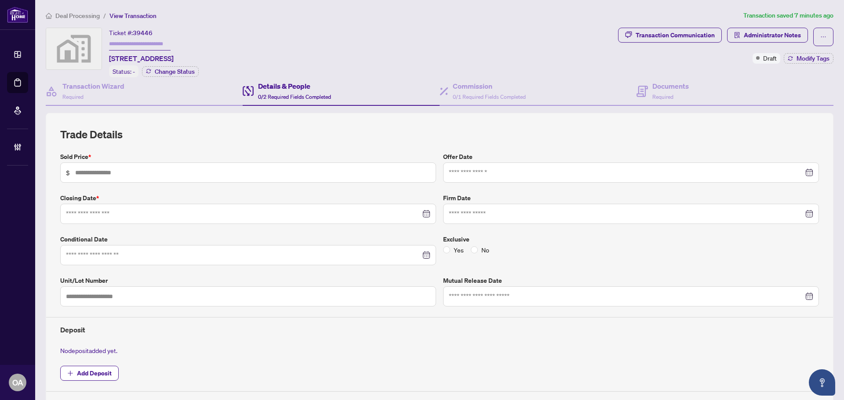
click at [302, 90] on h4 "Details & People" at bounding box center [294, 86] width 73 height 11
click at [278, 90] on h4 "Details & People" at bounding box center [294, 86] width 73 height 11
click at [455, 90] on div "Commission 0/1 Required Fields Completed" at bounding box center [489, 91] width 73 height 21
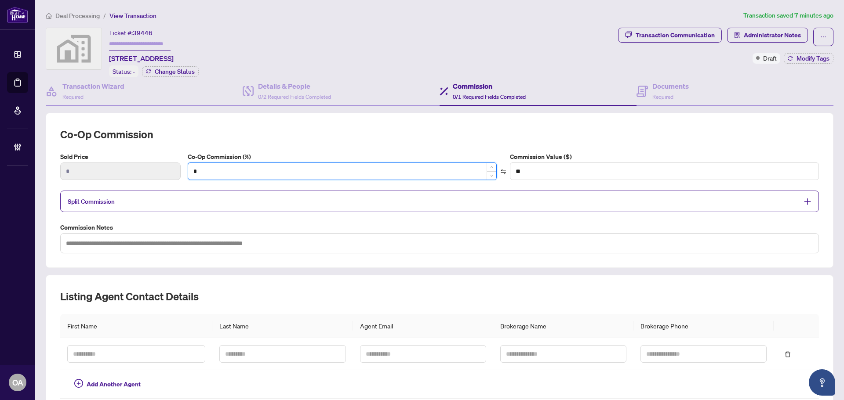
click at [229, 170] on input "*" at bounding box center [342, 171] width 308 height 17
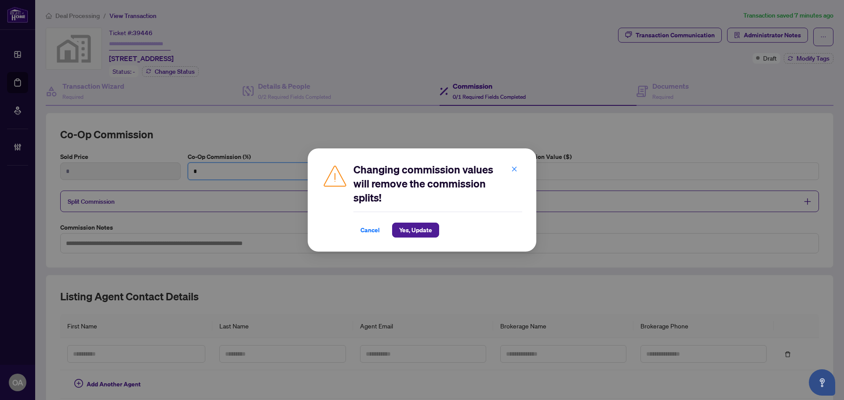
type input "*"
drag, startPoint x: 414, startPoint y: 228, endPoint x: 396, endPoint y: 207, distance: 26.8
click at [413, 228] on span "Yes, Update" at bounding box center [415, 230] width 33 height 14
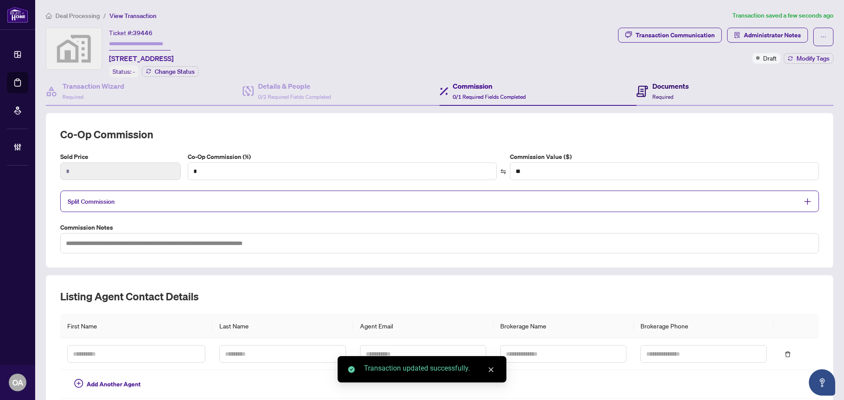
click at [652, 89] on h4 "Documents" at bounding box center [670, 86] width 36 height 11
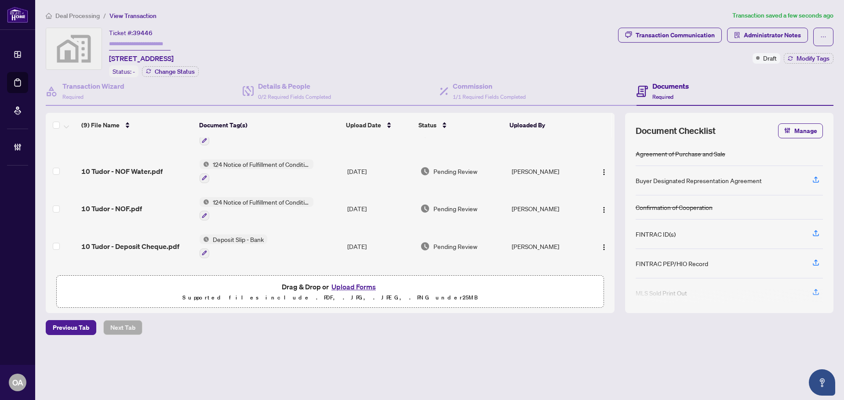
scroll to position [195, 0]
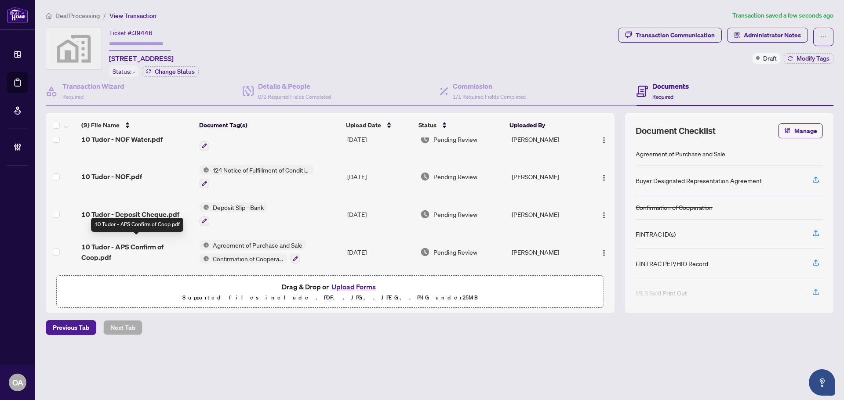
click at [153, 245] on span "10 Tudor - APS Confirm of Coop.pdf" at bounding box center [136, 252] width 111 height 21
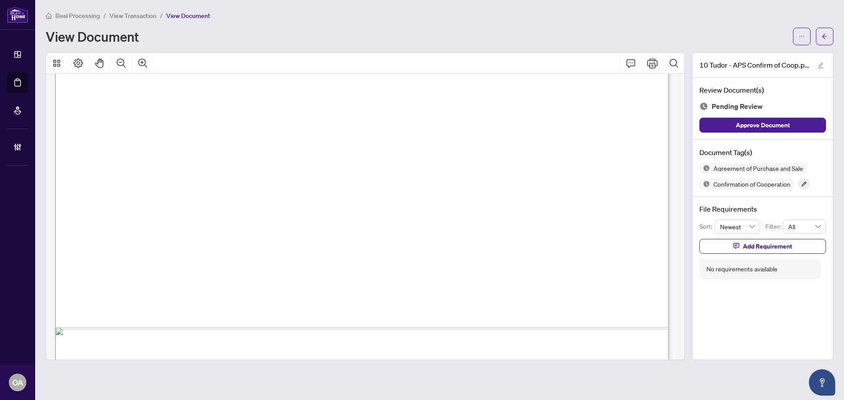
scroll to position [2110, 0]
click at [817, 47] on div "Deal Processing / View Transaction / View Document View Document 10 Tudor - APS…" at bounding box center [440, 186] width 788 height 350
click at [820, 45] on div "Deal Processing / View Transaction / View Document View Document 10 Tudor - APS…" at bounding box center [440, 186] width 788 height 350
click at [820, 42] on button "button" at bounding box center [825, 37] width 18 height 18
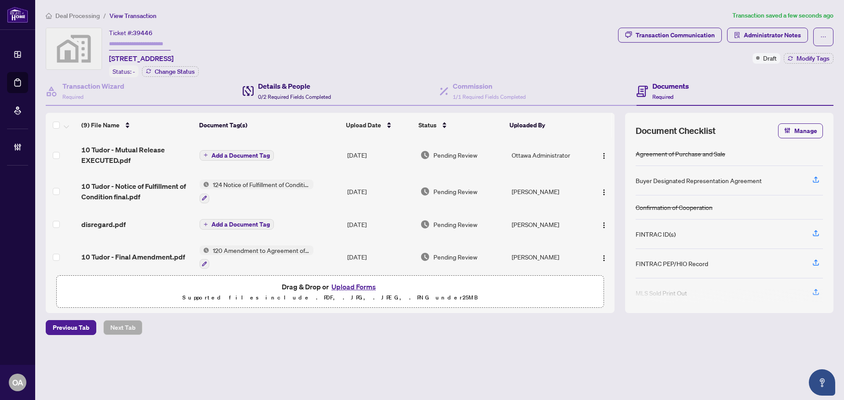
click at [304, 84] on h4 "Details & People" at bounding box center [294, 86] width 73 height 11
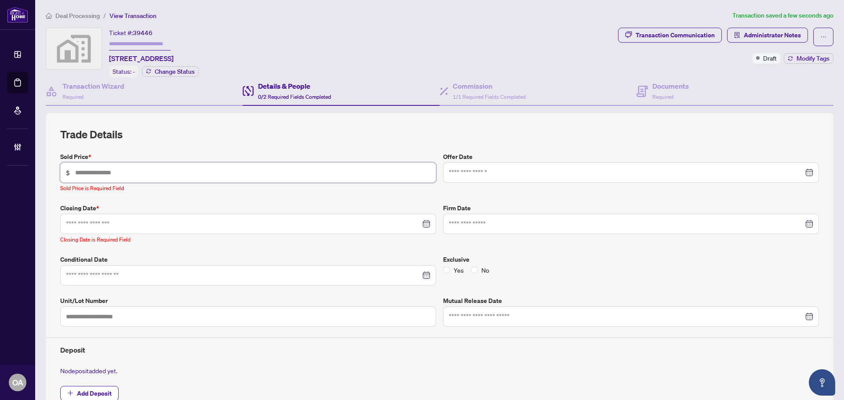
click at [142, 171] on input "text" at bounding box center [252, 173] width 355 height 10
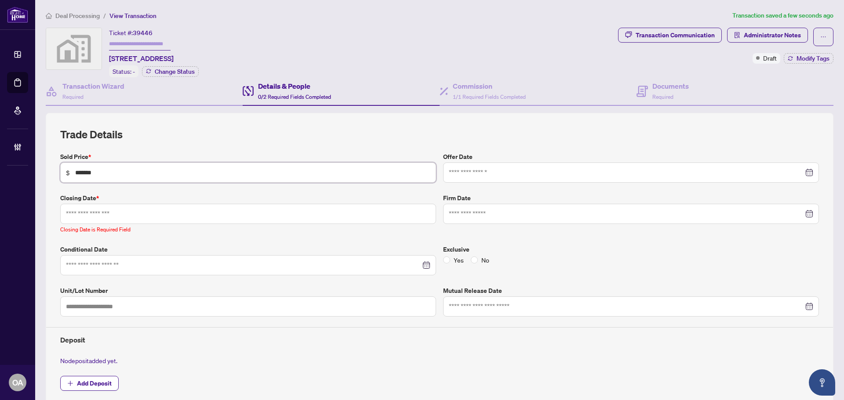
type input "*******"
click at [220, 209] on input at bounding box center [243, 214] width 355 height 10
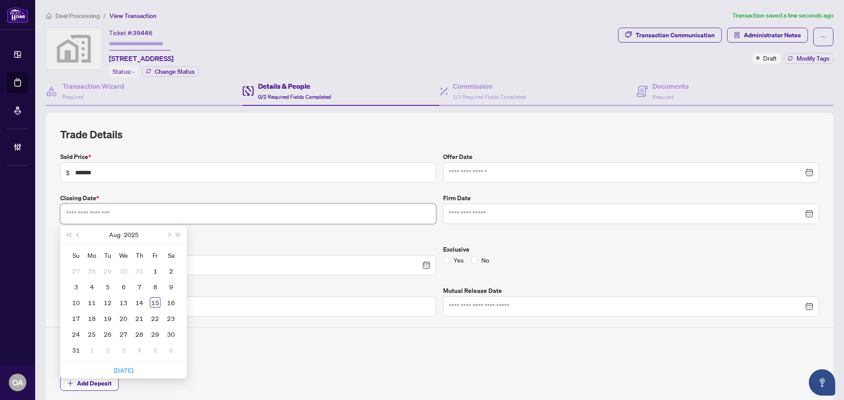
click at [251, 210] on input at bounding box center [243, 214] width 355 height 10
click at [376, 250] on div "Sold Price * $ ******* Offer Date Closing Date * Aug 2025 Su Mo Tu We Th Fr Sa …" at bounding box center [440, 277] width 766 height 250
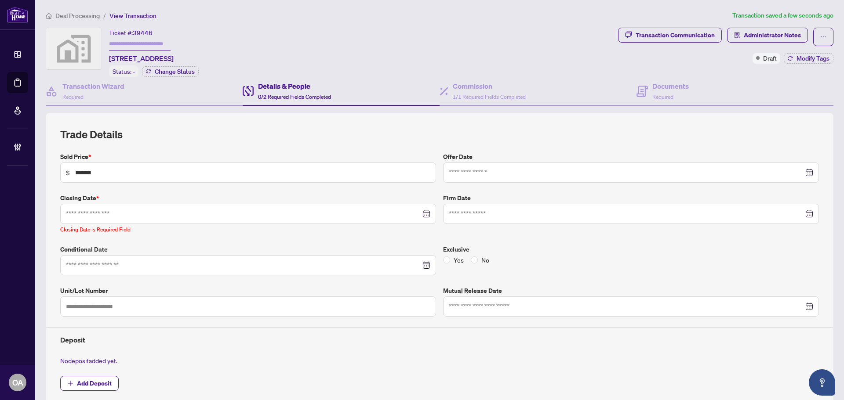
drag, startPoint x: 380, startPoint y: 236, endPoint x: 421, endPoint y: 214, distance: 46.0
click at [381, 236] on div "Sold Price * $ ******* Offer Date Closing Date * Aug 2025 Su Mo Tu We Th Fr Sa …" at bounding box center [440, 277] width 766 height 250
click at [425, 211] on div at bounding box center [248, 214] width 364 height 10
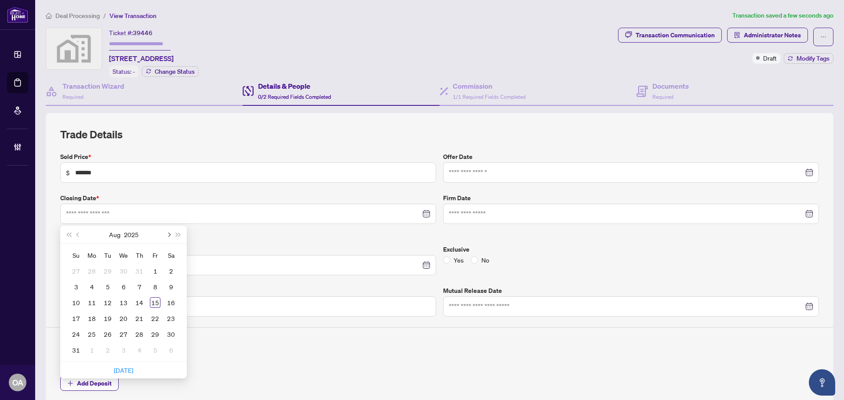
click at [169, 233] on button "Next month (PageDown)" at bounding box center [168, 235] width 10 height 18
click at [170, 233] on span "Next month (PageDown)" at bounding box center [168, 235] width 4 height 4
drag, startPoint x: 80, startPoint y: 232, endPoint x: 79, endPoint y: 238, distance: 6.2
click at [79, 232] on button "Previous month (PageUp)" at bounding box center [78, 235] width 10 height 18
type input "**********"
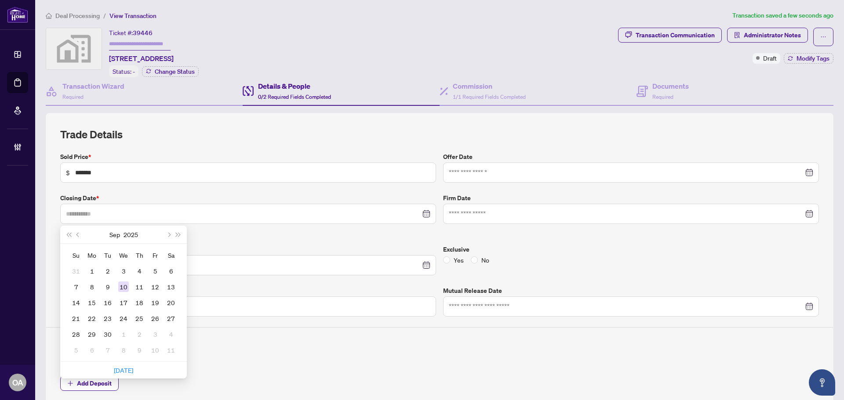
click at [124, 287] on div "10" at bounding box center [123, 287] width 11 height 11
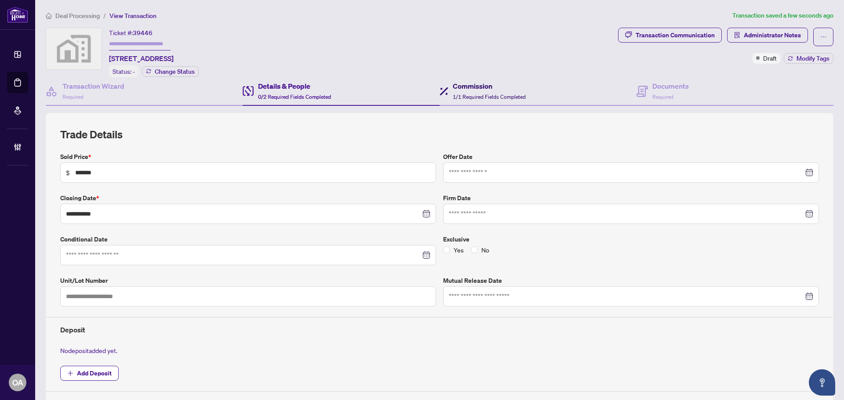
click at [486, 92] on div "Commission 1/1 Required Fields Completed" at bounding box center [489, 91] width 73 height 21
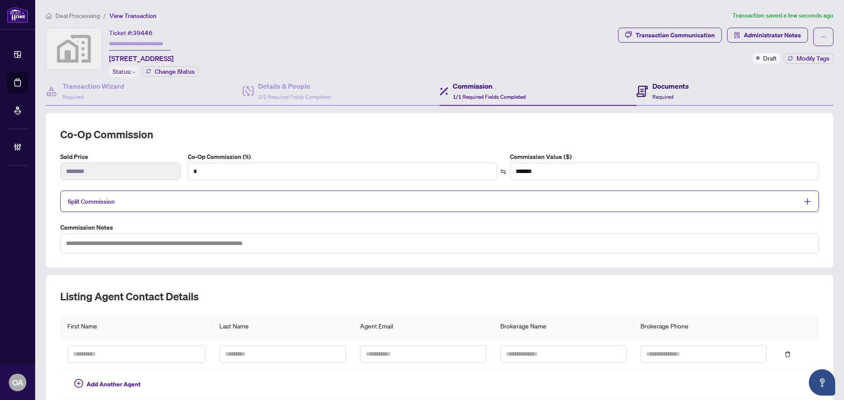
click at [654, 94] on span "Required" at bounding box center [662, 97] width 21 height 7
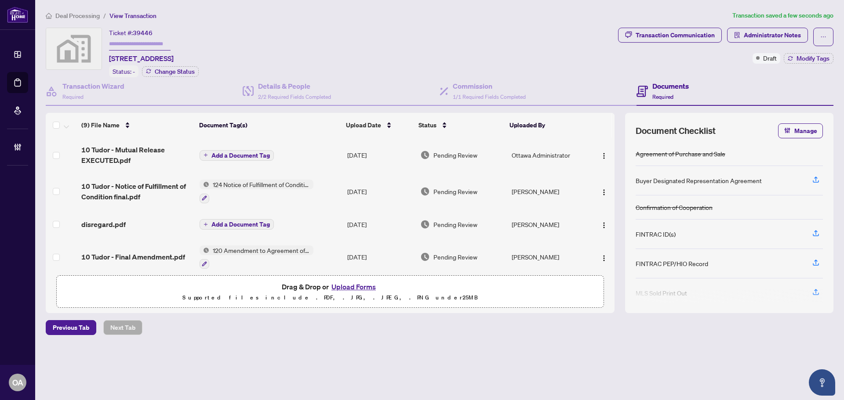
click at [624, 71] on div "Transaction Communication Administrator Notes Draft Modify Tags" at bounding box center [725, 53] width 219 height 50
click at [338, 48] on div "Ticket #: 39446 10 Tudor Circle, Lombardy, ON, Canada Status: - Change Status" at bounding box center [330, 53] width 569 height 50
click at [483, 91] on div "Commission 1/1 Required Fields Completed" at bounding box center [489, 91] width 73 height 21
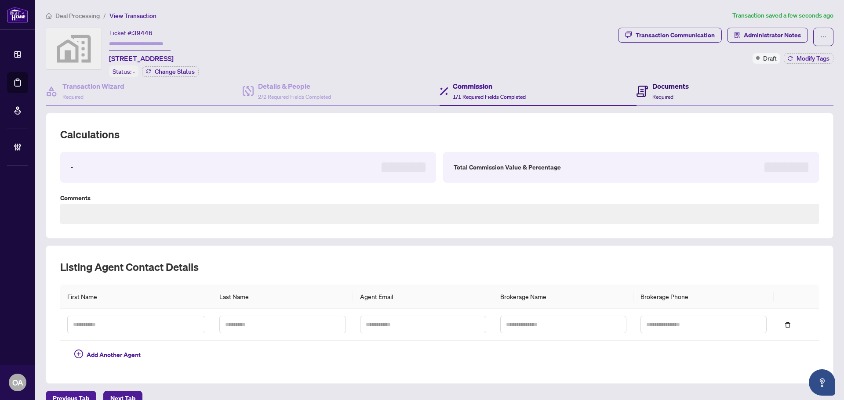
click at [642, 93] on icon at bounding box center [641, 91] width 11 height 11
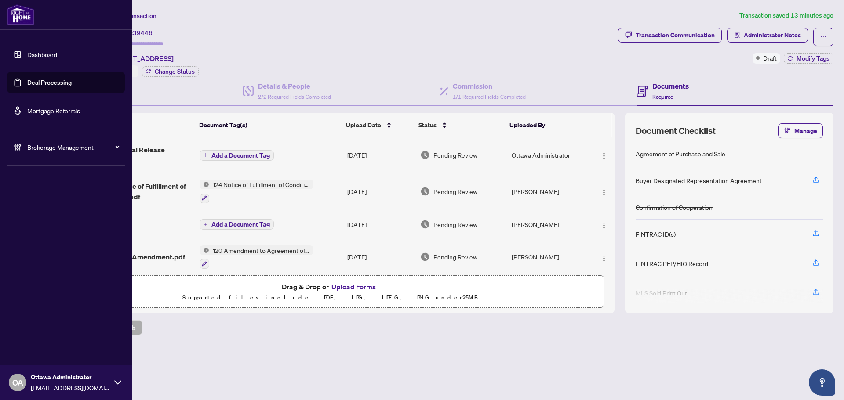
click at [27, 83] on link "Deal Processing" at bounding box center [49, 83] width 44 height 8
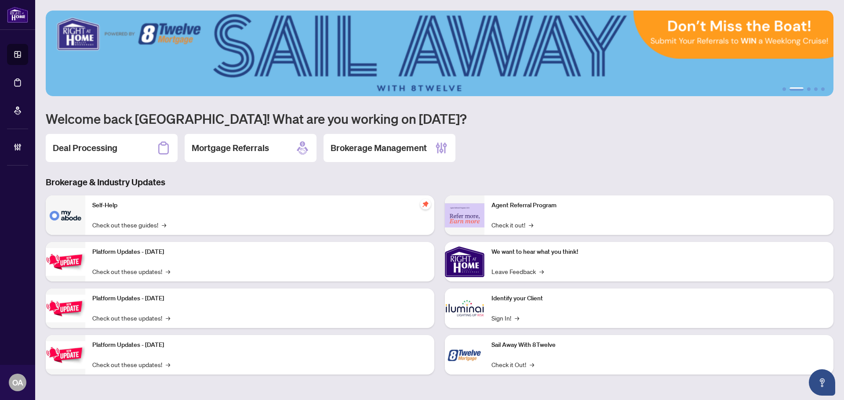
drag, startPoint x: 357, startPoint y: 144, endPoint x: 323, endPoint y: 173, distance: 44.9
click at [357, 144] on h2 "Brokerage Management" at bounding box center [379, 148] width 96 height 12
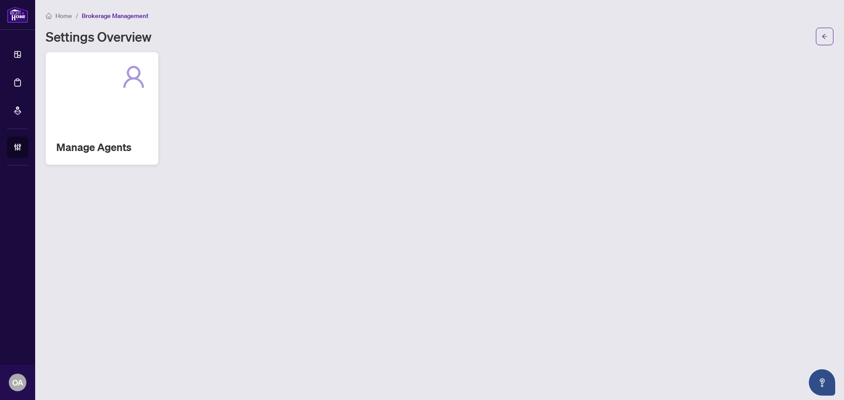
click at [126, 91] on div "Manage Agents" at bounding box center [102, 108] width 113 height 113
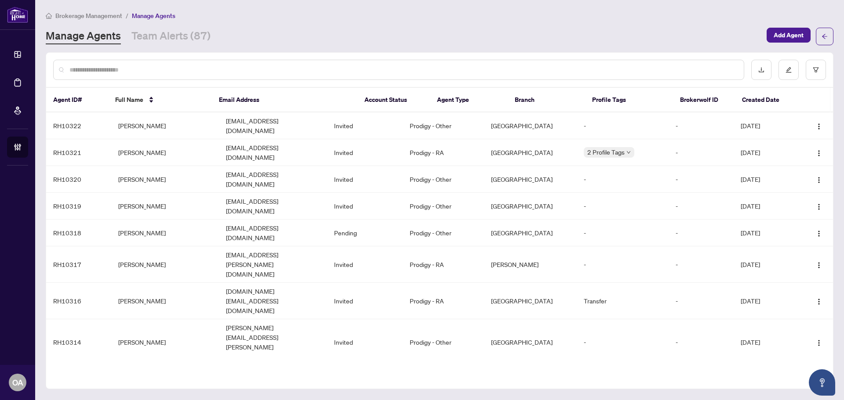
click at [168, 67] on input "text" at bounding box center [402, 70] width 667 height 10
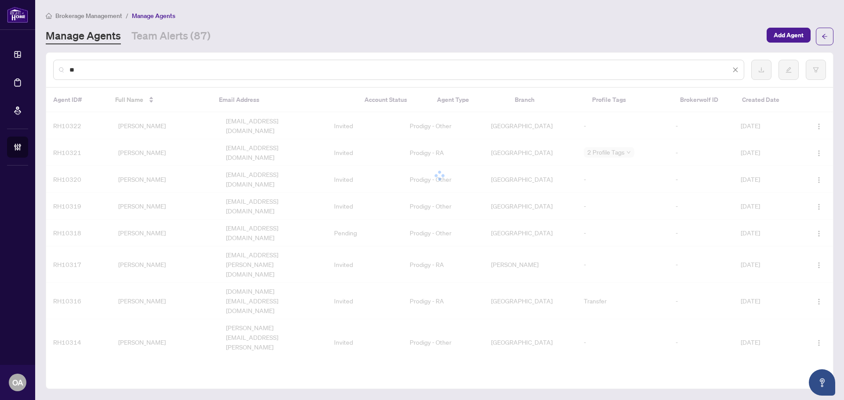
type input "*"
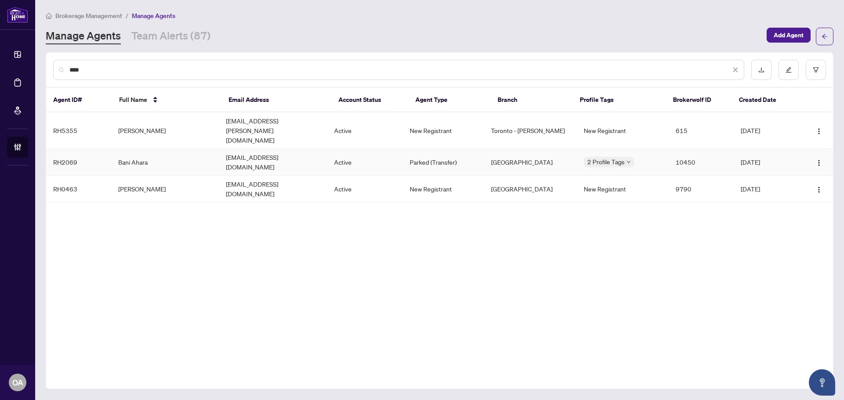
type input "****"
click at [196, 149] on td "Bani Ahara" at bounding box center [165, 162] width 108 height 27
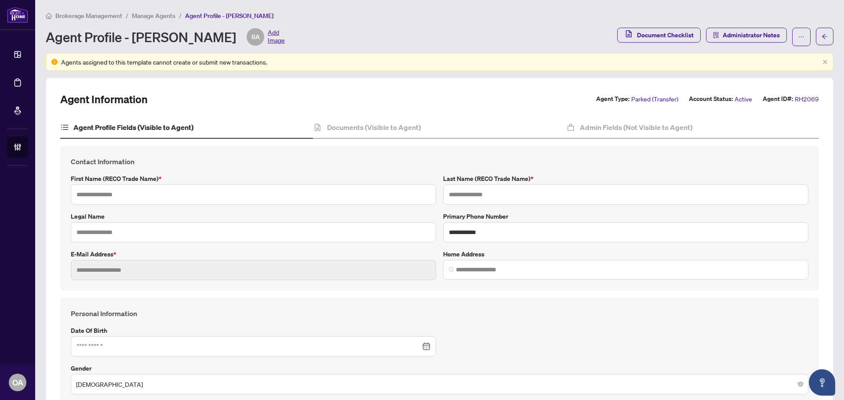
type input "****"
type input "*****"
type input "**********"
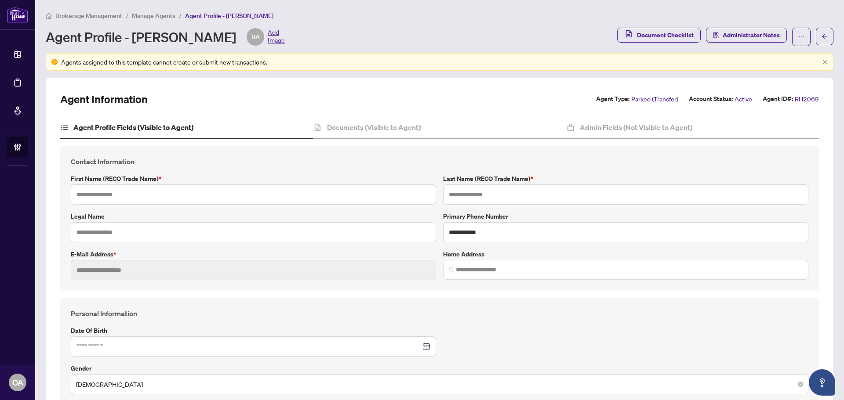
type input "*********"
type input "**********"
type input "*"
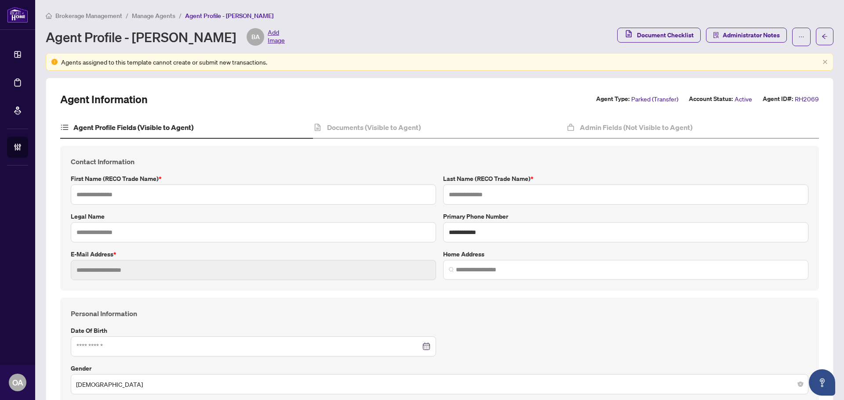
type input "*******"
type input "**********"
type input "****"
type input "**********"
drag, startPoint x: 452, startPoint y: 269, endPoint x: 490, endPoint y: 269, distance: 37.8
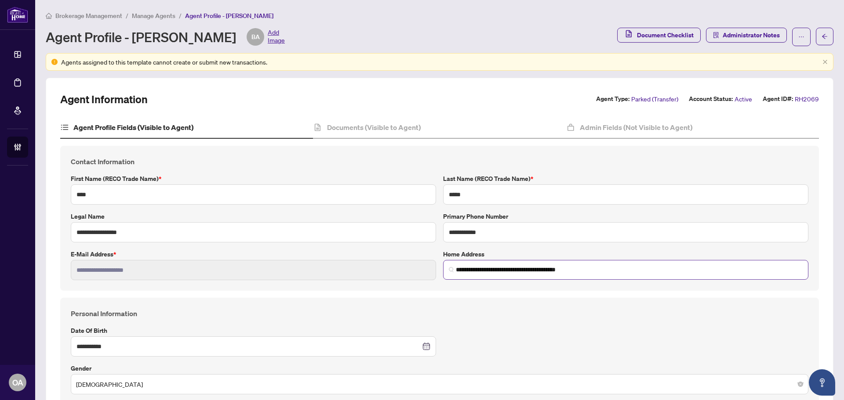
click at [490, 269] on span "**********" at bounding box center [625, 270] width 365 height 20
drag, startPoint x: 500, startPoint y: 270, endPoint x: 463, endPoint y: 271, distance: 36.5
click at [463, 271] on input "**********" at bounding box center [629, 269] width 347 height 9
drag, startPoint x: 502, startPoint y: 270, endPoint x: 447, endPoint y: 266, distance: 55.1
click at [447, 266] on span "**********" at bounding box center [625, 270] width 365 height 20
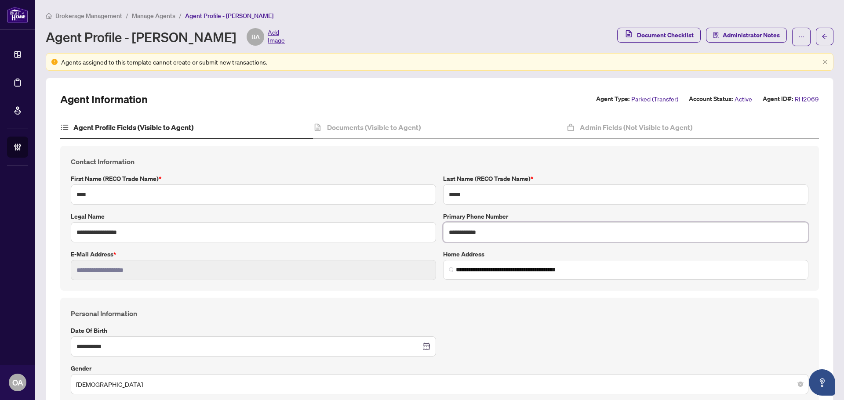
click at [477, 229] on input "**********" at bounding box center [625, 232] width 365 height 20
click at [829, 36] on main "**********" at bounding box center [439, 200] width 809 height 400
click at [821, 38] on icon "arrow-left" at bounding box center [824, 36] width 6 height 6
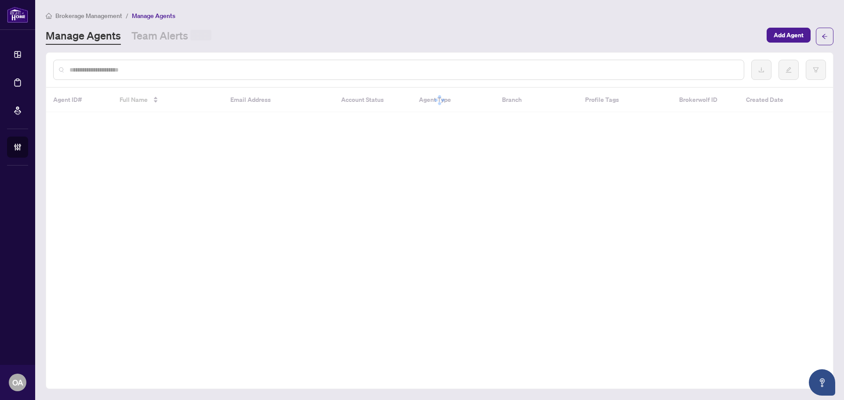
click at [211, 81] on div at bounding box center [439, 70] width 787 height 34
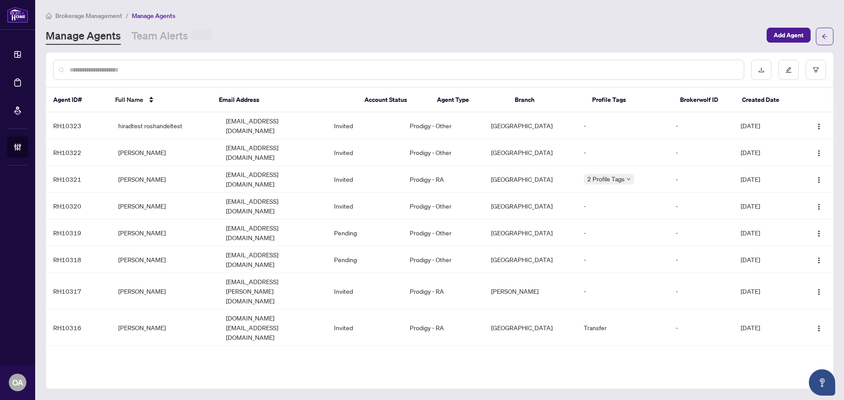
click at [208, 74] on div at bounding box center [398, 70] width 691 height 20
click at [207, 71] on input "text" at bounding box center [402, 70] width 667 height 10
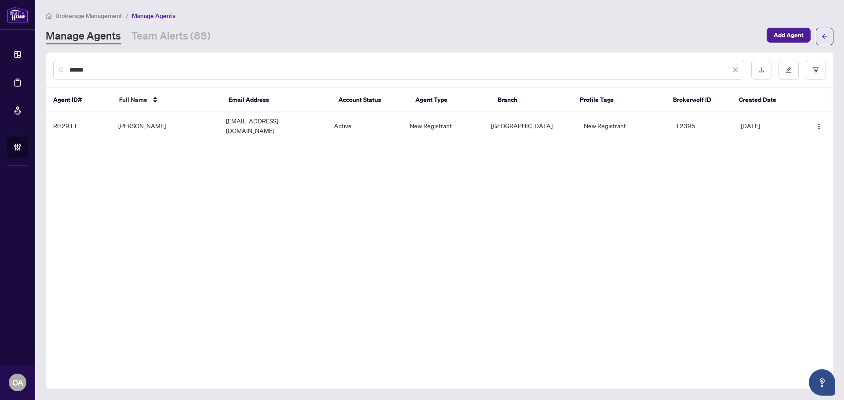
type input "******"
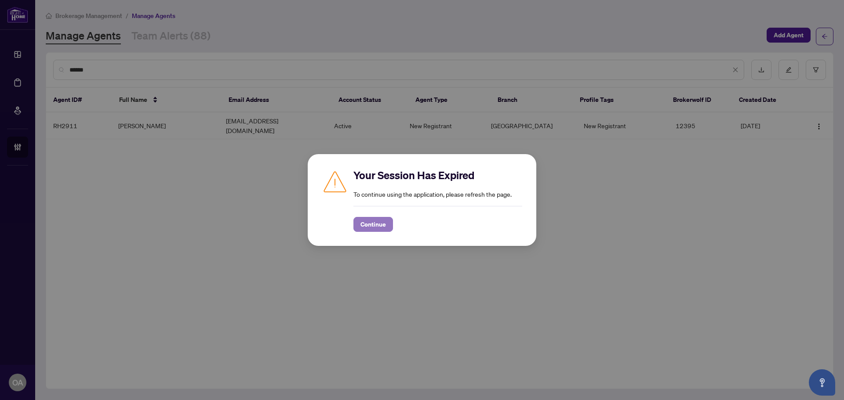
click at [384, 222] on span "Continue" at bounding box center [372, 225] width 25 height 14
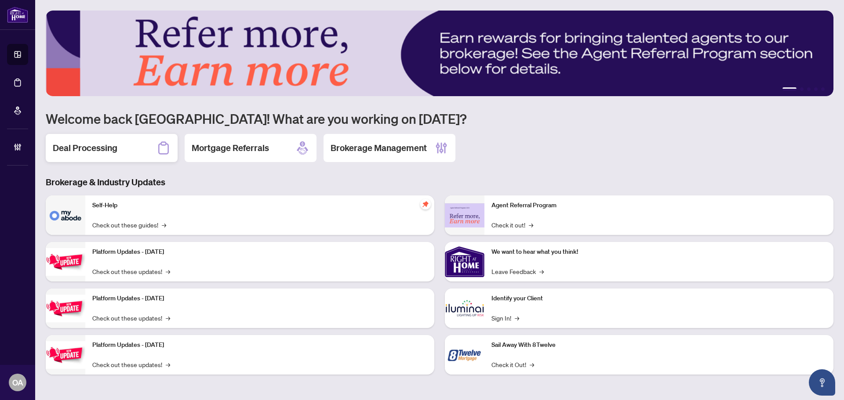
click at [112, 153] on h2 "Deal Processing" at bounding box center [85, 148] width 65 height 12
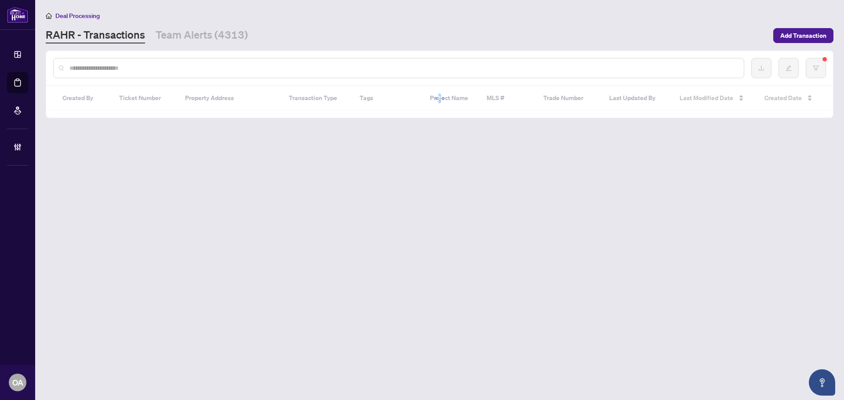
click at [113, 73] on div at bounding box center [398, 68] width 691 height 20
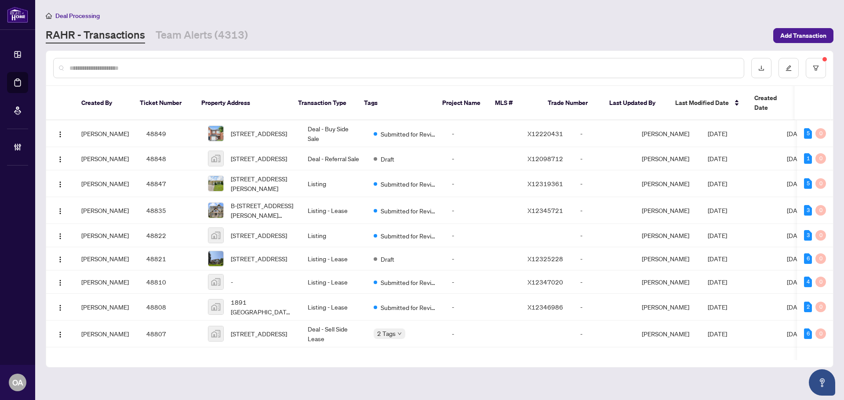
click at [112, 69] on input "text" at bounding box center [402, 68] width 667 height 10
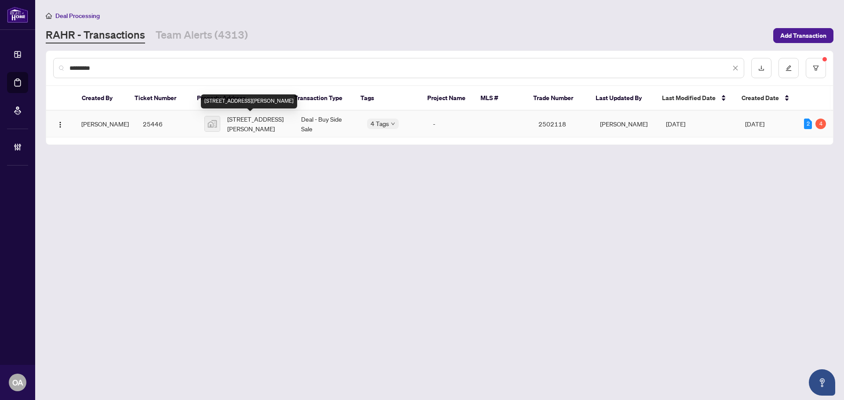
type input "*********"
click at [254, 121] on span "37 Morton Street, Cobden, ON, Canada" at bounding box center [257, 123] width 60 height 19
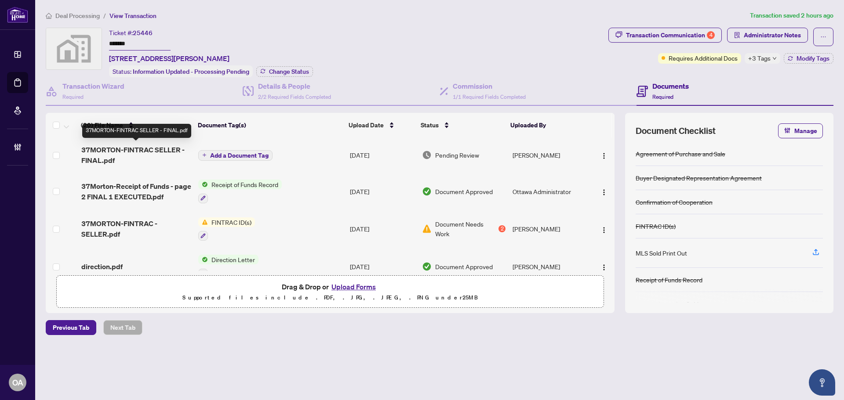
click at [118, 149] on span "37MORTON-FINTRAC SELLER - FINAL.pdf" at bounding box center [136, 155] width 110 height 21
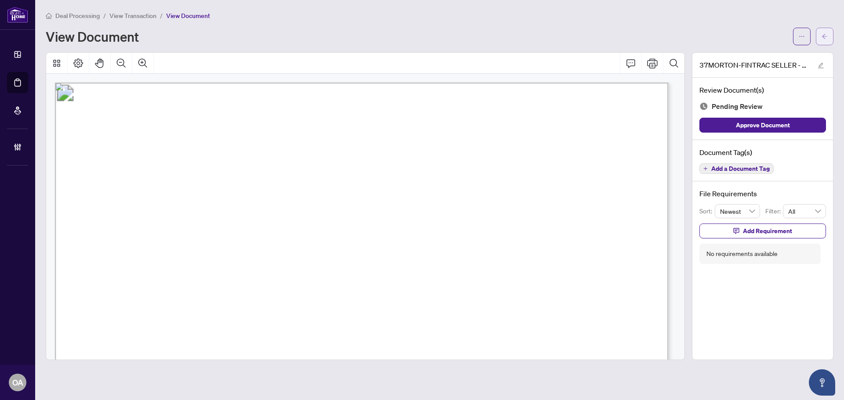
click at [820, 36] on button "button" at bounding box center [825, 37] width 18 height 18
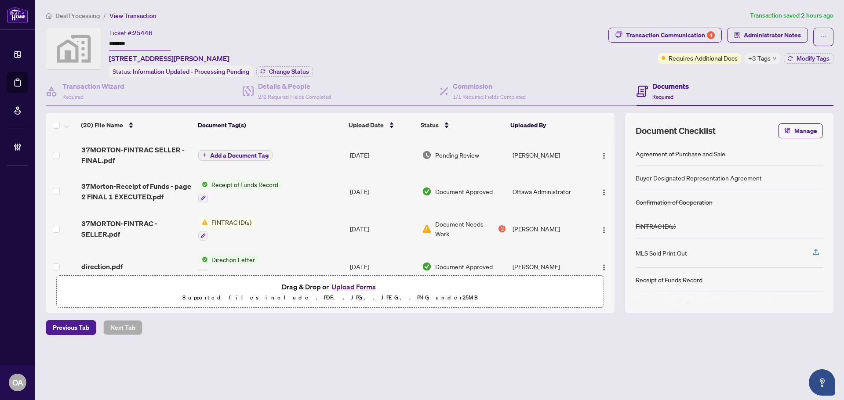
click at [757, 55] on span "+3 Tags" at bounding box center [759, 58] width 22 height 10
click at [546, 67] on div "Ticket #: 25446 ******* 37 Morton Street, Cobden, ON, Canada Status: Informatio…" at bounding box center [325, 53] width 559 height 50
click at [756, 36] on span "Administrator Notes" at bounding box center [772, 35] width 57 height 14
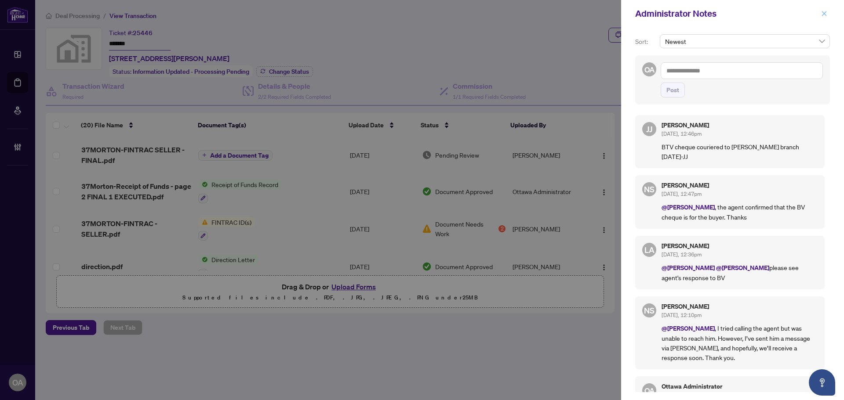
click at [824, 11] on icon "close" at bounding box center [824, 14] width 6 height 6
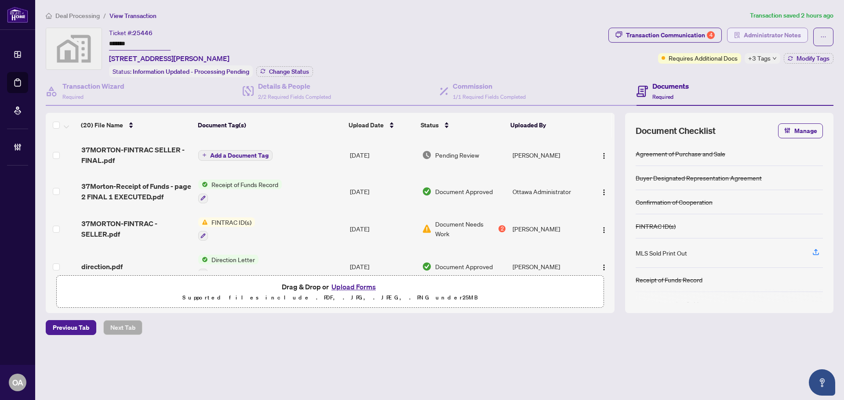
click at [780, 31] on span "Administrator Notes" at bounding box center [772, 35] width 57 height 14
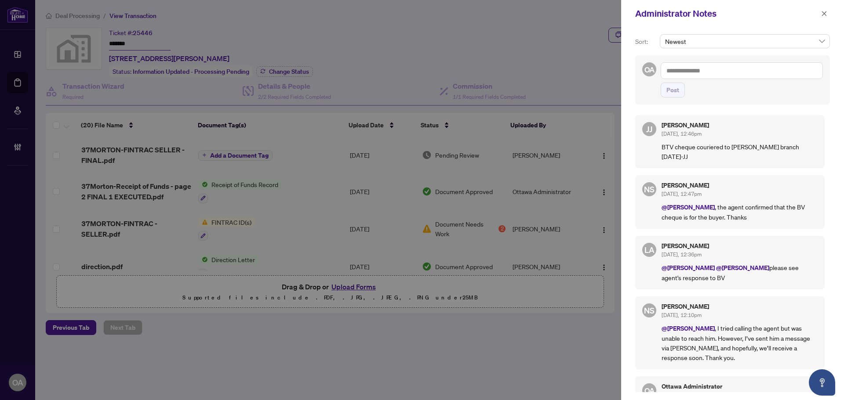
click at [728, 71] on textarea at bounding box center [742, 70] width 162 height 17
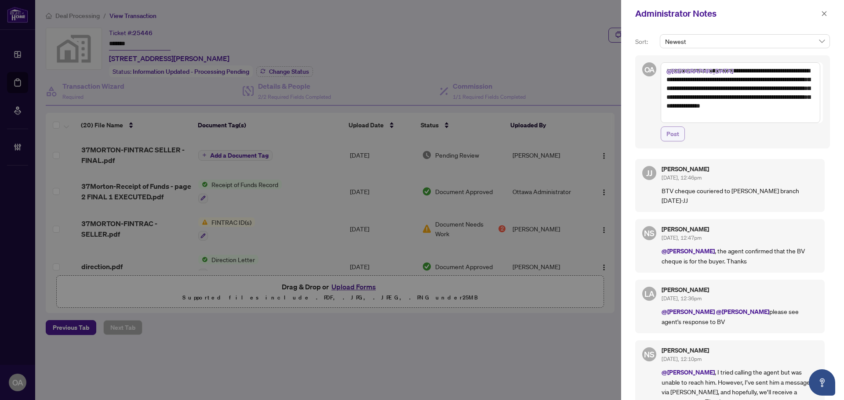
type textarea "**********"
click at [680, 134] on button "Post" at bounding box center [673, 134] width 24 height 15
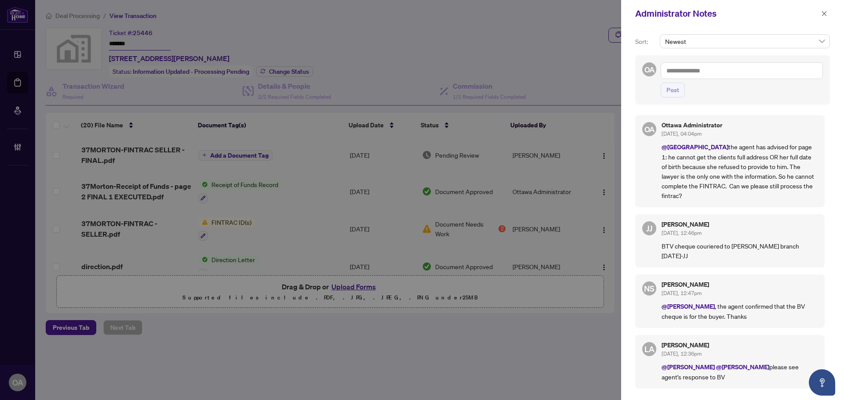
drag, startPoint x: 14, startPoint y: 89, endPoint x: 53, endPoint y: 79, distance: 40.3
click at [14, 89] on div at bounding box center [422, 200] width 844 height 400
click at [830, 15] on div "Administrator Notes" at bounding box center [732, 13] width 223 height 27
click at [825, 13] on icon "close" at bounding box center [824, 14] width 6 height 6
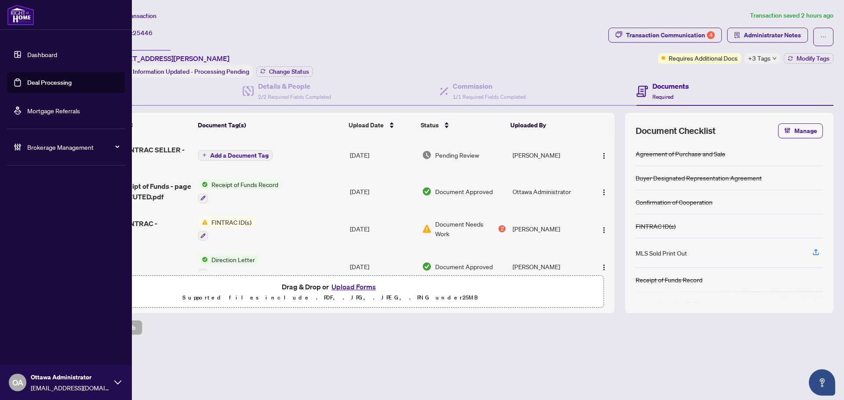
click at [27, 85] on link "Deal Processing" at bounding box center [49, 83] width 44 height 8
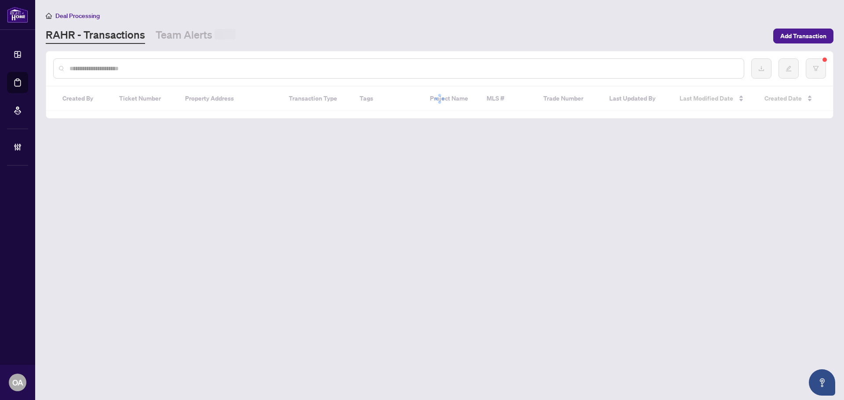
click at [149, 66] on input "text" at bounding box center [402, 69] width 667 height 10
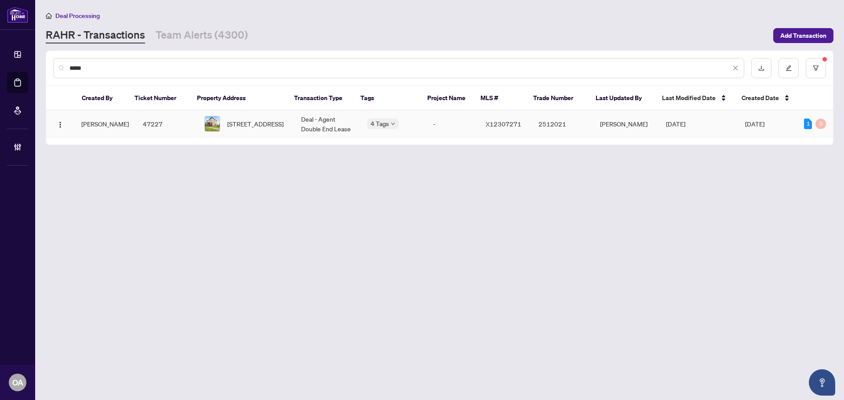
type input "*****"
click at [232, 129] on span "A-308 Des Tilleuls Private, Ottawa, Ontario K4A 1B7, Canada" at bounding box center [255, 124] width 56 height 10
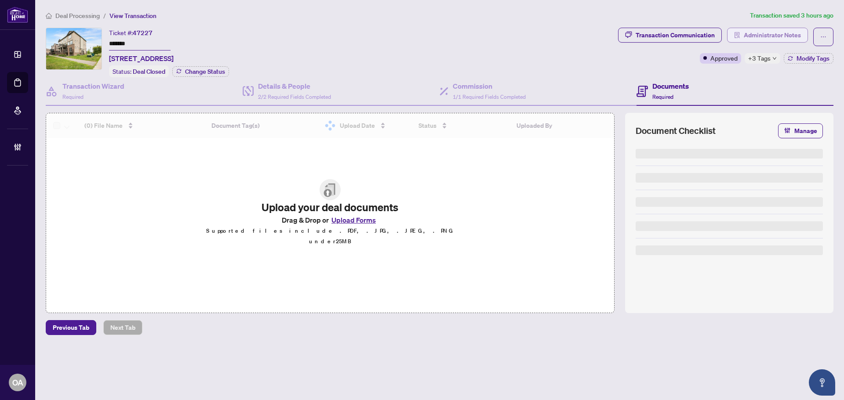
click at [732, 30] on button "Administrator Notes" at bounding box center [767, 35] width 81 height 15
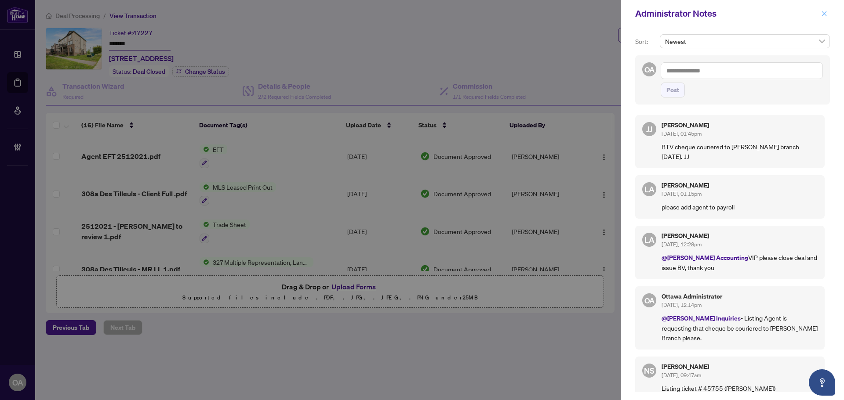
click at [825, 11] on icon "close" at bounding box center [824, 14] width 6 height 6
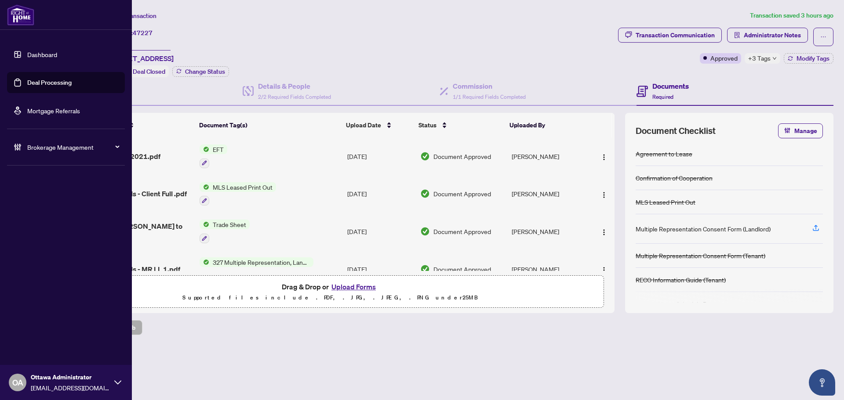
click at [56, 84] on link "Deal Processing" at bounding box center [49, 83] width 44 height 8
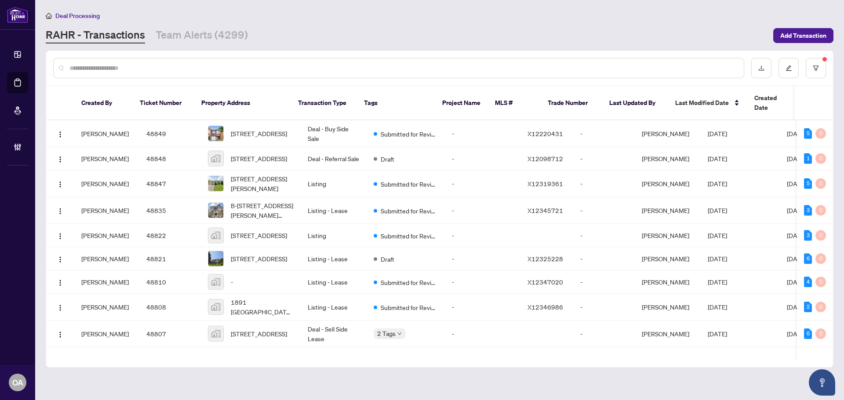
click at [217, 61] on div at bounding box center [398, 68] width 691 height 20
click at [228, 62] on div at bounding box center [398, 68] width 691 height 20
click at [206, 72] on input "text" at bounding box center [402, 68] width 667 height 10
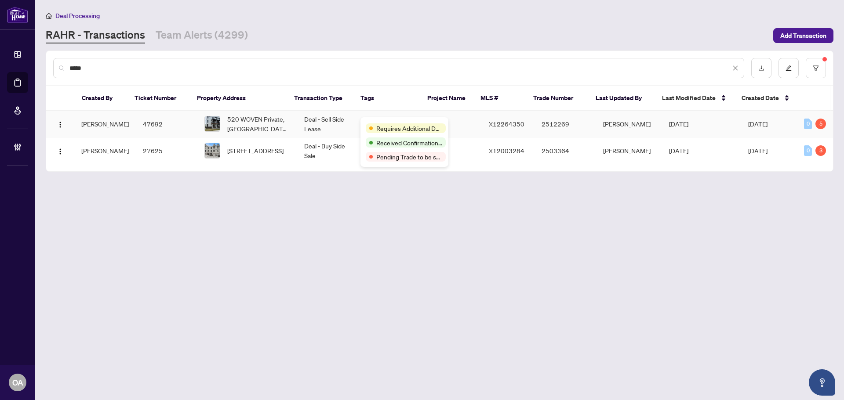
type input "*****"
click at [197, 113] on td "520 WOVEN Private, Ottawa, Ontario K2S 1B9, Canada" at bounding box center [247, 124] width 100 height 27
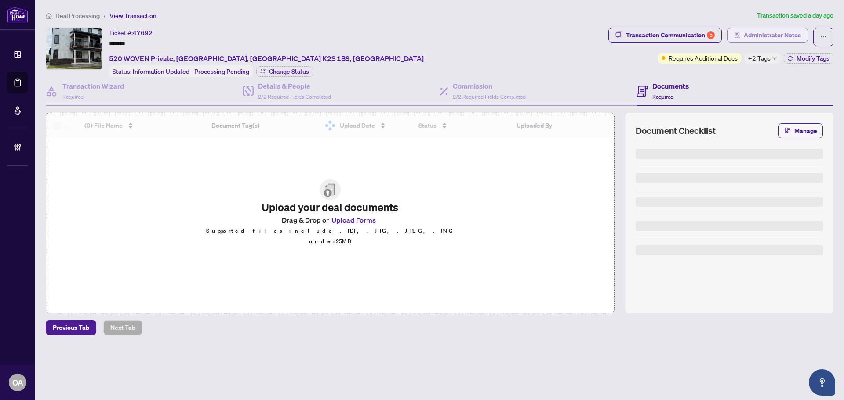
click at [777, 35] on span "Administrator Notes" at bounding box center [772, 35] width 57 height 14
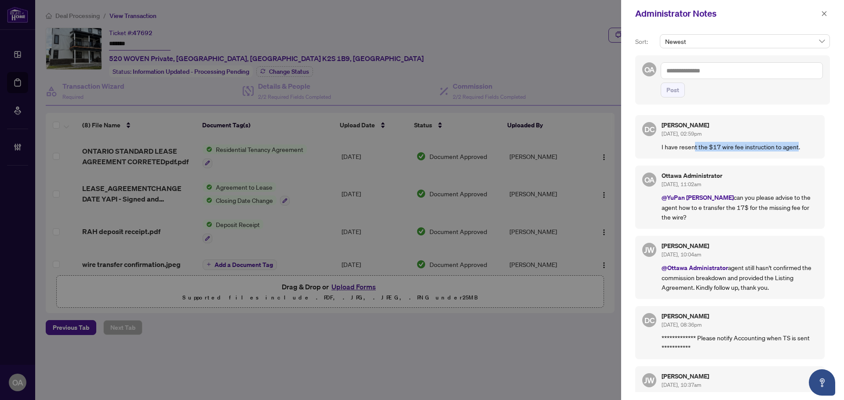
drag, startPoint x: 741, startPoint y: 151, endPoint x: 800, endPoint y: 150, distance: 58.9
click at [799, 151] on p "I have resent the $17 wire fee instruction to agent." at bounding box center [739, 147] width 156 height 10
click at [801, 150] on p "I have resent the $17 wire fee instruction to agent." at bounding box center [739, 147] width 156 height 10
click at [824, 18] on span "button" at bounding box center [824, 14] width 6 height 14
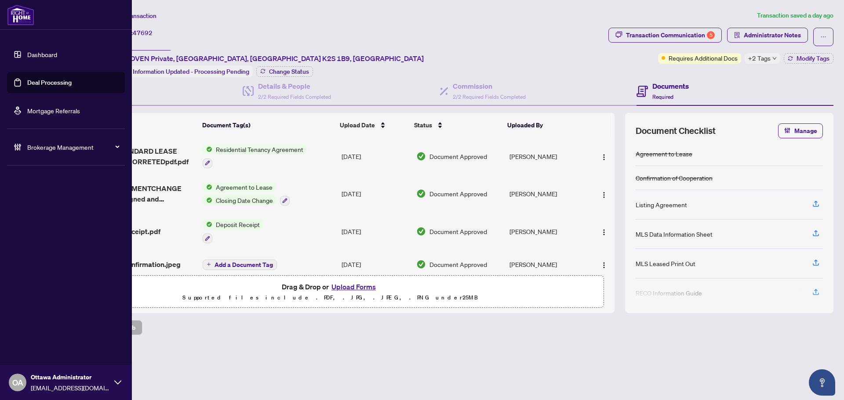
click at [27, 83] on link "Deal Processing" at bounding box center [49, 83] width 44 height 8
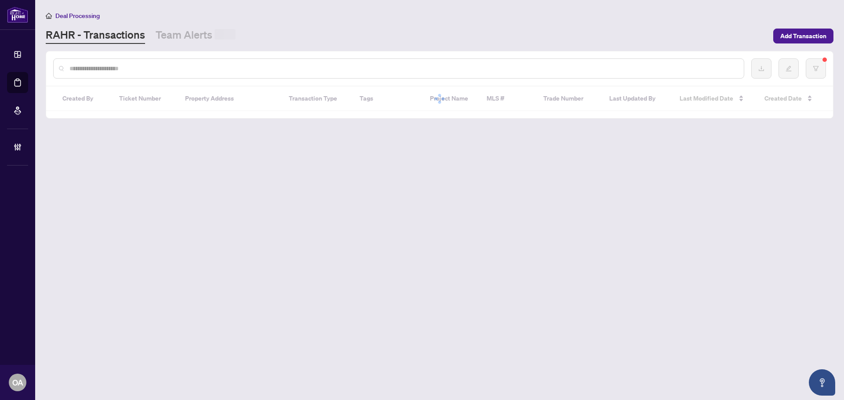
click at [171, 66] on input "text" at bounding box center [402, 69] width 667 height 10
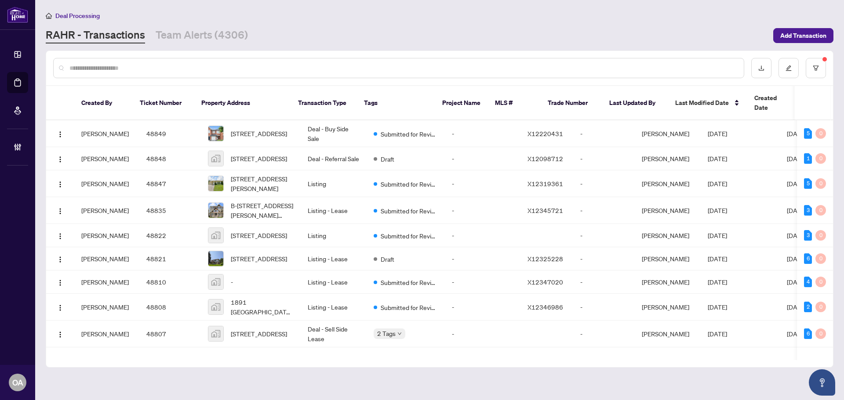
click at [171, 66] on input "text" at bounding box center [402, 68] width 667 height 10
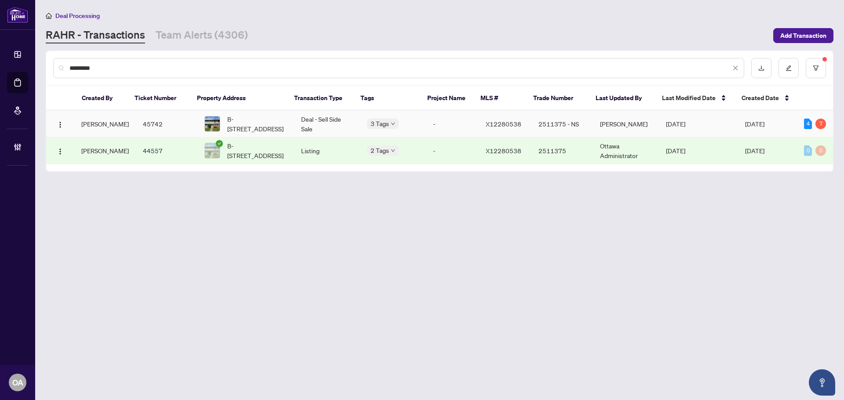
type input "*********"
click at [271, 125] on span "B-469 Moodie Dr, Ottawa, Ontario K2H 8T7, Canada" at bounding box center [257, 123] width 60 height 19
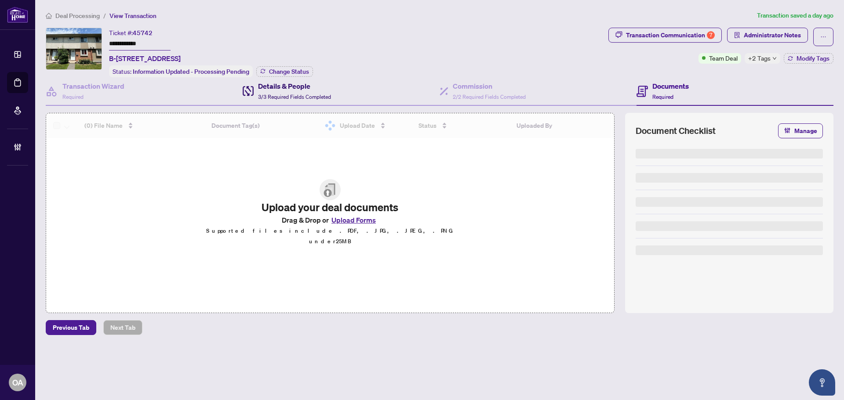
click at [307, 91] on div "Details & People 3/3 Required Fields Completed" at bounding box center [294, 91] width 73 height 21
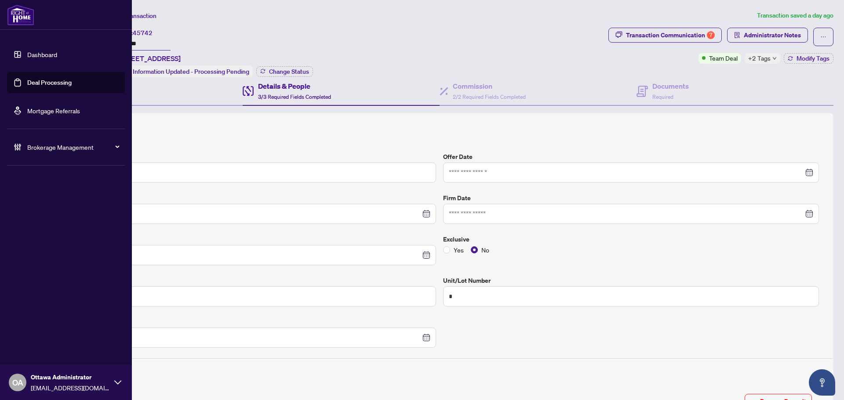
drag, startPoint x: 21, startPoint y: 84, endPoint x: 285, endPoint y: 48, distance: 266.5
click at [27, 84] on link "Deal Processing" at bounding box center [49, 83] width 44 height 8
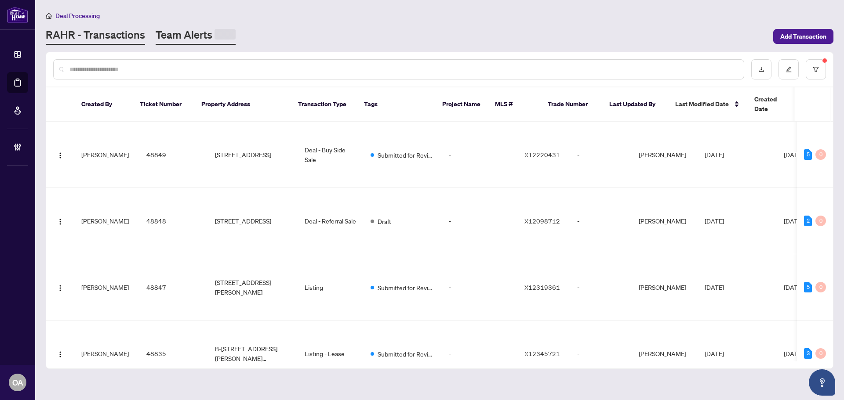
click at [210, 33] on link "Team Alerts" at bounding box center [196, 36] width 80 height 17
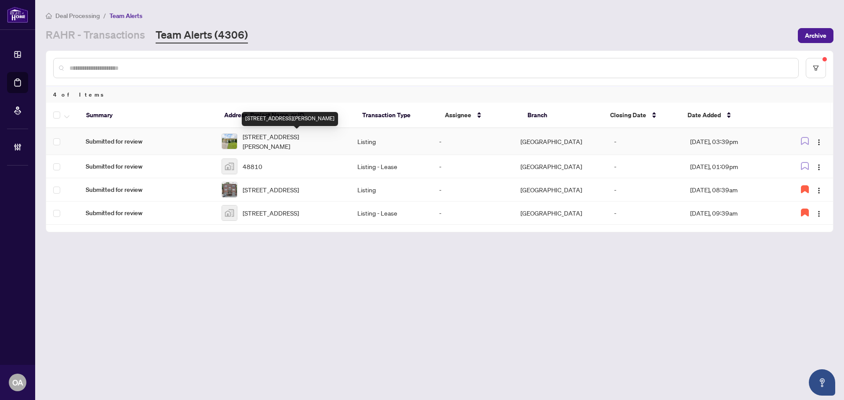
click at [305, 142] on span "751 BOYLE Dr, Woodstock, Ontario N4S 8M1, Canada" at bounding box center [293, 141] width 101 height 19
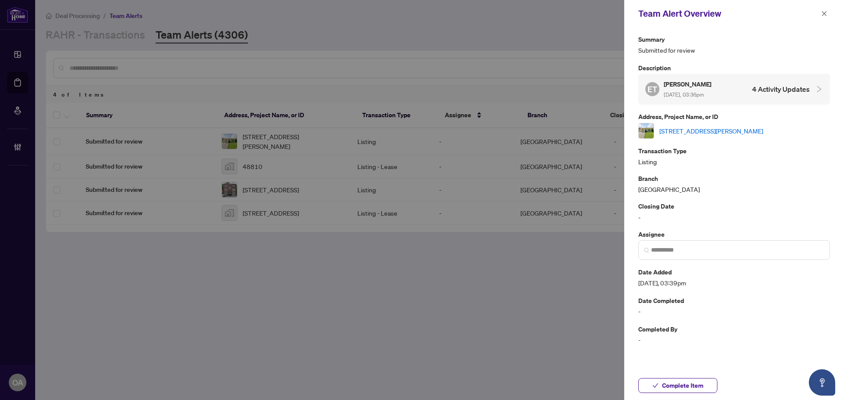
click at [685, 131] on link "751 BOYLE Dr, Woodstock, Ontario N4S 8M1, Canada" at bounding box center [711, 131] width 104 height 10
click at [827, 16] on button "button" at bounding box center [823, 13] width 11 height 11
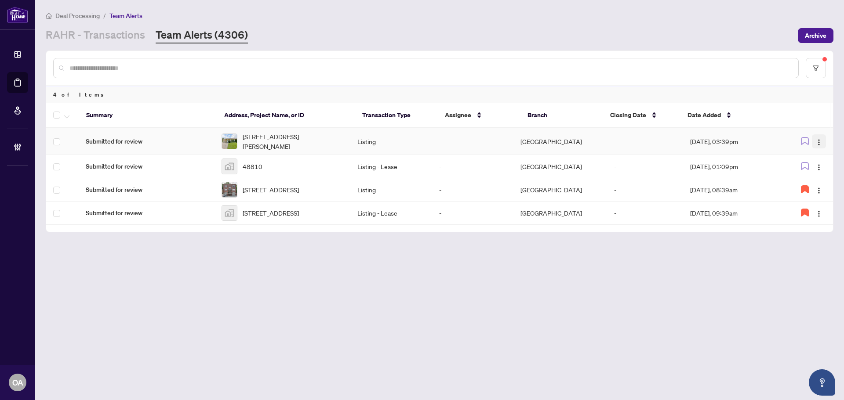
click at [823, 137] on button "button" at bounding box center [819, 141] width 14 height 14
click at [806, 187] on span "Complete Item" at bounding box center [798, 187] width 41 height 10
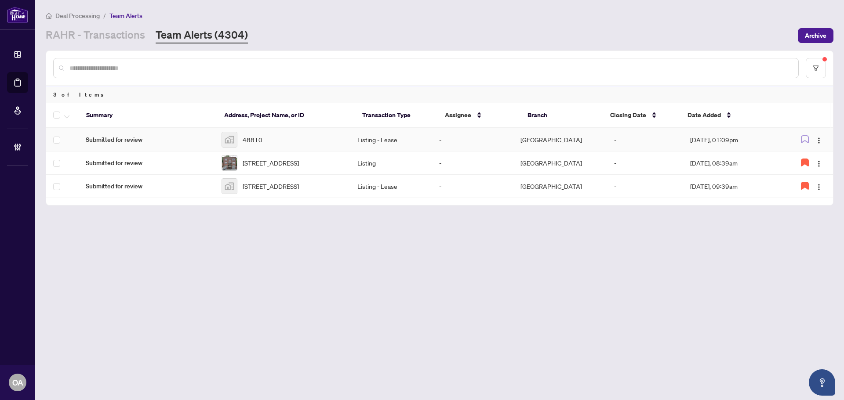
click at [317, 142] on div "48810" at bounding box center [283, 140] width 122 height 16
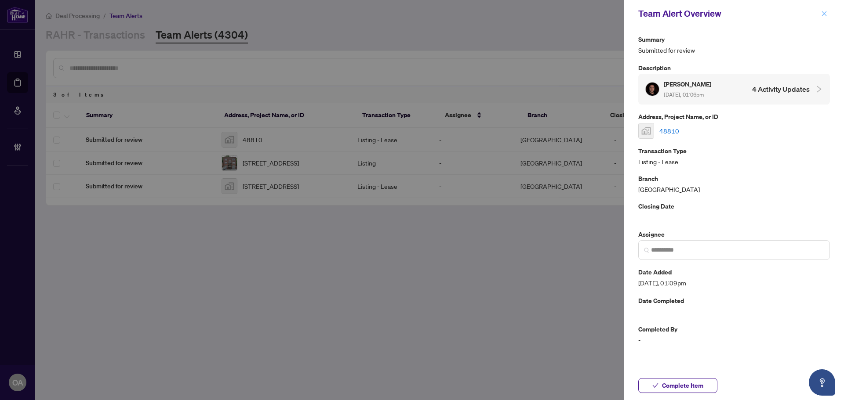
click at [825, 10] on span "button" at bounding box center [824, 14] width 6 height 14
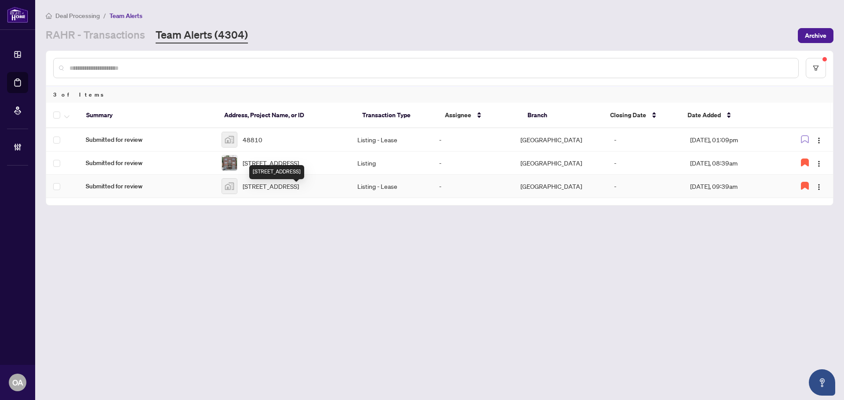
click at [299, 189] on span "[STREET_ADDRESS]" at bounding box center [271, 187] width 56 height 10
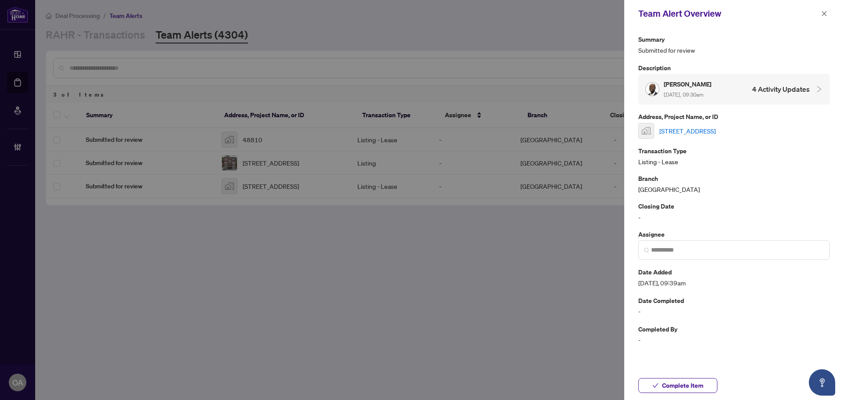
click at [697, 131] on link "[STREET_ADDRESS]" at bounding box center [687, 131] width 56 height 10
click at [825, 12] on icon "close" at bounding box center [824, 14] width 6 height 6
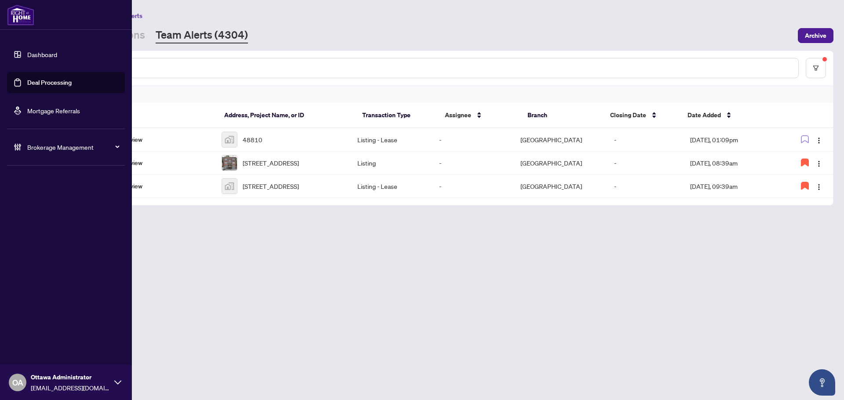
click at [27, 82] on link "Deal Processing" at bounding box center [49, 83] width 44 height 8
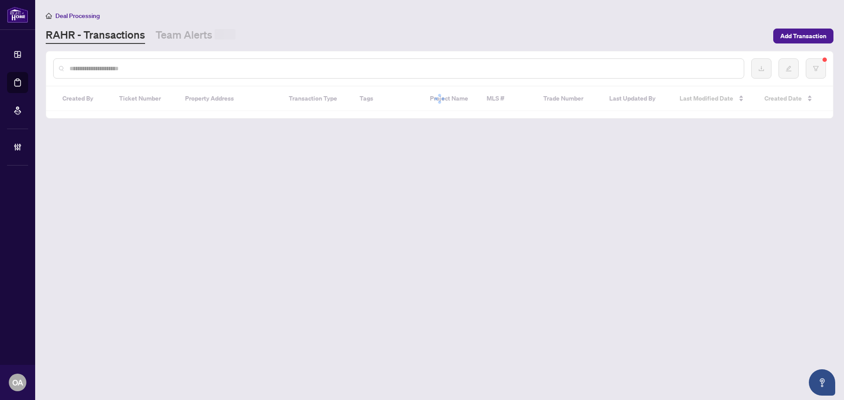
click at [127, 65] on input "text" at bounding box center [402, 69] width 667 height 10
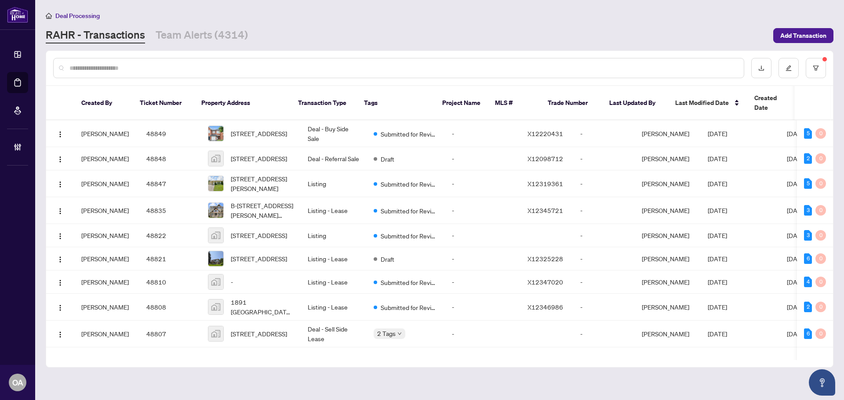
paste input "*****"
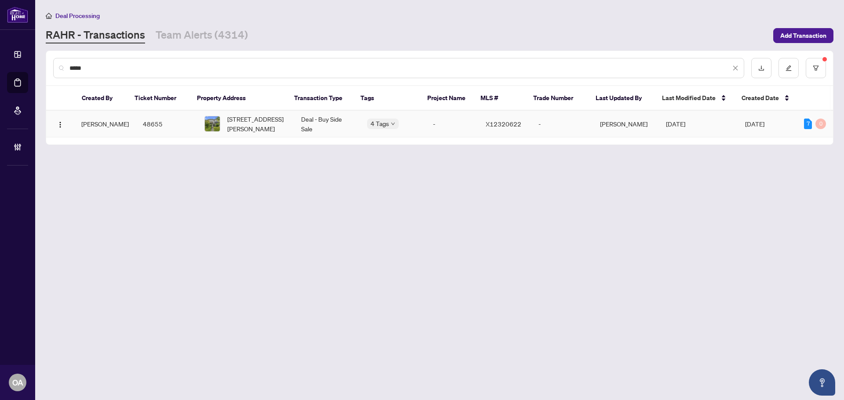
type input "*****"
click at [265, 127] on span "604 Brian Good Ave, Ottawa, Ontario K4M 0G7, Canada" at bounding box center [257, 123] width 60 height 19
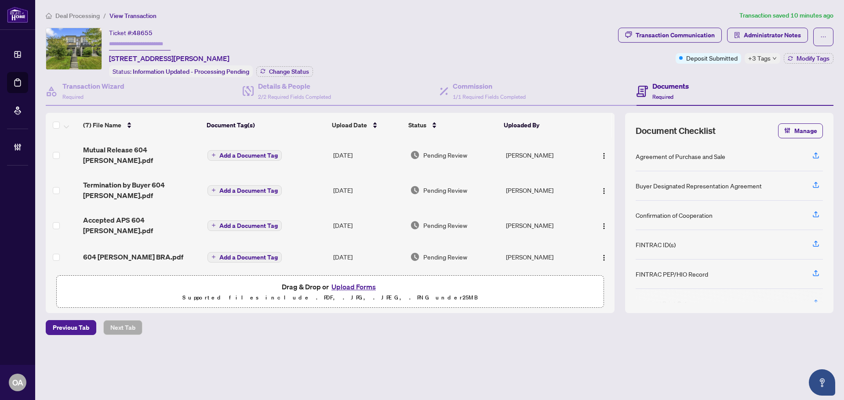
click at [772, 58] on icon "down" at bounding box center [774, 58] width 4 height 4
click at [589, 64] on div "Ticket #: 48655 604 Brian Good Ave, Ottawa, Ontario K4M 0G7, Canada Status: Inf…" at bounding box center [330, 53] width 569 height 50
click at [120, 154] on span "Mutual Release 604 Brian Good.pdf" at bounding box center [141, 155] width 117 height 21
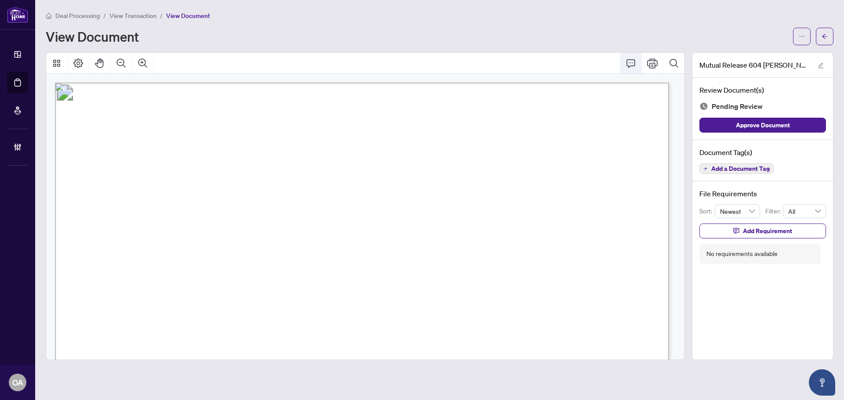
click at [633, 65] on icon "Comment" at bounding box center [630, 63] width 9 height 8
click at [804, 37] on icon "ellipsis" at bounding box center [802, 36] width 6 height 6
click at [777, 53] on span "Download" at bounding box center [770, 56] width 67 height 10
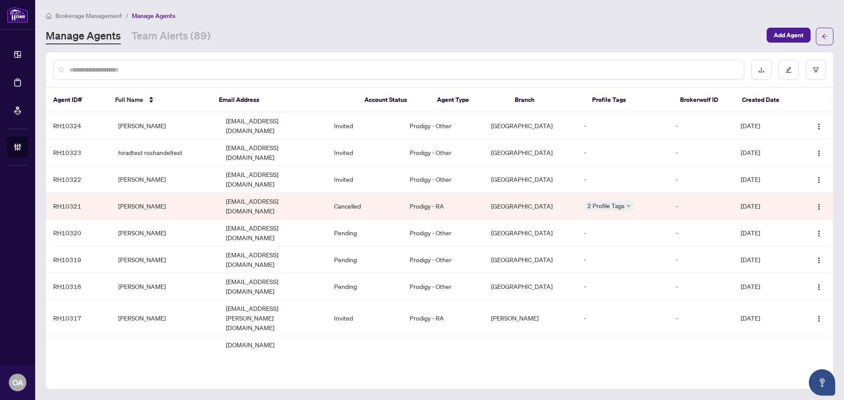
click at [222, 64] on div at bounding box center [398, 70] width 691 height 20
click at [215, 69] on input "text" at bounding box center [402, 70] width 667 height 10
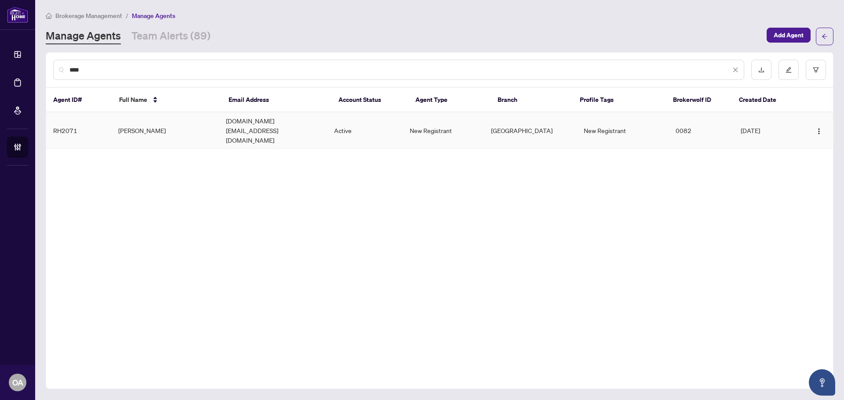
type input "****"
click at [431, 121] on td "New Registrant" at bounding box center [443, 131] width 81 height 36
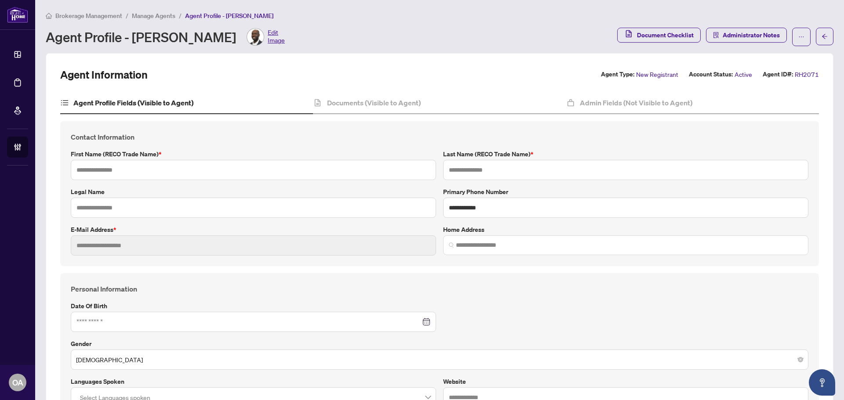
type input "****"
type input "*******"
type input "**********"
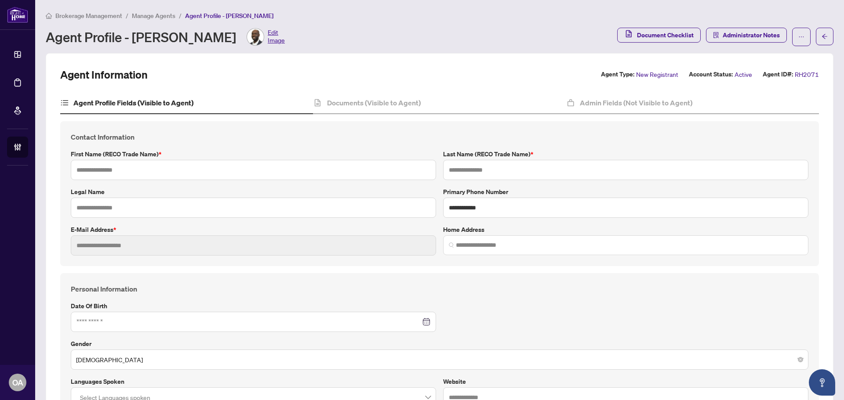
type input "*********"
type input "**********"
type input "**"
type input "*******"
type input "**********"
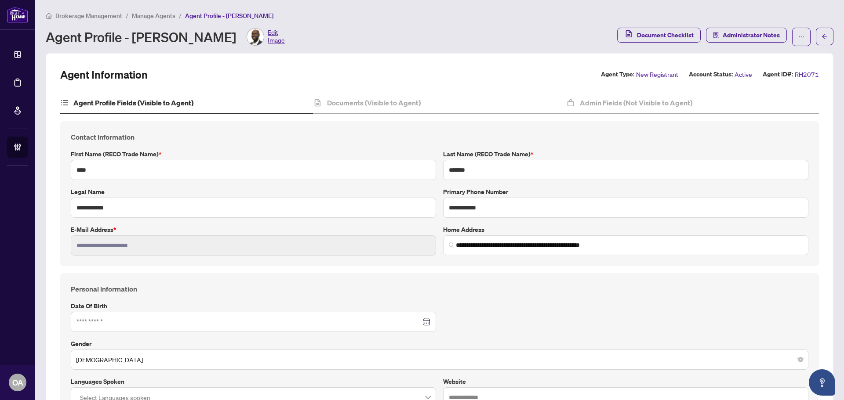
type input "****"
type input "**********"
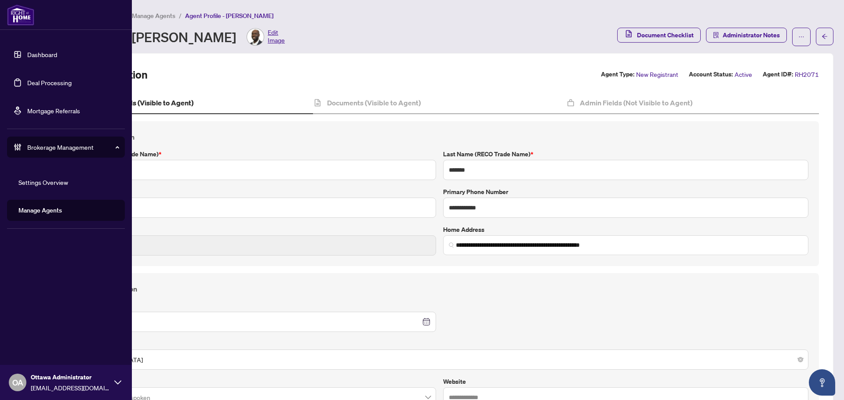
click at [37, 79] on link "Deal Processing" at bounding box center [49, 83] width 44 height 8
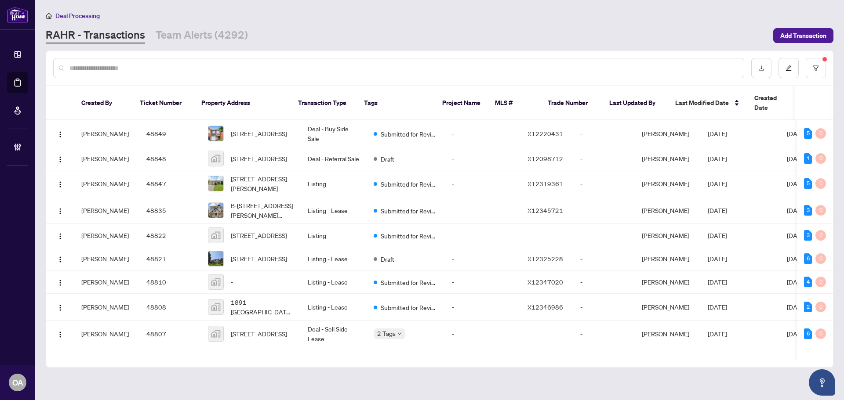
click at [173, 62] on div at bounding box center [398, 68] width 691 height 20
click at [209, 68] on input "text" at bounding box center [402, 68] width 667 height 10
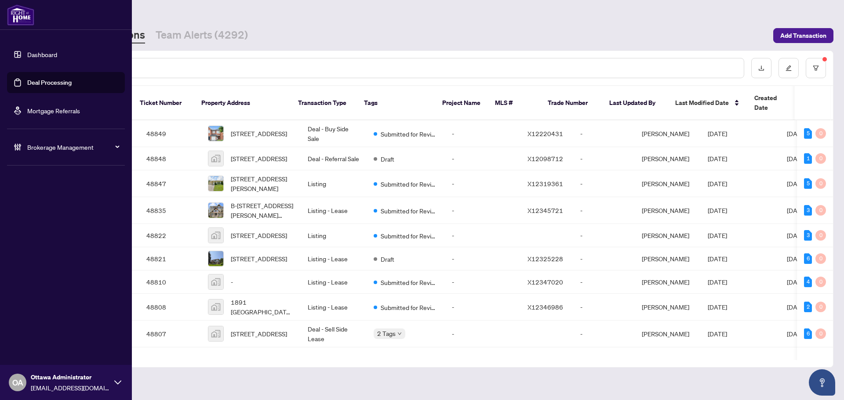
click at [47, 148] on span "Brokerage Management" at bounding box center [72, 147] width 91 height 10
click at [56, 208] on link "Manage Agents" at bounding box center [40, 211] width 44 height 8
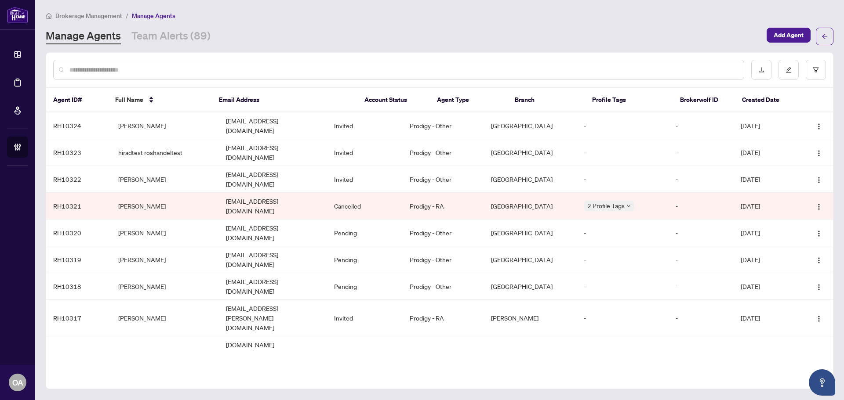
click at [187, 70] on input "text" at bounding box center [402, 70] width 667 height 10
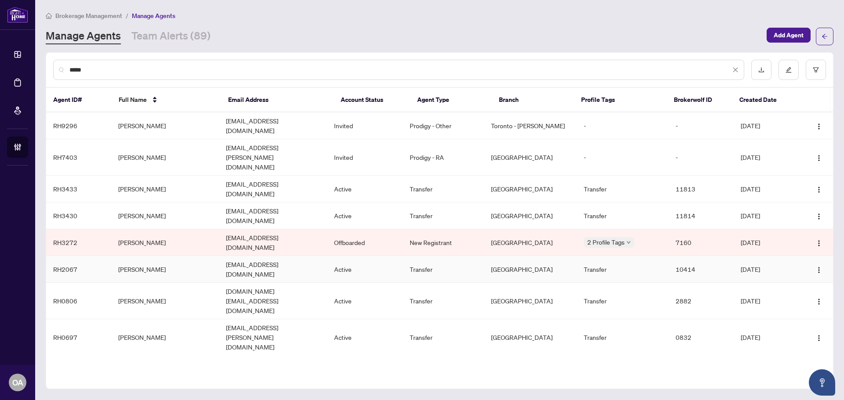
type input "*****"
click at [194, 256] on td "Lloyd Lefebvre" at bounding box center [165, 269] width 108 height 27
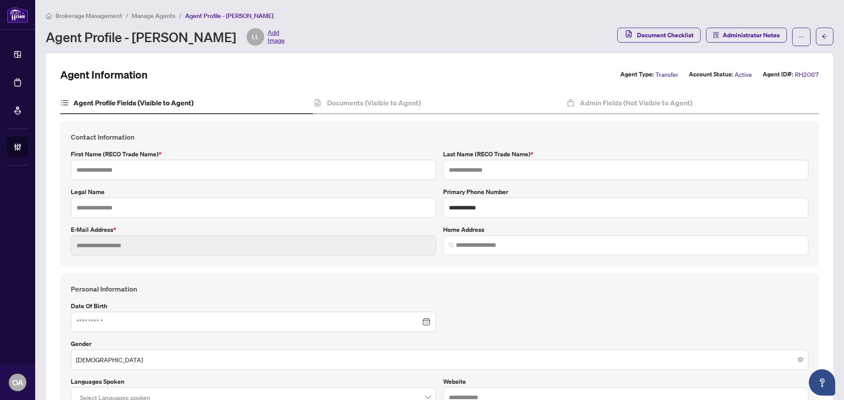
type input "*****"
type input "********"
type input "**********"
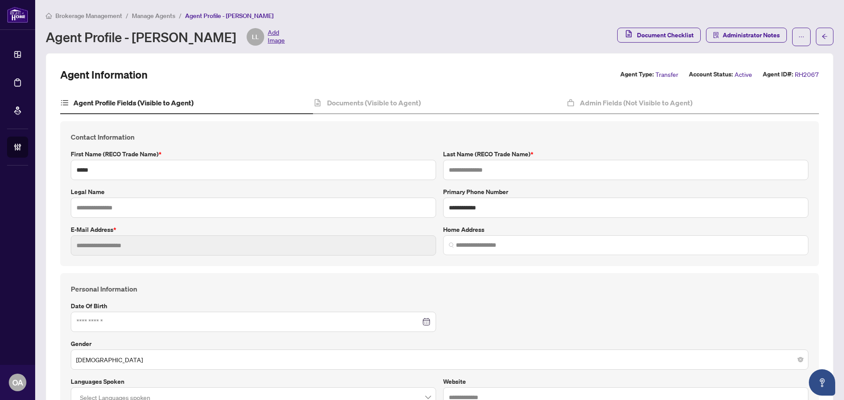
type input "*********"
type input "**********"
type input "*"
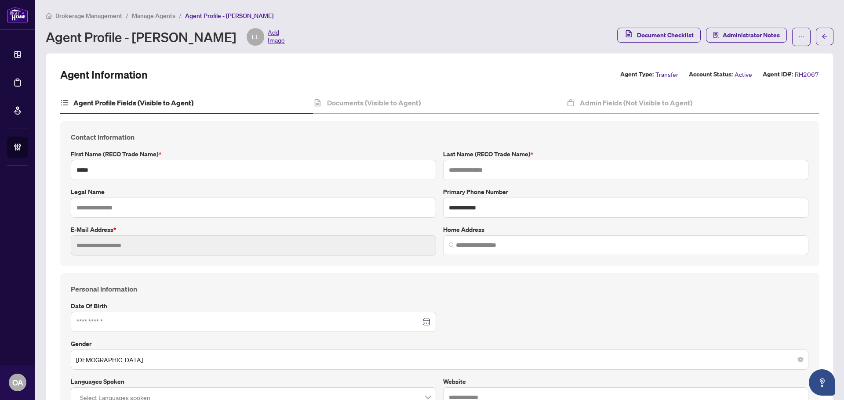
type input "*******"
type input "**********"
type input "****"
type input "**********"
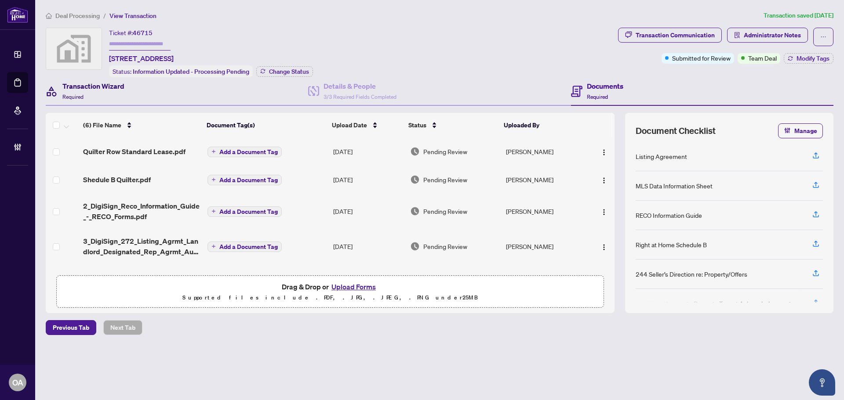
click at [79, 94] on span "Required" at bounding box center [72, 97] width 21 height 7
